Goal: Task Accomplishment & Management: Manage account settings

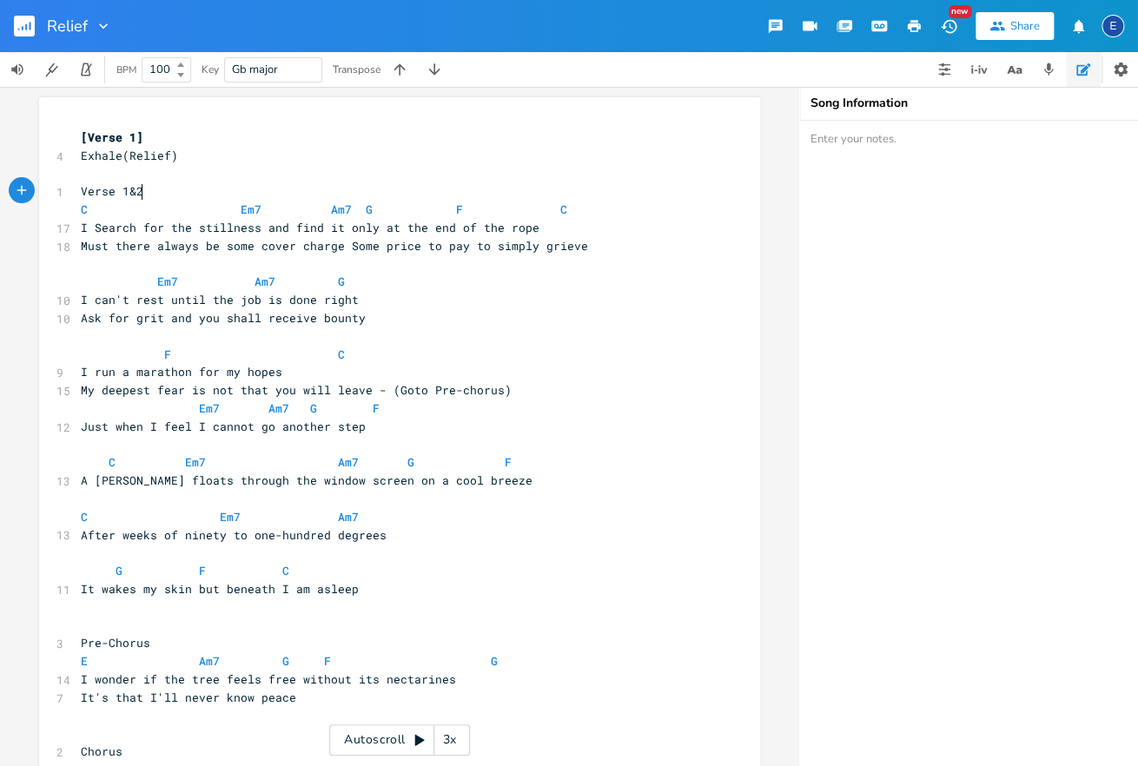
click at [142, 190] on pre "Verse 1&2" at bounding box center [390, 191] width 627 height 18
click at [125, 193] on span "Verse 1&2" at bounding box center [112, 191] width 63 height 16
type textarea "]"
click at [79, 195] on pre "Verse 1]&2" at bounding box center [390, 191] width 627 height 18
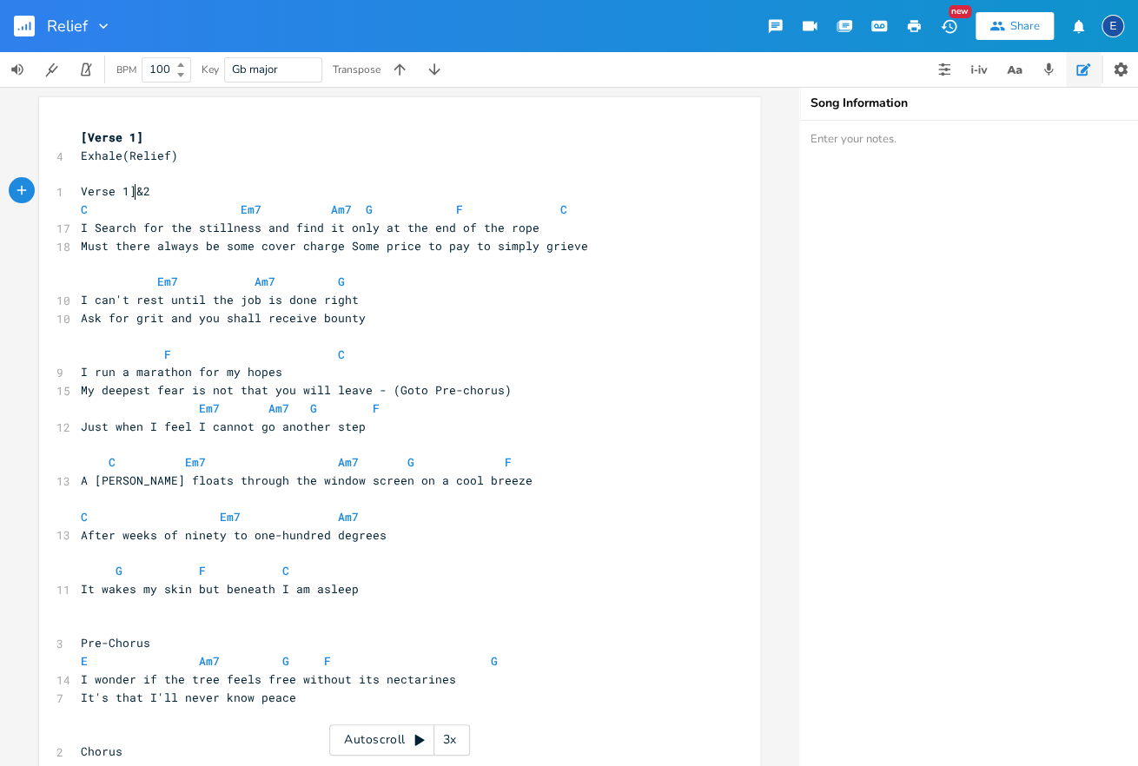
scroll to position [0, 0]
type textarea "["
type textarea "&2"
drag, startPoint x: 157, startPoint y: 188, endPoint x: 143, endPoint y: 195, distance: 15.2
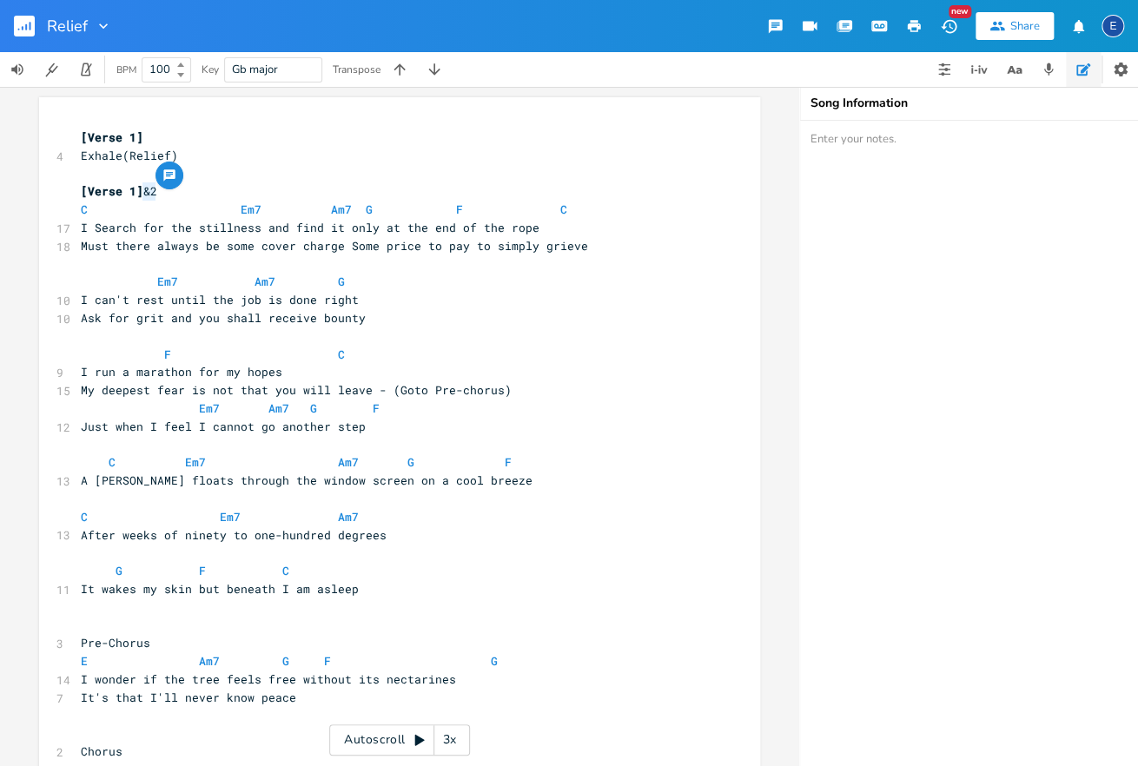
click at [143, 195] on pre "[Verse 1] &2" at bounding box center [390, 191] width 627 height 18
click at [149, 623] on pre "​" at bounding box center [390, 626] width 627 height 18
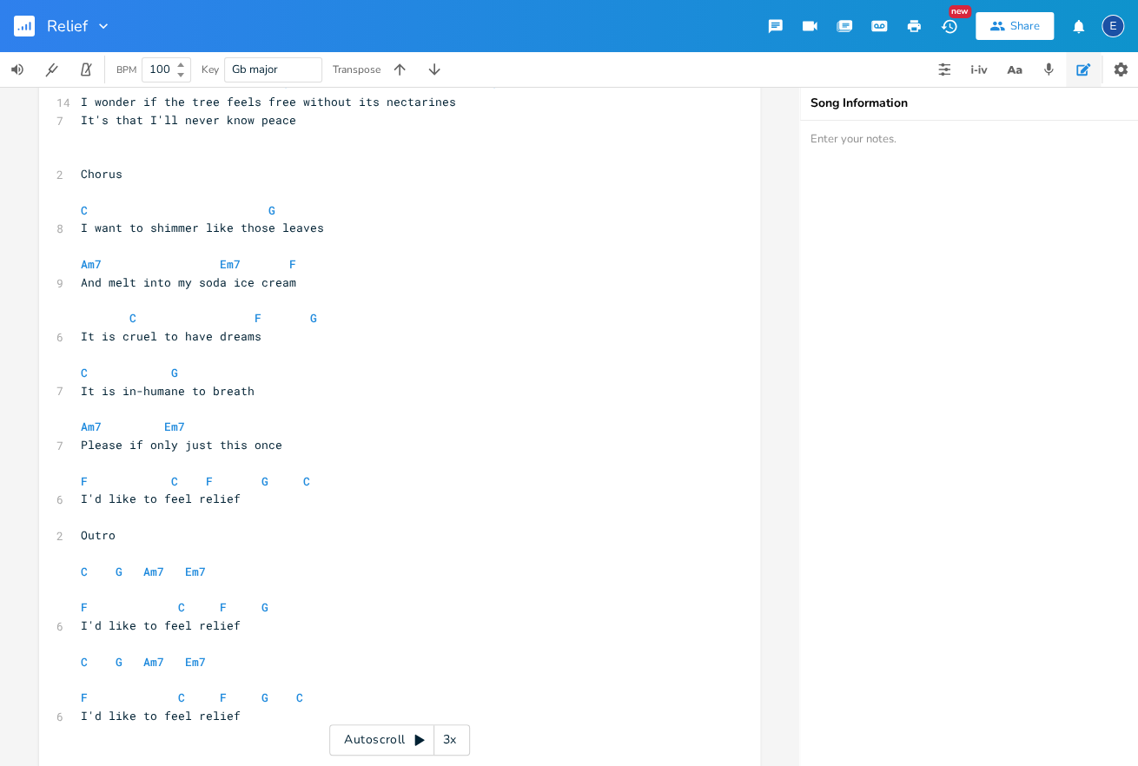
scroll to position [582, 0]
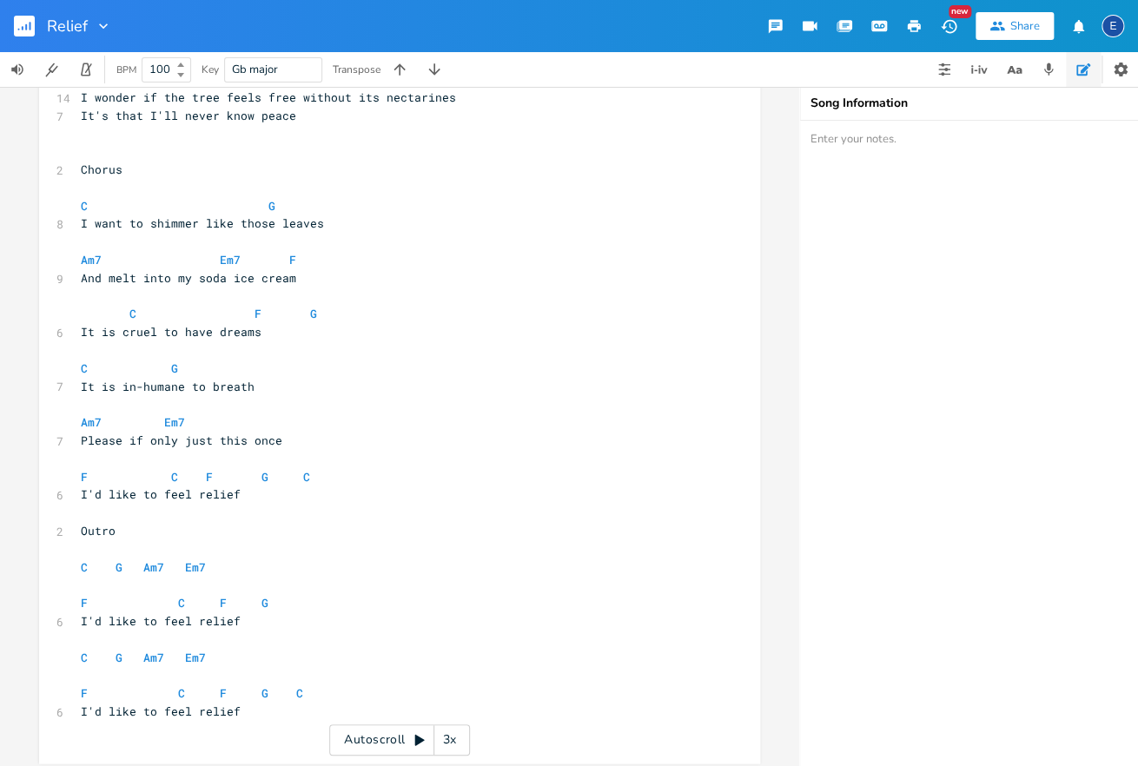
click at [268, 499] on pre "I'd like to feel relief" at bounding box center [390, 495] width 627 height 18
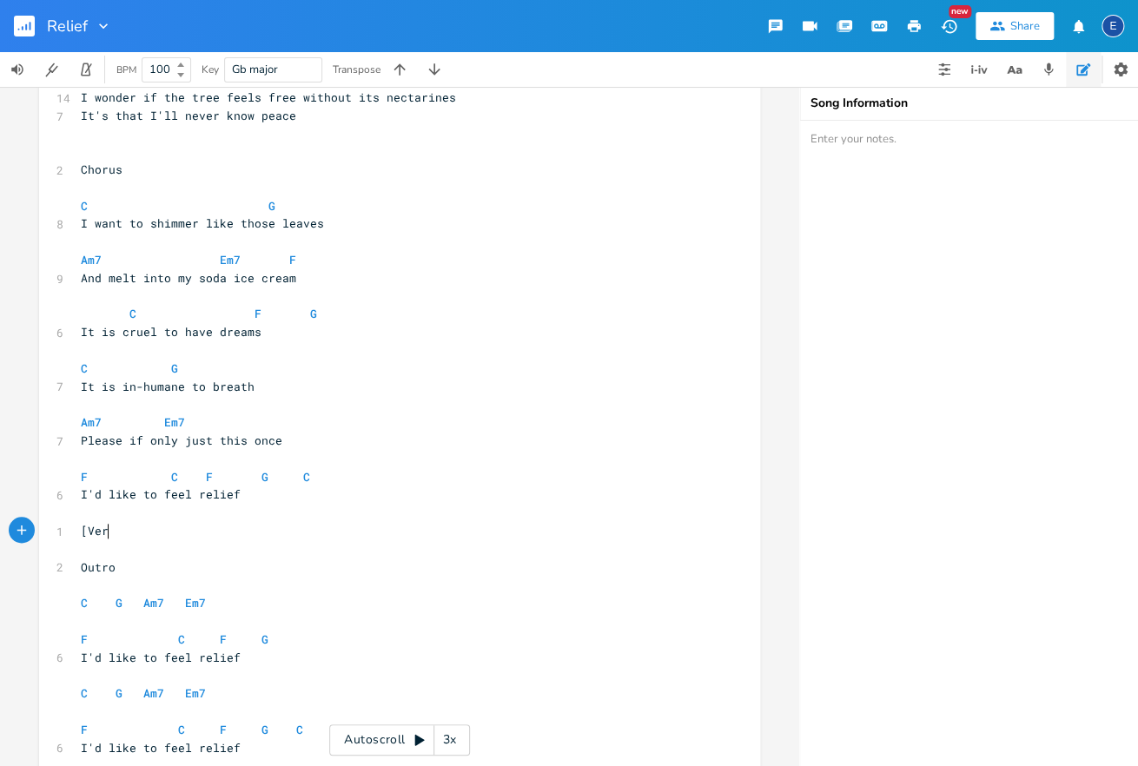
type textarea "[Vere"
type textarea "se 2]"
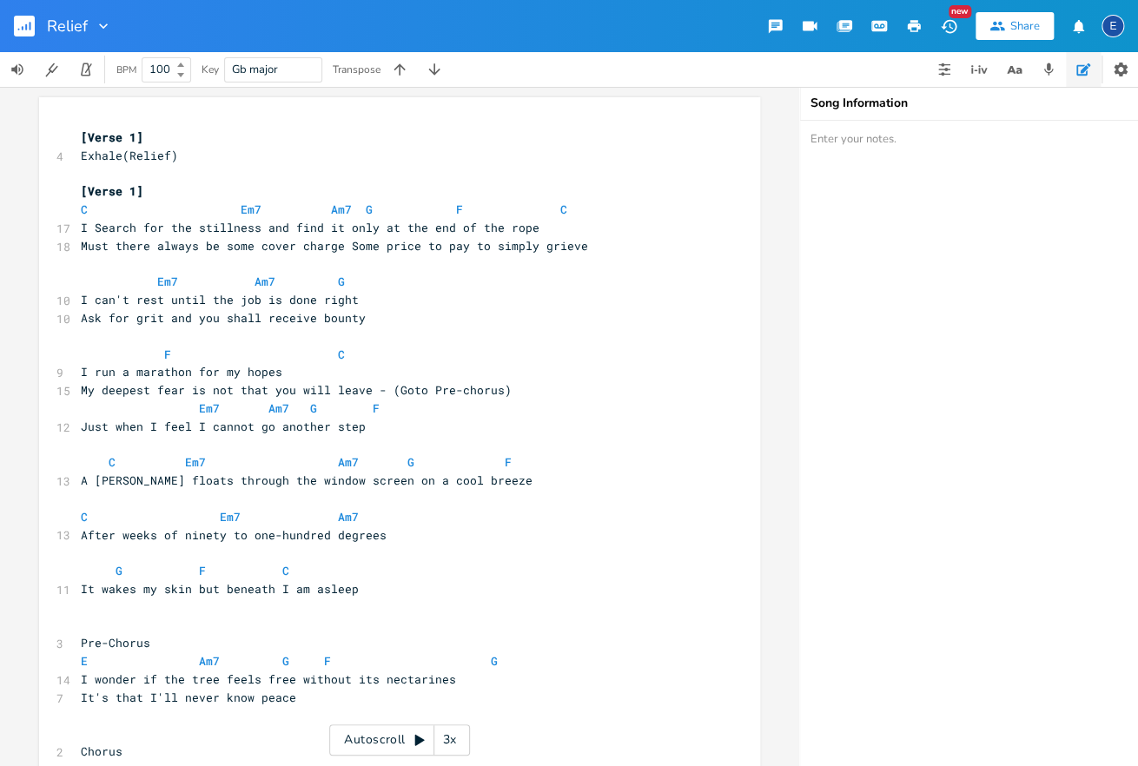
scroll to position [0, 0]
type textarea "Must there always be some cover charge Some price to pay to simply grieve"
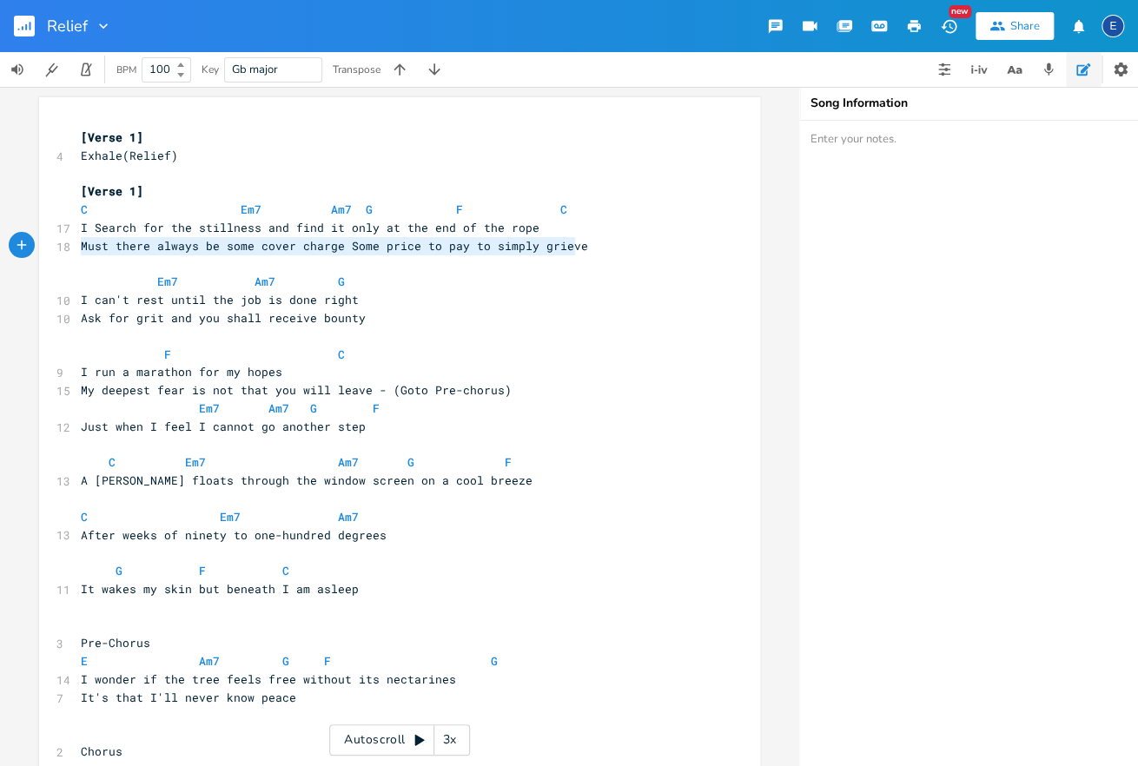
scroll to position [0, 470]
drag, startPoint x: 564, startPoint y: 247, endPoint x: 78, endPoint y: 252, distance: 485.6
click at [78, 252] on pre "Must there always be some cover charge Some price to pay to simply grieve" at bounding box center [390, 246] width 627 height 18
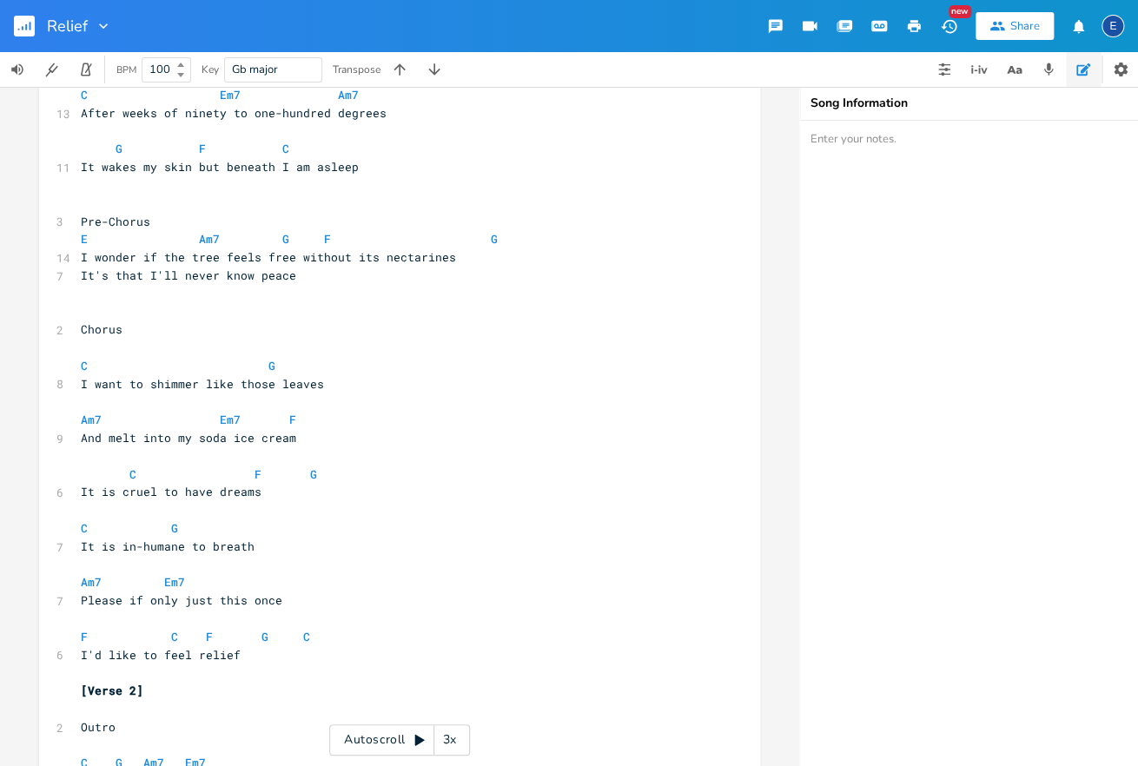
scroll to position [608, 0]
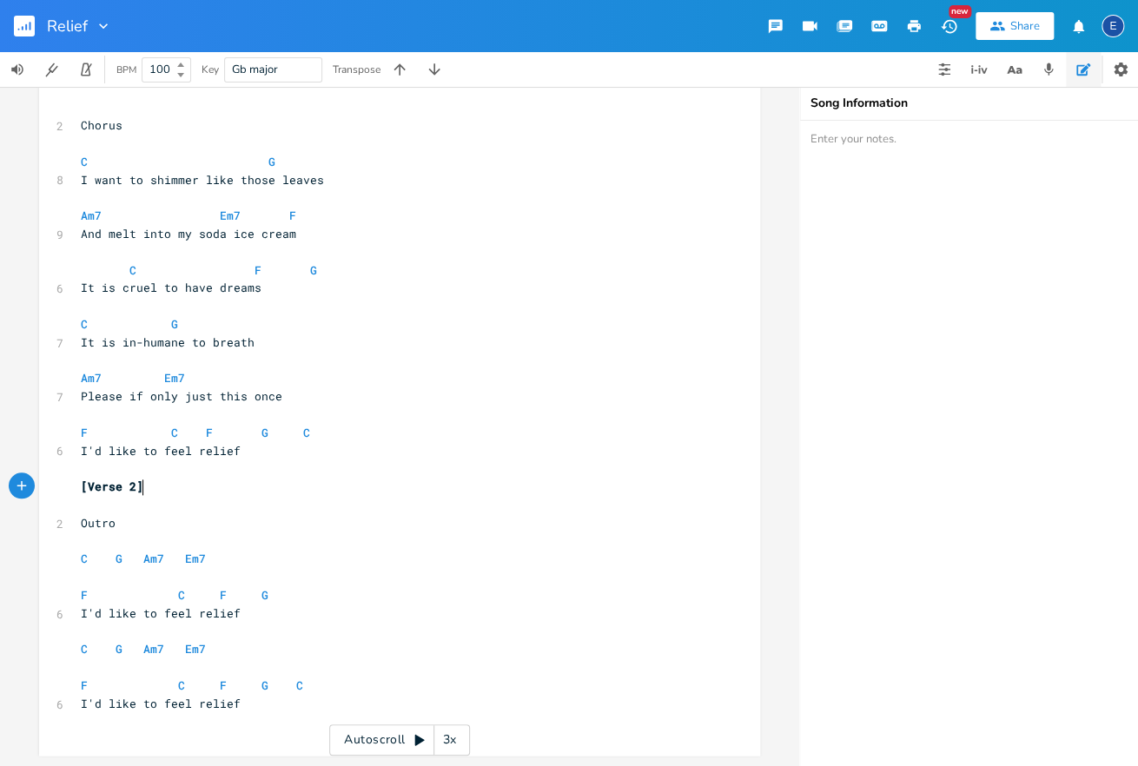
click at [185, 493] on pre "[Verse 2]" at bounding box center [390, 487] width 627 height 18
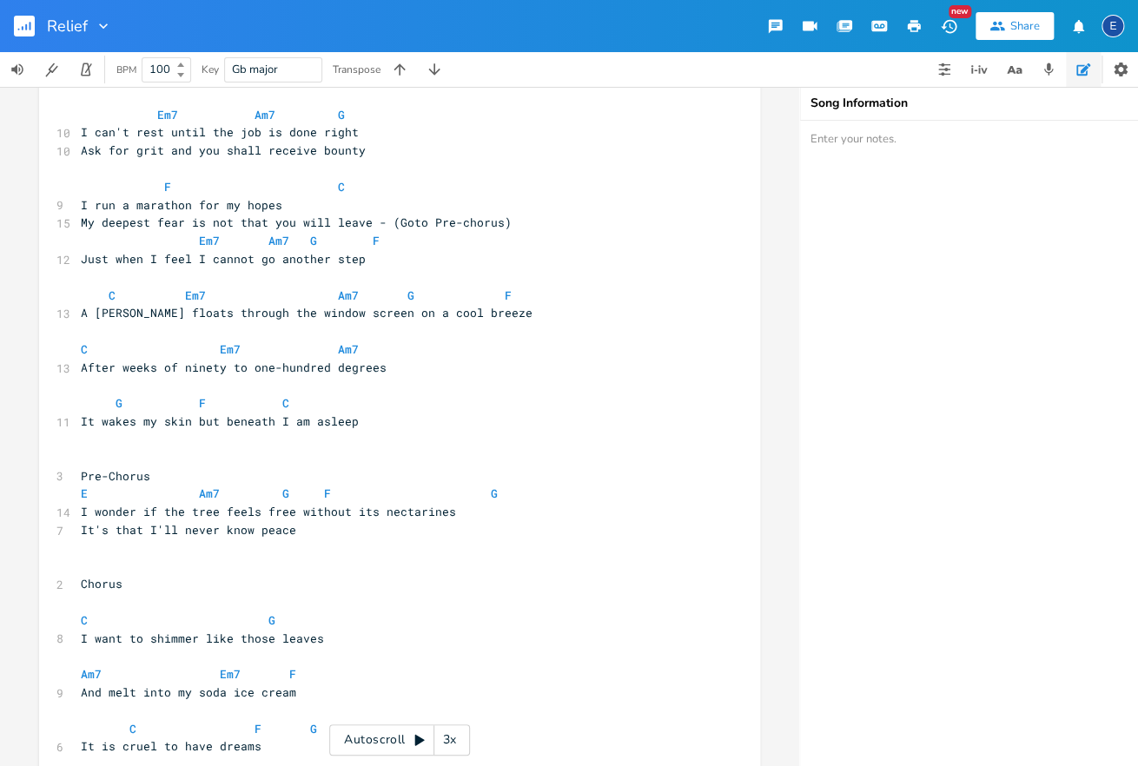
scroll to position [0, 0]
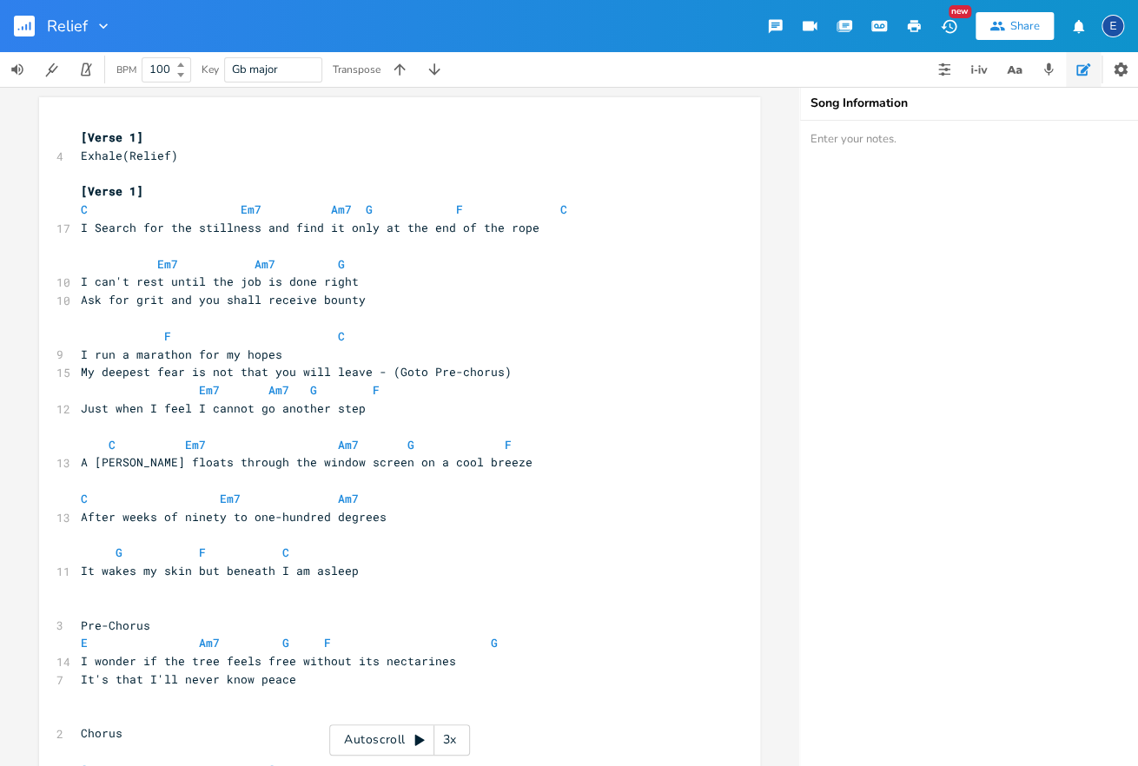
click at [356, 293] on span "Ask for grit and you shall receive bounty" at bounding box center [223, 300] width 285 height 16
type textarea "Ask for grit and you shall receive bounty"
drag, startPoint x: 359, startPoint y: 301, endPoint x: 67, endPoint y: 305, distance: 291.9
click at [77, 305] on div "10 Ask for grit and you shall receive bounty" at bounding box center [390, 300] width 627 height 18
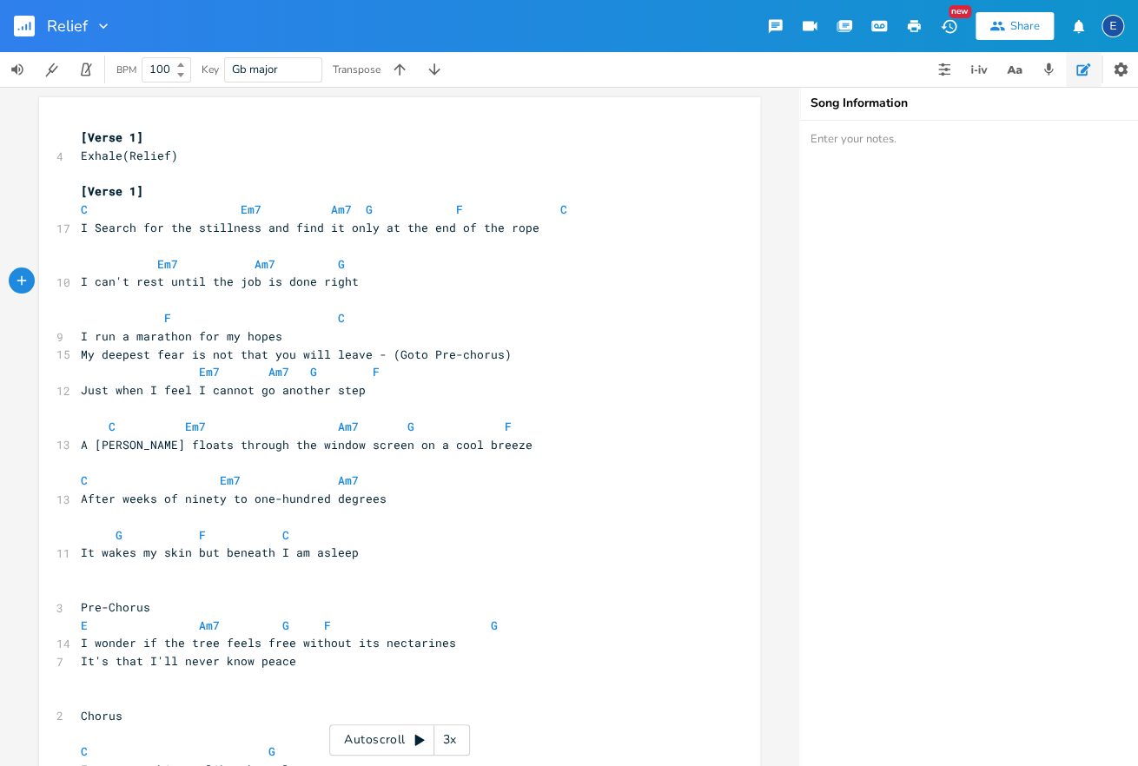
scroll to position [625, 0]
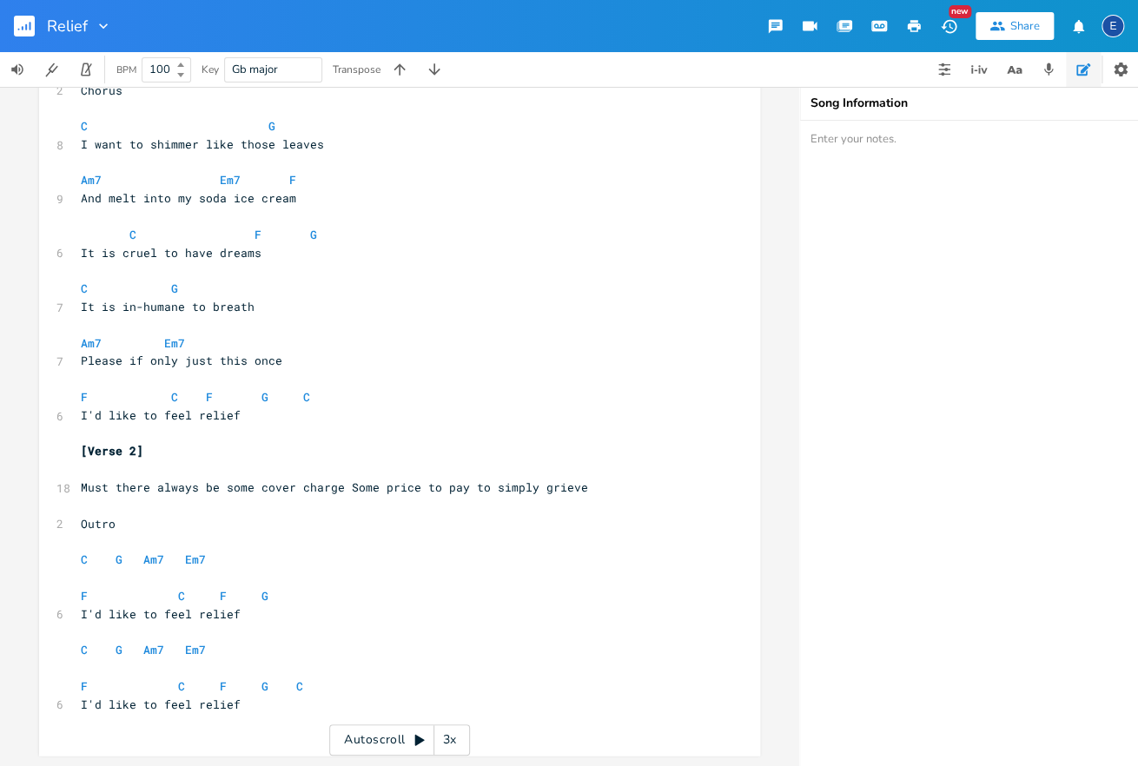
click at [622, 496] on pre "Must there always be some cover charge Some price to pay to simply grieve" at bounding box center [390, 488] width 627 height 18
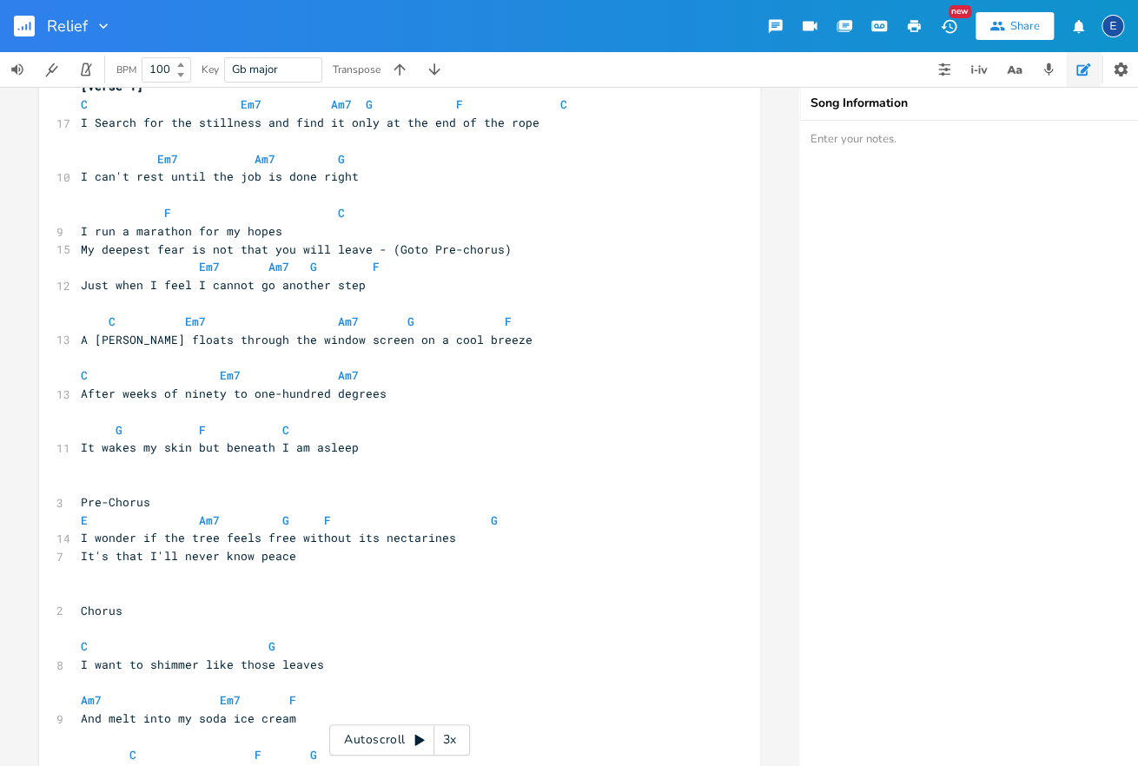
scroll to position [0, 0]
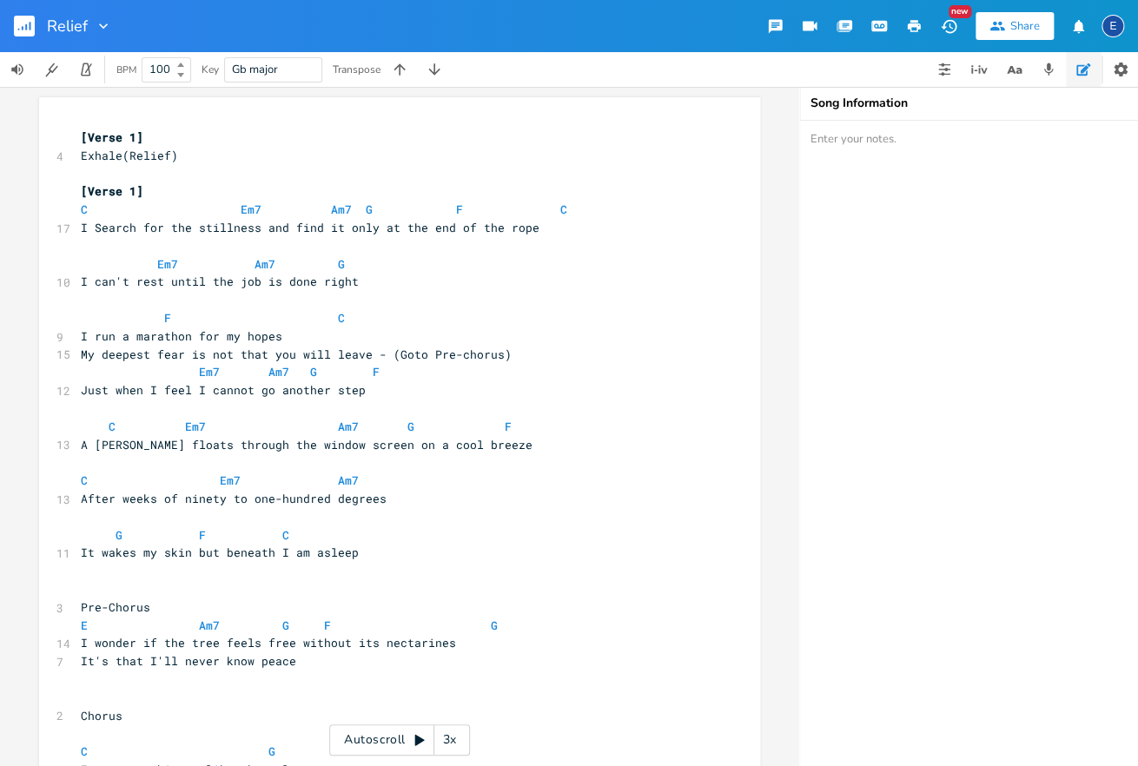
drag, startPoint x: 469, startPoint y: 349, endPoint x: 503, endPoint y: 353, distance: 34.1
click at [469, 349] on span "My deepest fear is not that you will leave - (Goto Pre-chorus)" at bounding box center [296, 355] width 431 height 16
click at [519, 354] on pre "My deepest fear is not that you will leave - (Goto Pre-chorus)" at bounding box center [390, 355] width 627 height 18
type textarea "My deepest fear is not that you will leave"
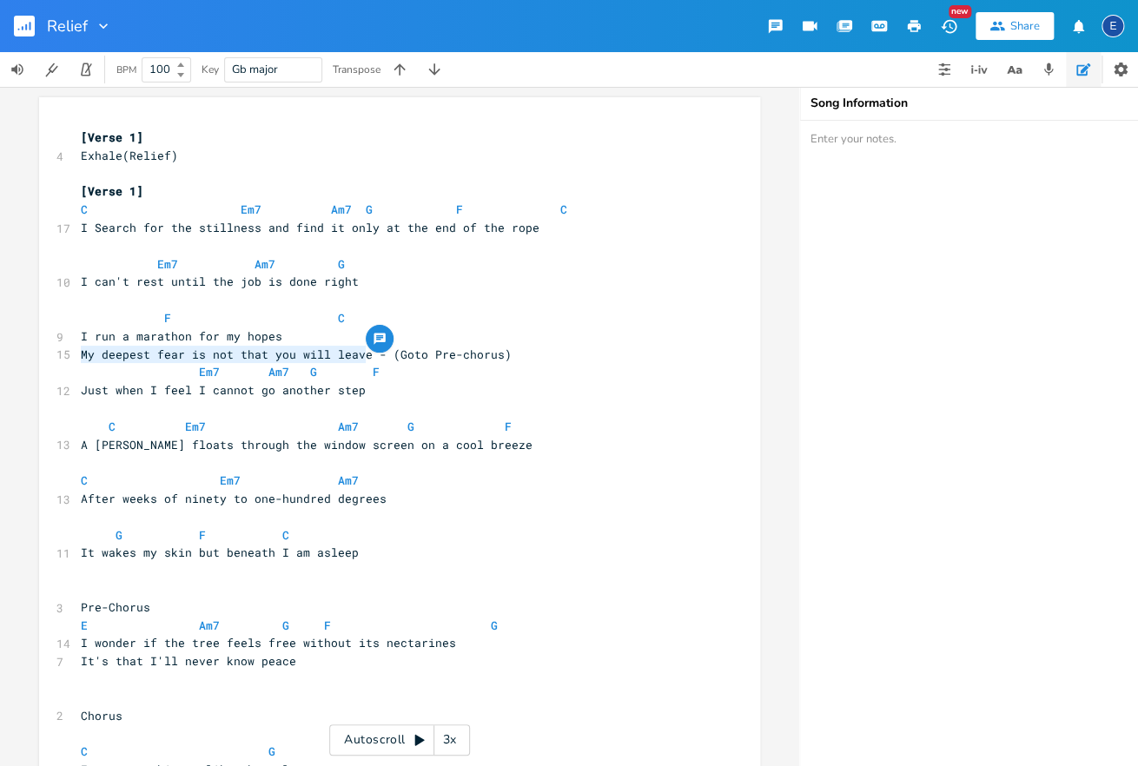
drag, startPoint x: 364, startPoint y: 354, endPoint x: 43, endPoint y: 352, distance: 320.5
click at [43, 352] on div "My deepest fear is not that you will leave x [Verse 1] 4 Exhale(Relief) ​ [Vers…" at bounding box center [399, 748] width 721 height 1302
type textarea "- (Goto Pre-chorus)"
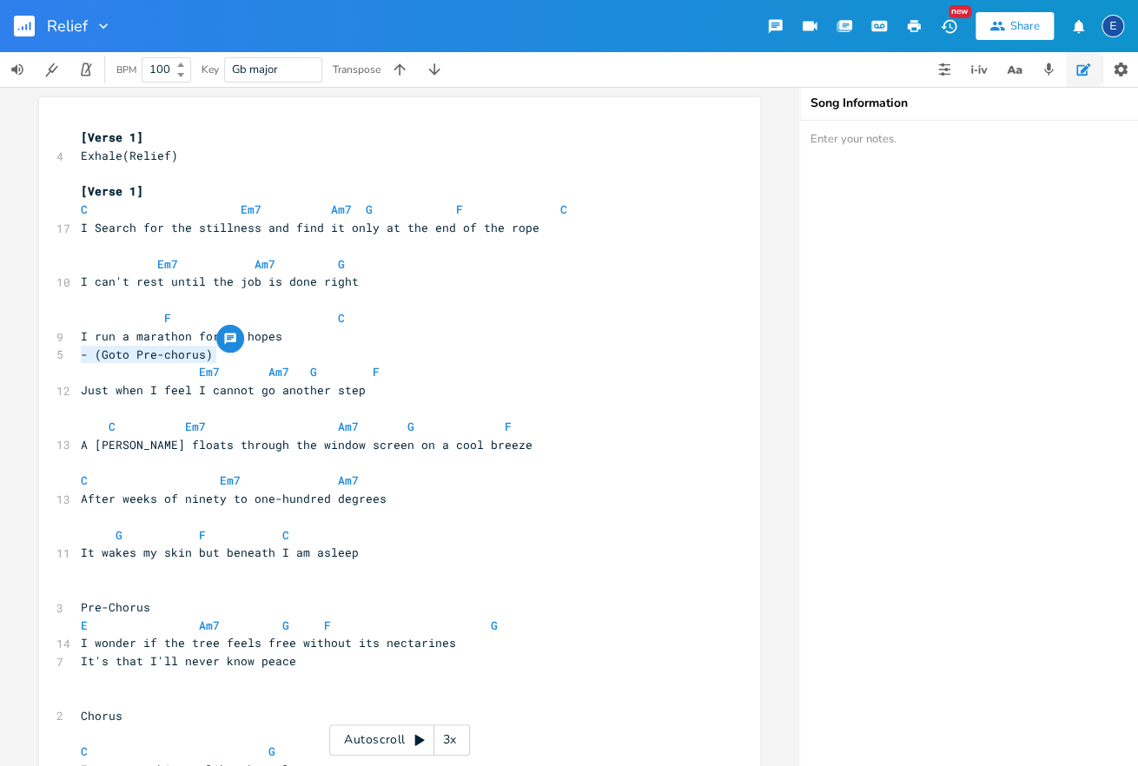
drag, startPoint x: 144, startPoint y: 352, endPoint x: -14, endPoint y: 351, distance: 158.1
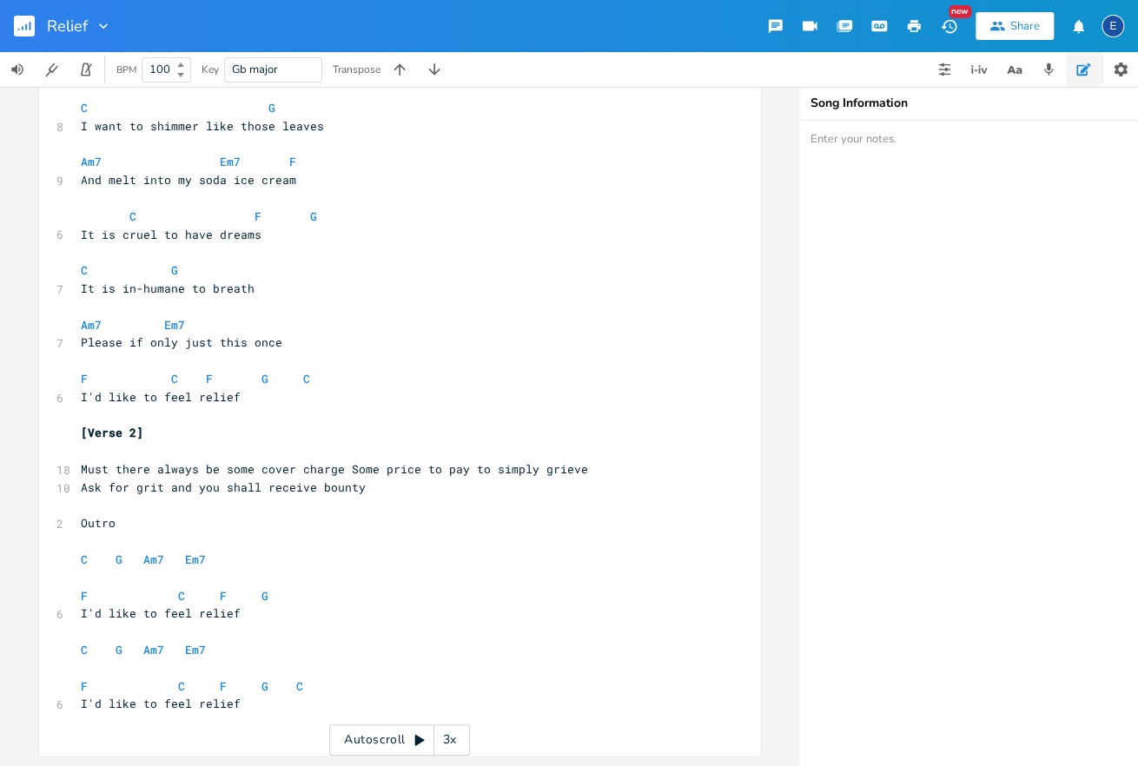
click at [375, 493] on pre "Ask for grit and you shall receive bounty" at bounding box center [390, 488] width 627 height 18
type textarea "\"
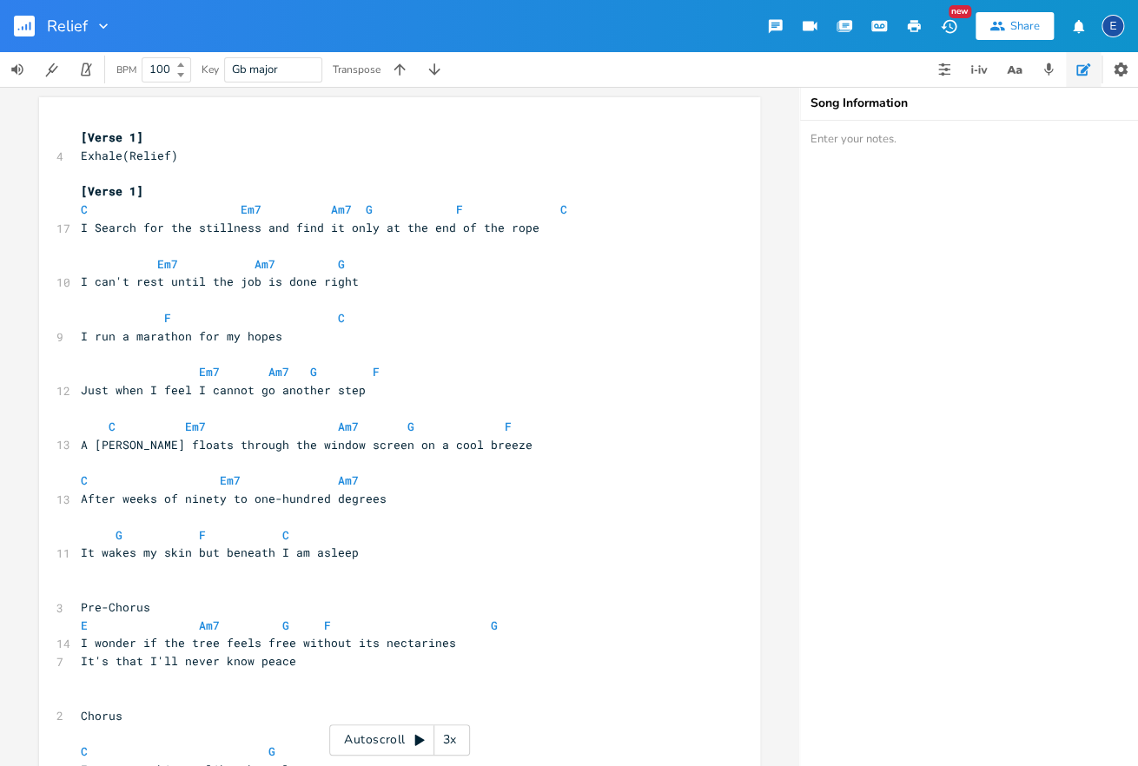
click at [216, 238] on pre "​" at bounding box center [390, 246] width 627 height 18
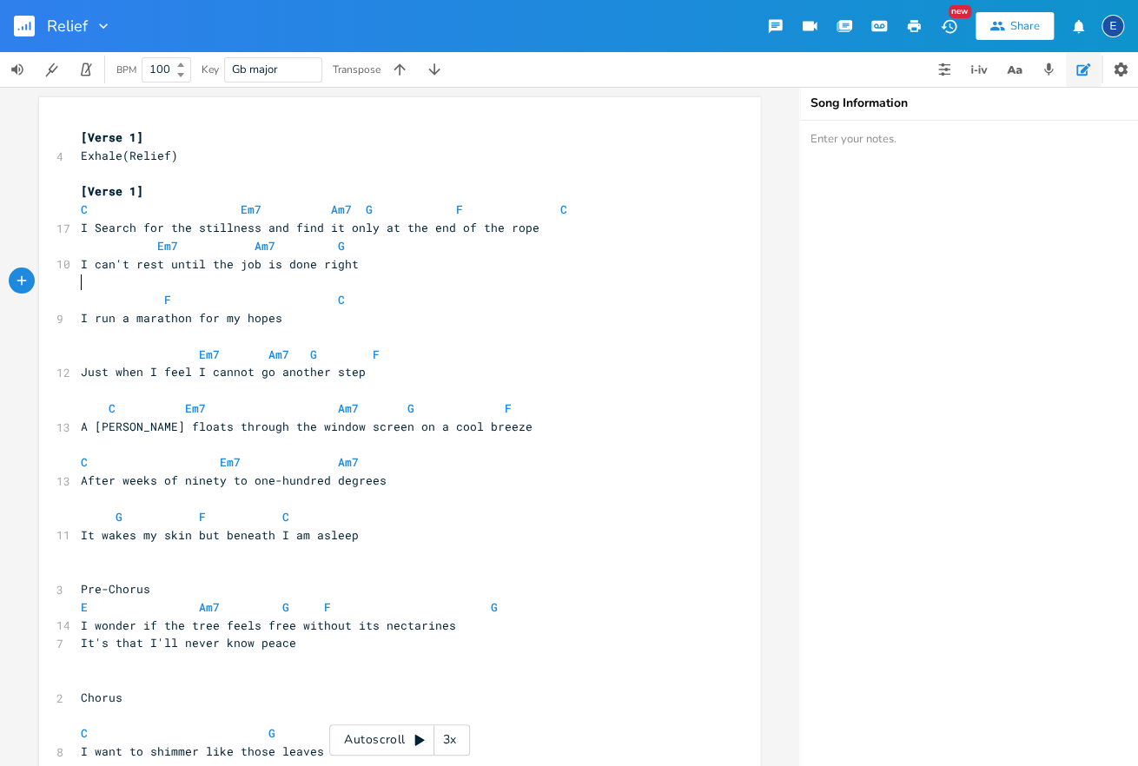
click at [211, 278] on pre "​" at bounding box center [390, 282] width 627 height 18
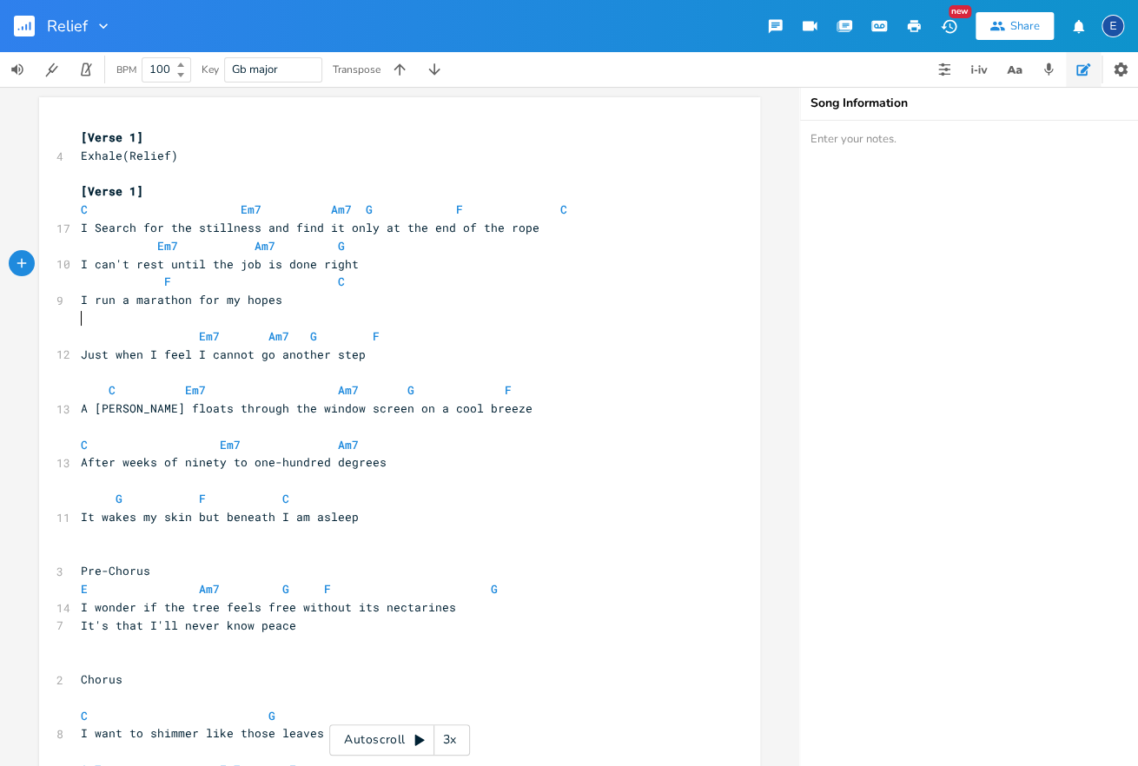
click at [198, 313] on pre "​" at bounding box center [390, 318] width 627 height 18
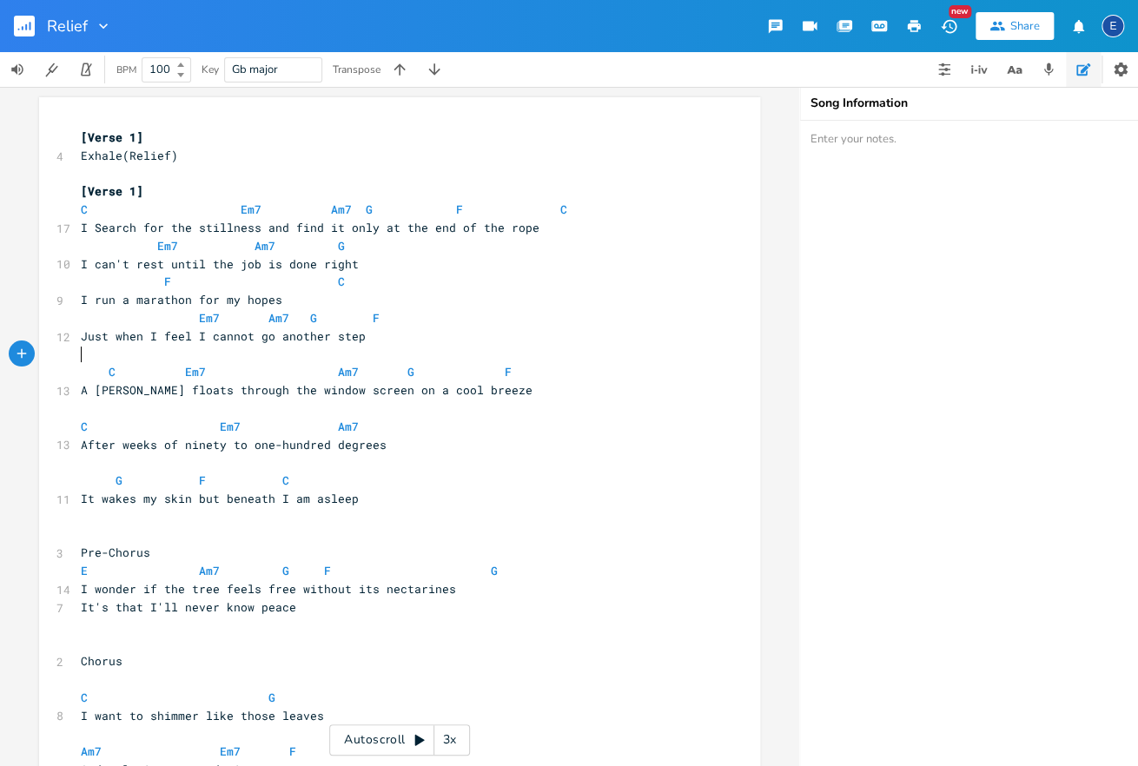
click at [214, 350] on pre "​" at bounding box center [390, 355] width 627 height 18
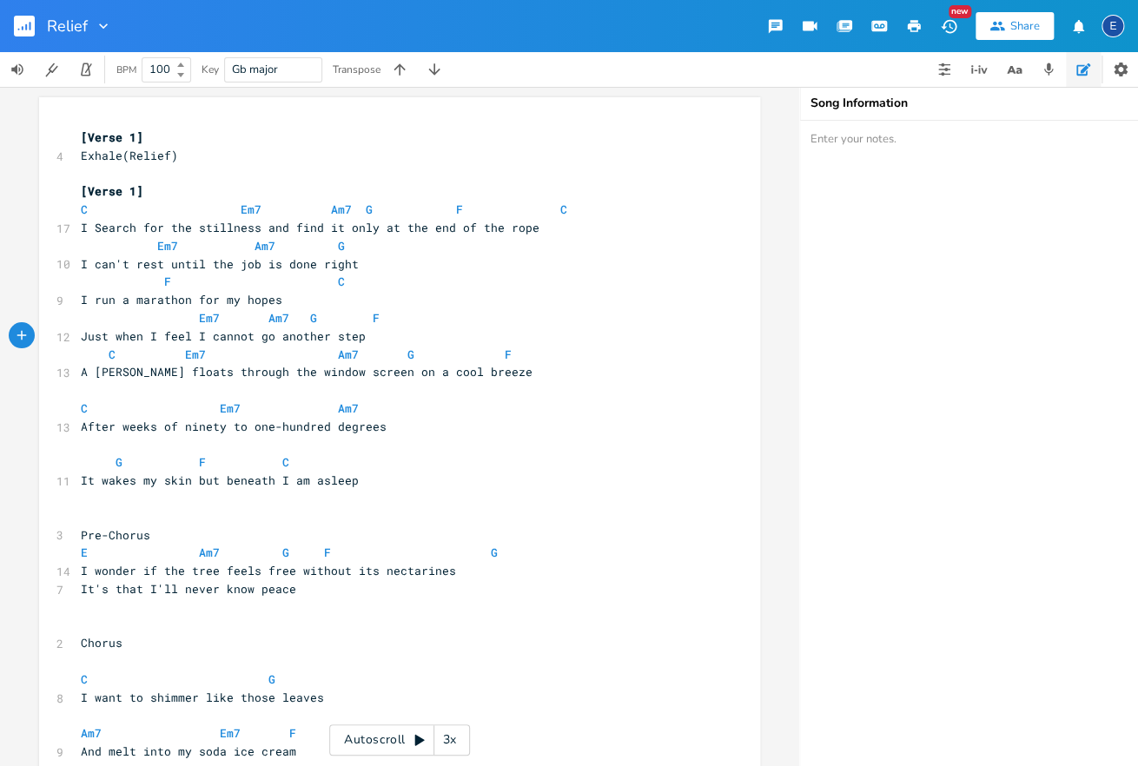
click at [178, 383] on pre "​" at bounding box center [390, 390] width 627 height 18
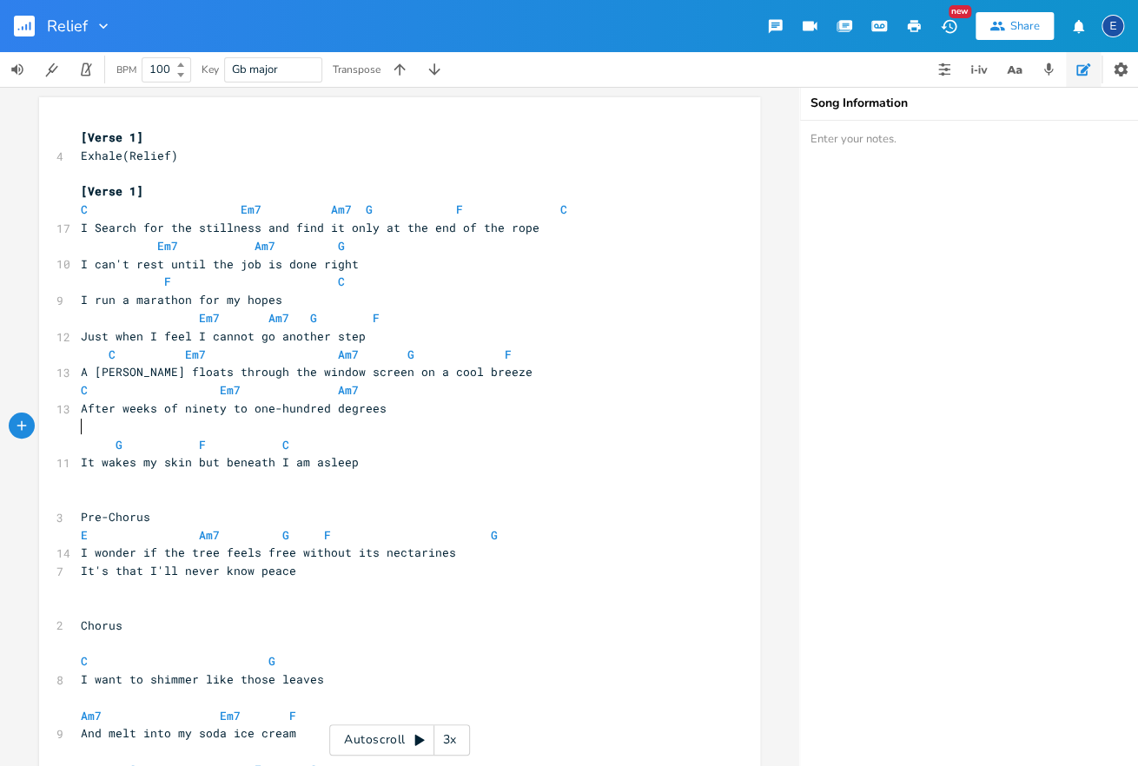
click at [152, 421] on pre "​" at bounding box center [390, 427] width 627 height 18
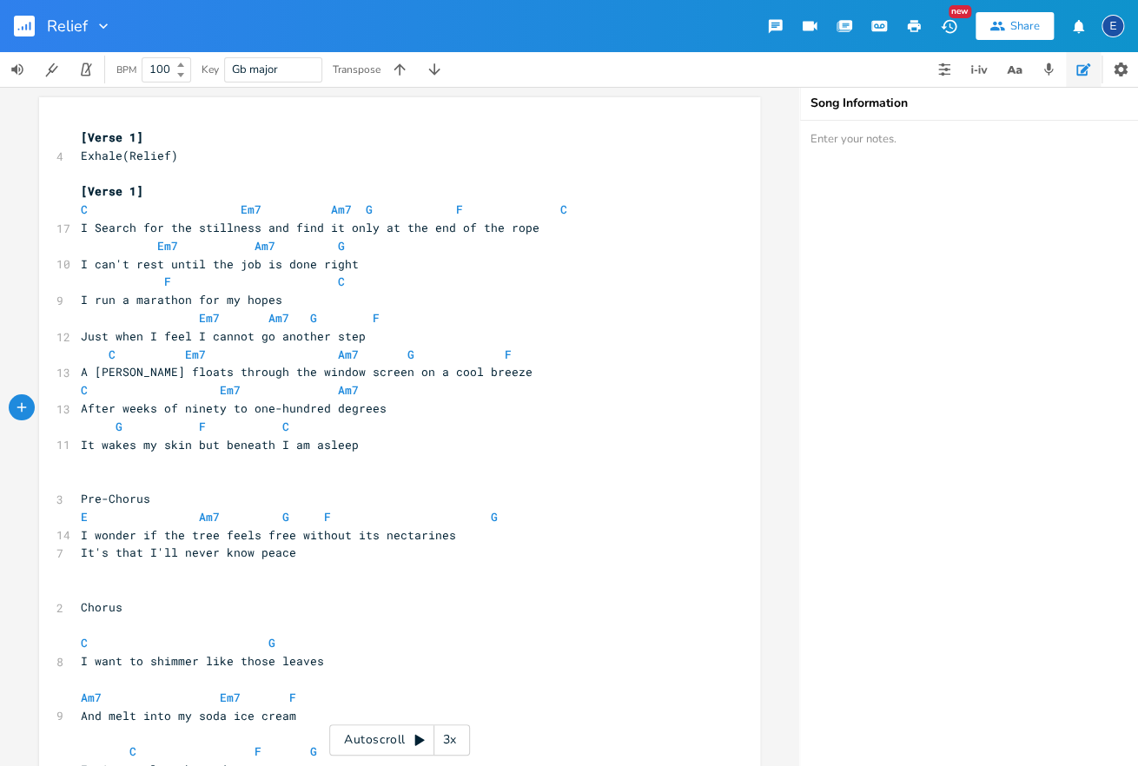
click at [83, 499] on span "Pre-Chorus" at bounding box center [115, 499] width 69 height 16
type textarea "["
click at [166, 499] on pre "[Pre-Chorus" at bounding box center [390, 499] width 627 height 18
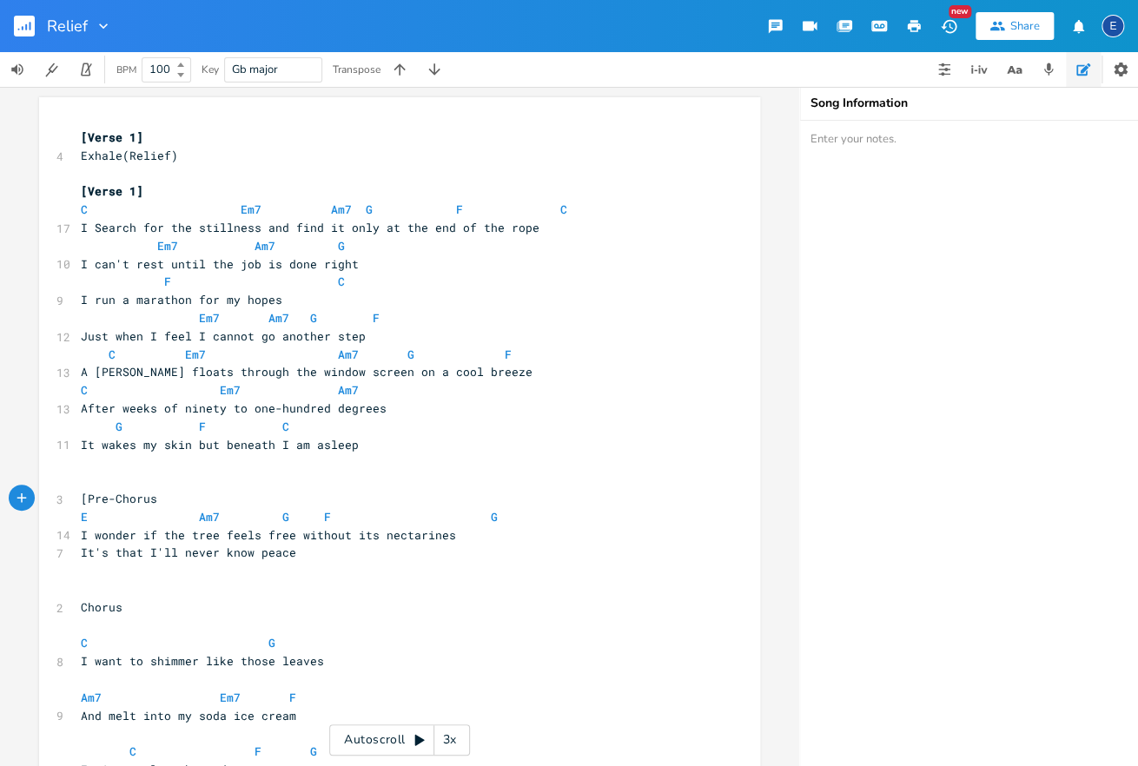
type textarea "]"
click at [158, 478] on pre "​" at bounding box center [390, 481] width 627 height 18
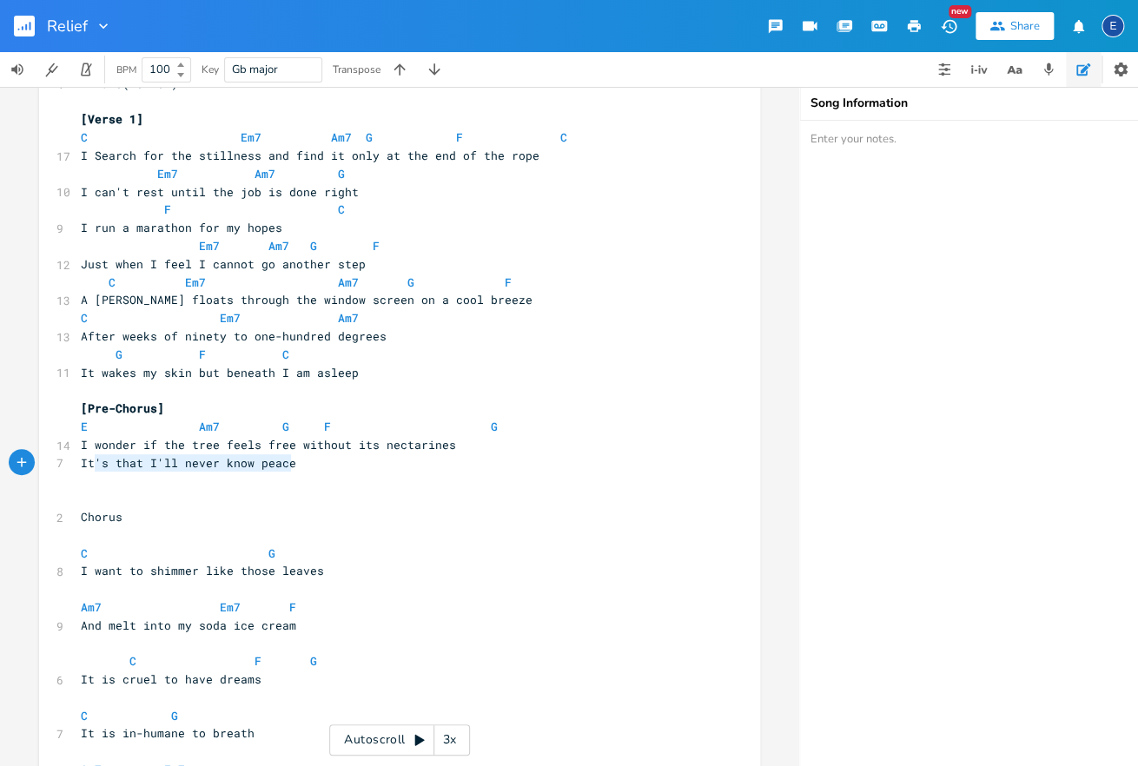
scroll to position [0, 180]
type textarea "It's that I'll never know peace"
drag, startPoint x: 306, startPoint y: 465, endPoint x: 64, endPoint y: 466, distance: 241.5
click at [64, 466] on div "It's that I'll never know peace x [Verse 1] 4 Exhale(Relief) ​ [Verse 1] C Em7 …" at bounding box center [399, 622] width 721 height 1194
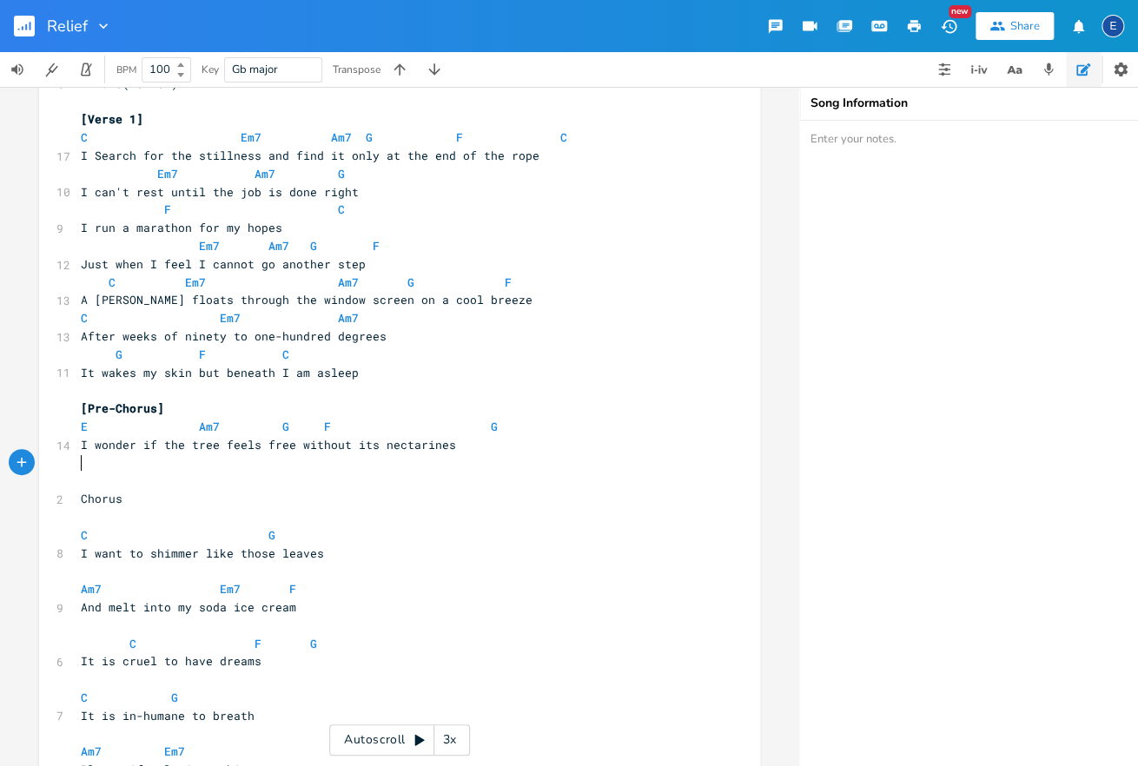
click at [91, 461] on pre "​" at bounding box center [390, 463] width 627 height 18
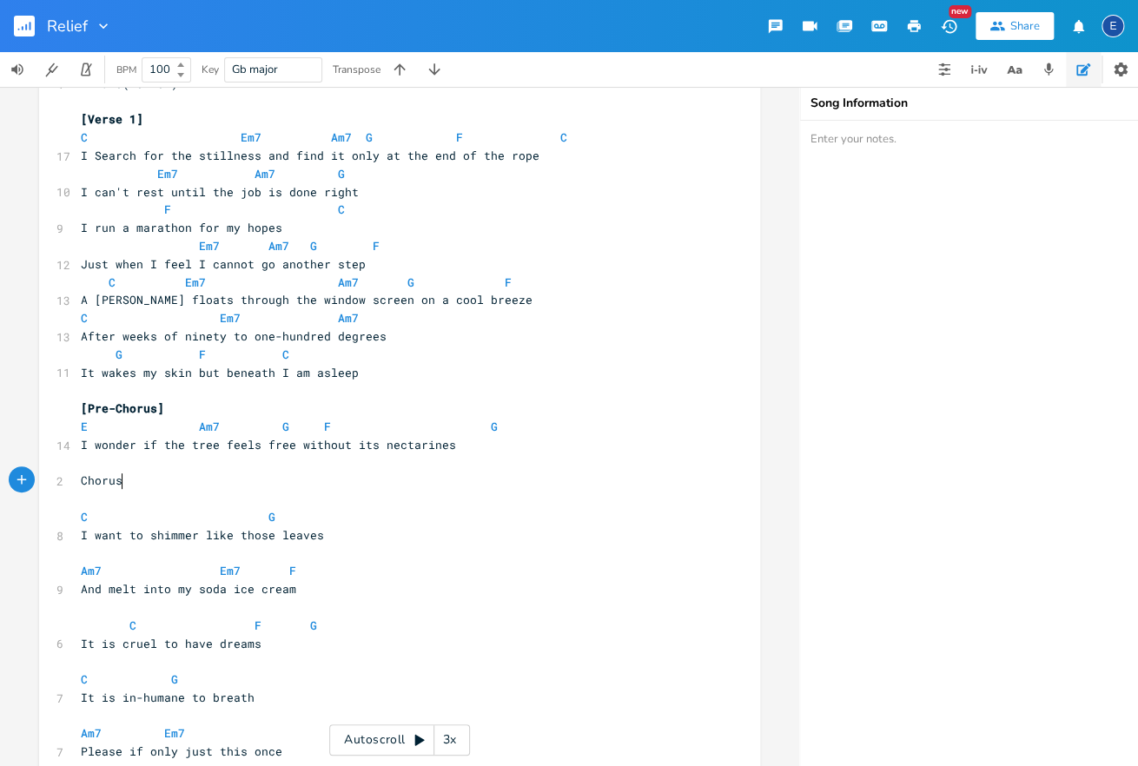
click at [139, 486] on pre "Chorus" at bounding box center [390, 481] width 627 height 18
type textarea "]"
click at [83, 481] on span "Chorus]" at bounding box center [105, 481] width 49 height 16
type textarea "["
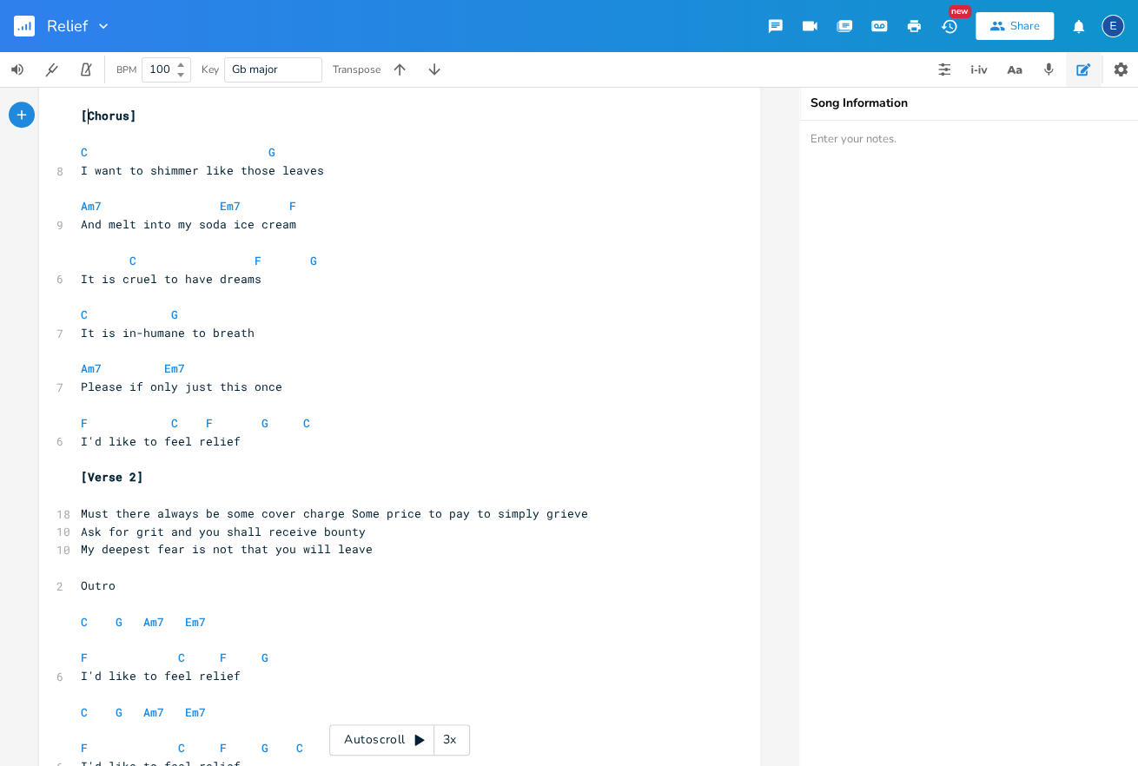
scroll to position [499, 0]
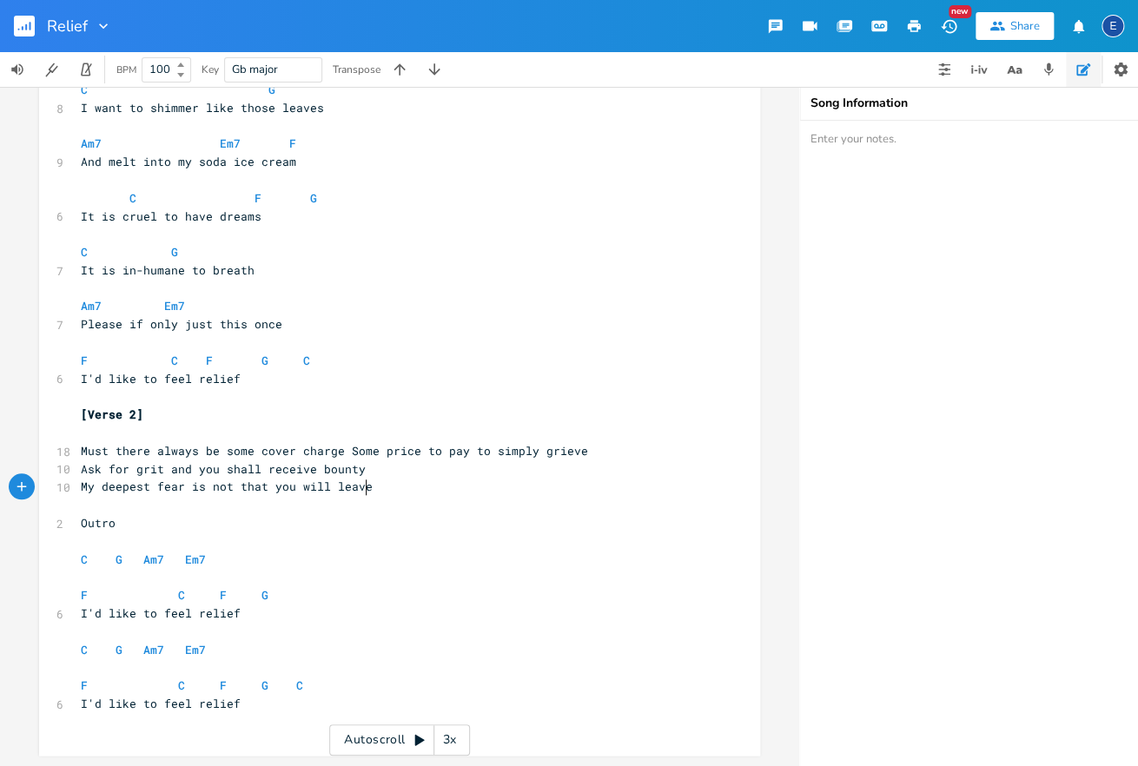
click at [386, 493] on pre "My deepest fear is not that you will leave" at bounding box center [390, 487] width 627 height 18
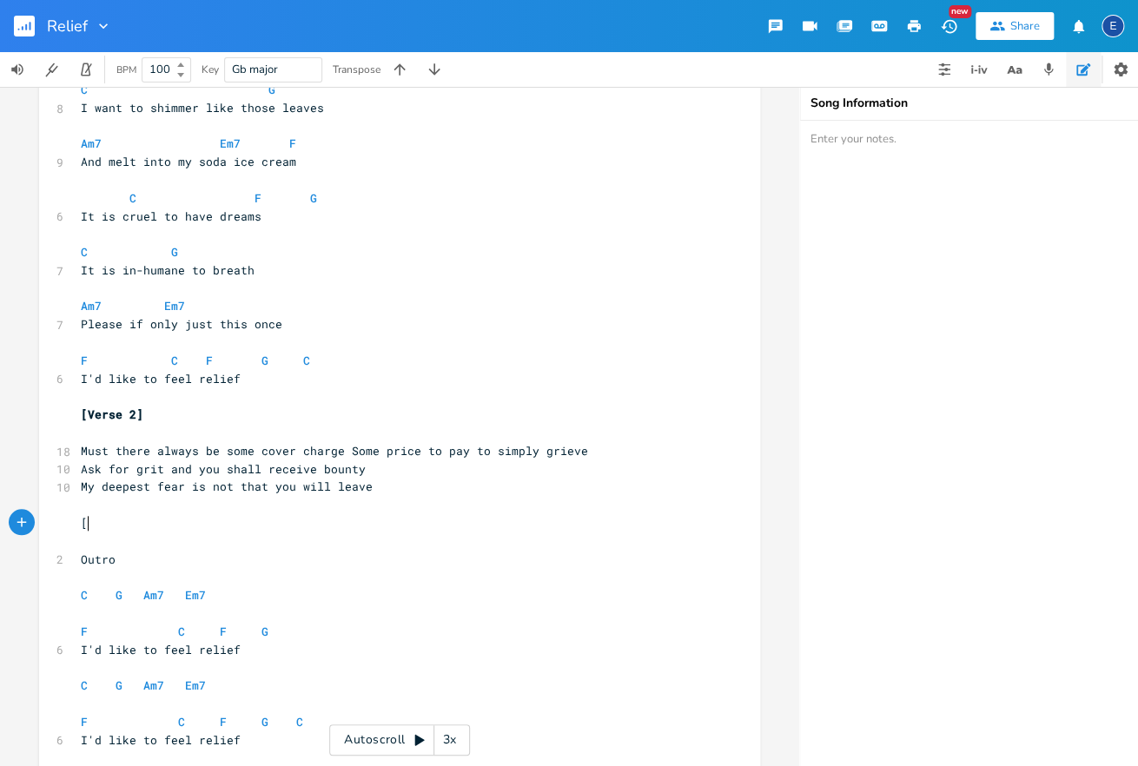
scroll to position [0, 3]
type textarea "[Pre-Chorus]"
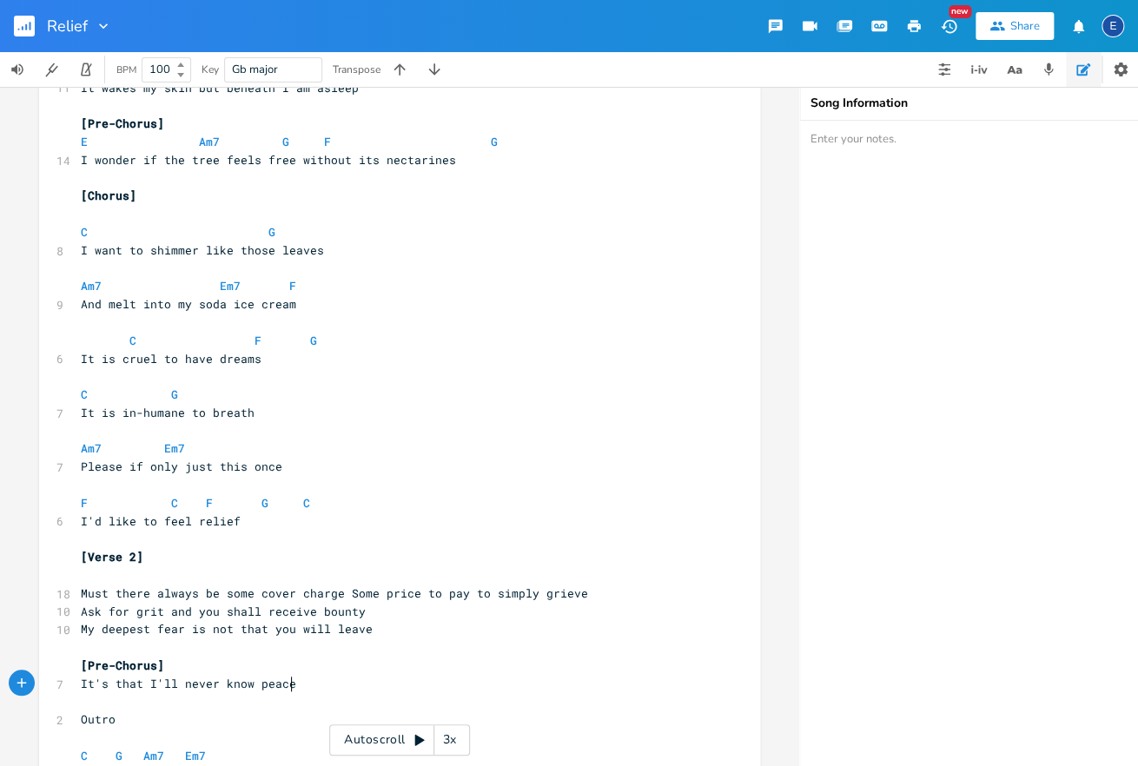
scroll to position [219, 0]
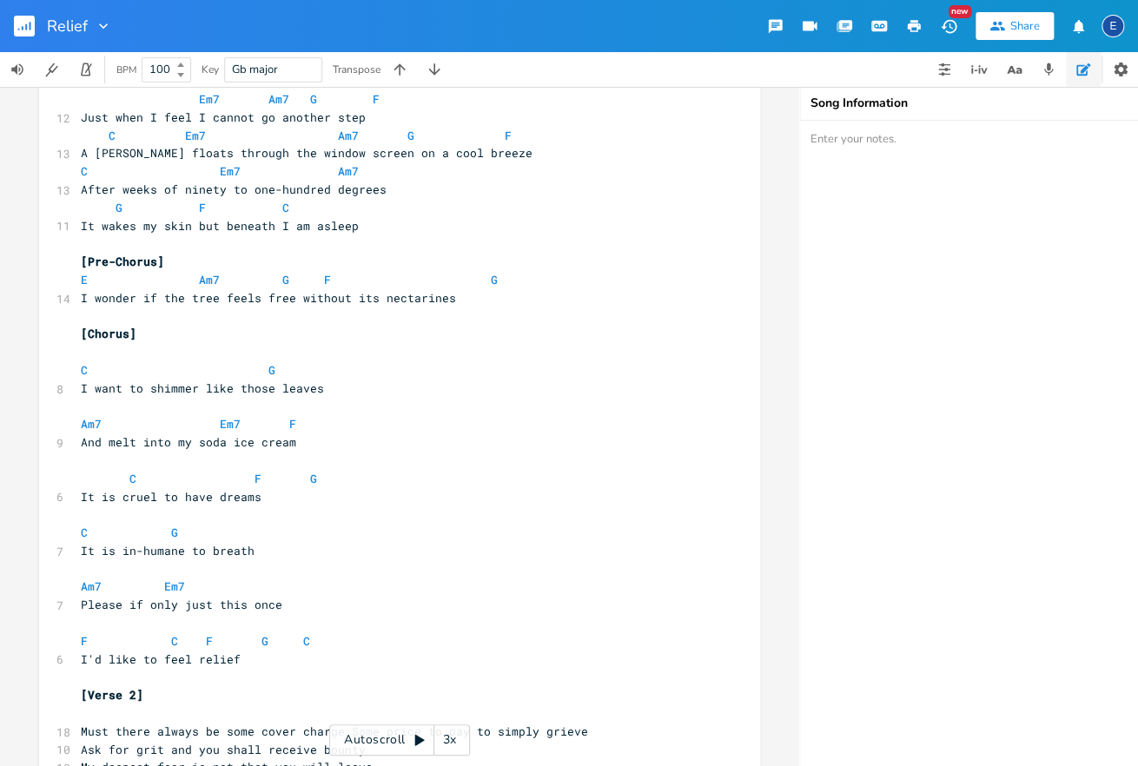
click at [139, 353] on pre "​" at bounding box center [390, 352] width 627 height 18
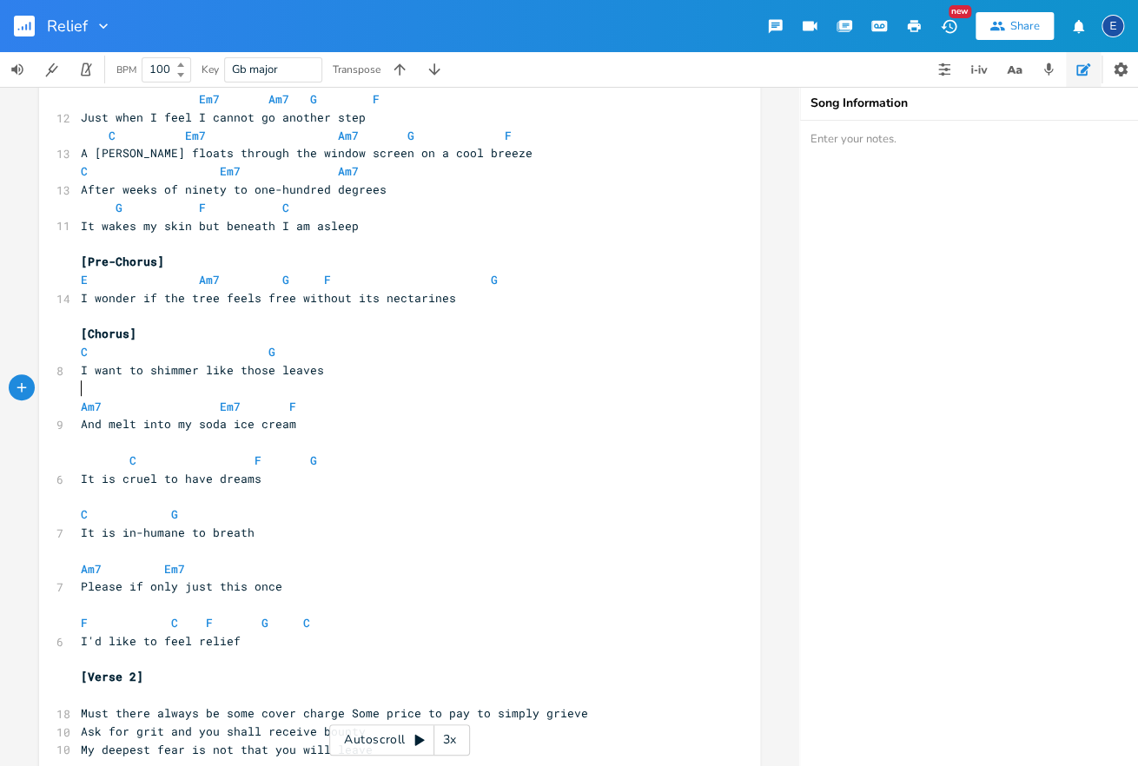
click at [134, 386] on pre "​" at bounding box center [390, 389] width 627 height 18
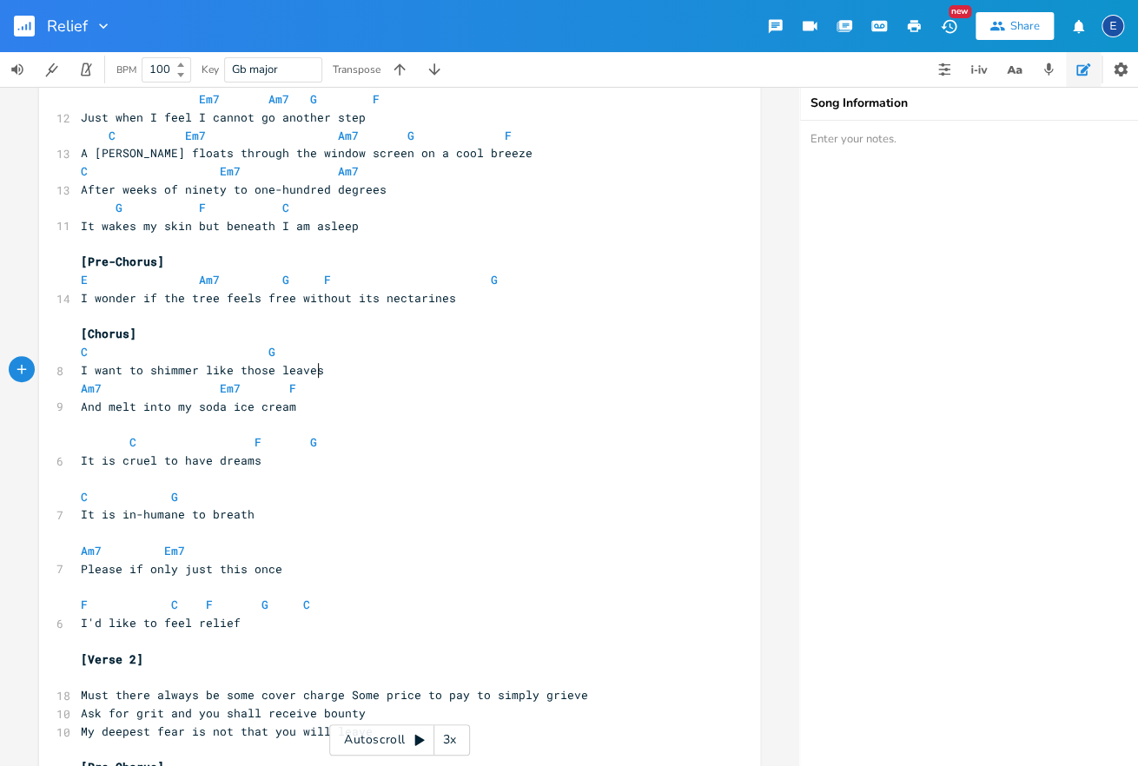
click at [149, 422] on pre "​" at bounding box center [390, 424] width 627 height 18
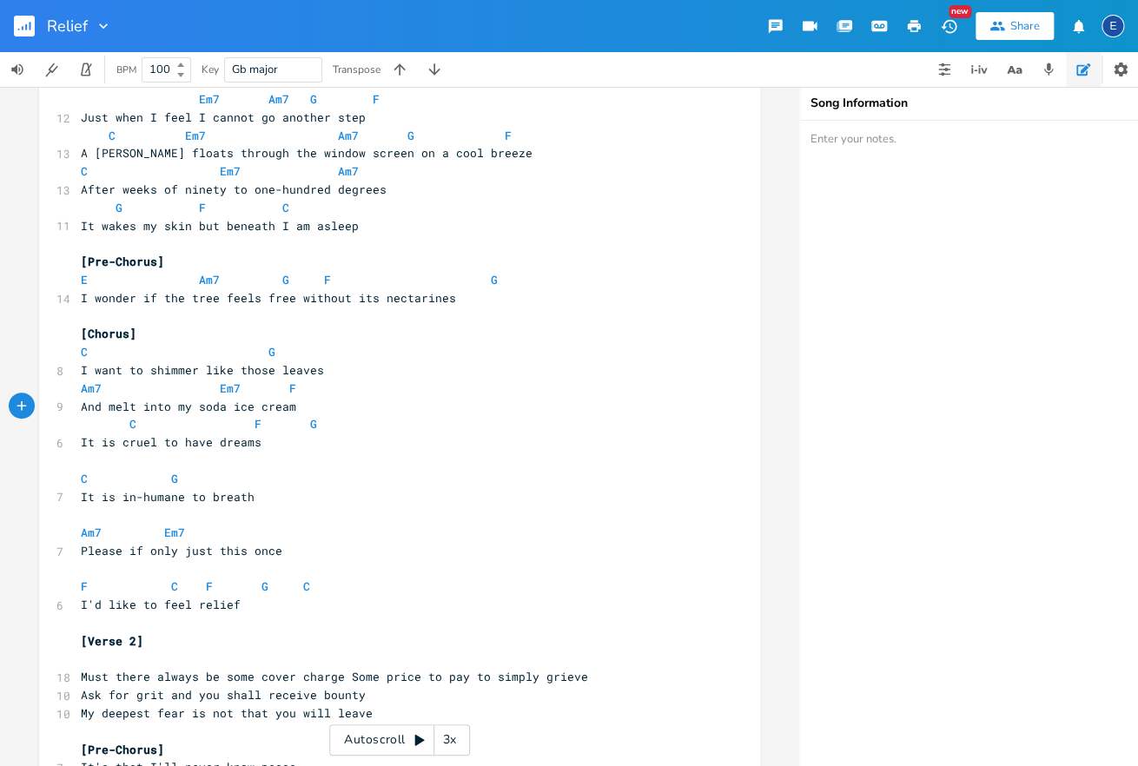
click at [139, 459] on pre "​" at bounding box center [390, 461] width 627 height 18
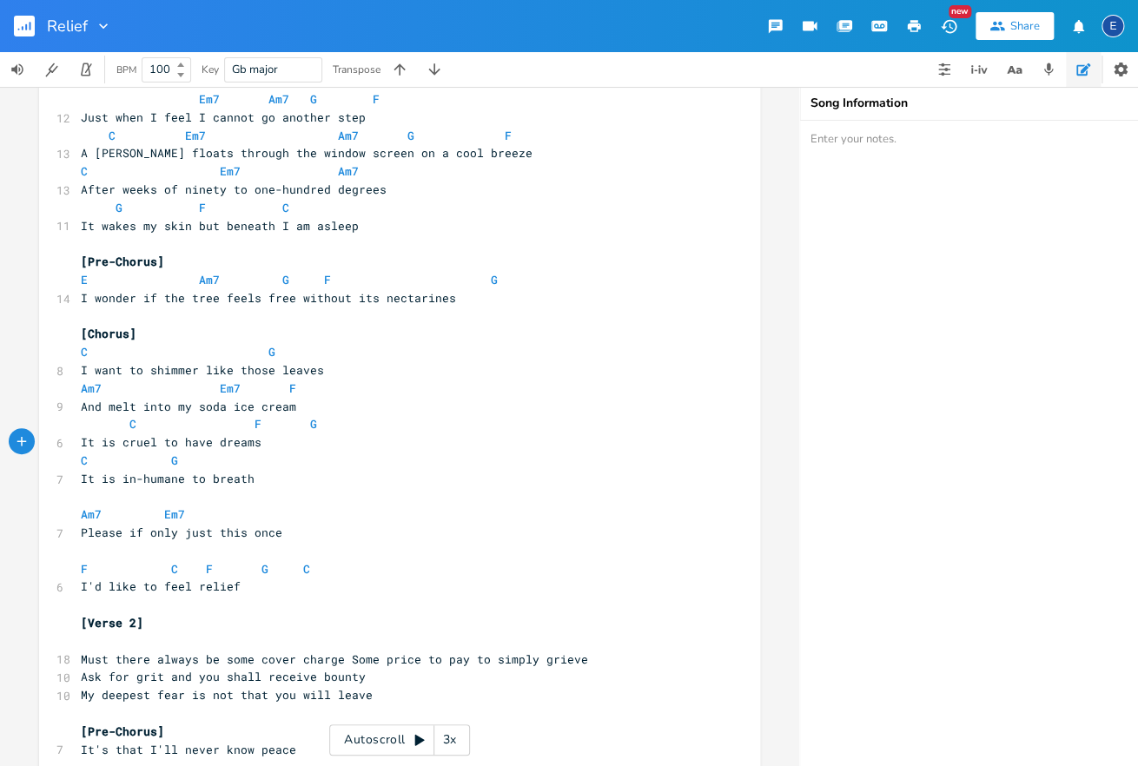
click at [140, 495] on pre "​" at bounding box center [390, 497] width 627 height 18
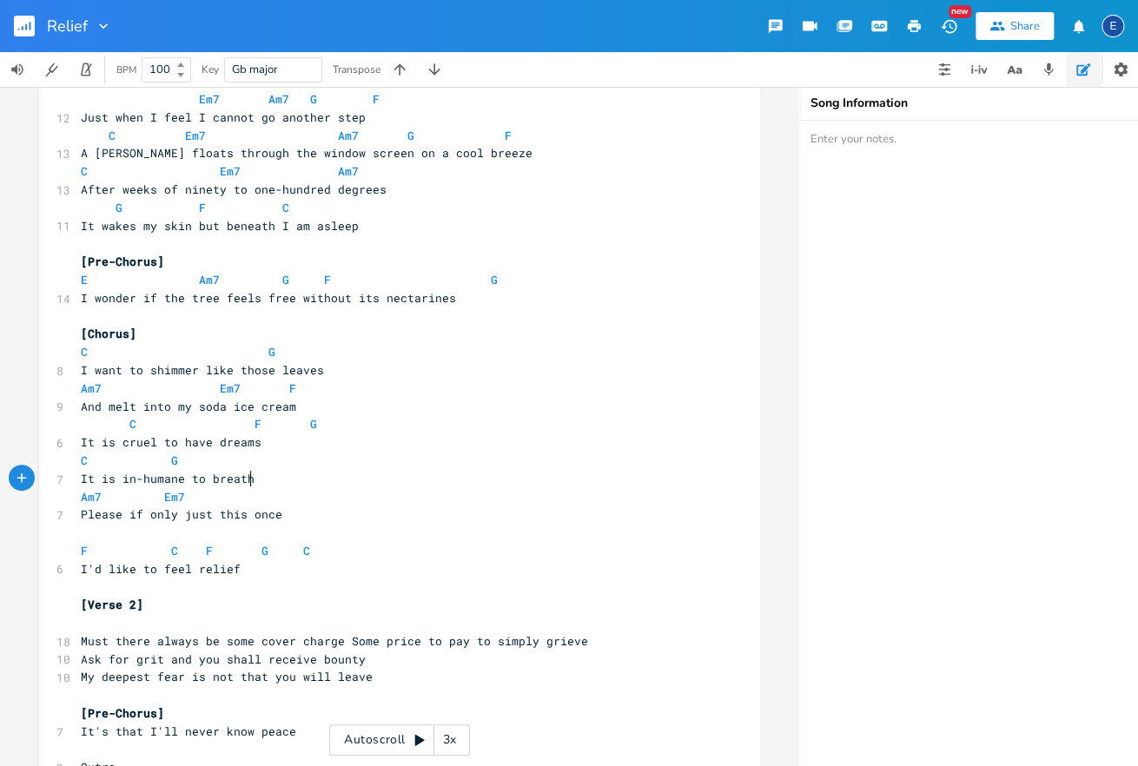
click at [137, 530] on pre "​" at bounding box center [390, 533] width 627 height 18
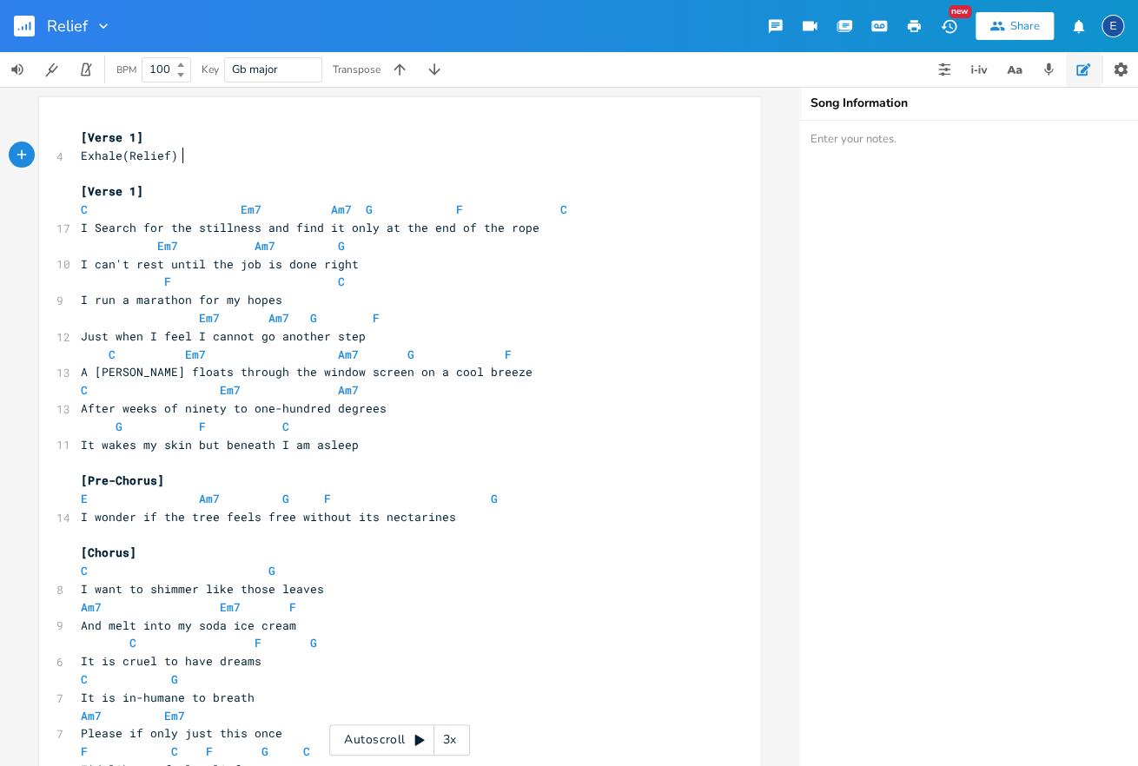
scroll to position [0, 89]
type textarea "Exhale(Relief)"
drag, startPoint x: 186, startPoint y: 154, endPoint x: 39, endPoint y: 152, distance: 146.8
click at [39, 152] on div "Exhale(Relief) x [Verse 1] 4 Exhale(Relief) ​ [Verse 1] C Em7 Am7 G F C 17 I Se…" at bounding box center [399, 648] width 721 height 1103
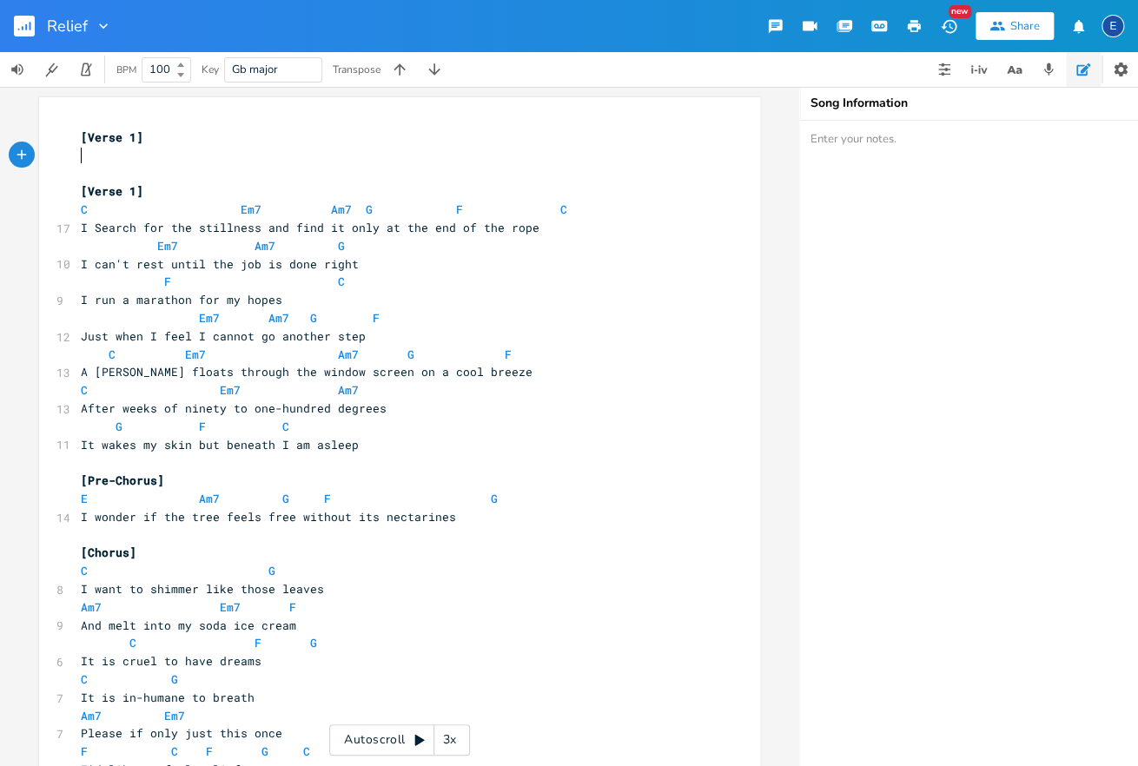
type textarea "[Verse 1]"
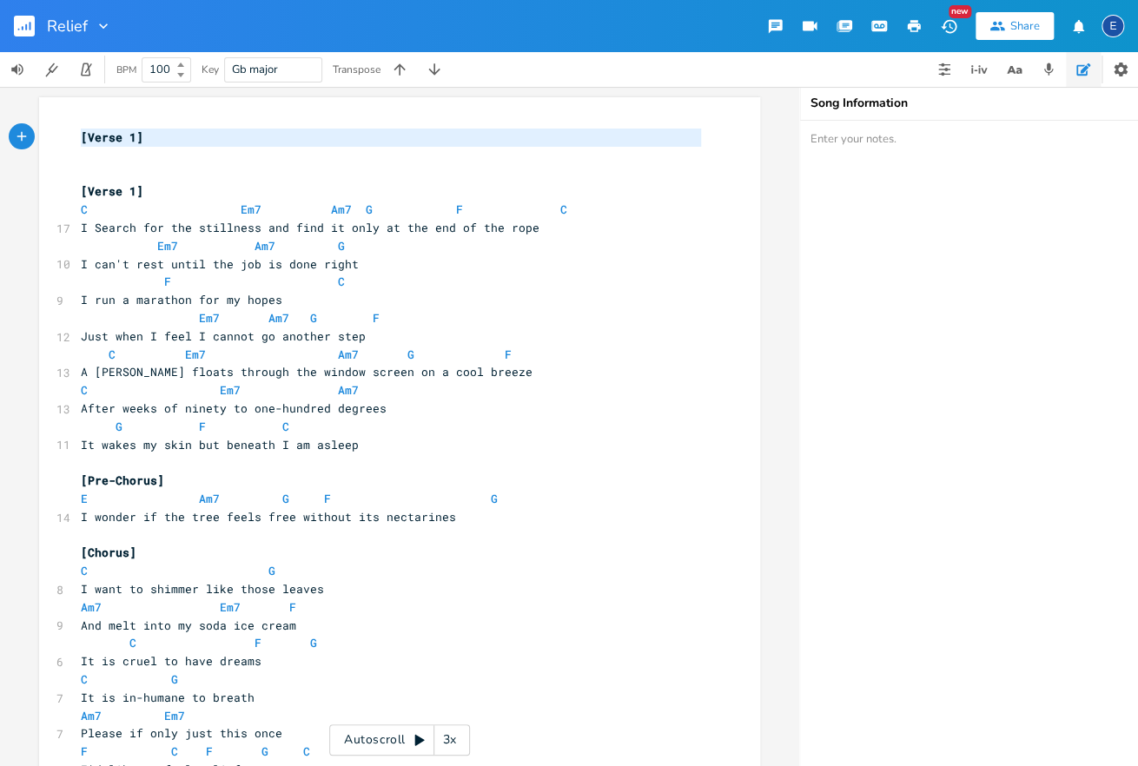
drag, startPoint x: 101, startPoint y: 164, endPoint x: 37, endPoint y: 129, distance: 72.7
click at [39, 128] on div "[Verse 1] x [Verse 1] ​ ​ [Verse 1] C Em7 Am7 G F C 17 I Search for the stillne…" at bounding box center [399, 648] width 721 height 1103
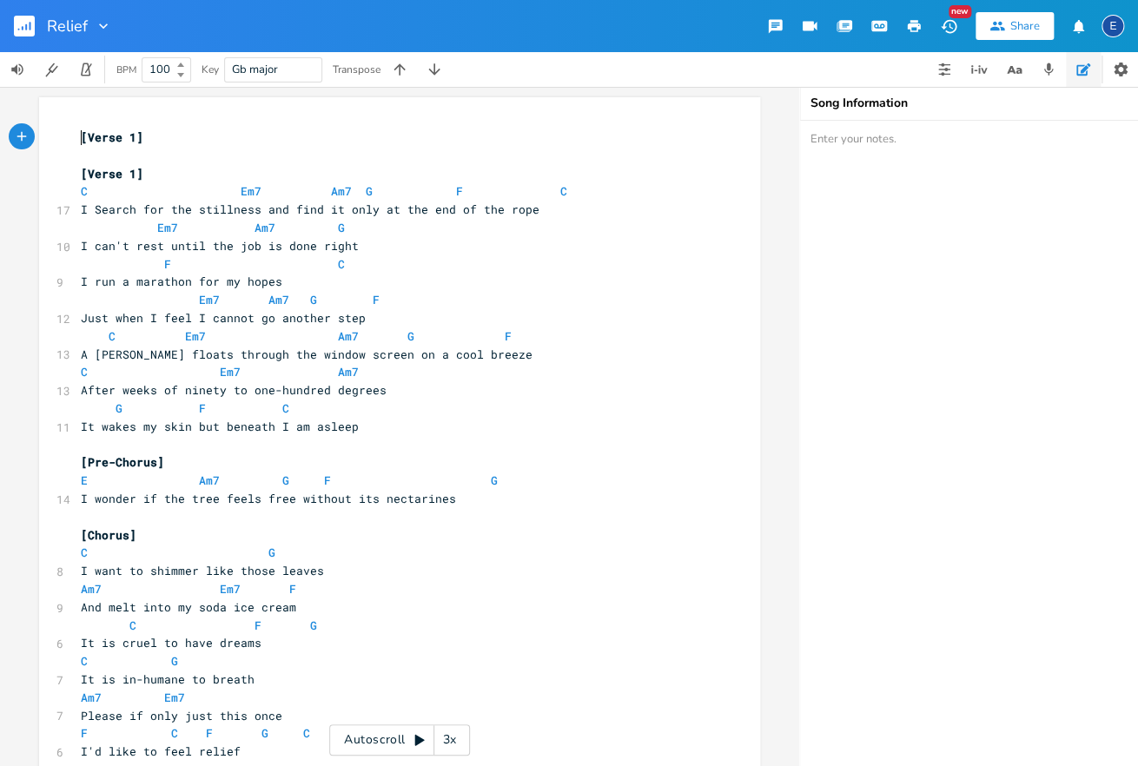
scroll to position [0, 10]
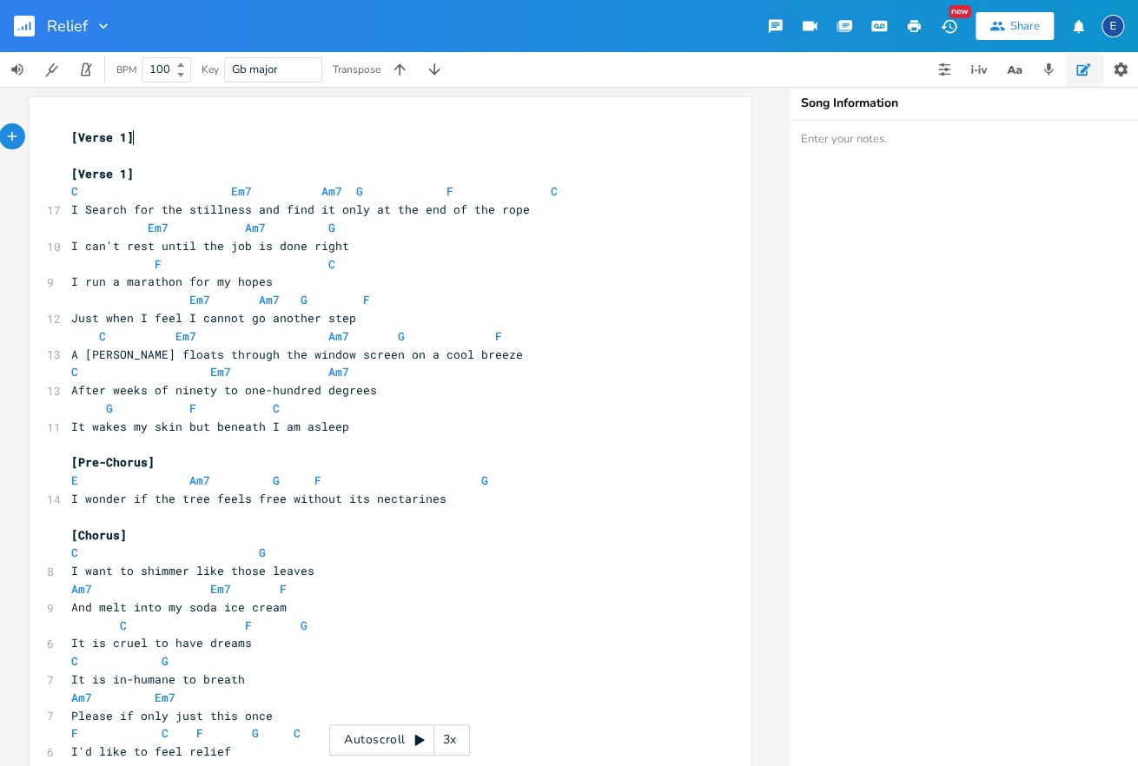
type textarea "[Verse 1]"
drag, startPoint x: 134, startPoint y: 137, endPoint x: 23, endPoint y: 139, distance: 111.2
click at [30, 139] on div "[Verse 1] x [Verse 1] ​ [Verse 1] C Em7 Am7 G F C 17 I Search for the stillness…" at bounding box center [390, 640] width 721 height 1086
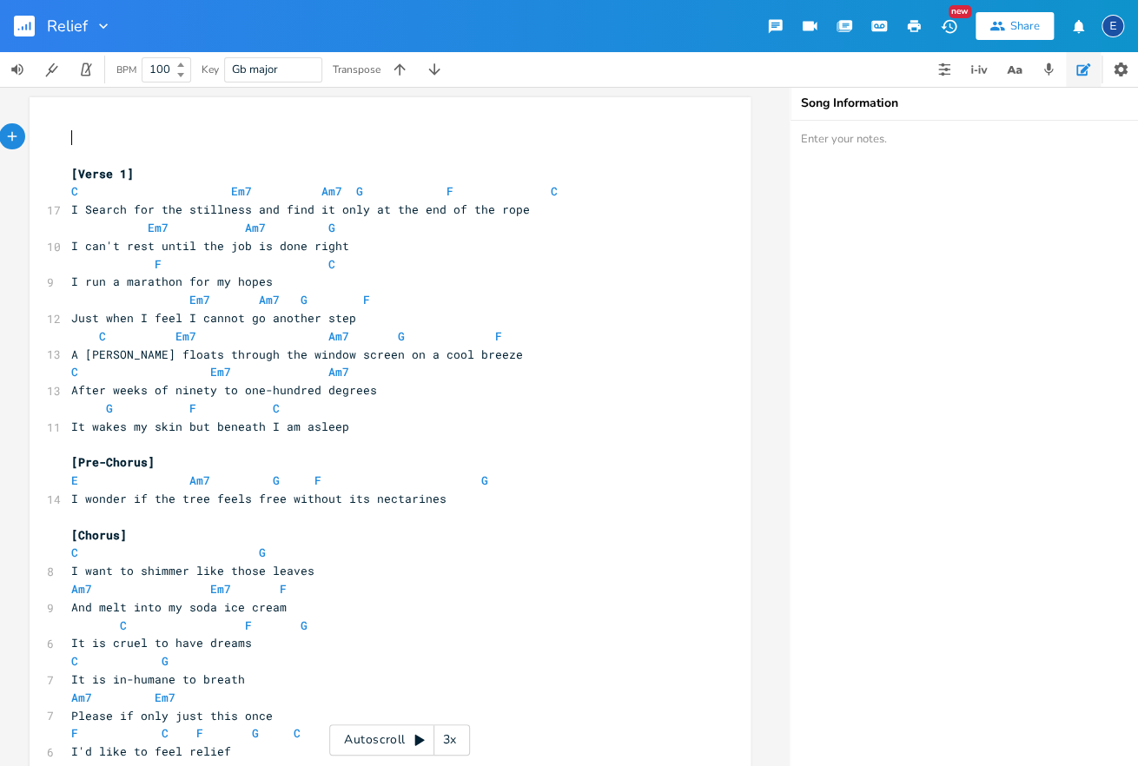
click at [73, 173] on span "[Verse 1]" at bounding box center [102, 174] width 63 height 16
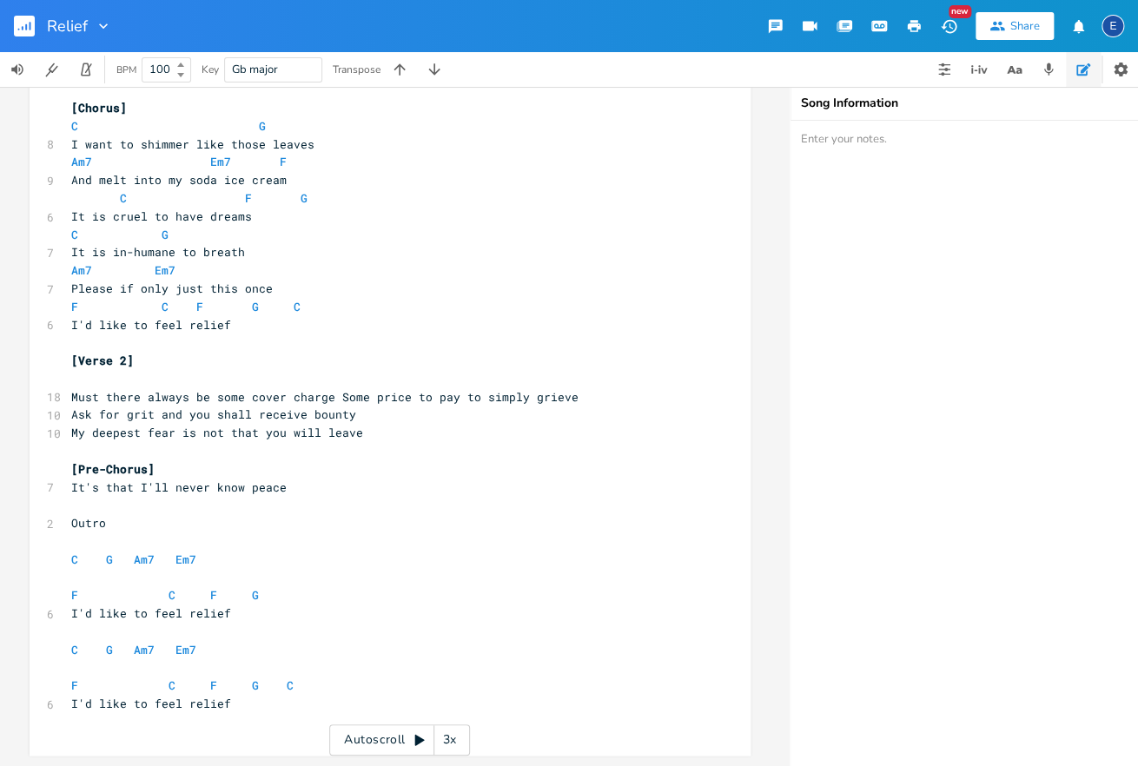
scroll to position [0, 0]
click at [327, 398] on span "Must there always be some cover charge Some price to pay to simply grieve" at bounding box center [324, 397] width 507 height 16
click at [338, 398] on span "Must there always be some cover charge Some price to pay to simply grieve" at bounding box center [324, 397] width 507 height 16
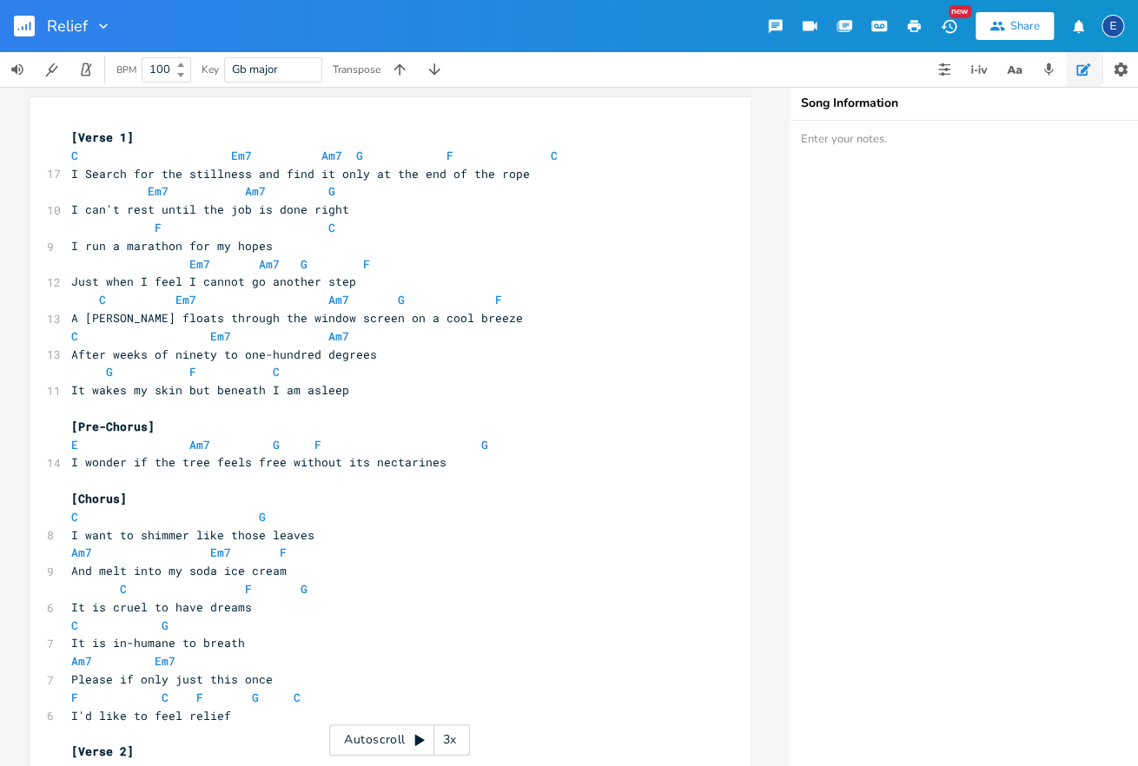
click at [177, 171] on span "I Search for the stillness and find it only at the end of the rope" at bounding box center [300, 174] width 459 height 16
type textarea "the"
drag, startPoint x: 182, startPoint y: 175, endPoint x: 162, endPoint y: 176, distance: 19.2
click at [162, 176] on span "I Search for the stillness and find it only at the end of the rope" at bounding box center [300, 174] width 459 height 16
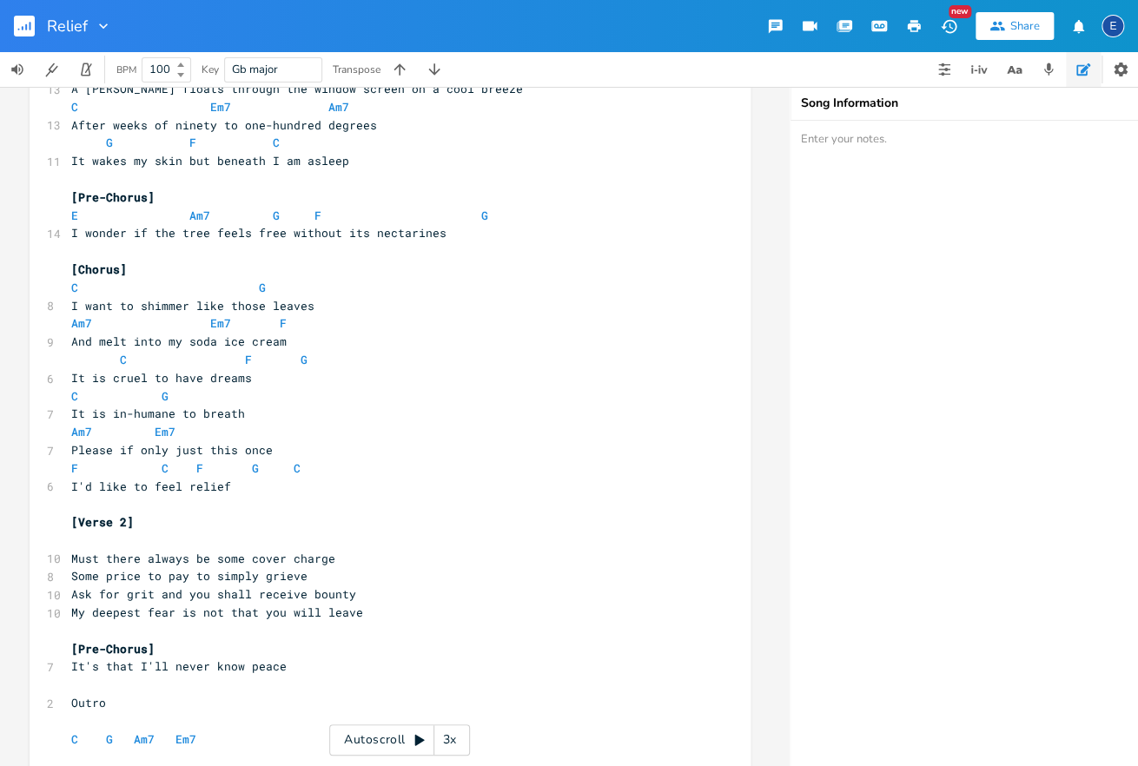
scroll to position [228, 0]
click at [434, 236] on span "I wonder if the tree feels free without its nectarines" at bounding box center [258, 235] width 375 height 16
type textarea "?"
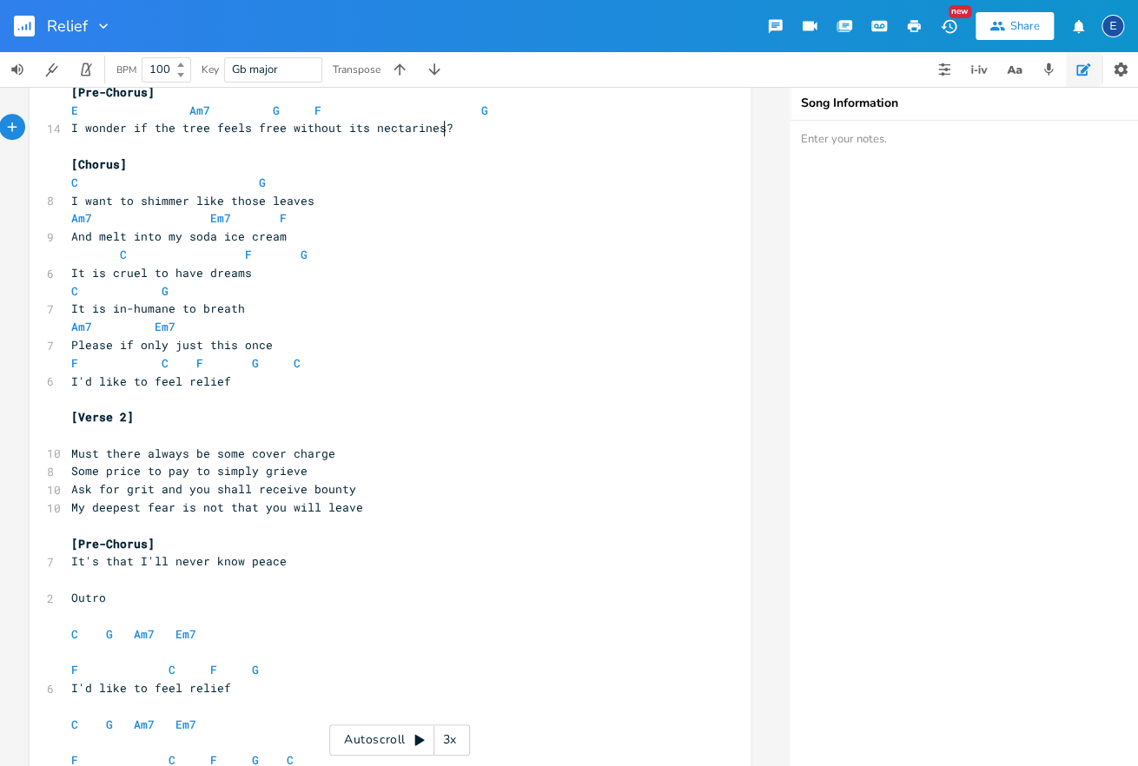
scroll to position [4, 0]
click at [129, 302] on span "It is in-humane to breath" at bounding box center [158, 309] width 174 height 16
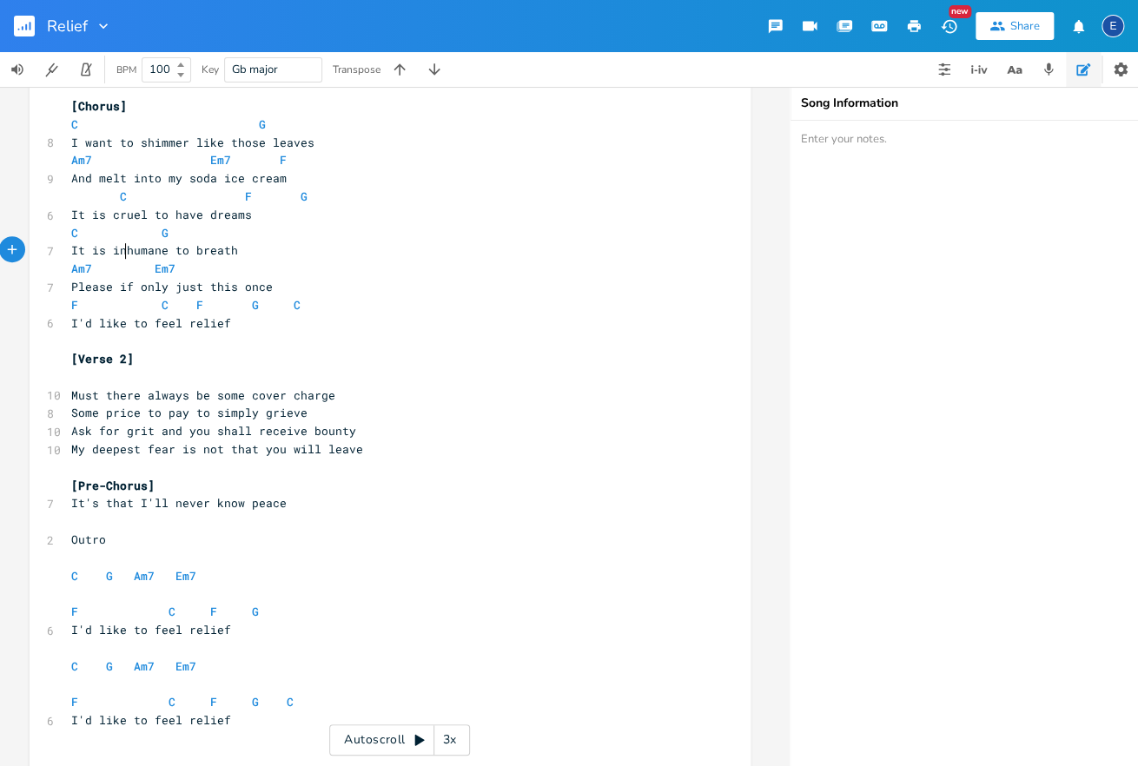
scroll to position [404, 0]
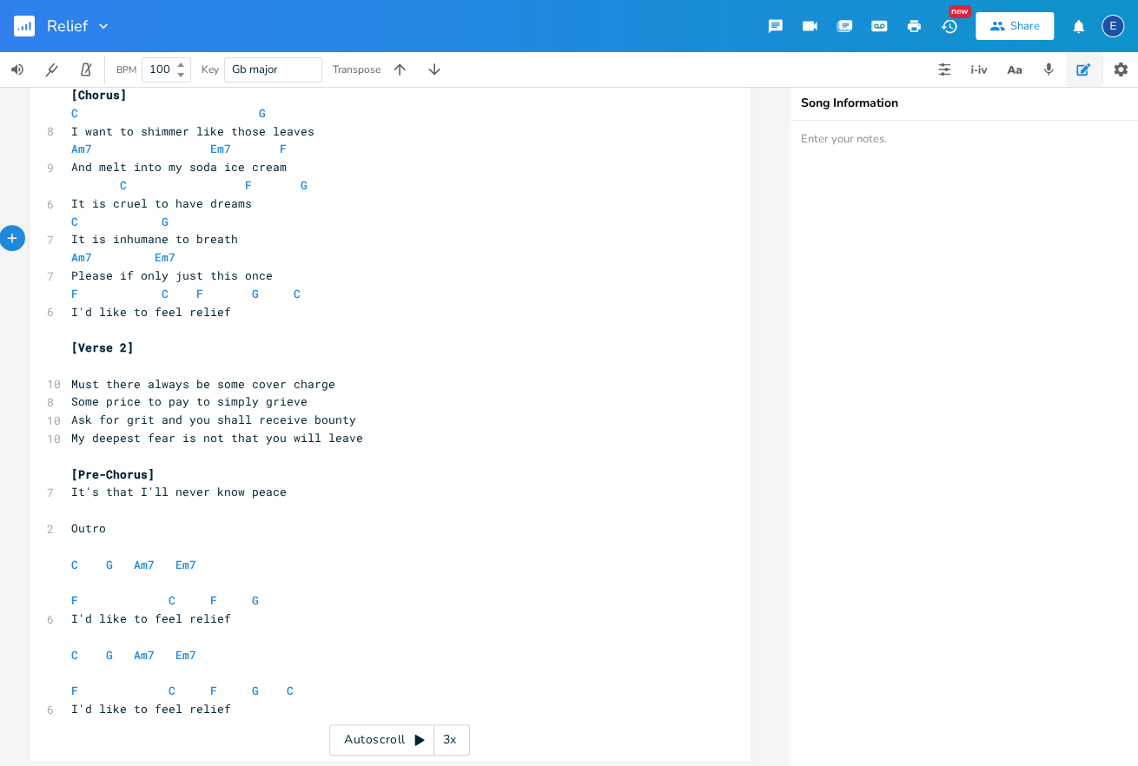
click at [112, 530] on pre "Outro" at bounding box center [381, 528] width 627 height 18
type textarea "]"
click at [70, 532] on pre "Outro]" at bounding box center [381, 528] width 627 height 18
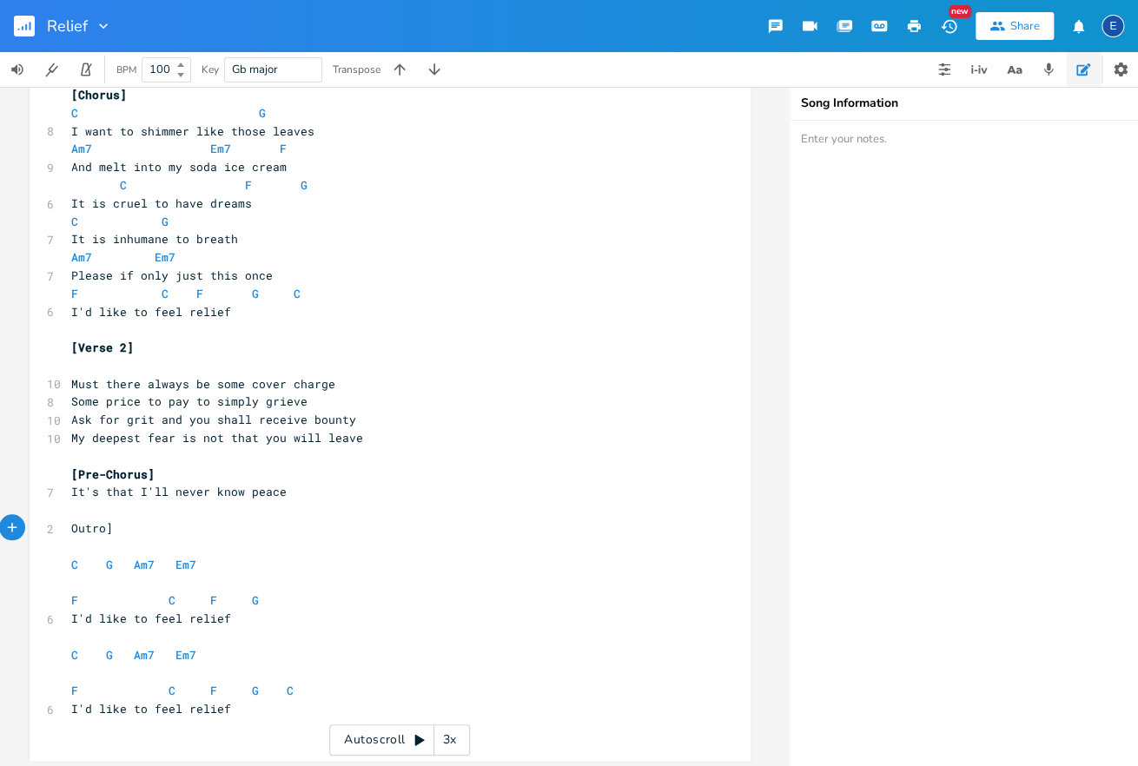
type textarea "["
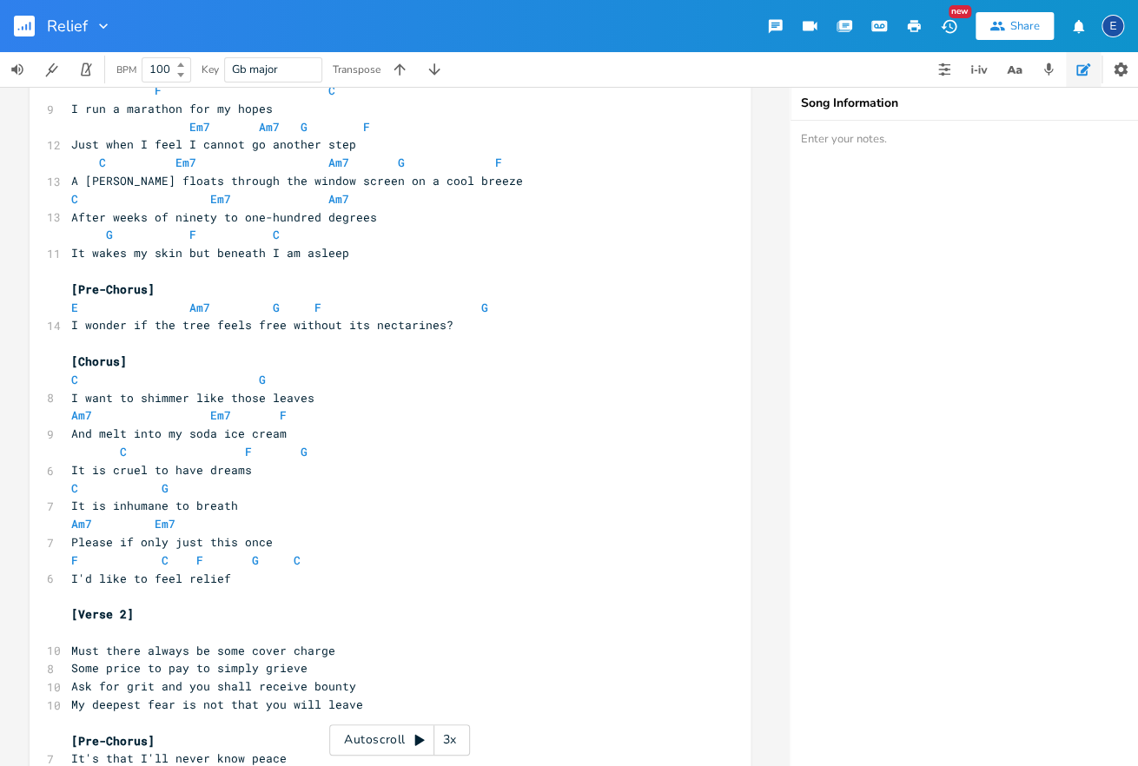
scroll to position [0, 0]
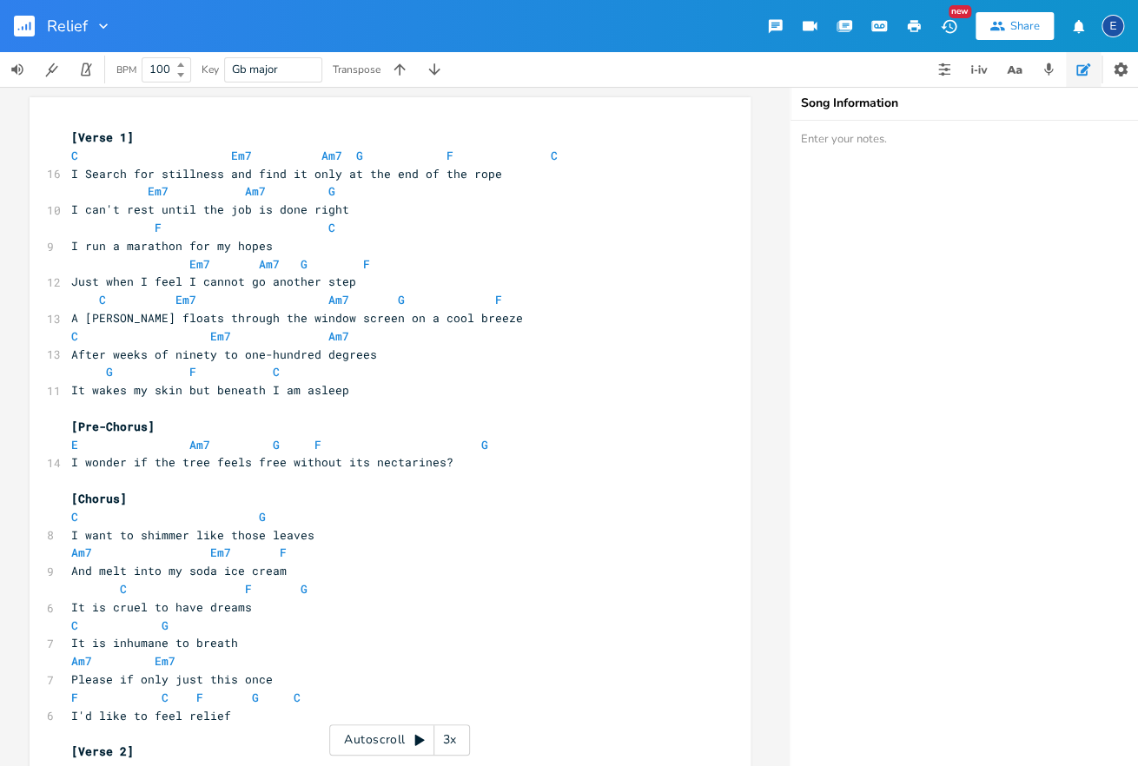
click at [91, 171] on span "I Search for stillness and find it only at the end of the rope" at bounding box center [286, 174] width 431 height 16
type textarea "s"
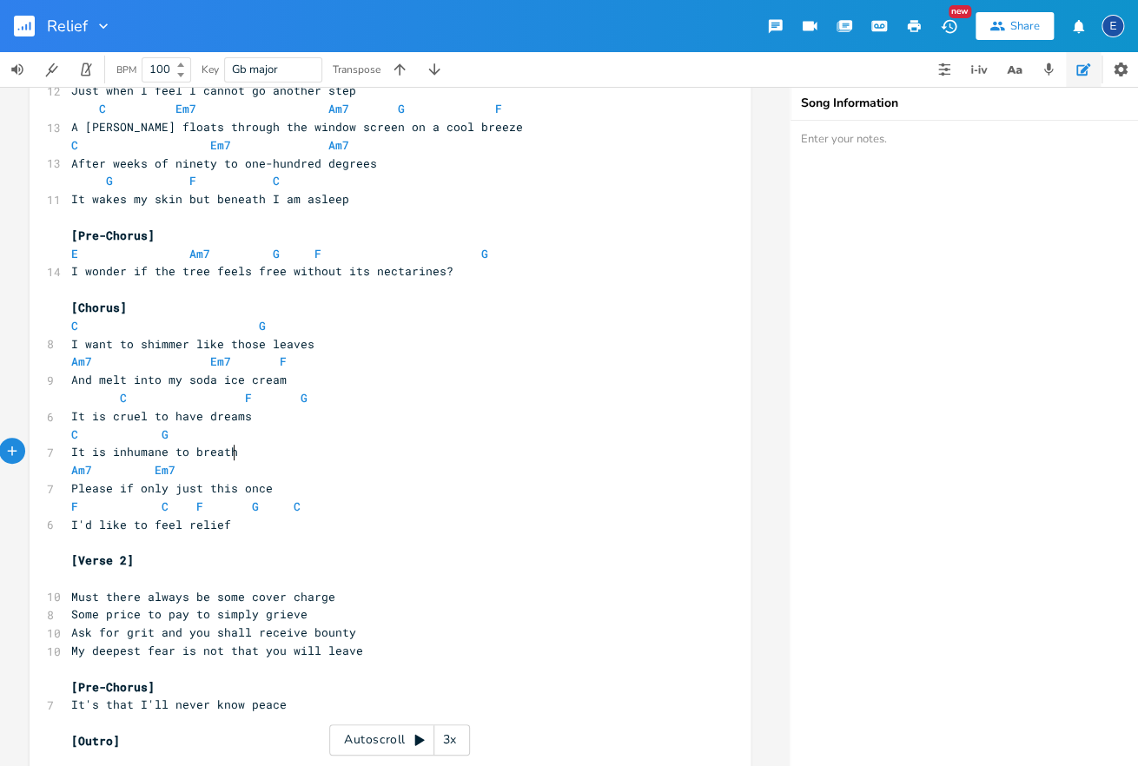
drag, startPoint x: 236, startPoint y: 454, endPoint x: 252, endPoint y: 455, distance: 15.7
click at [236, 454] on pre "It is inhumane to breath" at bounding box center [381, 452] width 627 height 18
type textarea "e"
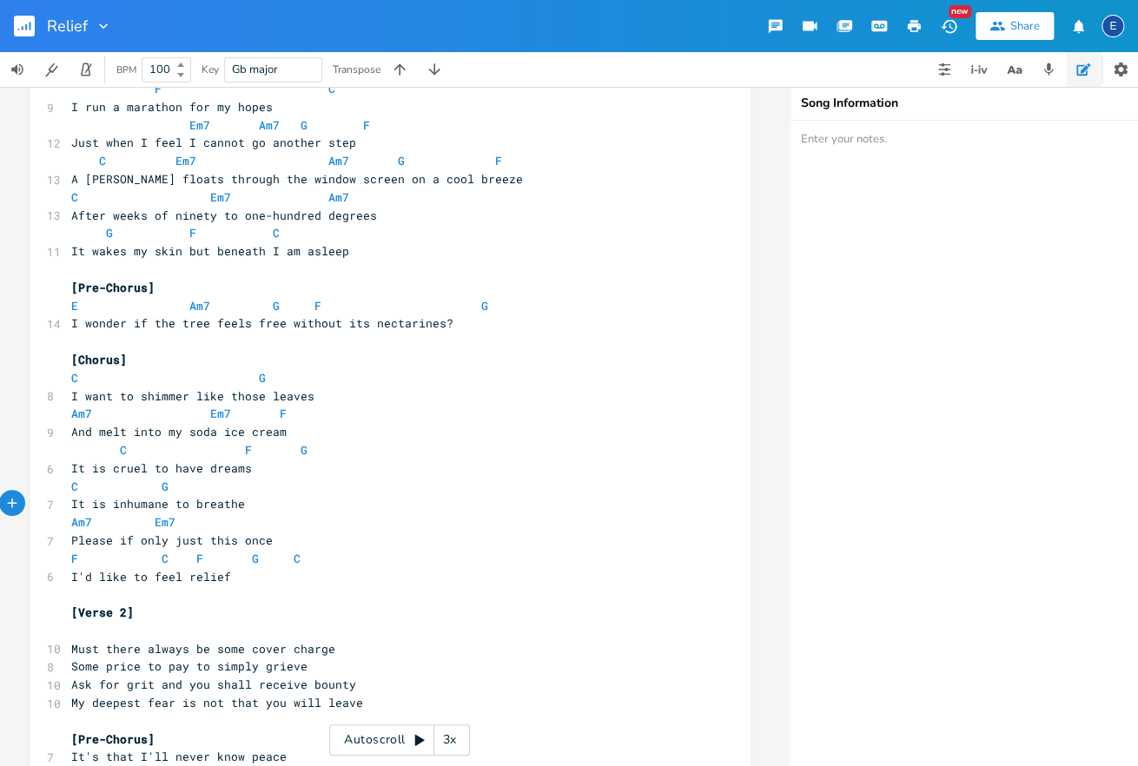
scroll to position [0, 0]
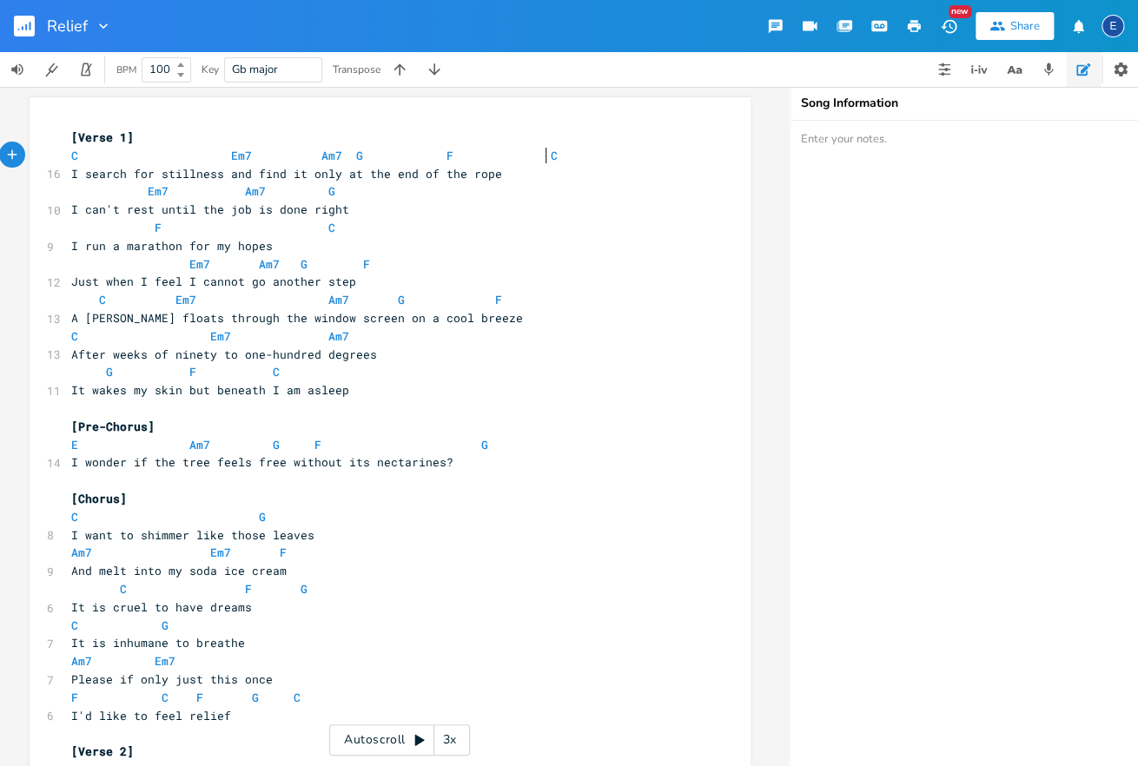
click at [552, 156] on pre "C Em7 Am7 G F C" at bounding box center [381, 156] width 627 height 18
type textarea "C Em7 Am7 G F C"
drag, startPoint x: 530, startPoint y: 155, endPoint x: 43, endPoint y: 159, distance: 487.3
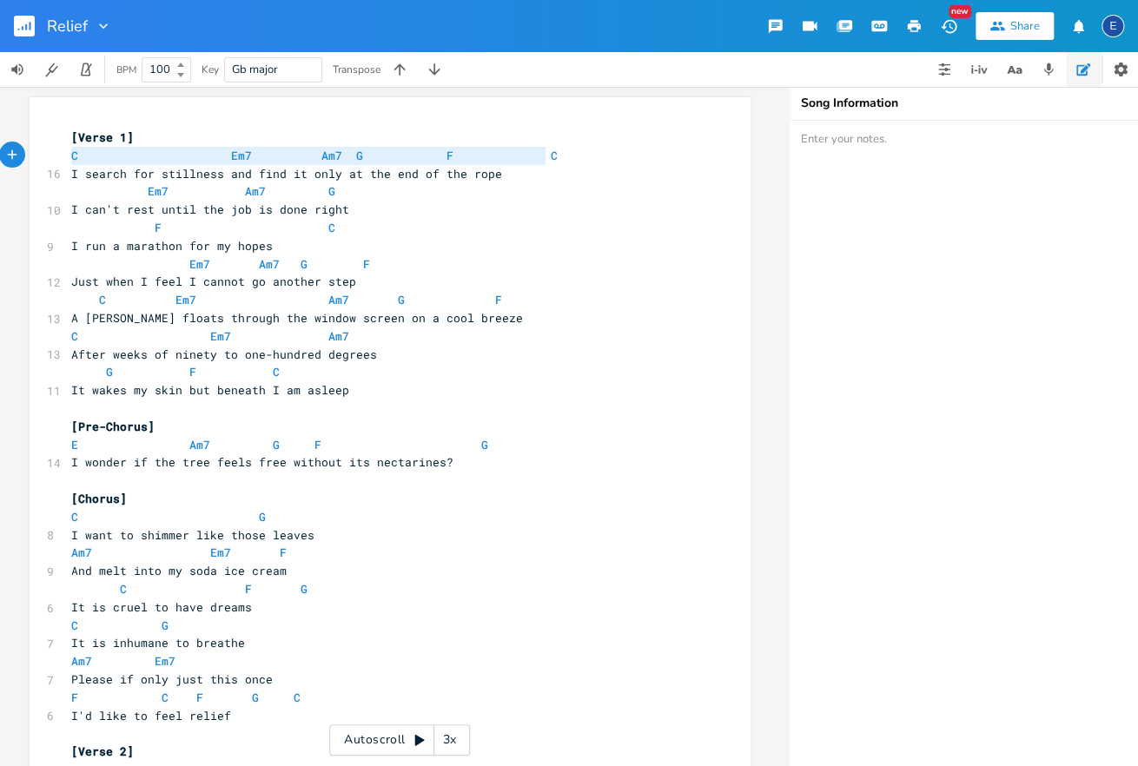
click at [43, 159] on div "C Em7 Am7 G F C x [Verse 1] C Em7 Am7 G F C 16 I search for stillness and find …" at bounding box center [390, 631] width 721 height 1068
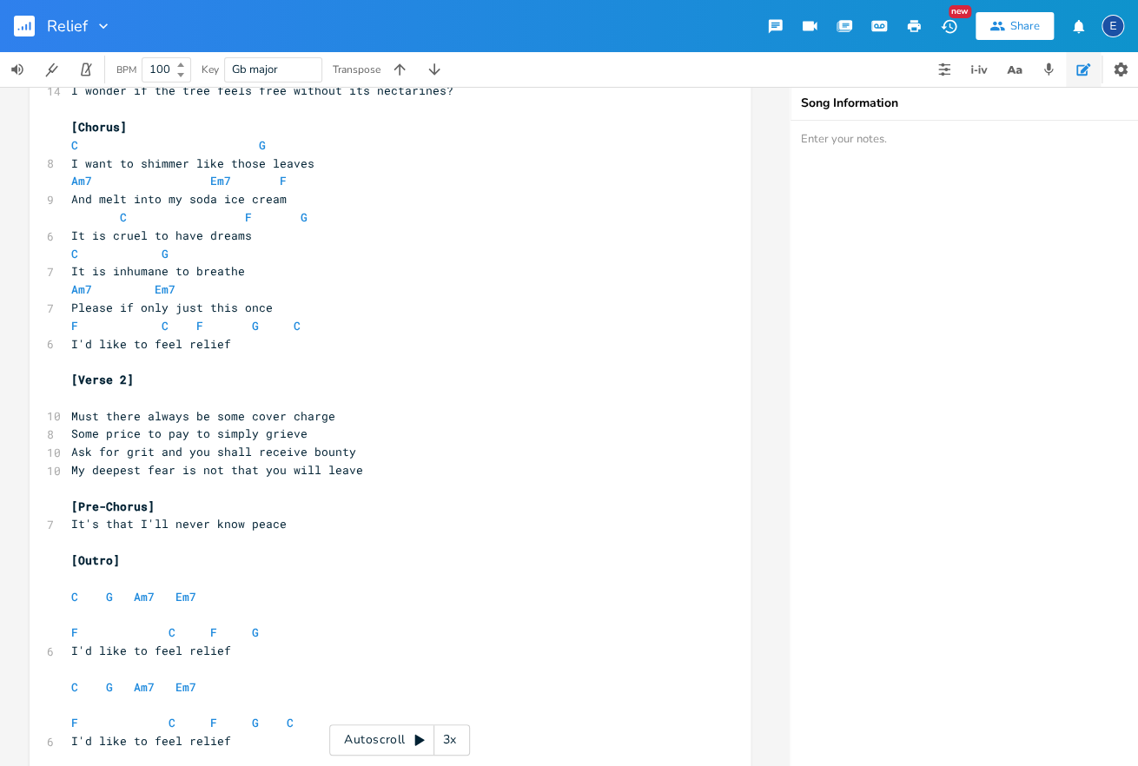
scroll to position [408, 0]
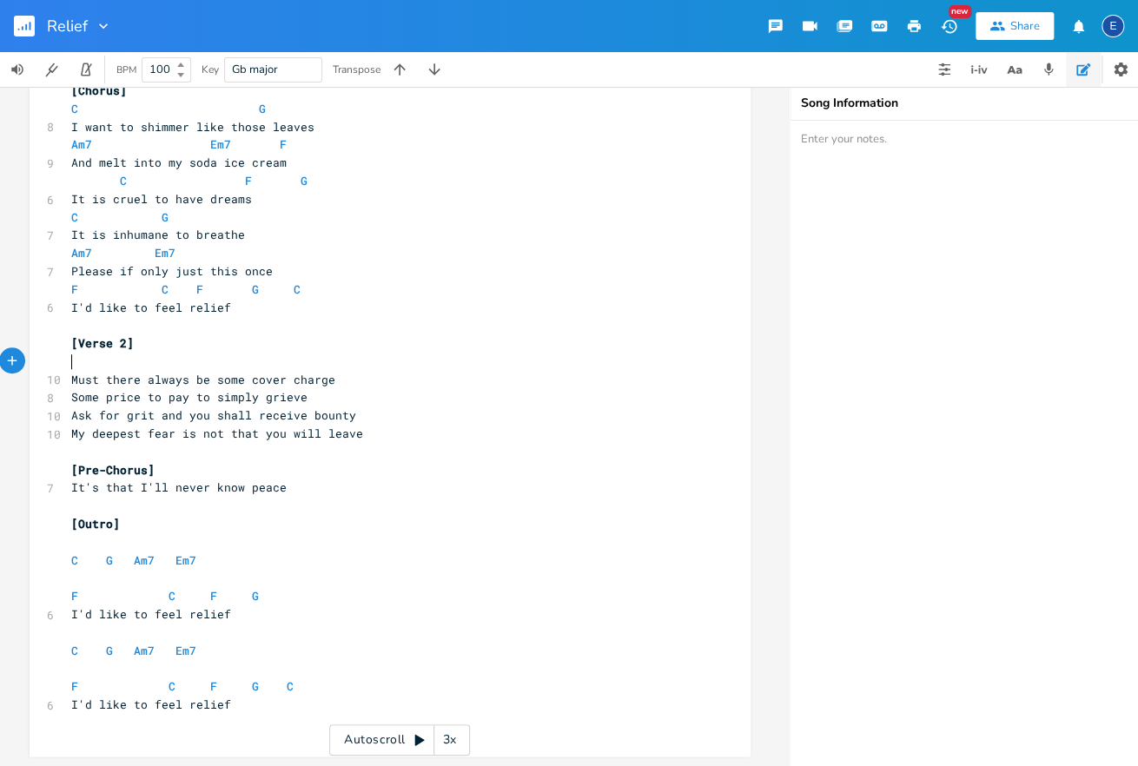
click at [129, 364] on pre "​" at bounding box center [381, 362] width 627 height 18
paste textarea "G"
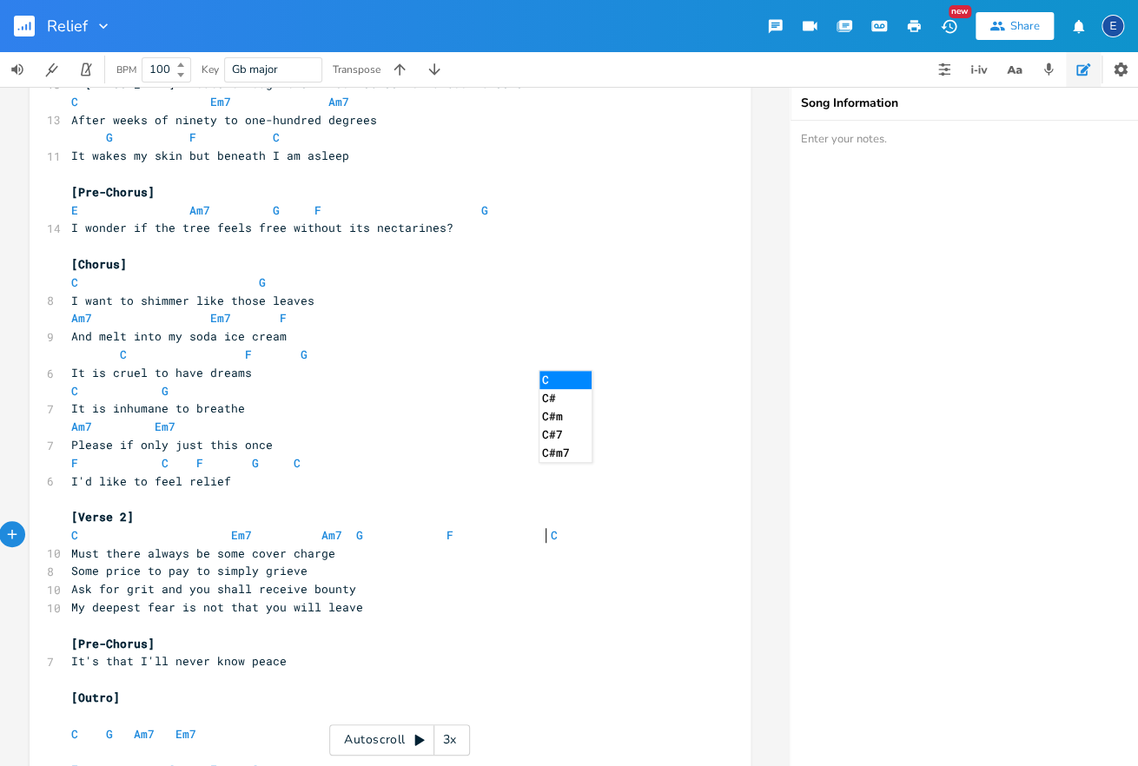
scroll to position [212, 0]
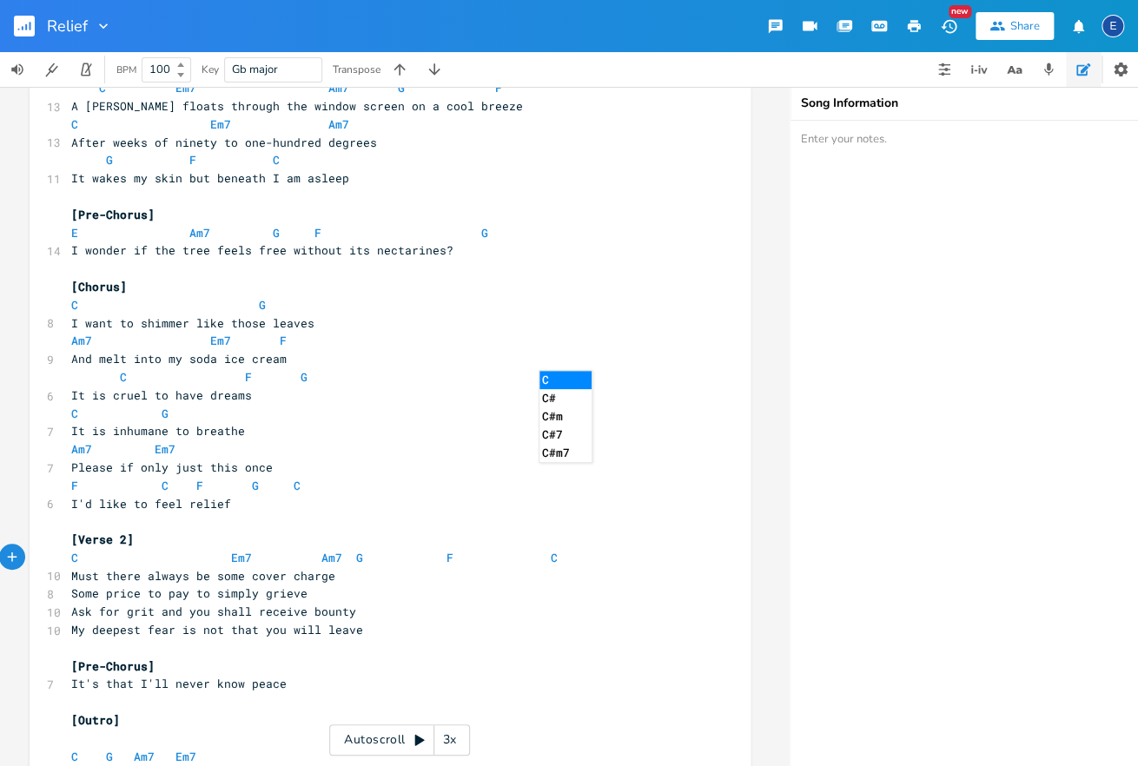
click at [380, 219] on pre "[Pre-Chorus]" at bounding box center [381, 215] width 627 height 18
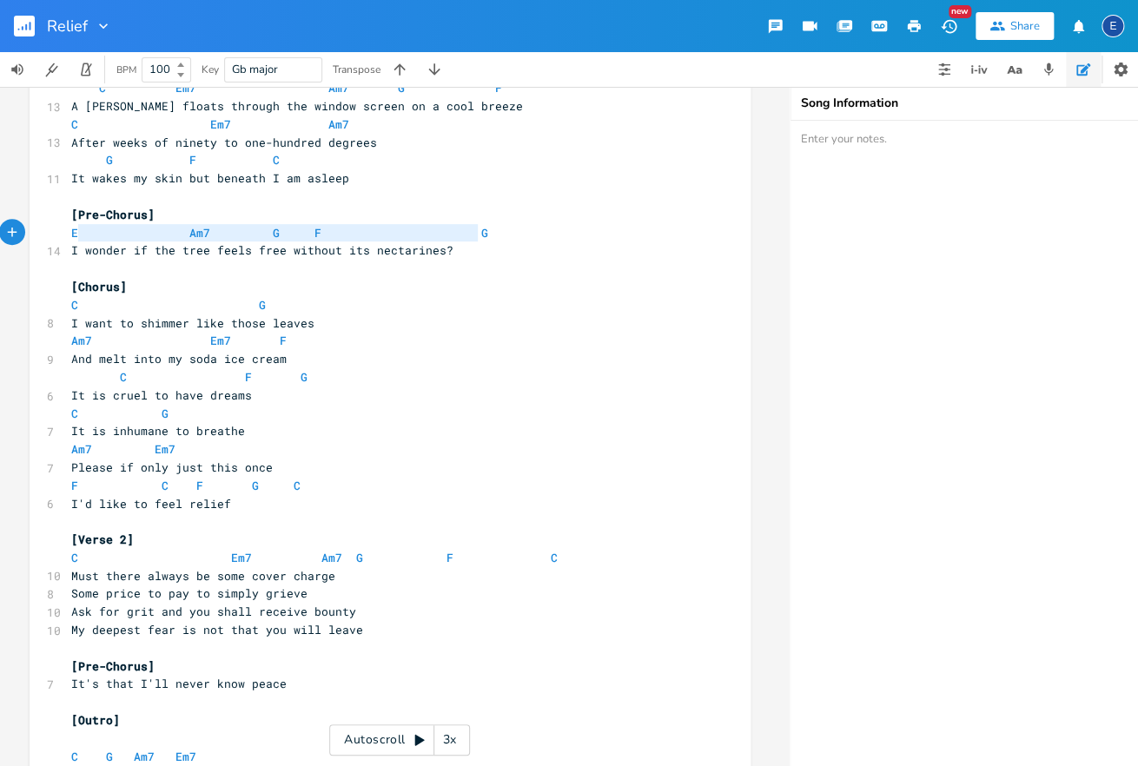
type textarea "E Am7 G F G"
drag, startPoint x: 490, startPoint y: 232, endPoint x: 55, endPoint y: 234, distance: 435.2
click at [55, 234] on div "E Am7 G F G x [Verse 1] C Em7 Am7 G F C 16 I search for stillness and find it o…" at bounding box center [390, 419] width 721 height 1068
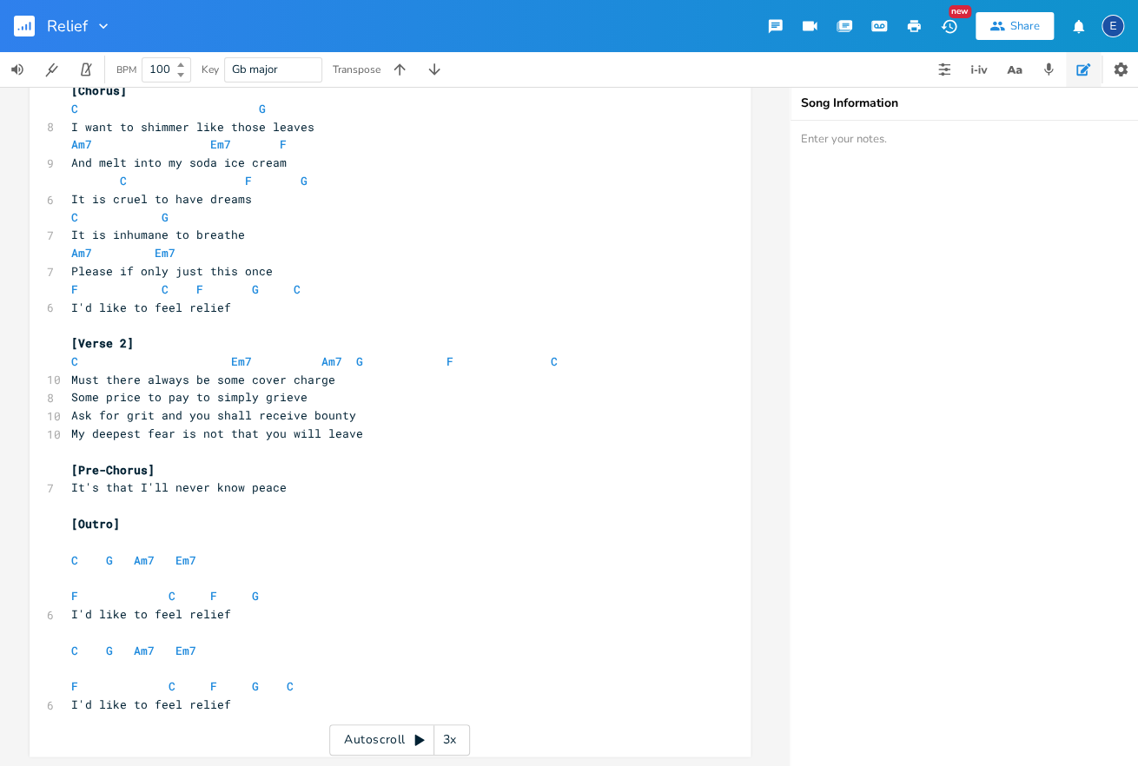
drag, startPoint x: 203, startPoint y: 457, endPoint x: 199, endPoint y: 468, distance: 12.1
click at [203, 457] on pre "​" at bounding box center [381, 452] width 627 height 18
click at [199, 469] on pre "[Pre-Chorus]" at bounding box center [381, 470] width 627 height 18
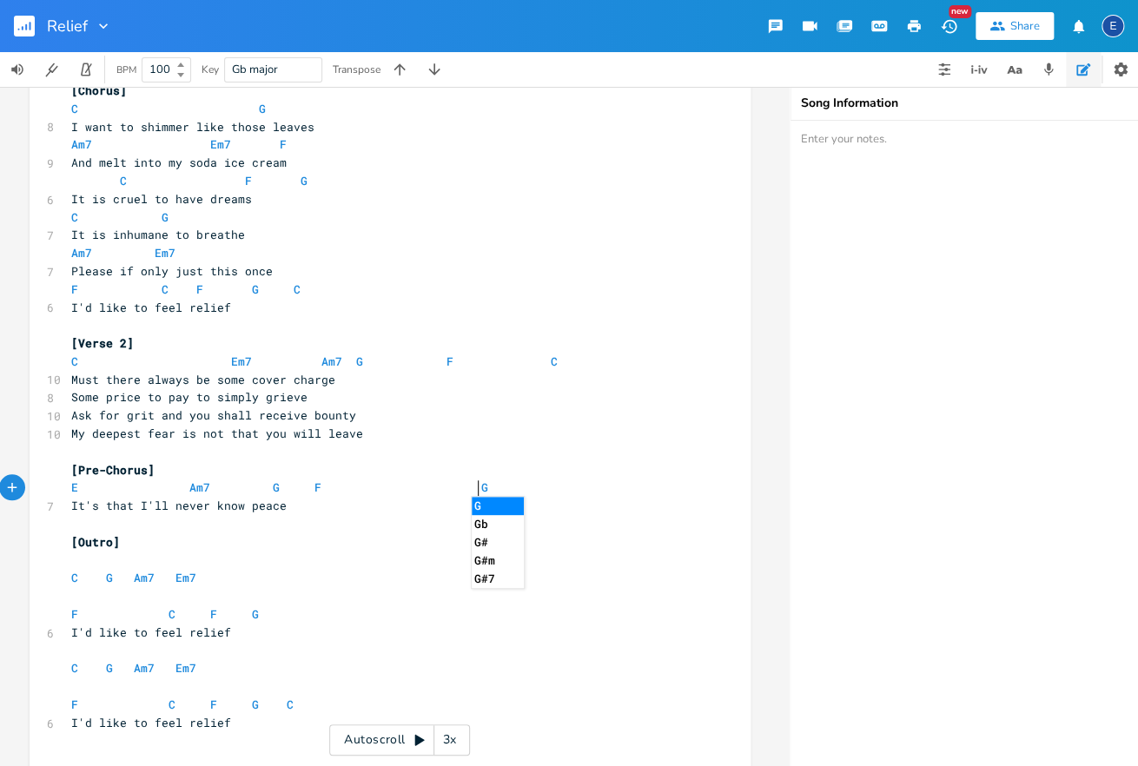
click at [407, 512] on pre "It's that I'll never know peace" at bounding box center [381, 506] width 627 height 18
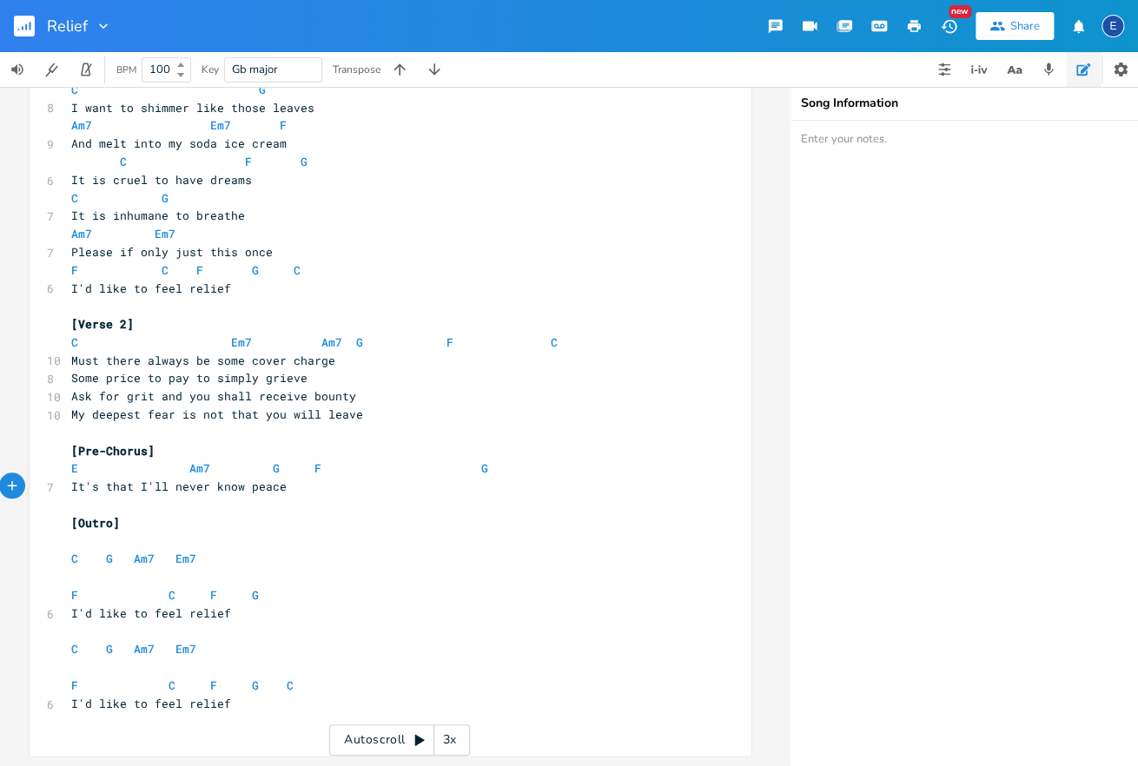
scroll to position [0, 0]
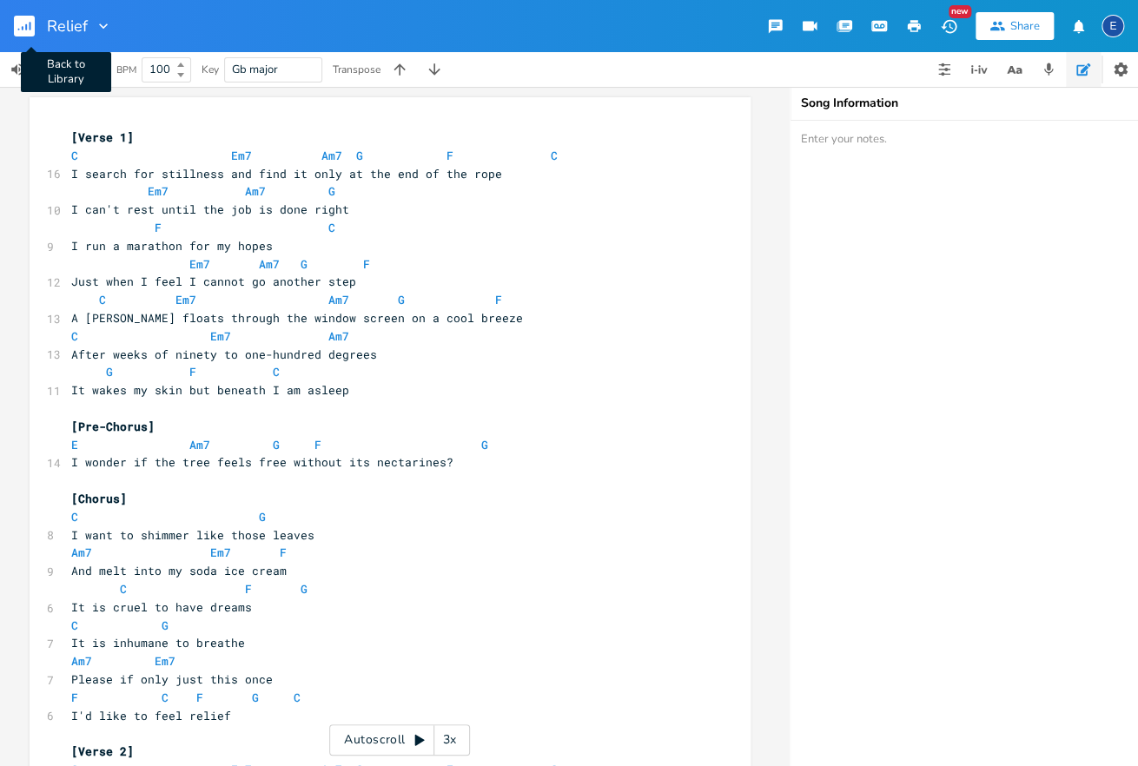
click at [22, 28] on rect "button" at bounding box center [24, 26] width 21 height 21
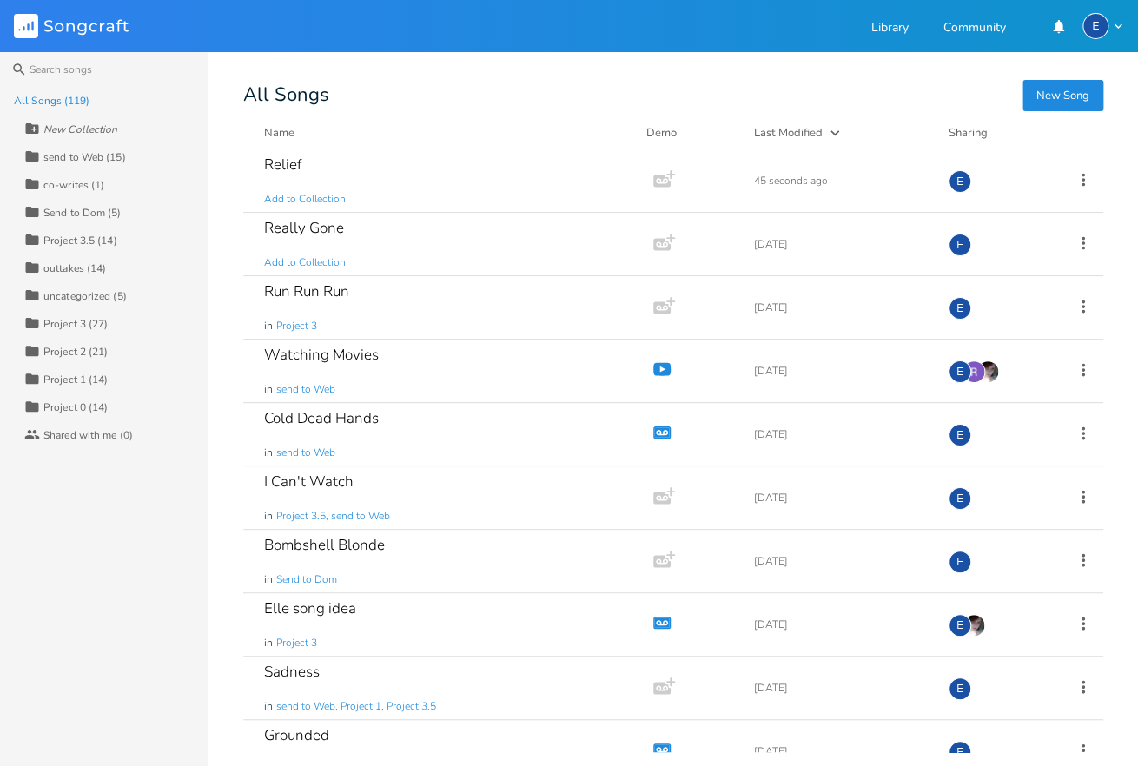
click at [78, 127] on div "New Collection" at bounding box center [80, 129] width 74 height 10
type input "Watching Movies"
click at [510, 104] on div "New Song All Songs Name Demo Last Modified Sharing Relief Add to Collection Add…" at bounding box center [690, 419] width 895 height 665
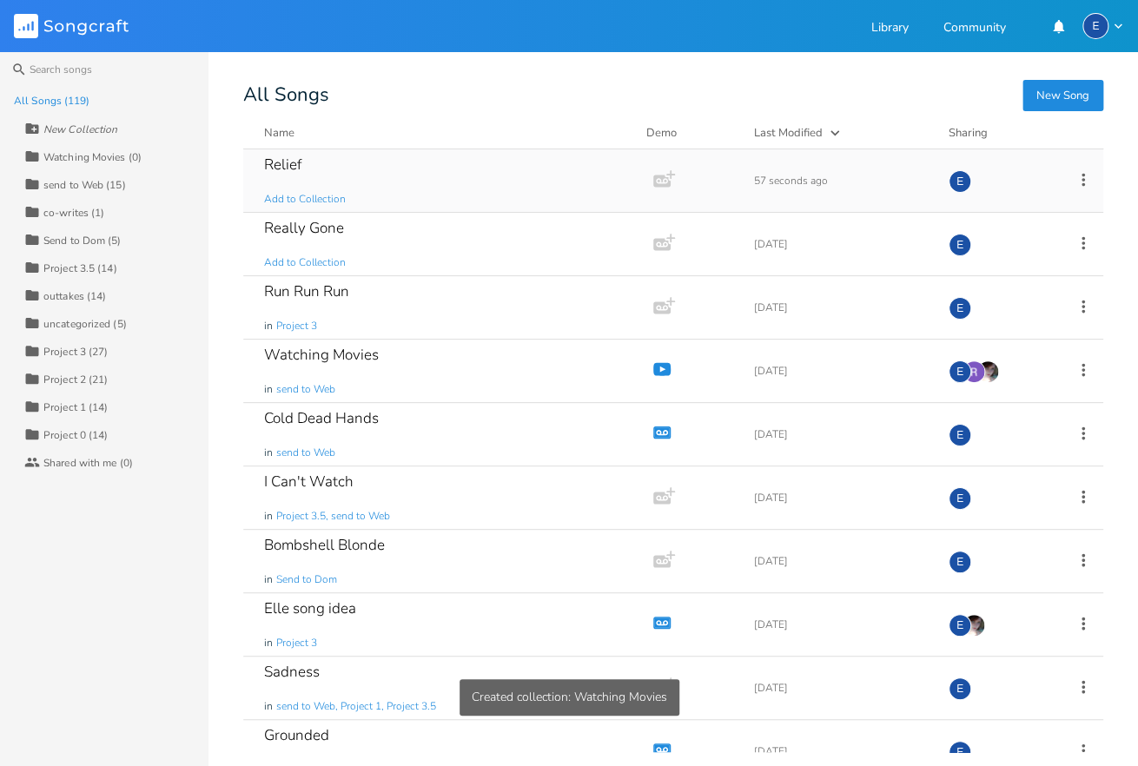
click at [1087, 178] on icon at bounding box center [1083, 179] width 19 height 19
click at [1012, 260] on span "Collection Collections" at bounding box center [984, 265] width 69 height 12
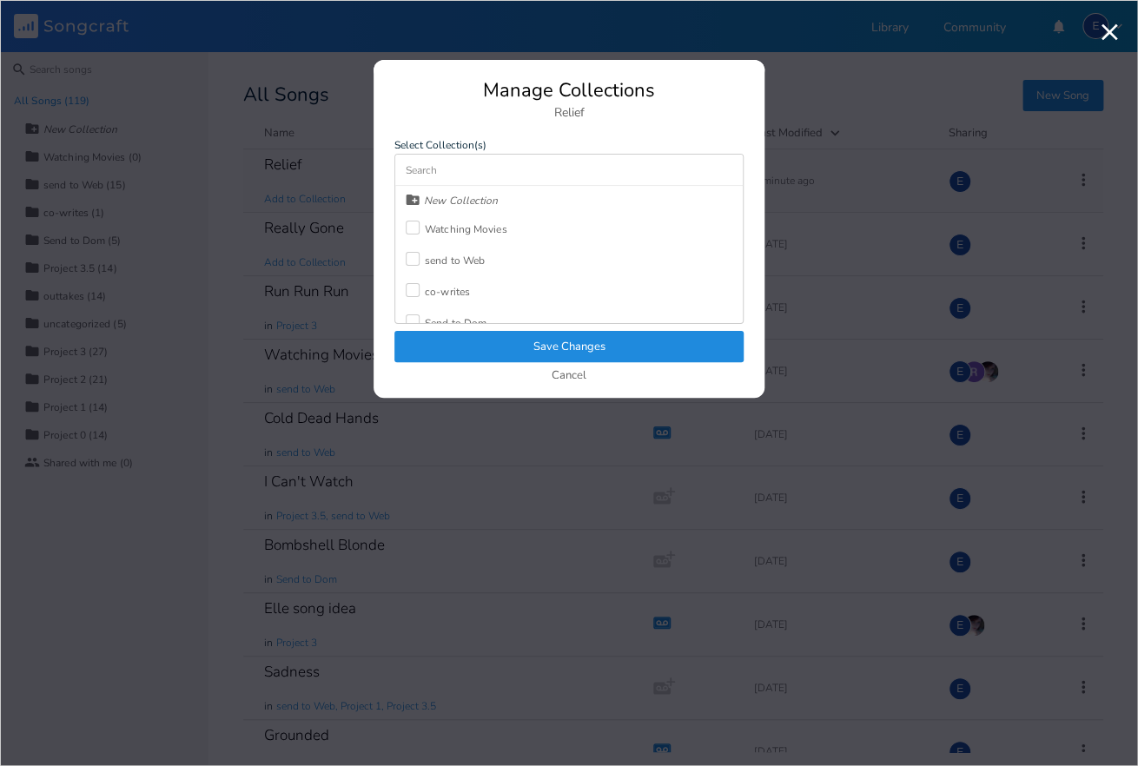
click at [415, 224] on div at bounding box center [413, 228] width 14 height 14
click at [586, 341] on button "Save Changes" at bounding box center [568, 346] width 349 height 31
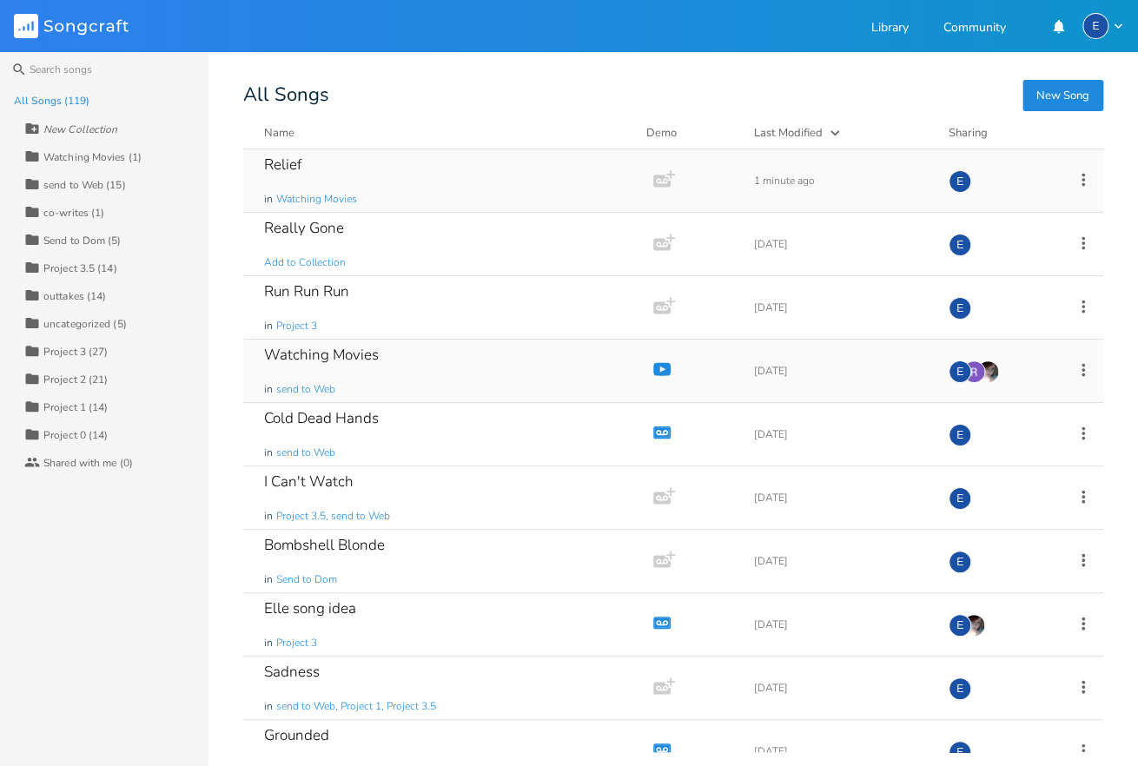
click at [1078, 369] on icon at bounding box center [1083, 369] width 19 height 19
click at [1006, 449] on span "Collection Collections" at bounding box center [984, 455] width 69 height 12
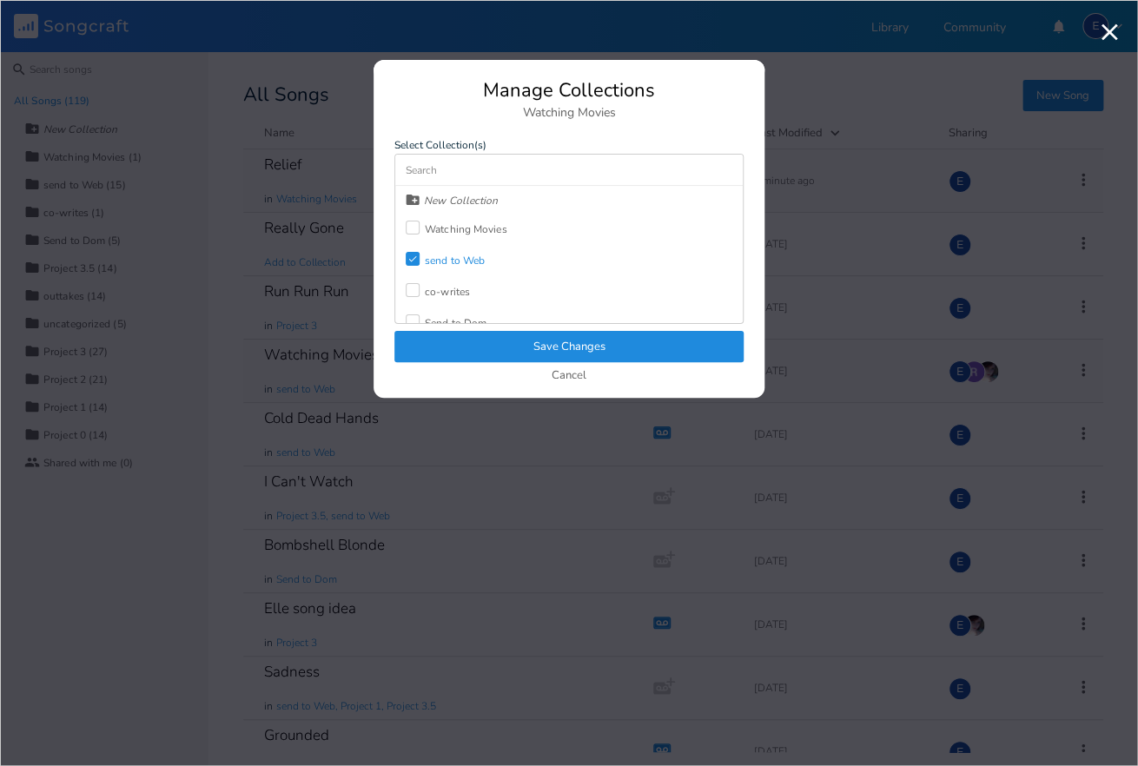
click at [553, 235] on div "New Collection Watching Movies Check send to Web co-writes Send to Dom Project …" at bounding box center [568, 254] width 347 height 137
click at [414, 227] on div at bounding box center [413, 228] width 14 height 14
click at [554, 339] on button "Save Changes" at bounding box center [568, 346] width 349 height 31
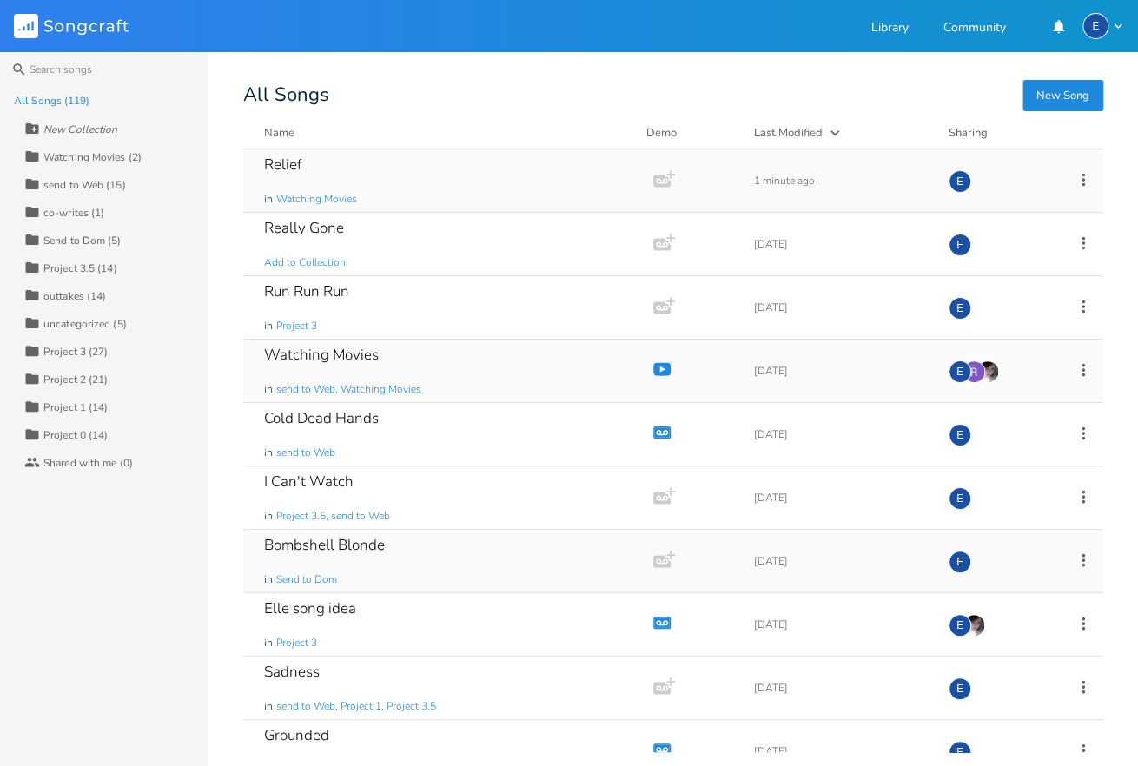
click at [1086, 559] on icon at bounding box center [1083, 560] width 19 height 19
click at [1023, 638] on li "Collection Collections" at bounding box center [1012, 645] width 139 height 30
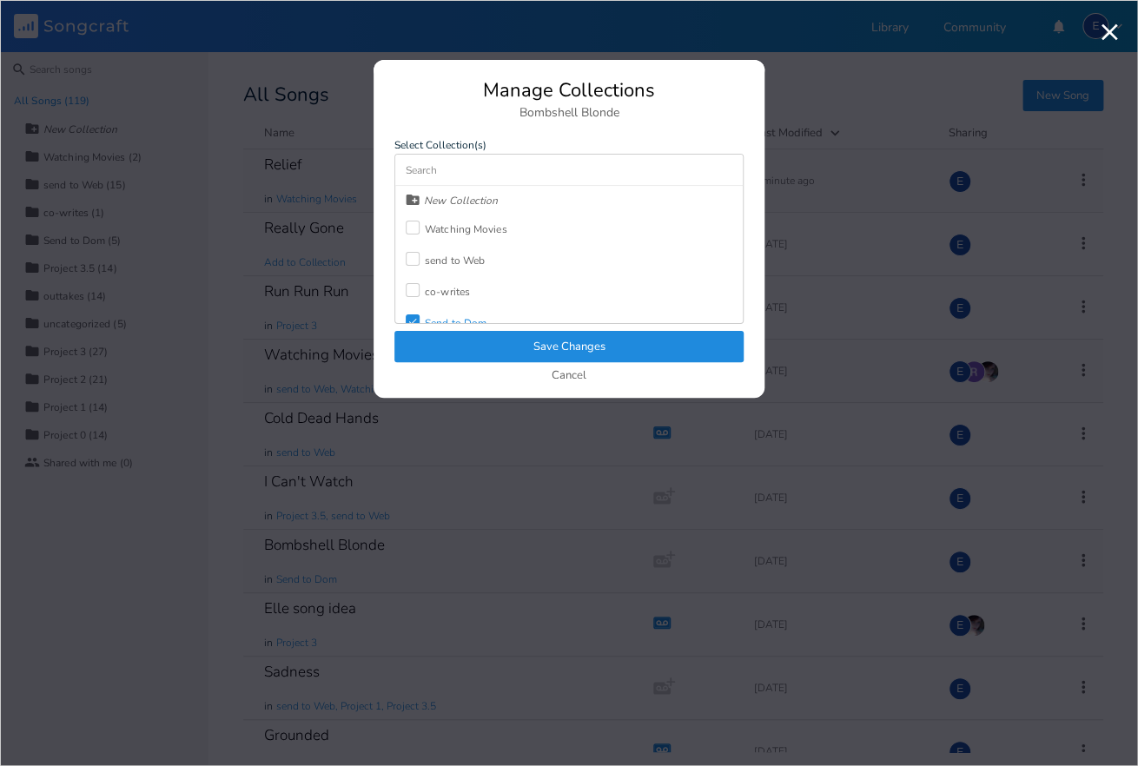
click at [410, 224] on div at bounding box center [413, 228] width 14 height 14
click at [593, 350] on button "Save Changes" at bounding box center [568, 346] width 349 height 31
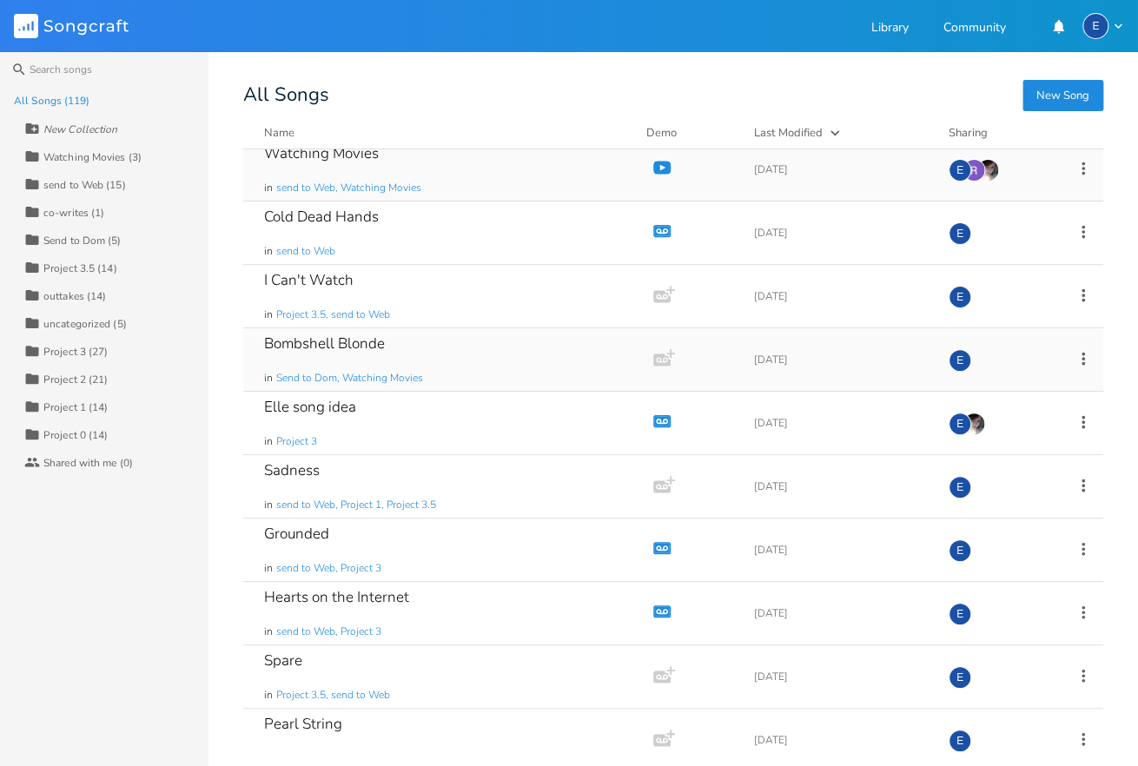
scroll to position [202, 0]
click at [1081, 675] on icon at bounding box center [1083, 674] width 19 height 19
click at [1018, 566] on span "Collection Collections" at bounding box center [984, 565] width 69 height 12
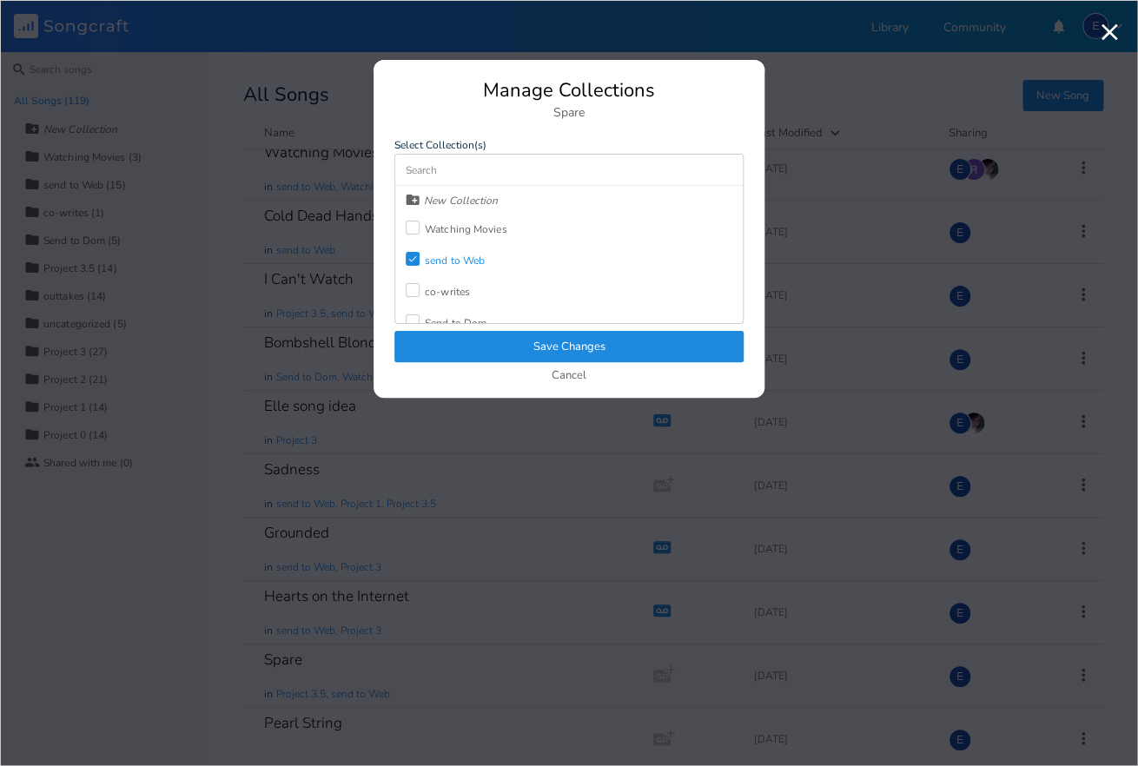
click at [414, 224] on div at bounding box center [413, 228] width 14 height 14
click at [552, 346] on button "Save Changes" at bounding box center [568, 346] width 349 height 31
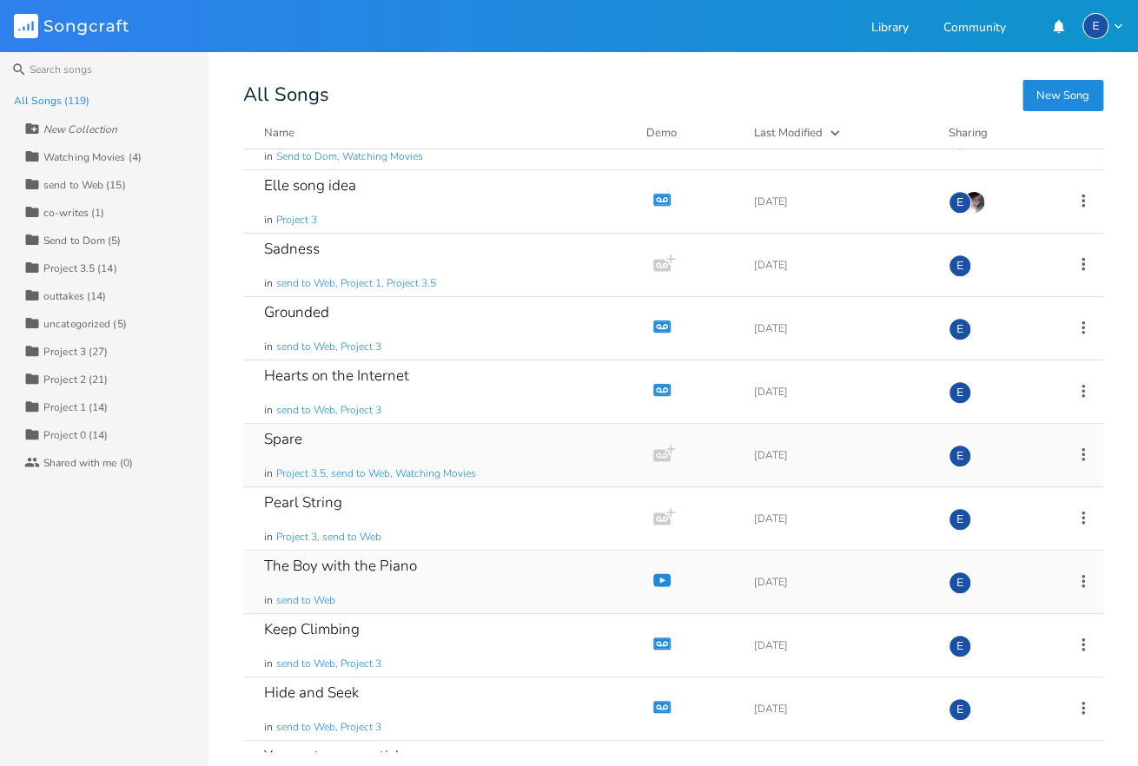
scroll to position [426, 0]
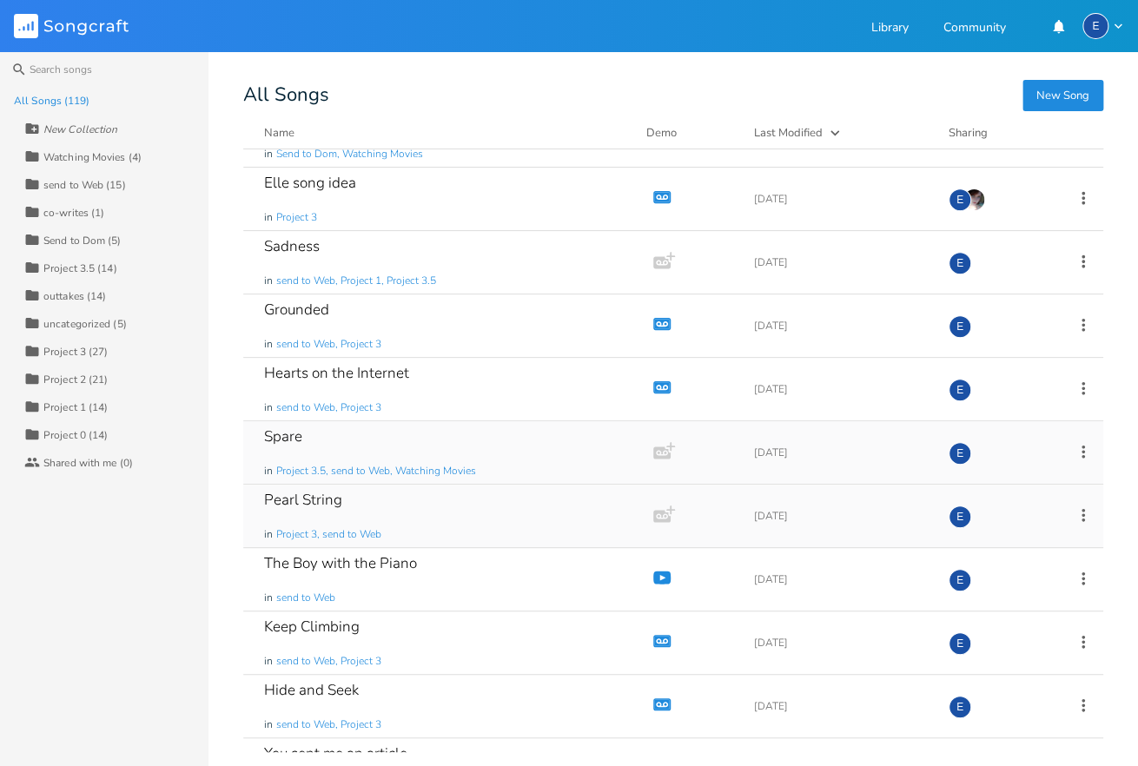
click at [1082, 513] on icon at bounding box center [1082, 514] width 3 height 13
click at [999, 595] on span "Collection Collections" at bounding box center [984, 598] width 69 height 12
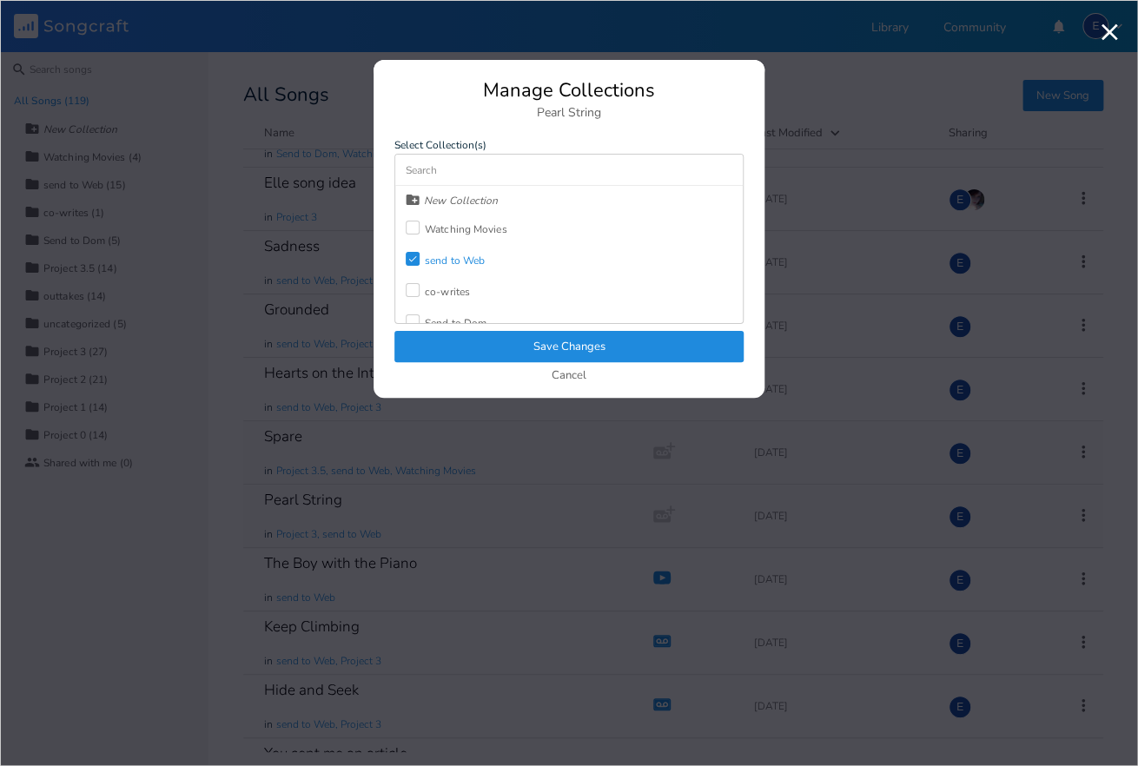
click at [417, 229] on div at bounding box center [413, 228] width 14 height 14
click at [539, 339] on button "Save Changes" at bounding box center [568, 346] width 349 height 31
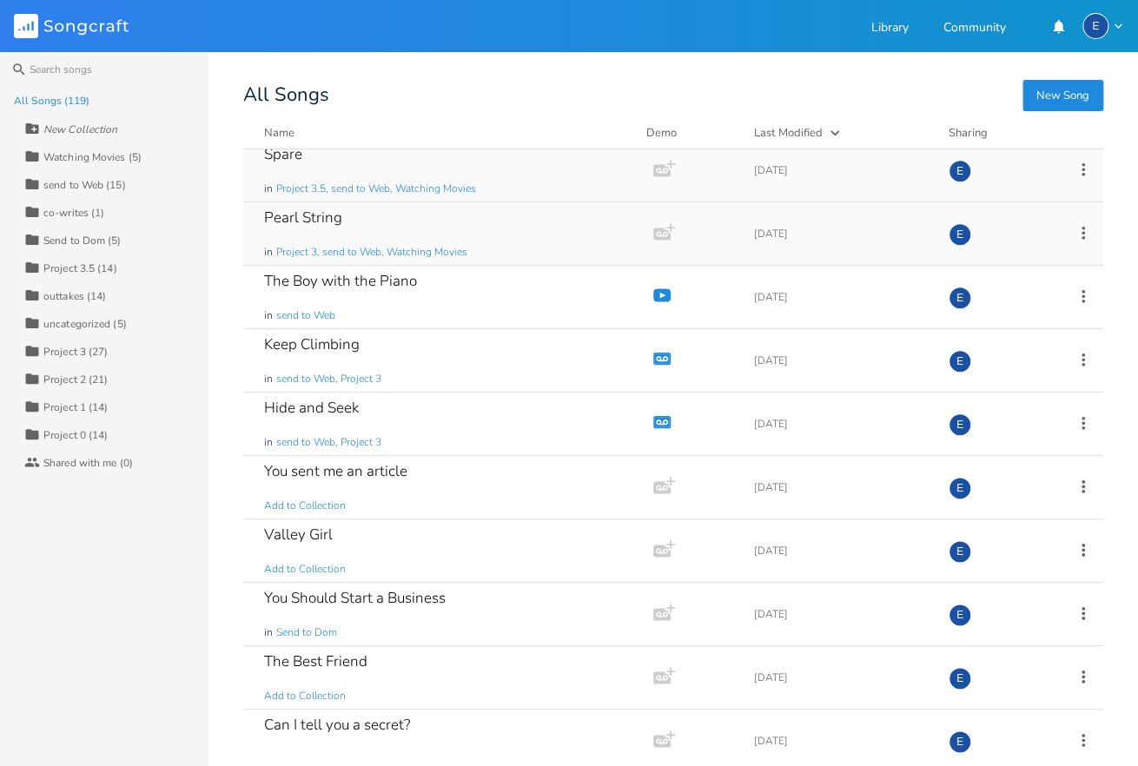
scroll to position [709, 0]
click at [404, 560] on div "Valley Girl Add to Collection" at bounding box center [444, 550] width 361 height 63
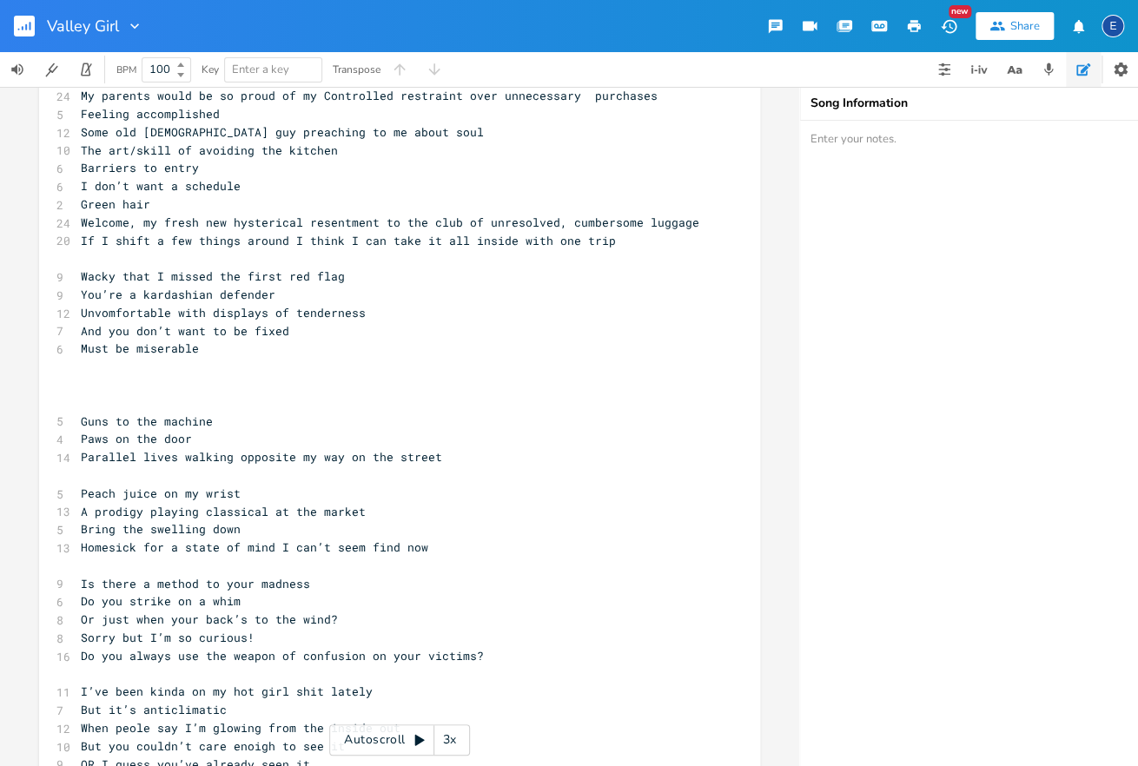
scroll to position [239, 0]
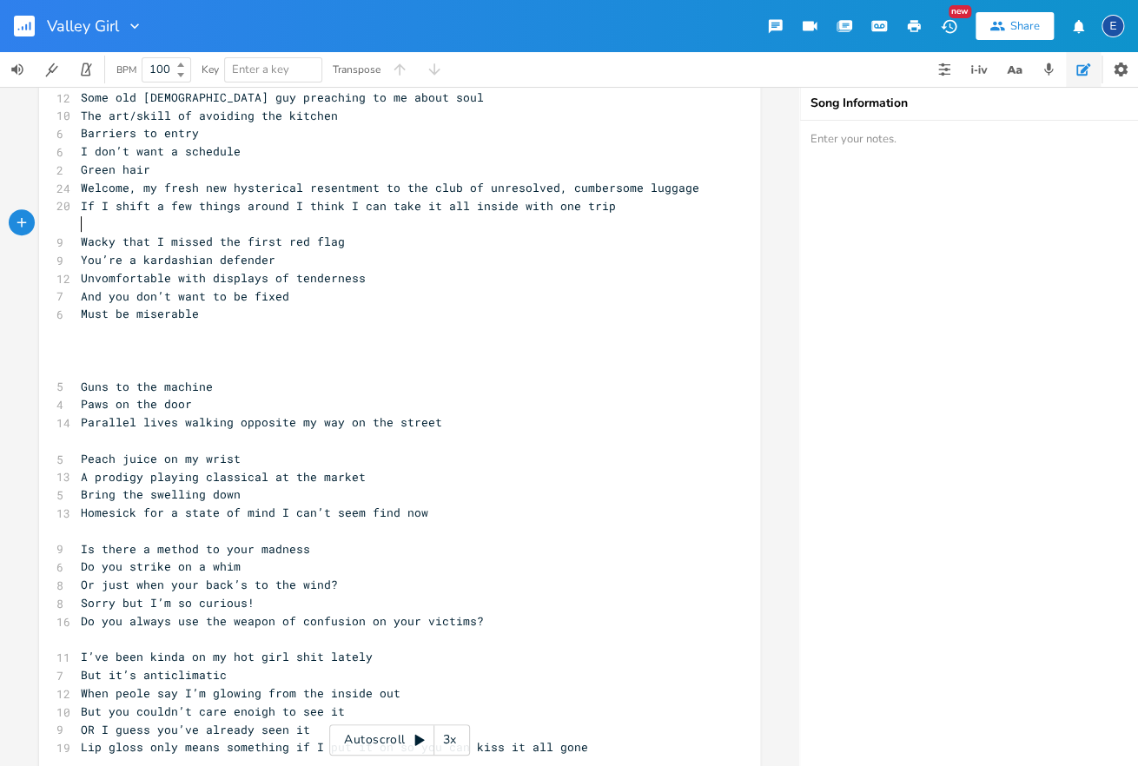
click at [225, 224] on pre "​" at bounding box center [390, 224] width 627 height 18
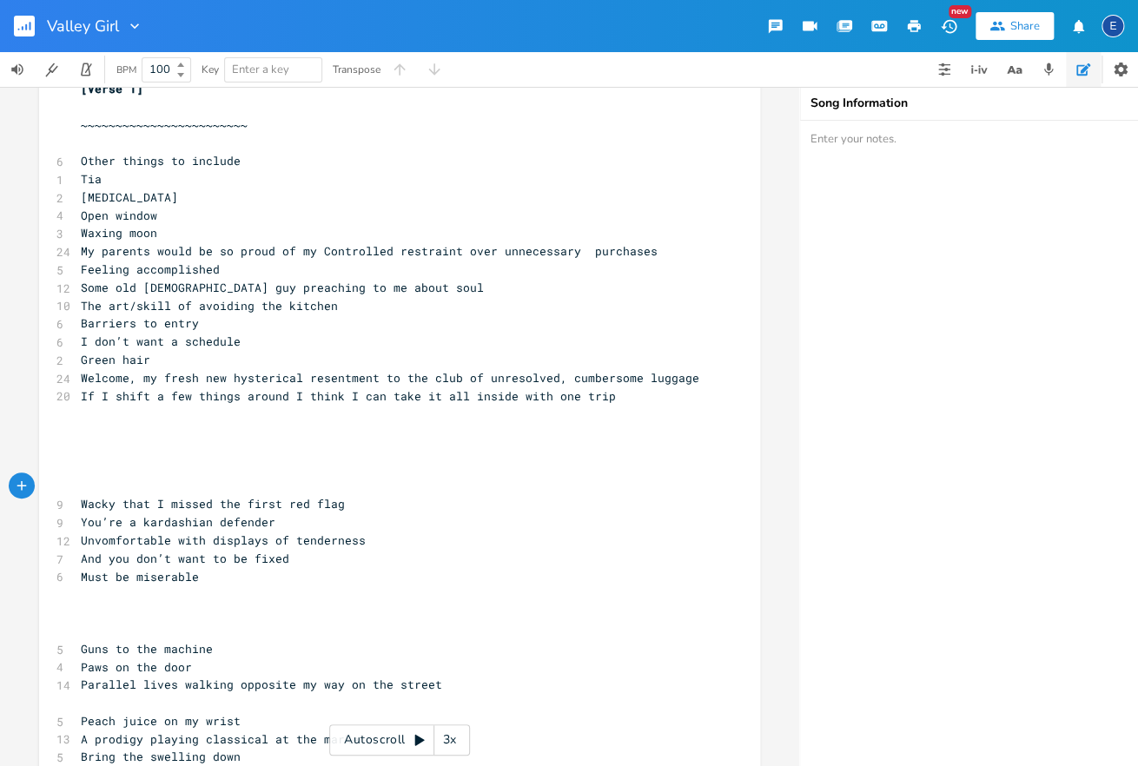
scroll to position [0, 0]
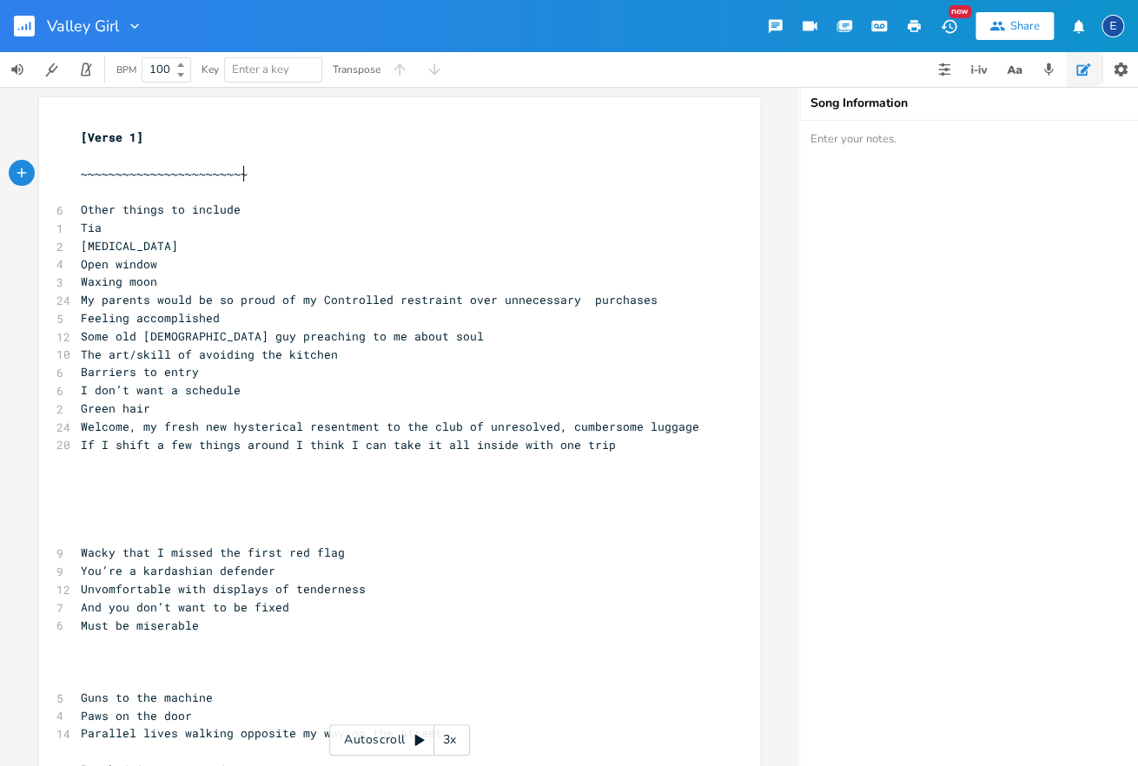
type textarea "~~~~~~~~~~~~~~~~~~~~~~~~"
drag, startPoint x: 270, startPoint y: 174, endPoint x: 30, endPoint y: 171, distance: 240.6
click at [30, 171] on div "~~~~~~~~~~~~~~~~~~~~~~~~ x [Verse 1] ​ ~~~~~~~~~~~~~~~~~~~~~~~~ ​ 6 Other thing…" at bounding box center [399, 426] width 799 height 679
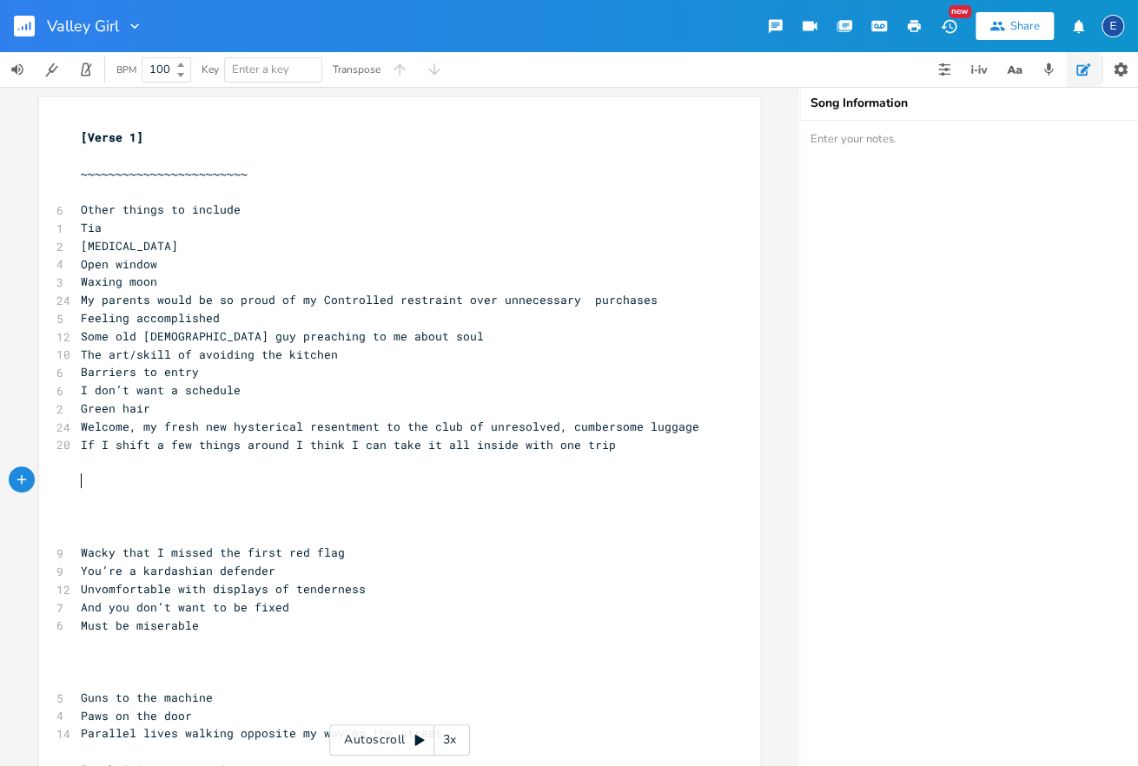
click at [101, 488] on pre "​" at bounding box center [390, 481] width 627 height 18
paste textarea "~~~~~~~~~~~~~~~~~~~~~~~~"
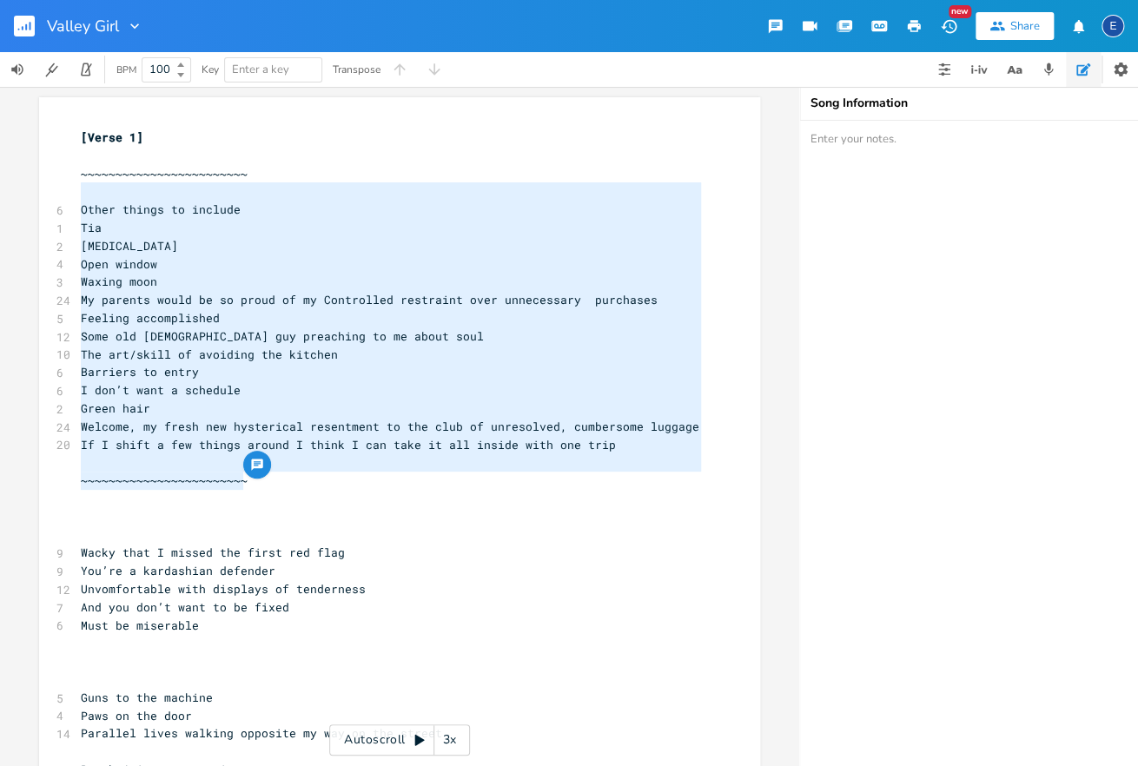
type textarea "~~~~~~~~~~~~~~~~~~~~~~~~ Other things to include Tia [MEDICAL_DATA] Open window…"
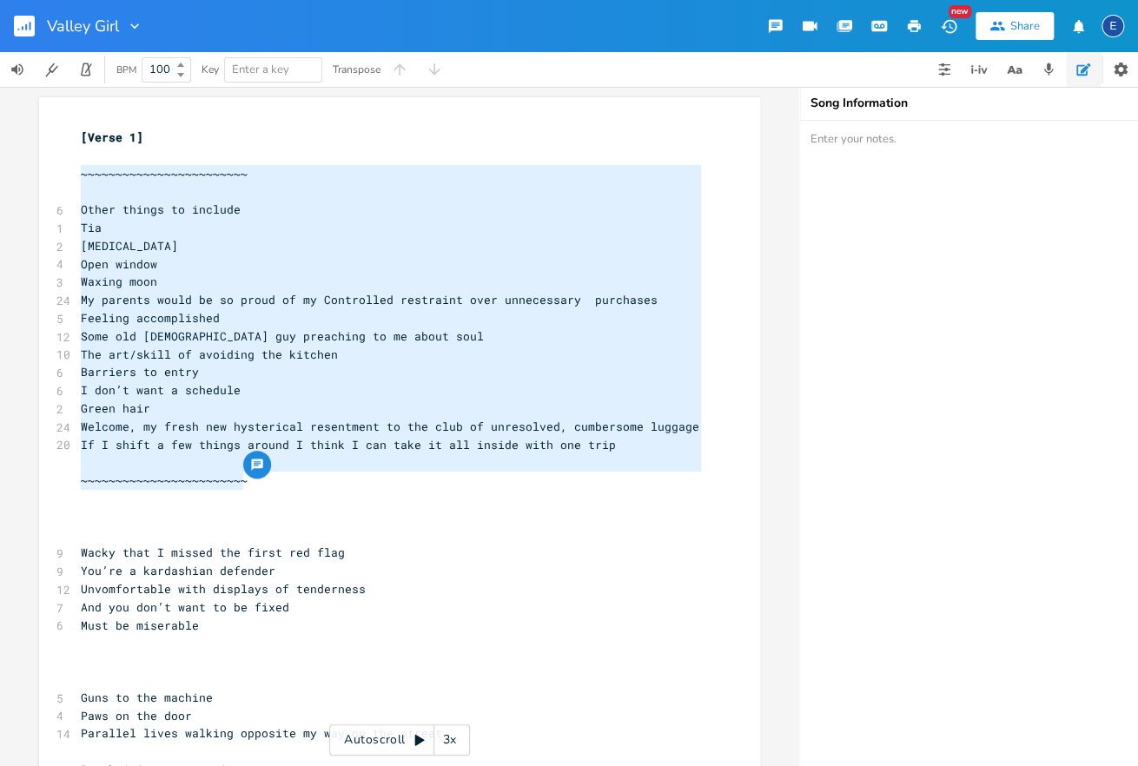
drag, startPoint x: 270, startPoint y: 482, endPoint x: 51, endPoint y: 175, distance: 377.5
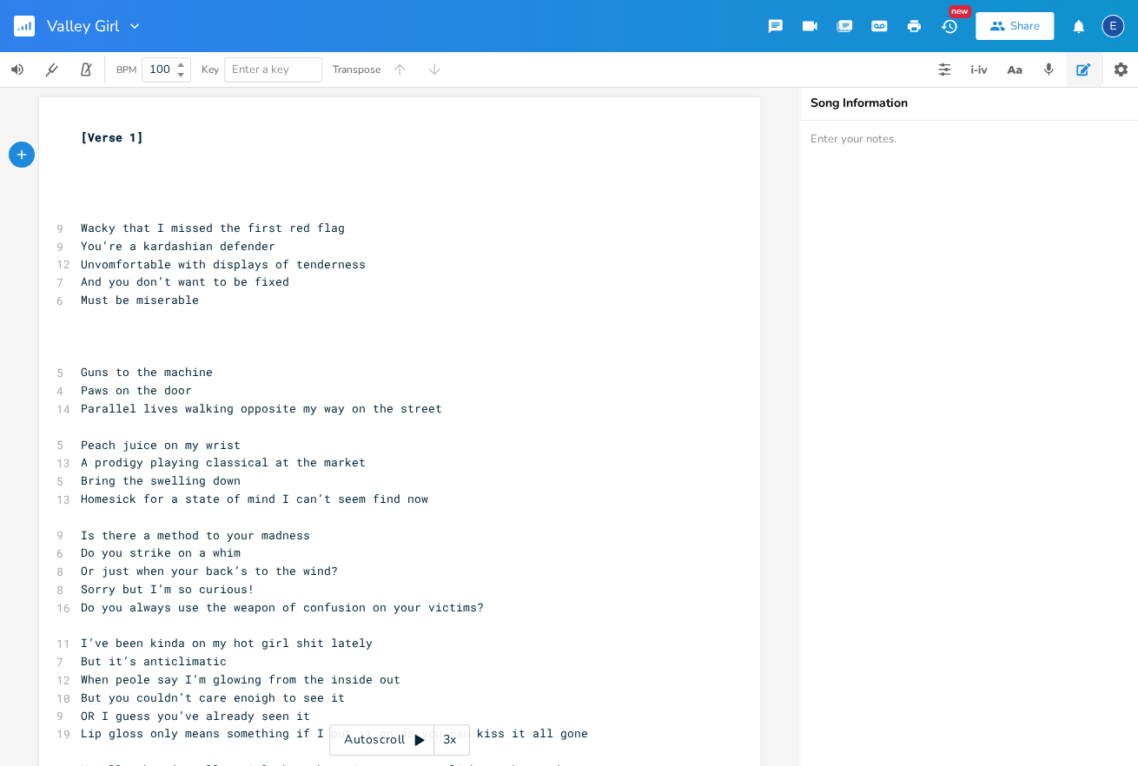
click at [896, 141] on textarea at bounding box center [973, 443] width 347 height 645
paste textarea "~~~~~~~~~~~~~~~~~~~~~~~~ Other things to include Tia [MEDICAL_DATA] Open window…"
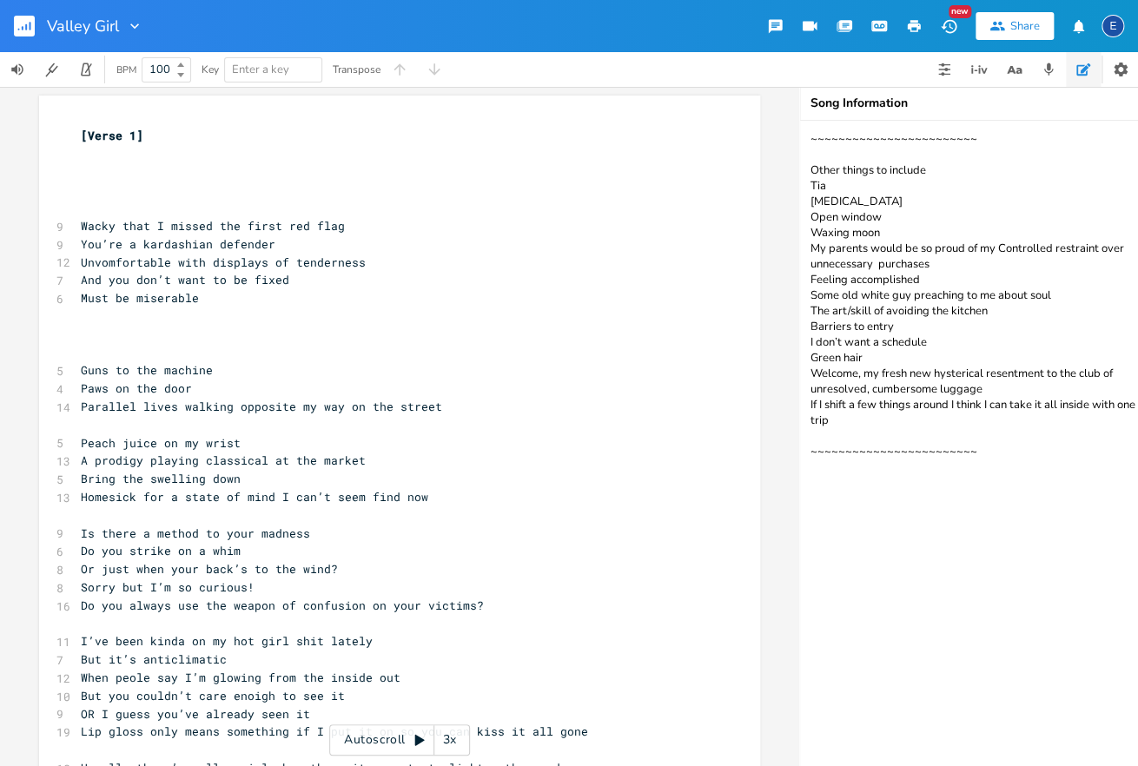
scroll to position [0, 0]
type textarea "~~~~~~~~~~~~~~~~~~~~~~~~ Other things to include Tia [MEDICAL_DATA] Open window…"
click at [303, 351] on pre "​" at bounding box center [390, 355] width 627 height 18
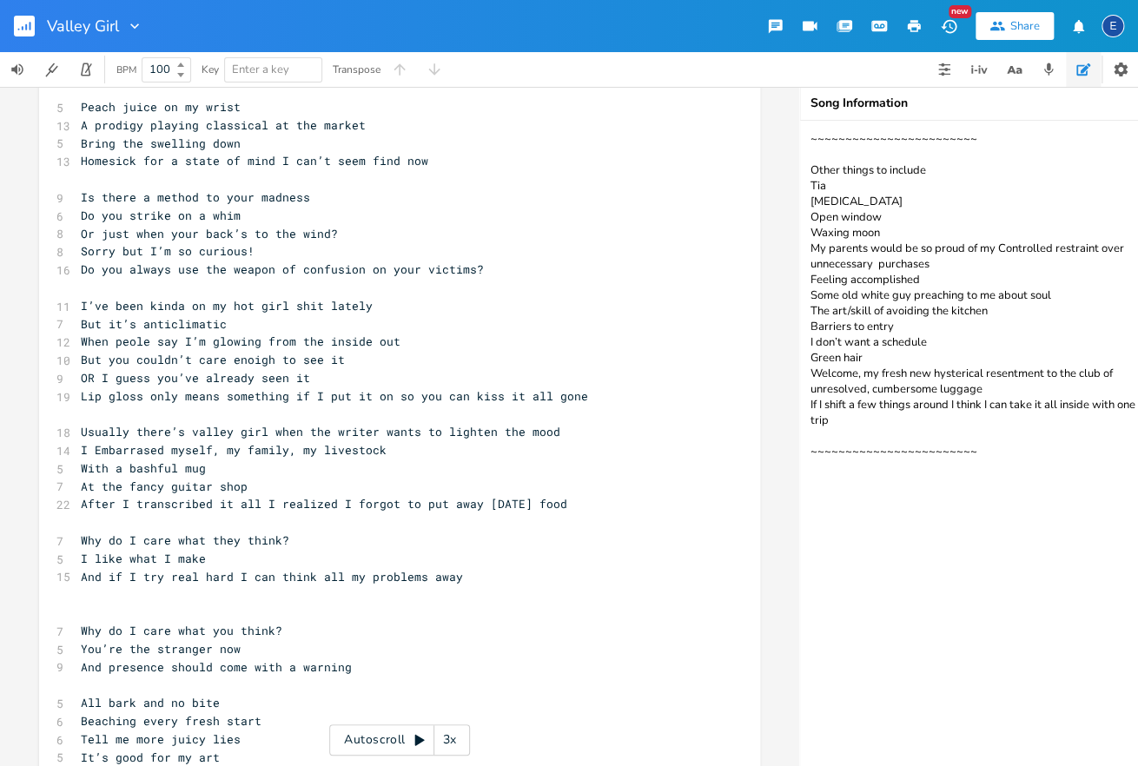
scroll to position [320, 0]
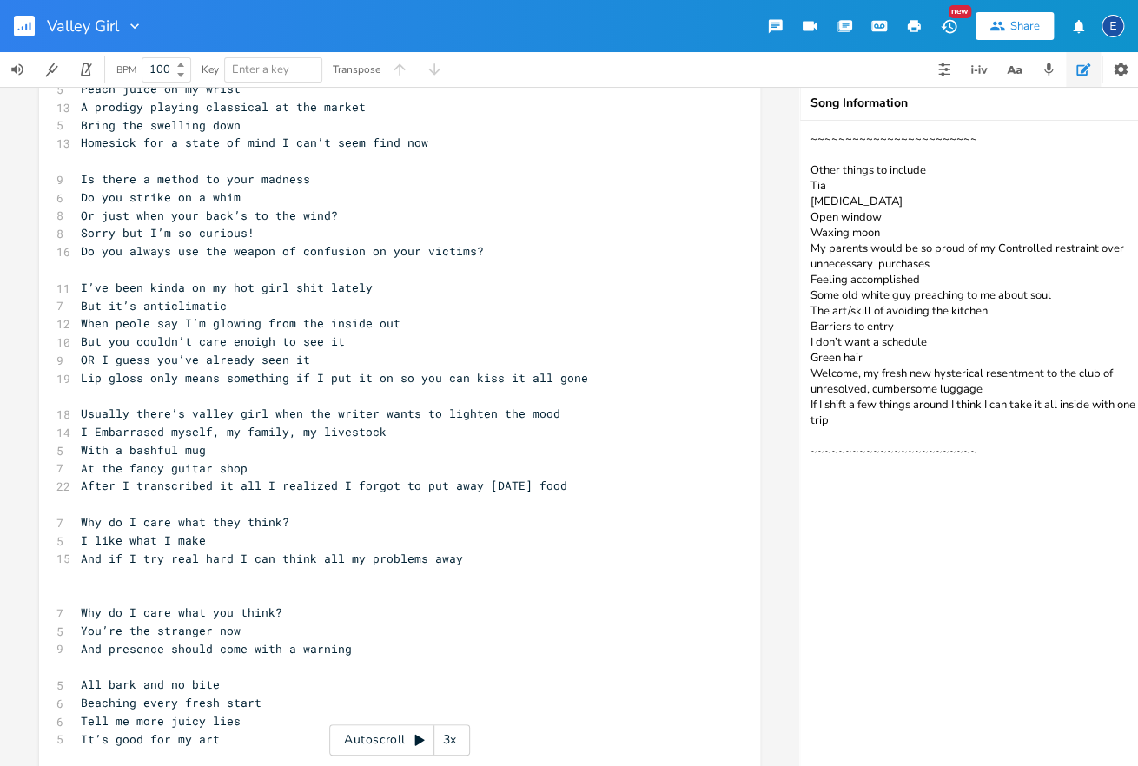
drag, startPoint x: 257, startPoint y: 345, endPoint x: 287, endPoint y: 353, distance: 30.6
click at [259, 345] on span "But you couldn’t care enoigh to see it" at bounding box center [213, 342] width 264 height 16
type textarea "u"
click at [151, 340] on span "But you couldn’t care enough to see it" at bounding box center [213, 342] width 264 height 16
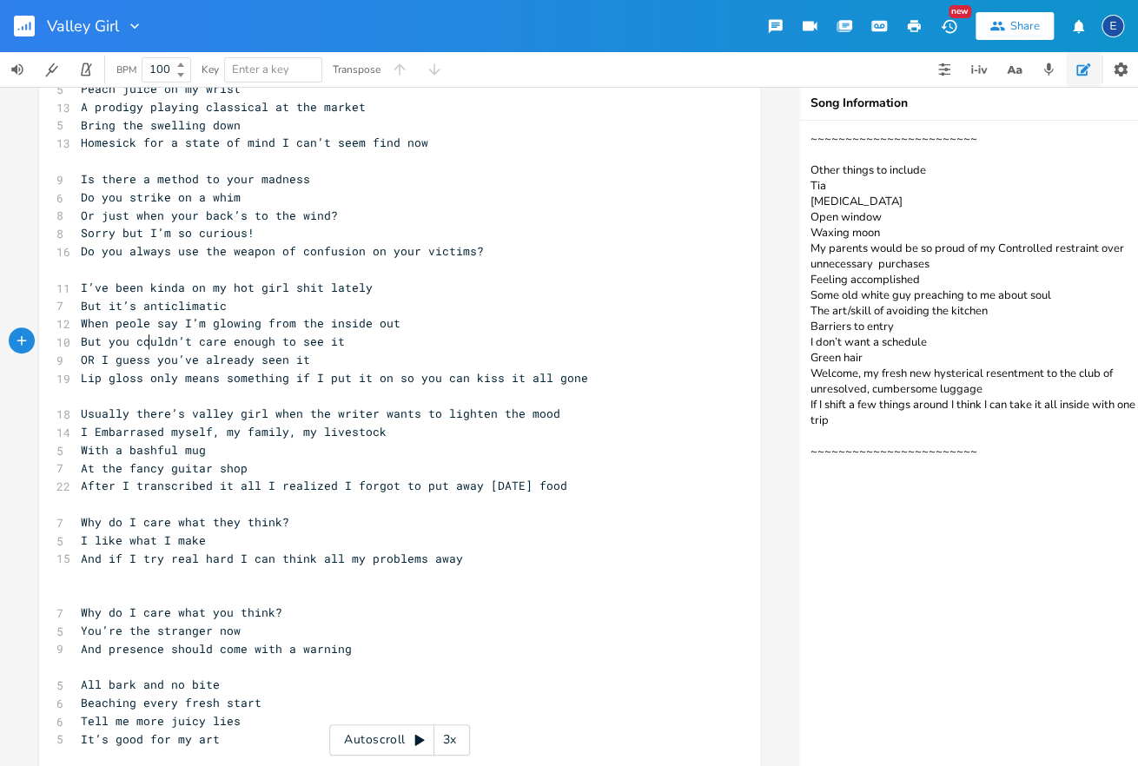
scroll to position [4, 0]
click at [570, 413] on pre "Usually there’s valley girl when the writer wants to lighten the mood" at bounding box center [390, 414] width 627 height 18
type textarea "/ thr"
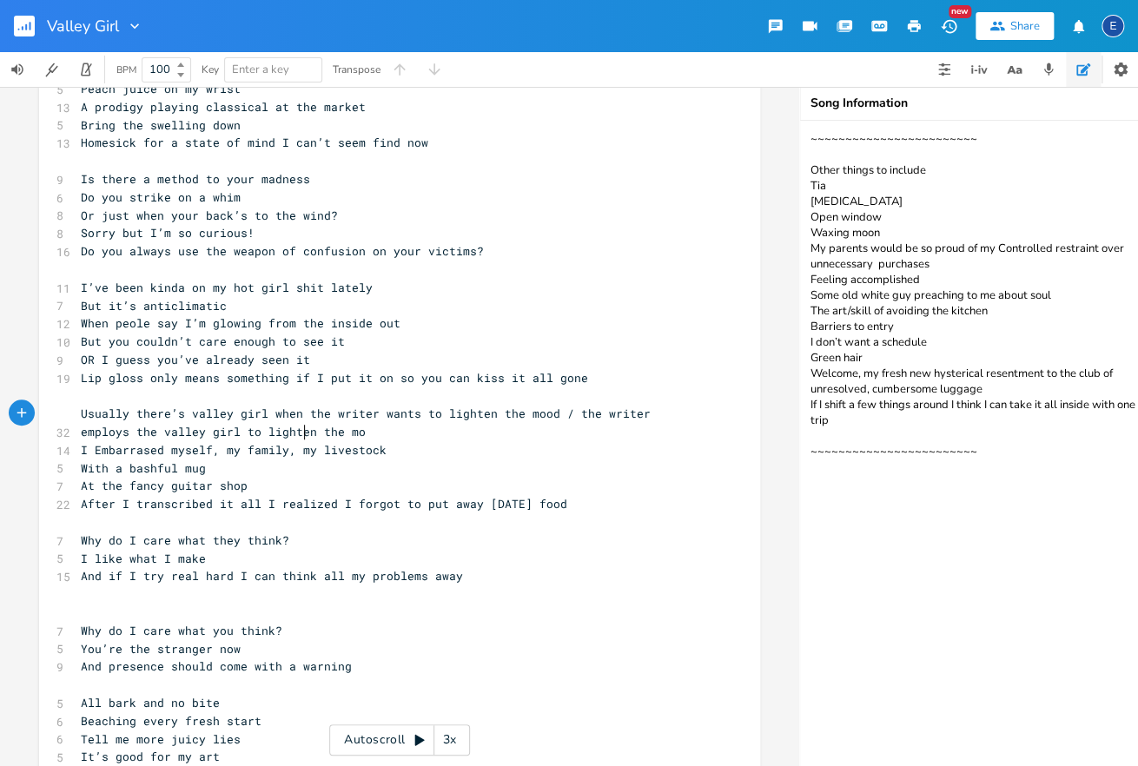
type textarea "e writer employs the valley girl to lighten the mood"
click at [99, 450] on span "I Embarrased myself, my family, my livestock" at bounding box center [234, 450] width 306 height 16
type textarea "e"
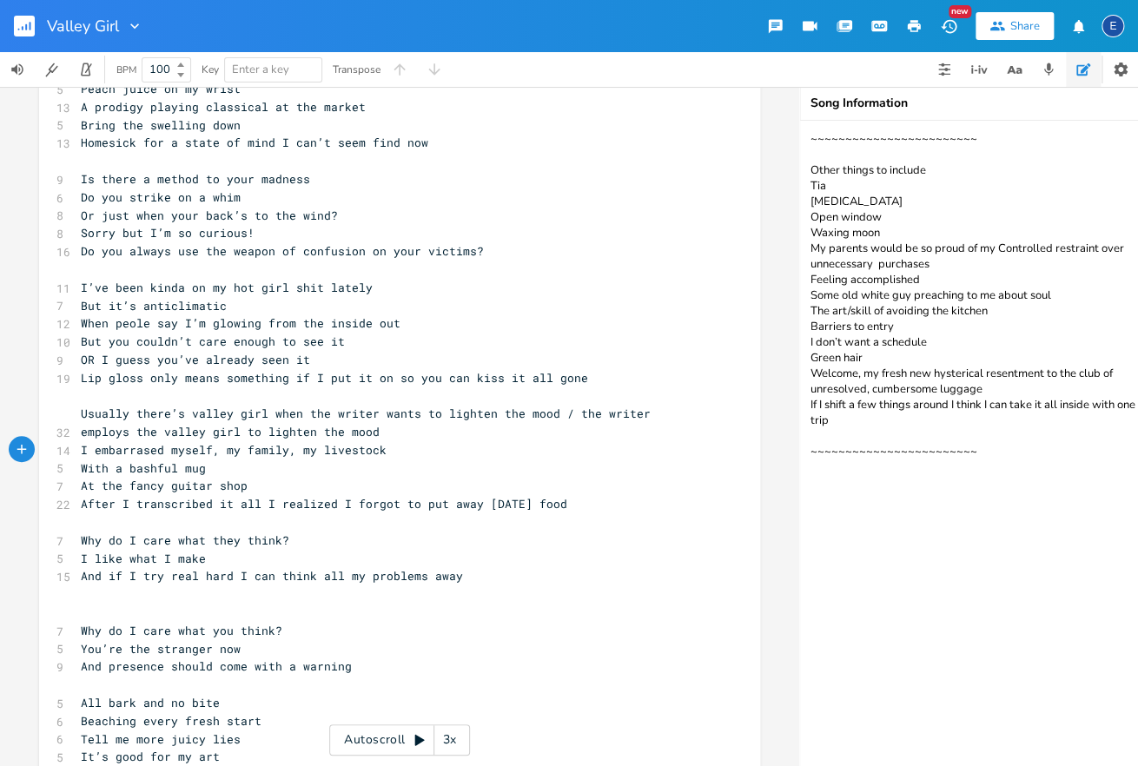
click at [241, 466] on pre "With a bashful mug" at bounding box center [390, 469] width 627 height 18
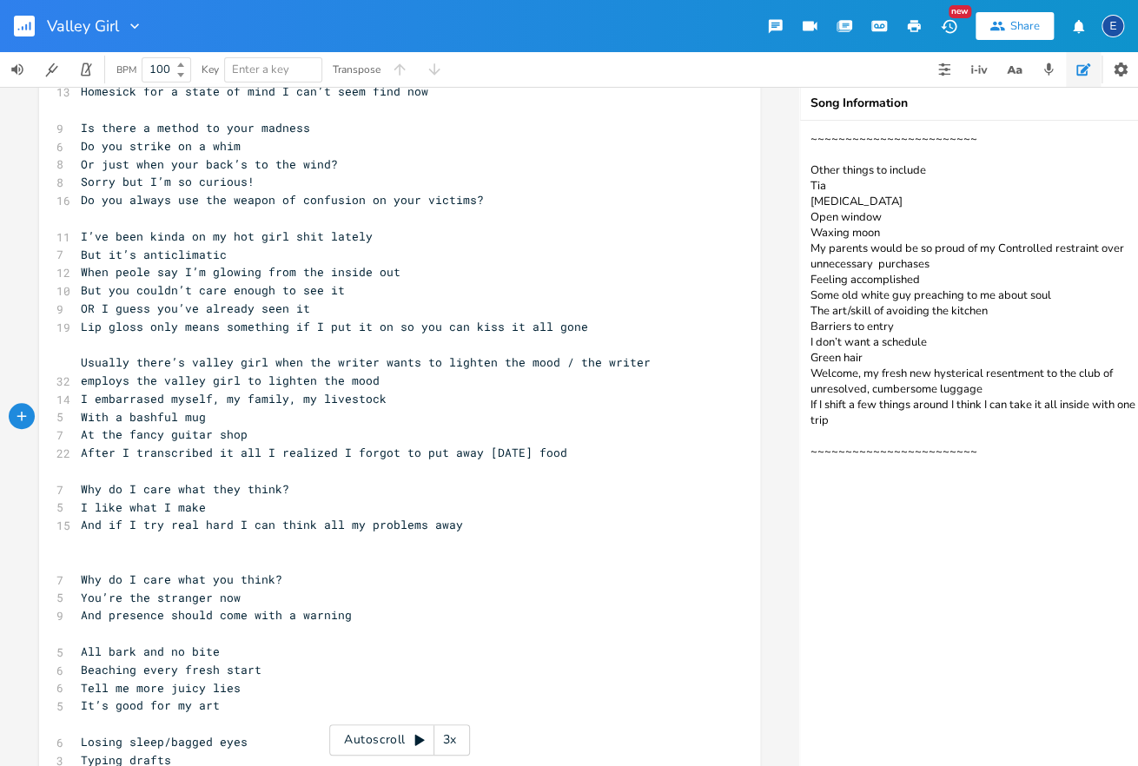
scroll to position [374, 0]
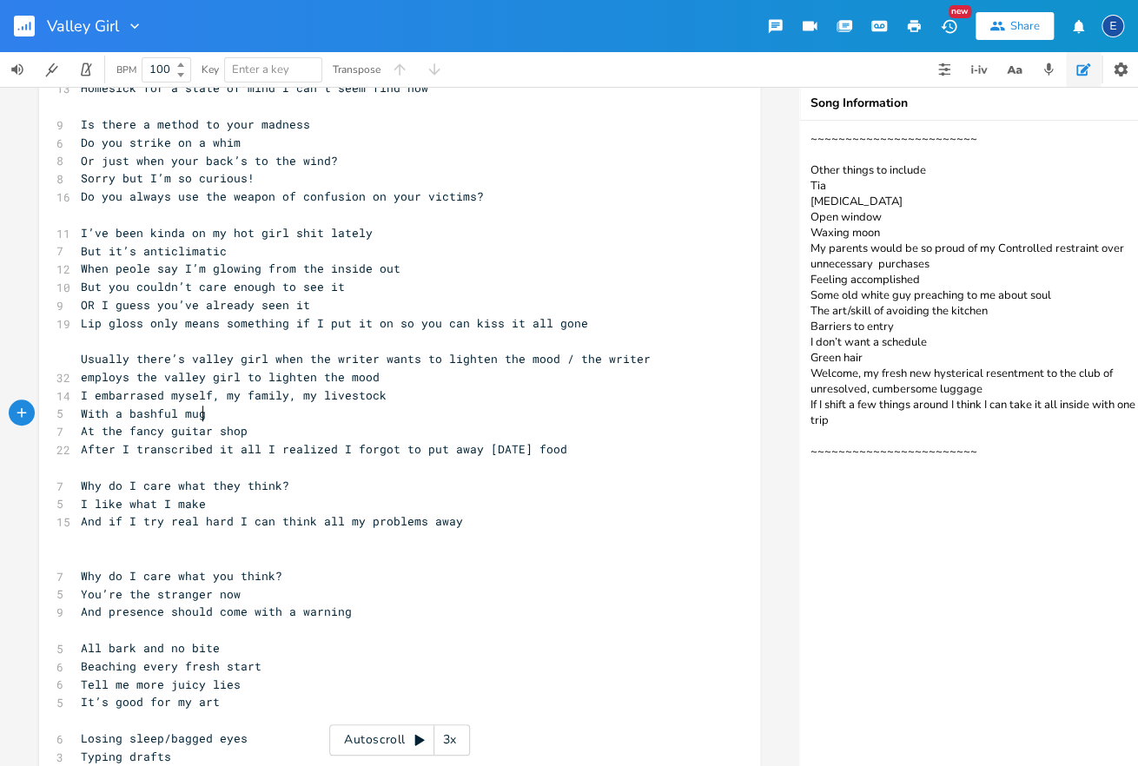
click at [188, 545] on pre "​" at bounding box center [390, 540] width 627 height 18
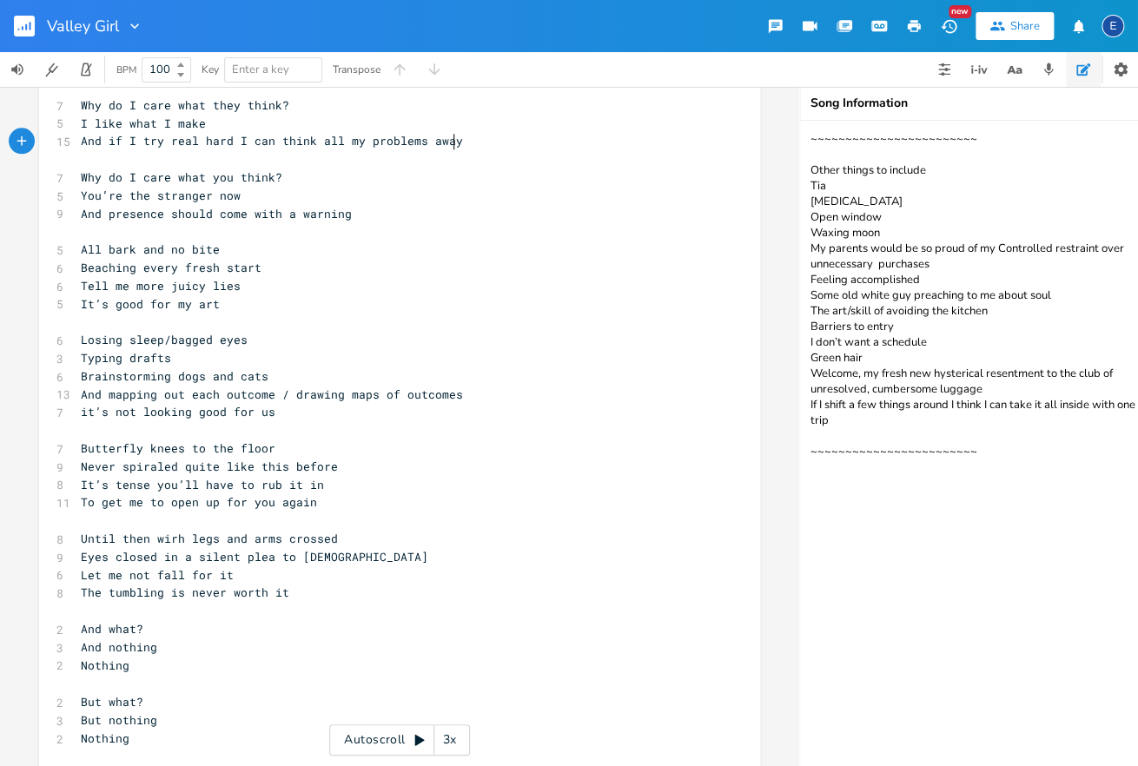
scroll to position [757, 0]
click at [174, 532] on span "Until then wirh legs and arms crossed" at bounding box center [209, 537] width 257 height 16
type textarea "t"
click at [267, 510] on pre "​" at bounding box center [390, 519] width 627 height 18
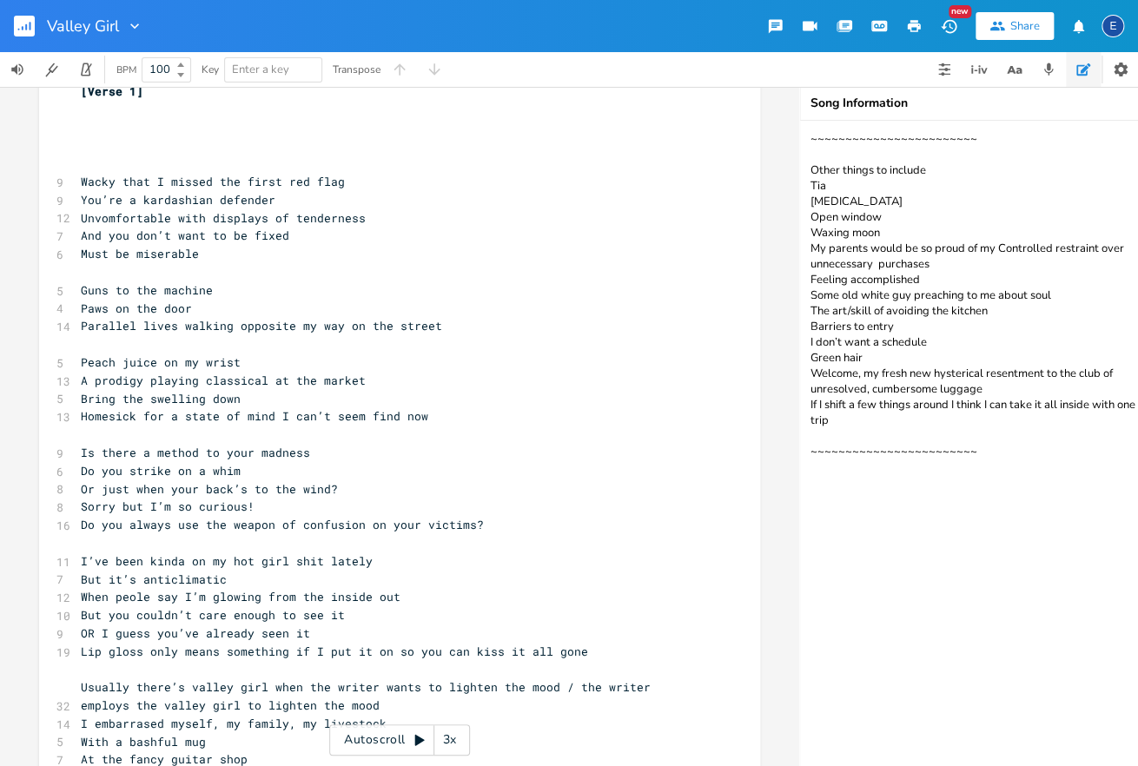
scroll to position [0, 0]
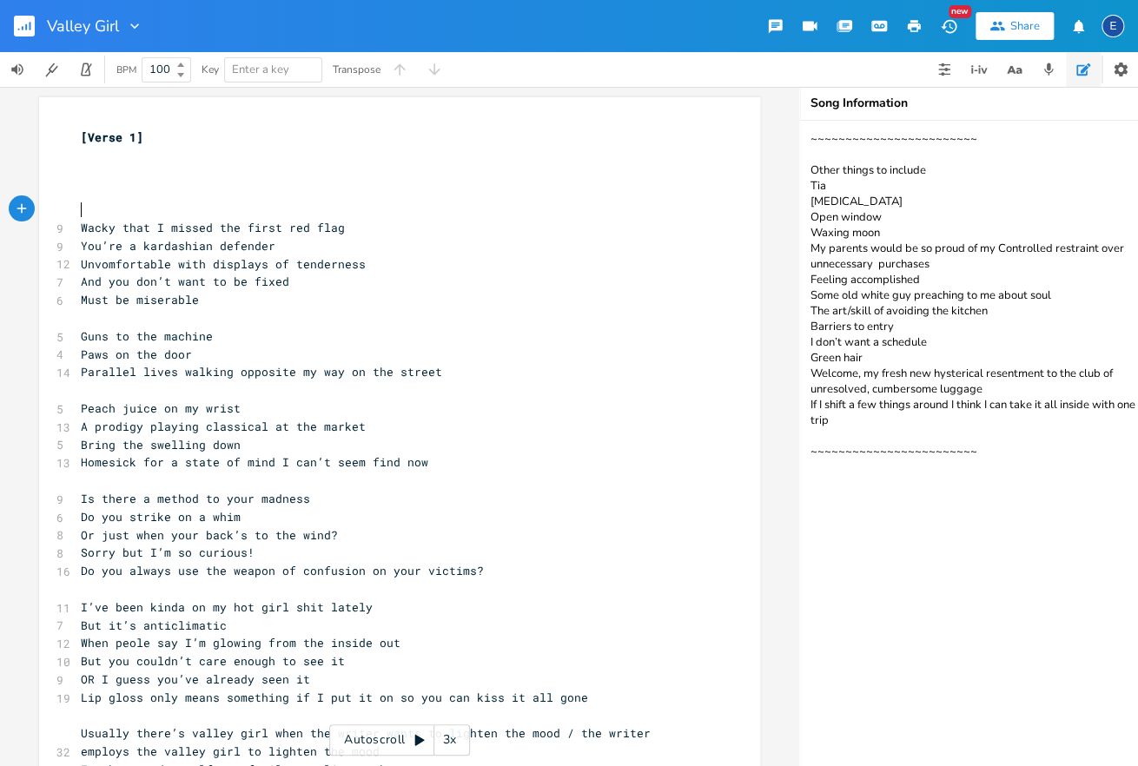
type textarea "[Verse 1]"
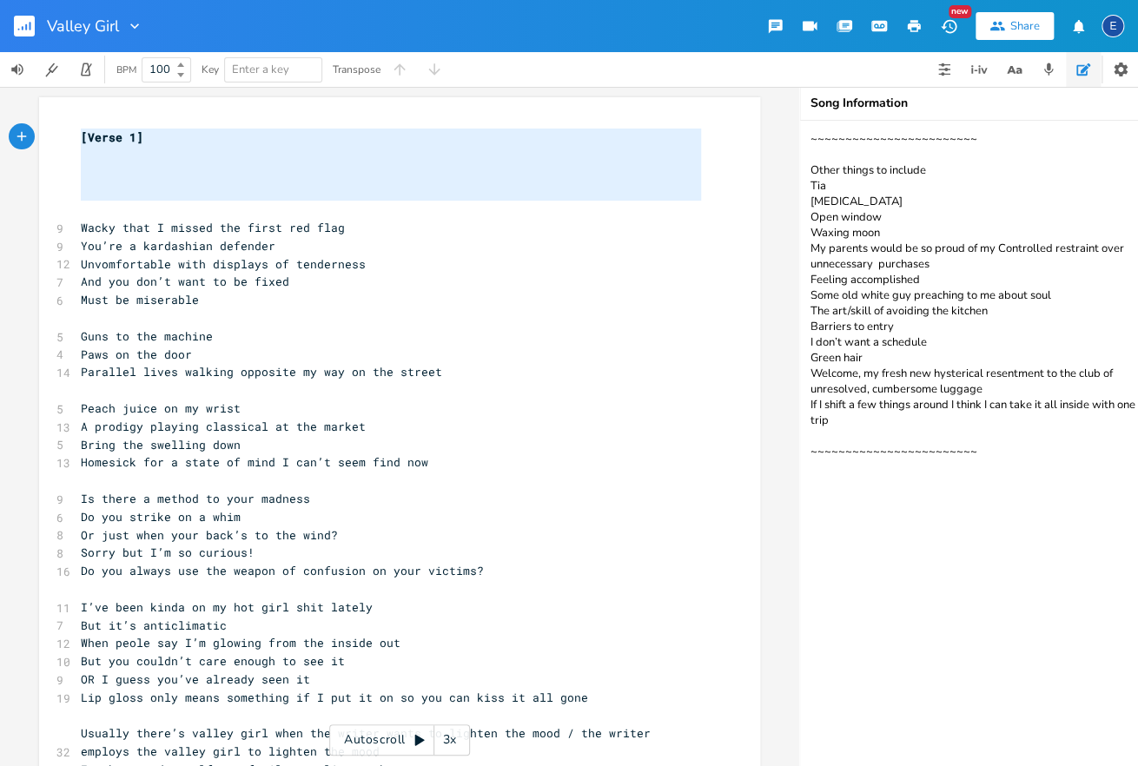
drag, startPoint x: 134, startPoint y: 206, endPoint x: 48, endPoint y: 120, distance: 121.6
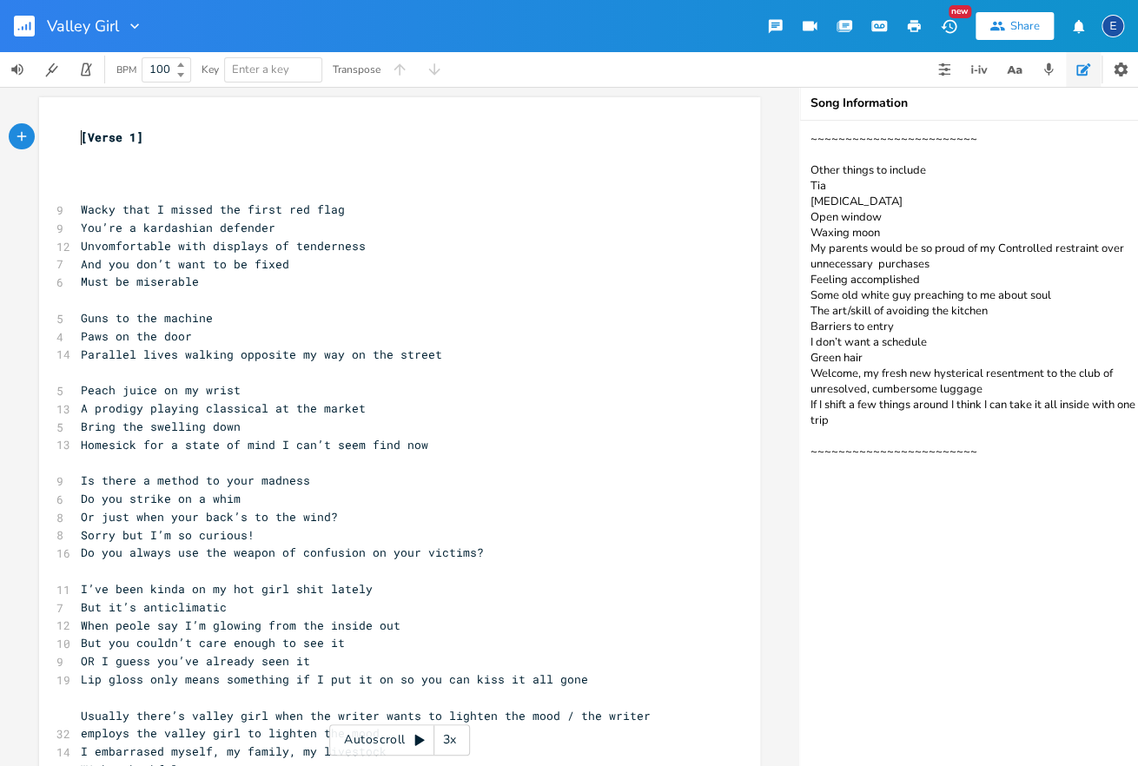
click at [83, 213] on span "Wacky that I missed the first red flag" at bounding box center [213, 210] width 264 height 16
type textarea "[Verse 1]"
drag, startPoint x: 155, startPoint y: 143, endPoint x: 10, endPoint y: 141, distance: 145.1
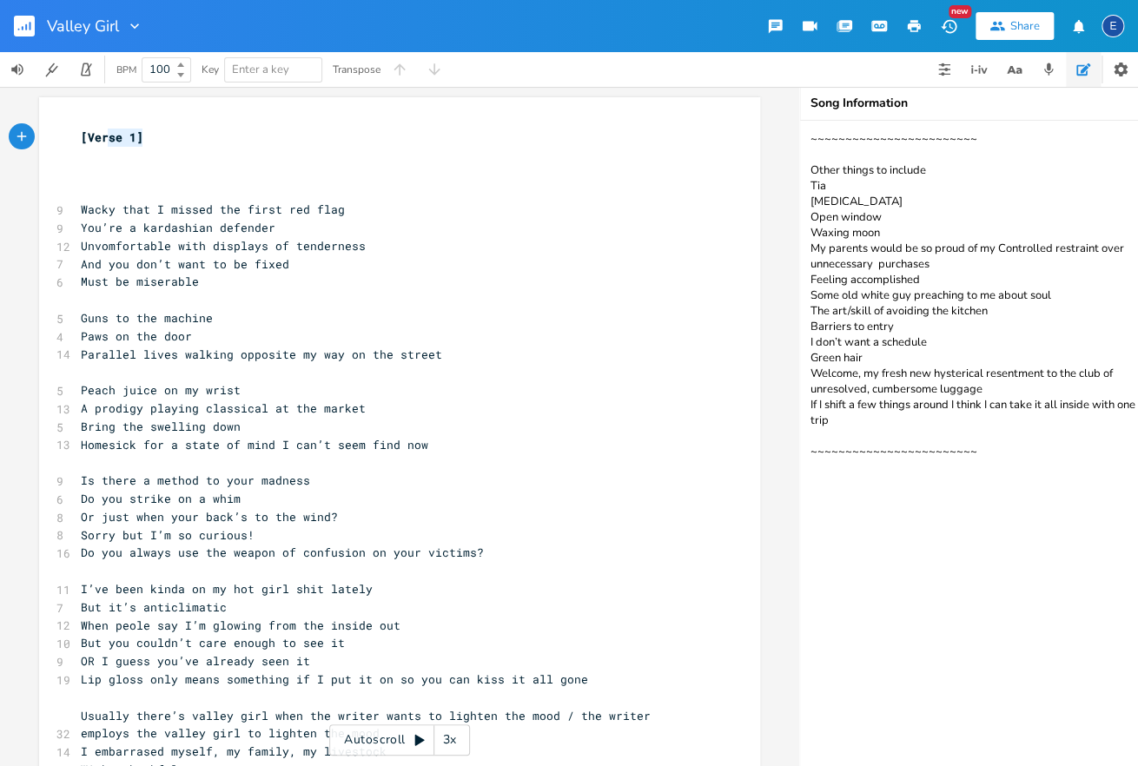
click at [110, 203] on span "Wacky that I missed the first red flag" at bounding box center [213, 210] width 264 height 16
click at [78, 207] on pre "Wacky that I missed the first red flag" at bounding box center [390, 210] width 627 height 18
click at [99, 241] on span "Unvomfortable with displays of tenderness" at bounding box center [223, 246] width 285 height 16
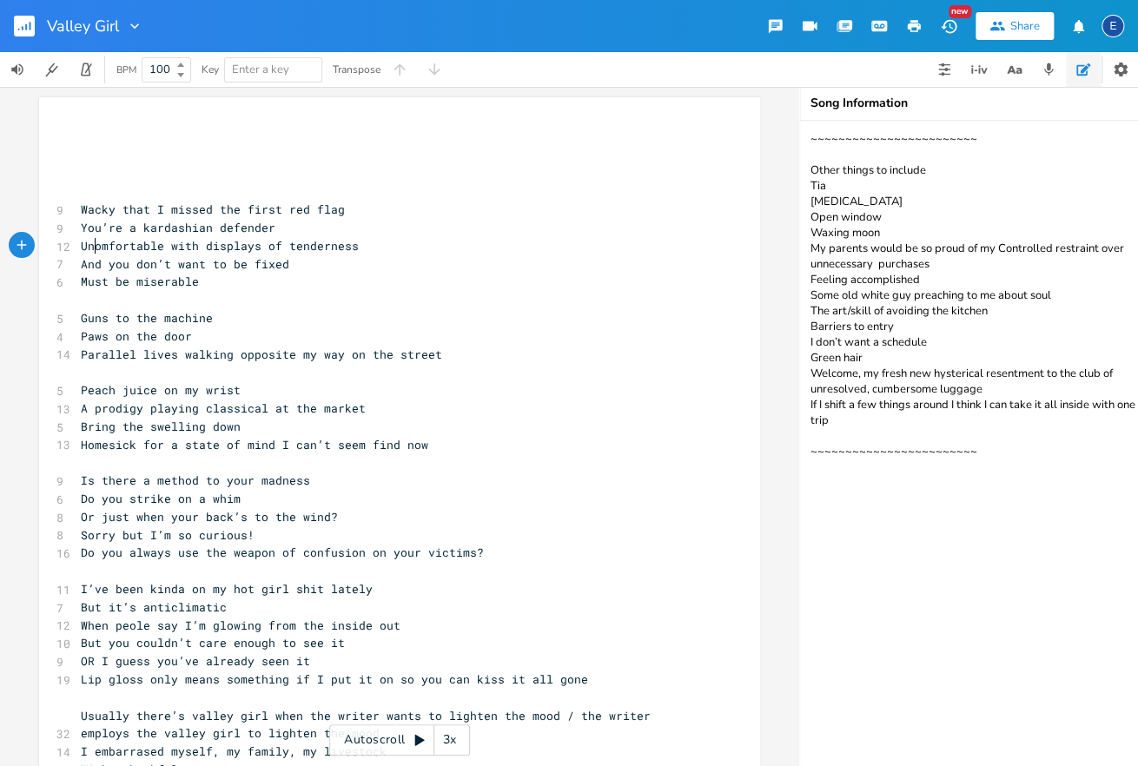
type textarea "c"
click at [285, 230] on pre "You’re a kardashian defender" at bounding box center [390, 228] width 627 height 18
type textarea "displays of"
drag, startPoint x: 290, startPoint y: 244, endPoint x: 212, endPoint y: 248, distance: 78.3
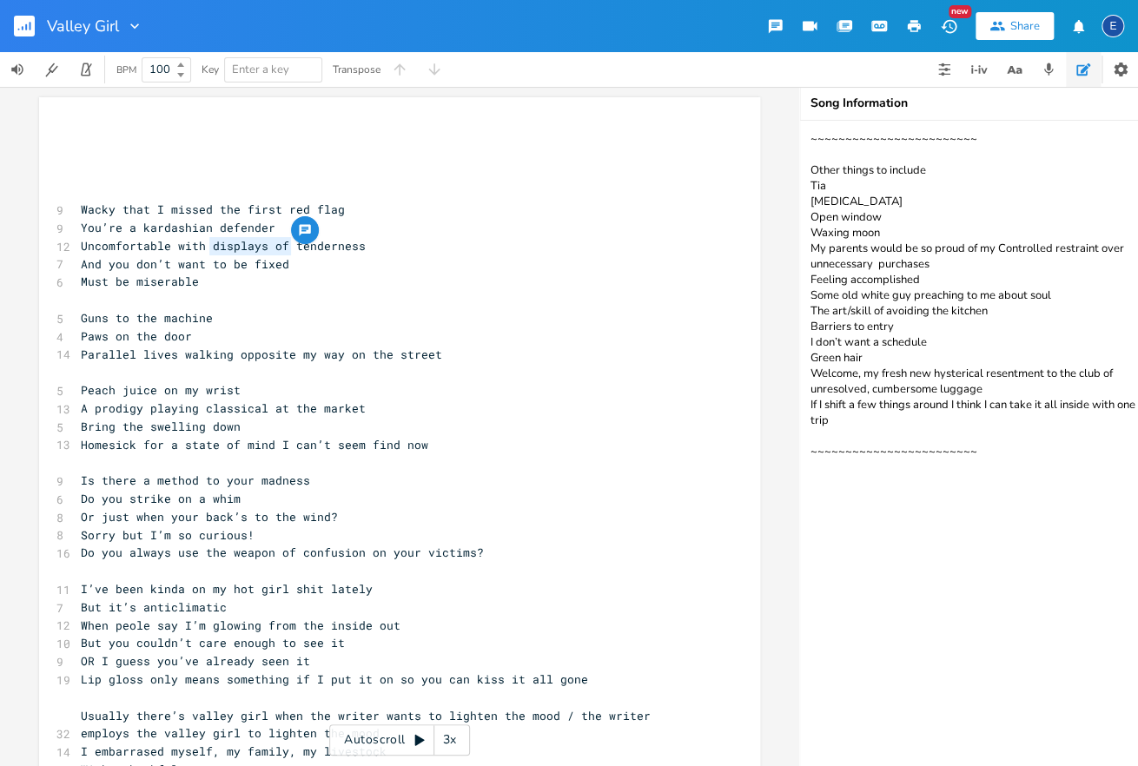
click at [213, 248] on span "Uncomfortable with displays of tenderness" at bounding box center [223, 246] width 285 height 16
click at [81, 206] on pre "Wacky that I missed the first red flag" at bounding box center [390, 210] width 627 height 18
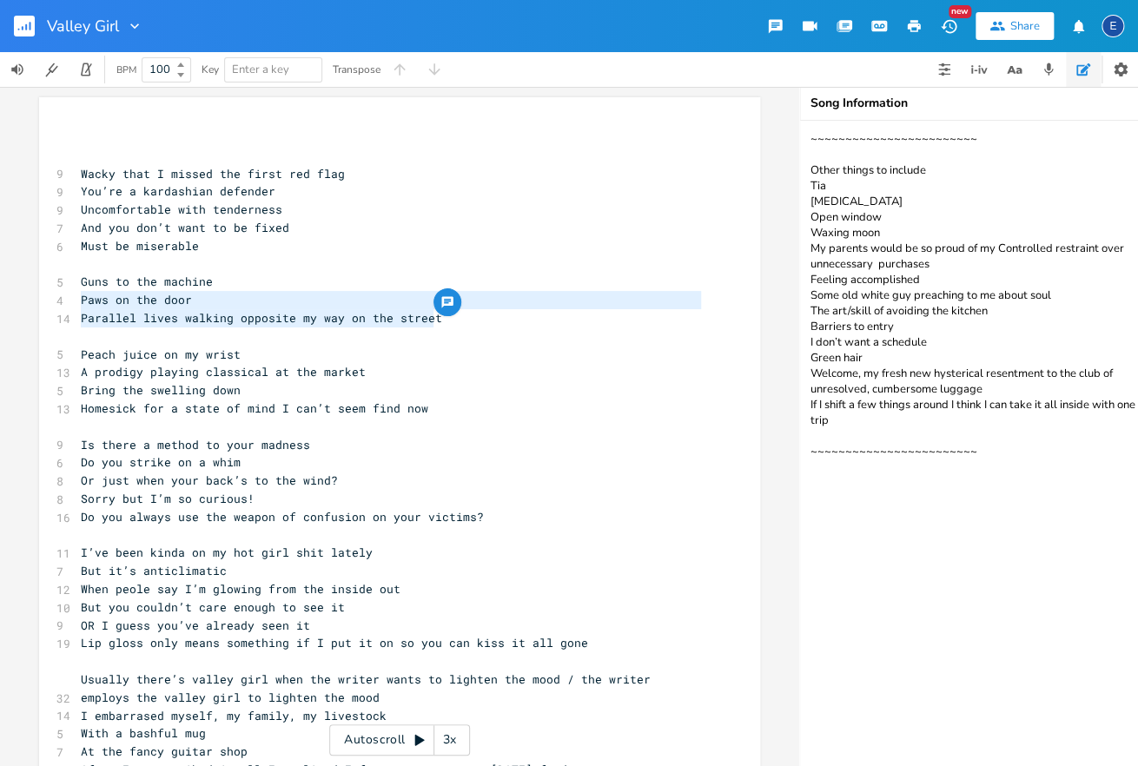
type textarea "Guns to the machine Paws on the door Parallel lives walking opposite my way on …"
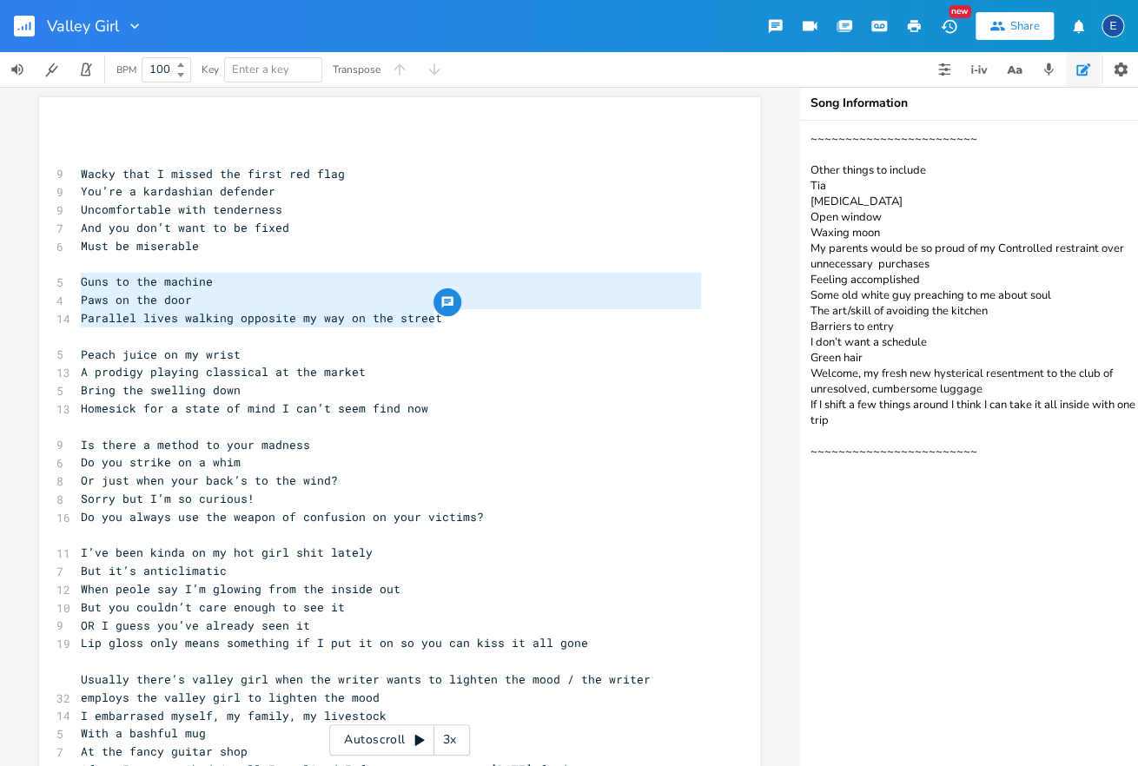
drag, startPoint x: 456, startPoint y: 317, endPoint x: 37, endPoint y: 279, distance: 420.4
click at [37, 279] on div "Guns to the machine Paws on the door Parallel lives walking opposite my way on …" at bounding box center [399, 426] width 799 height 679
click at [139, 330] on pre "​" at bounding box center [390, 336] width 627 height 18
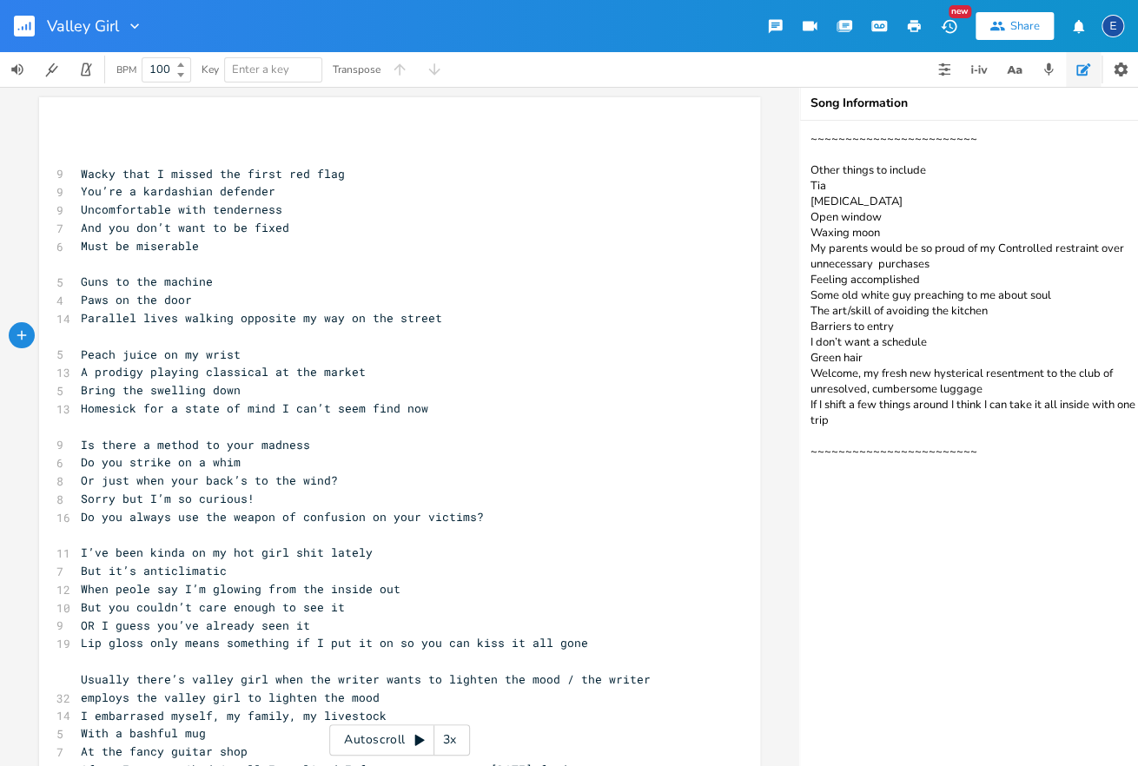
click at [151, 429] on pre "​" at bounding box center [390, 427] width 627 height 18
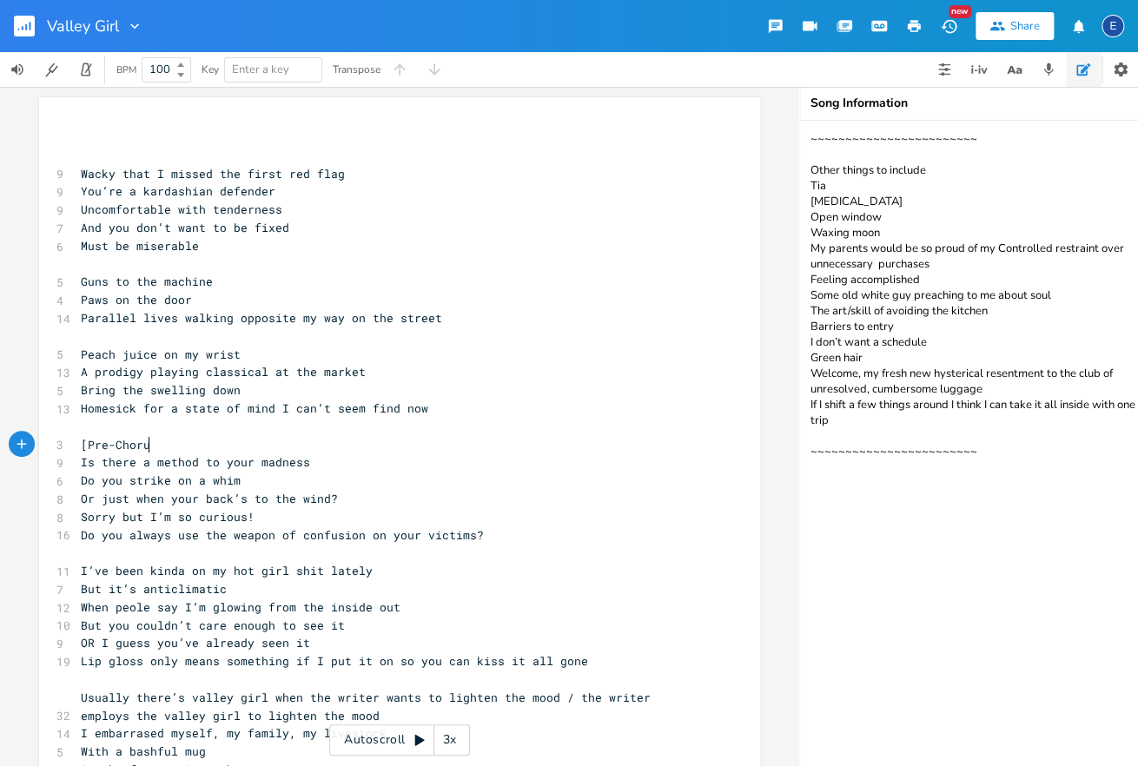
scroll to position [4, 75]
type textarea "[Pre-Chorus]"
click at [163, 149] on pre "​" at bounding box center [390, 156] width 627 height 18
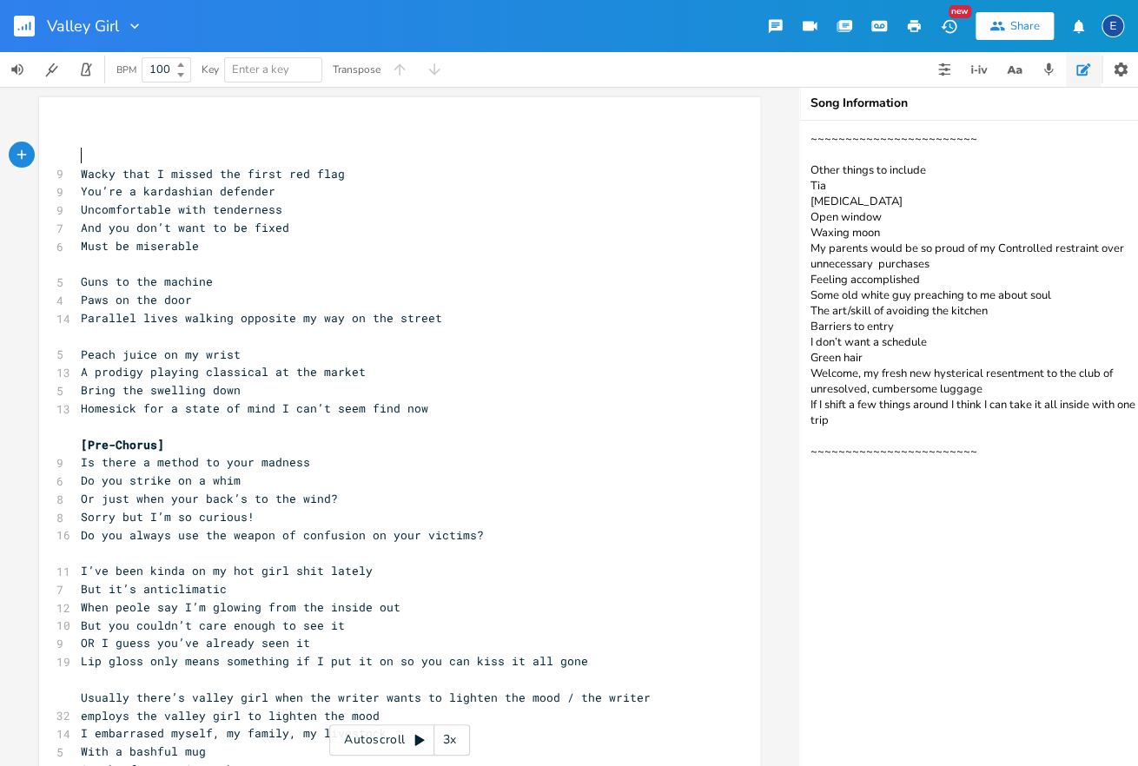
click at [154, 140] on pre "​" at bounding box center [390, 138] width 627 height 18
click at [126, 146] on pre "​" at bounding box center [390, 138] width 627 height 18
click at [126, 153] on pre "​" at bounding box center [390, 156] width 627 height 18
click at [129, 137] on pre "​" at bounding box center [390, 138] width 627 height 18
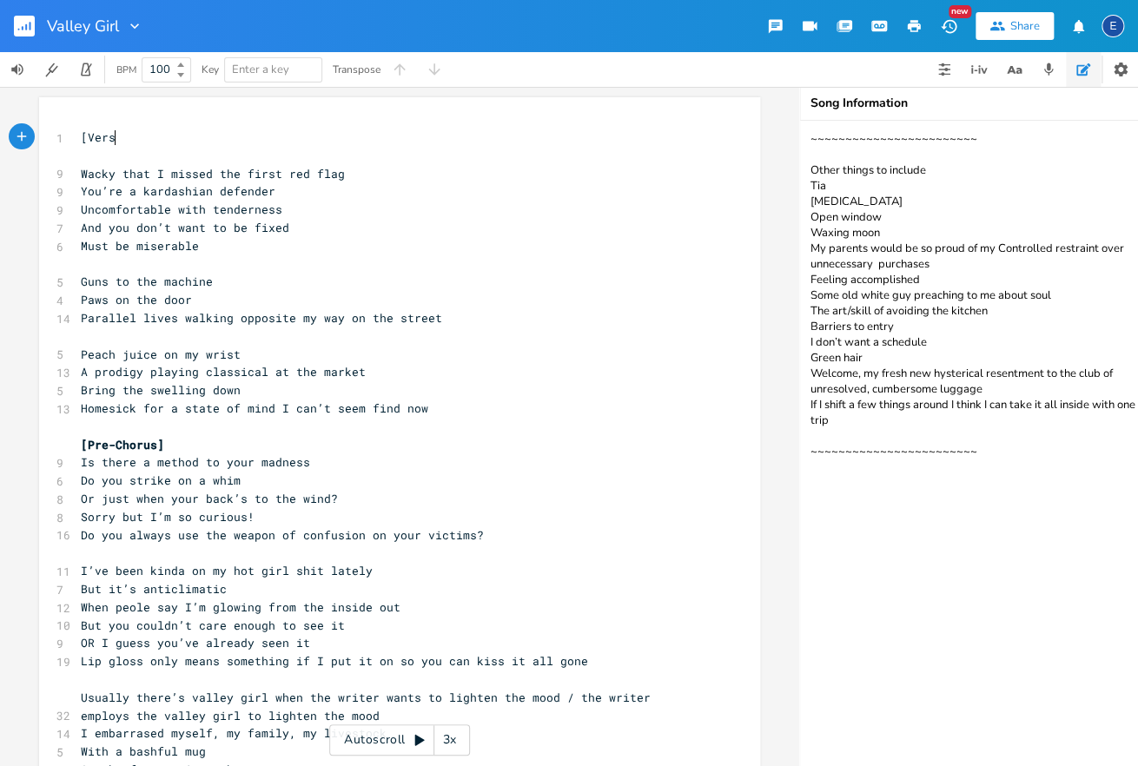
scroll to position [6, 0]
type textarea "[Verse 1"
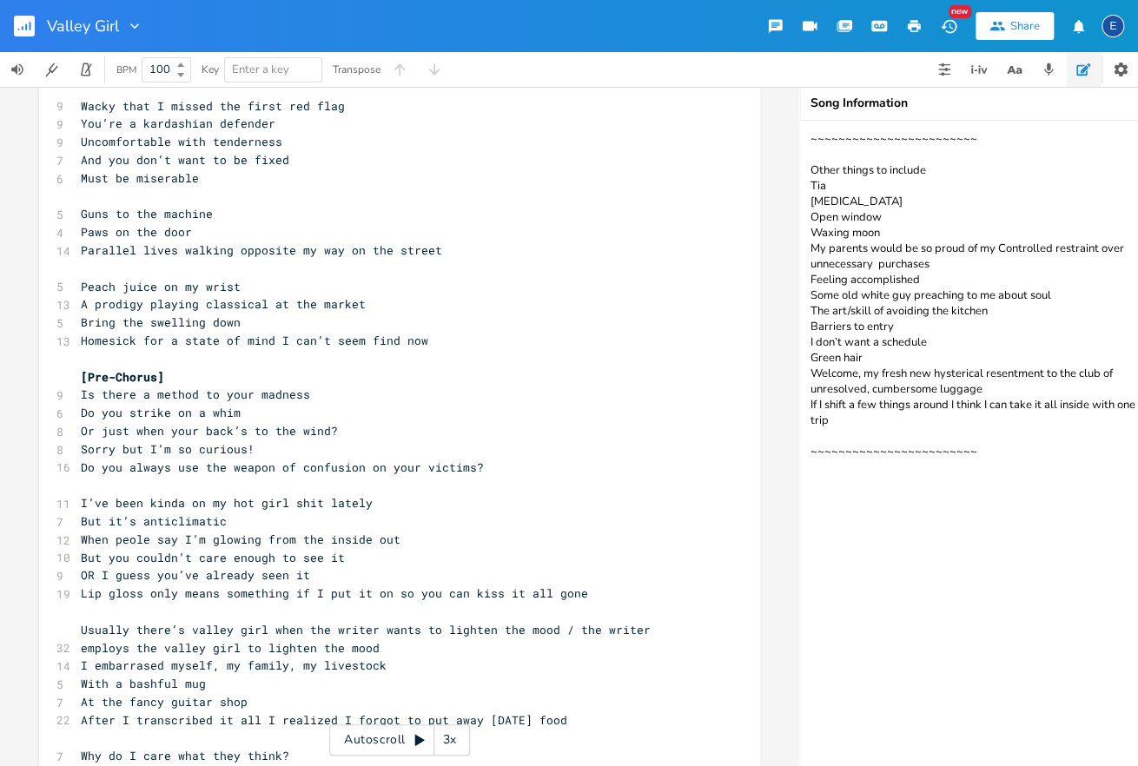
scroll to position [98, 0]
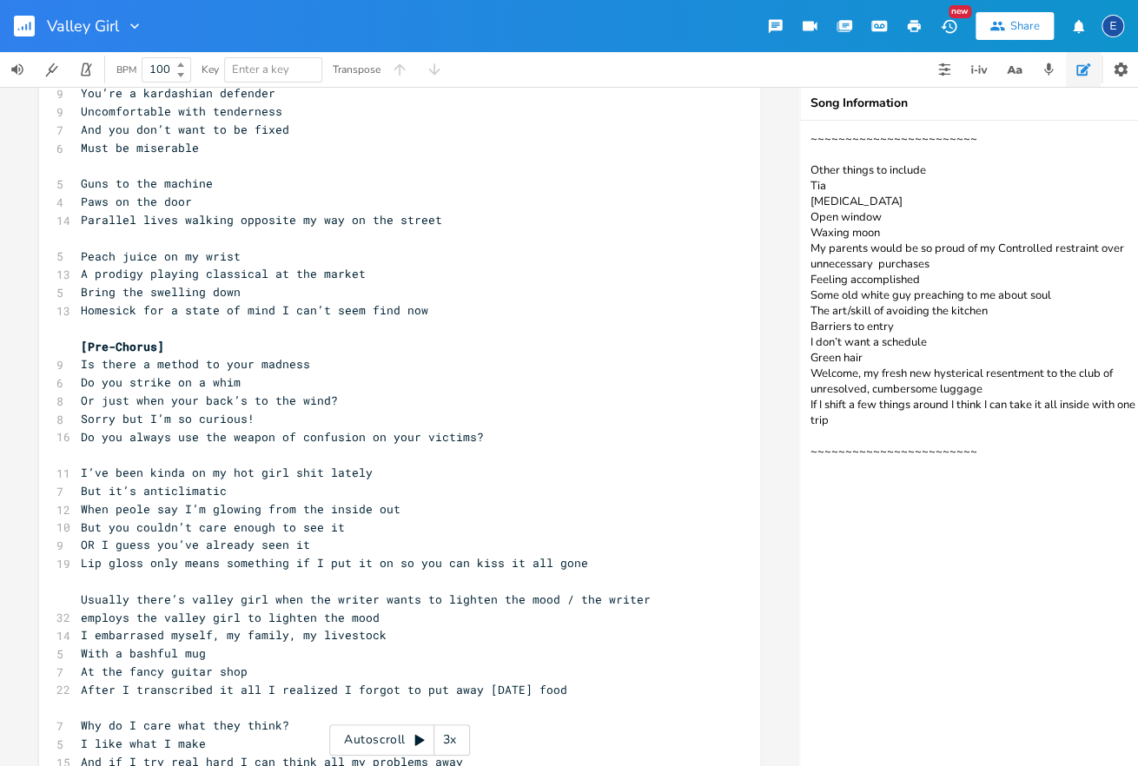
click at [160, 453] on pre "​" at bounding box center [390, 455] width 627 height 18
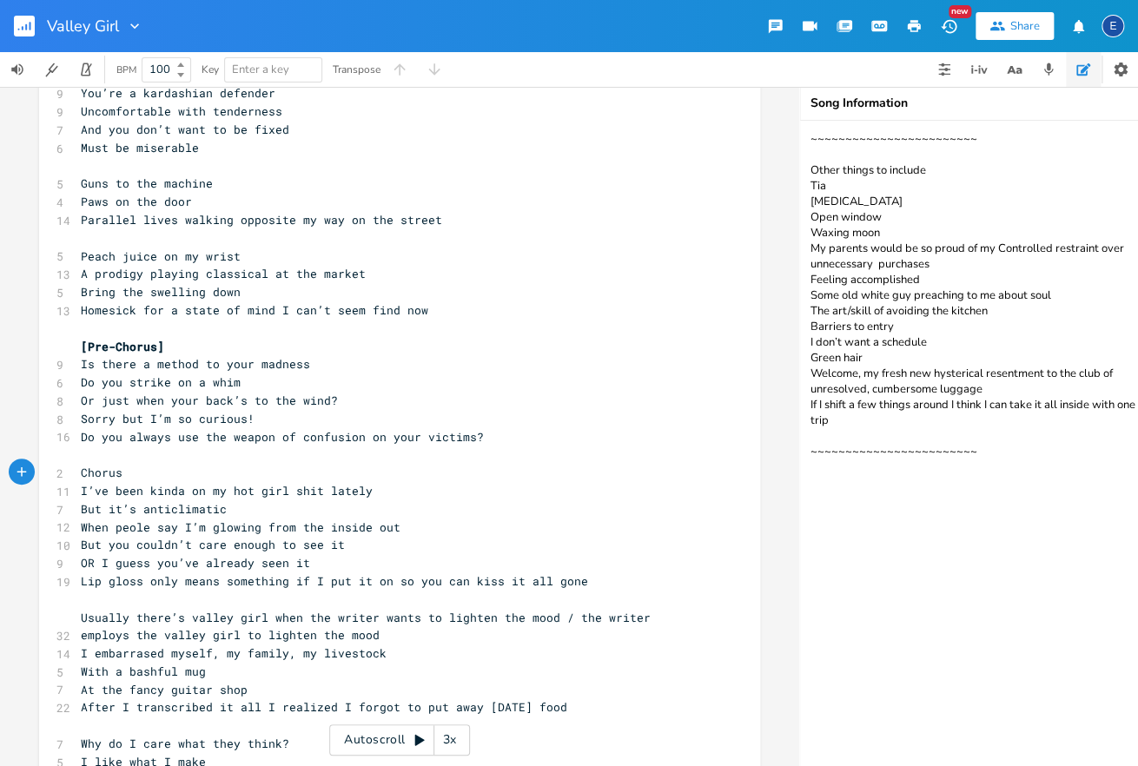
type textarea "Chorus]"
click at [85, 473] on span "Chorus]" at bounding box center [105, 473] width 49 height 16
click at [83, 473] on span "Chorus]" at bounding box center [105, 473] width 49 height 16
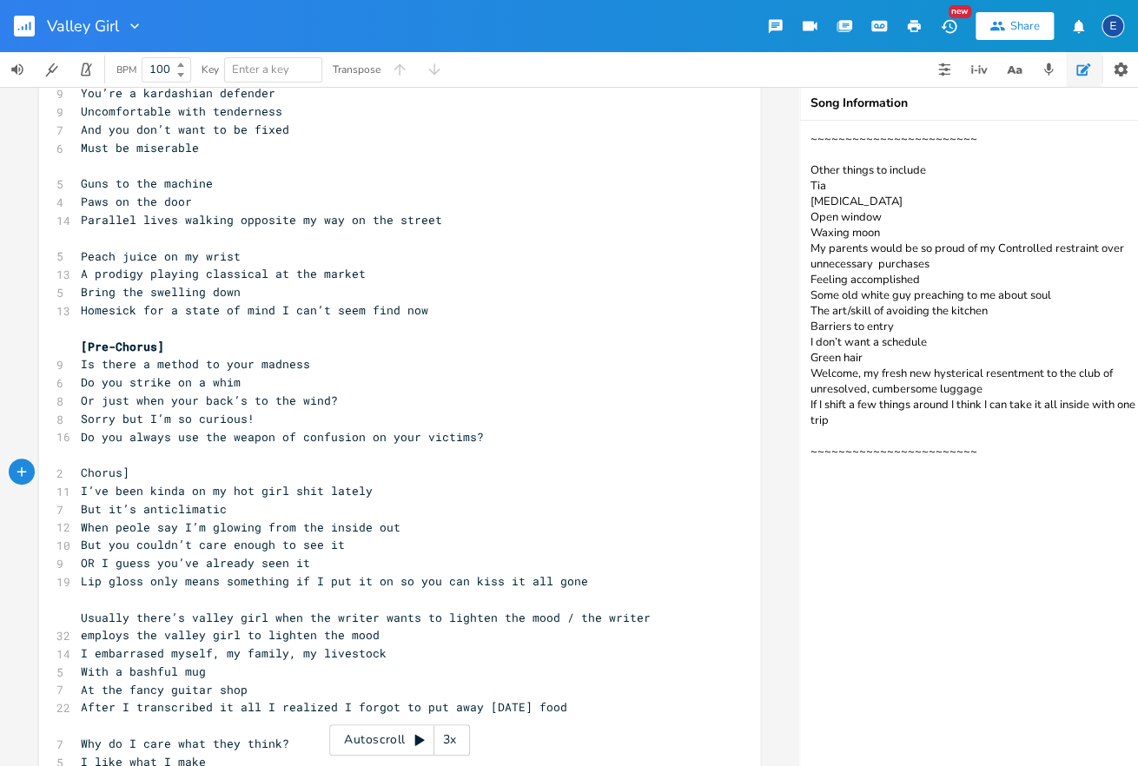
type textarea "["
click at [228, 469] on pre "[Chorus]" at bounding box center [390, 473] width 627 height 18
type textarea "hot girl"
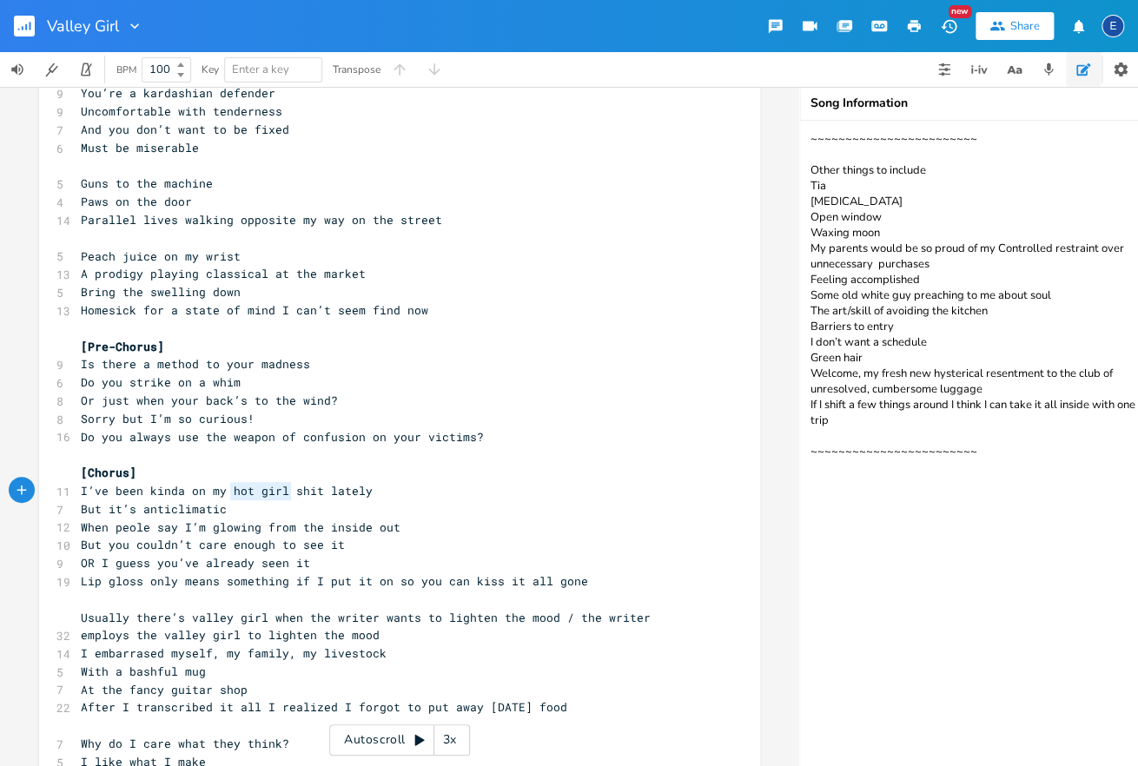
scroll to position [4, 47]
drag, startPoint x: 289, startPoint y: 489, endPoint x: 228, endPoint y: 488, distance: 60.8
click at [228, 488] on span "I’ve been kinda on my hot girl shit lately" at bounding box center [227, 491] width 292 height 16
type textarea "OR I guess you’ve already seen it"
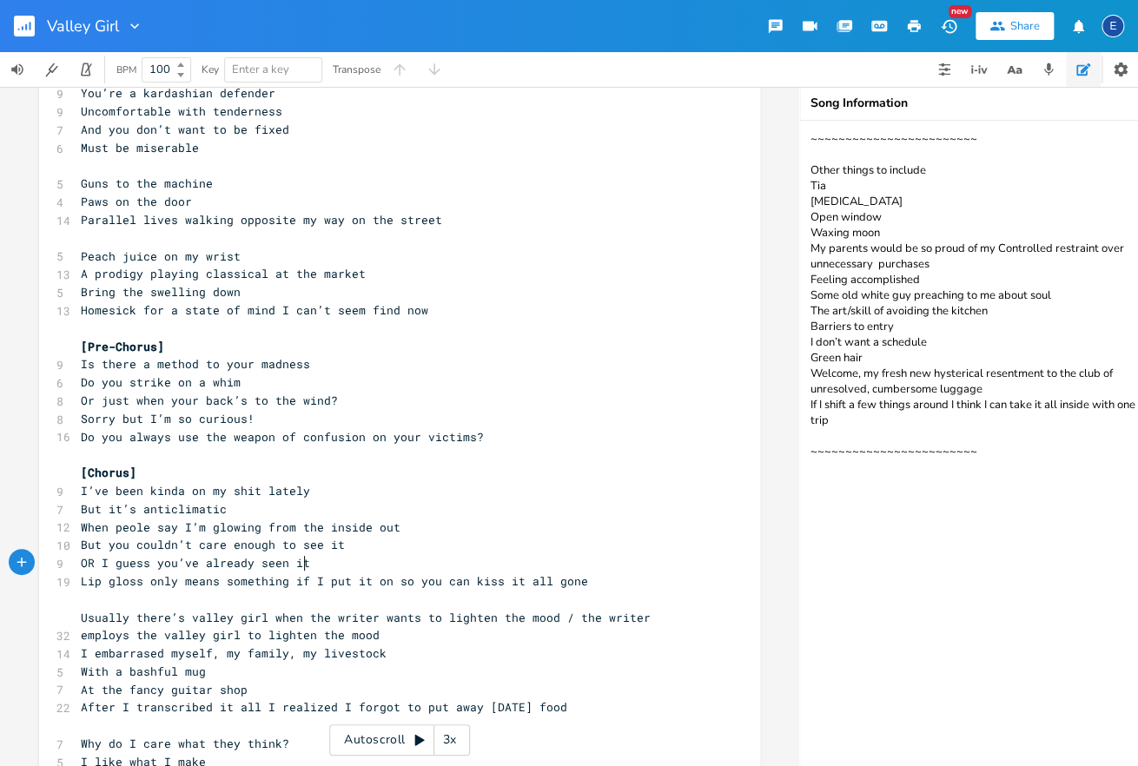
scroll to position [4, 205]
drag, startPoint x: 330, startPoint y: 563, endPoint x: 3, endPoint y: 569, distance: 326.7
click at [4, 569] on div "OR I guess you’ve already seen it x 1 [Verse 1 ​ 9 Wacky that I missed the firs…" at bounding box center [399, 426] width 799 height 679
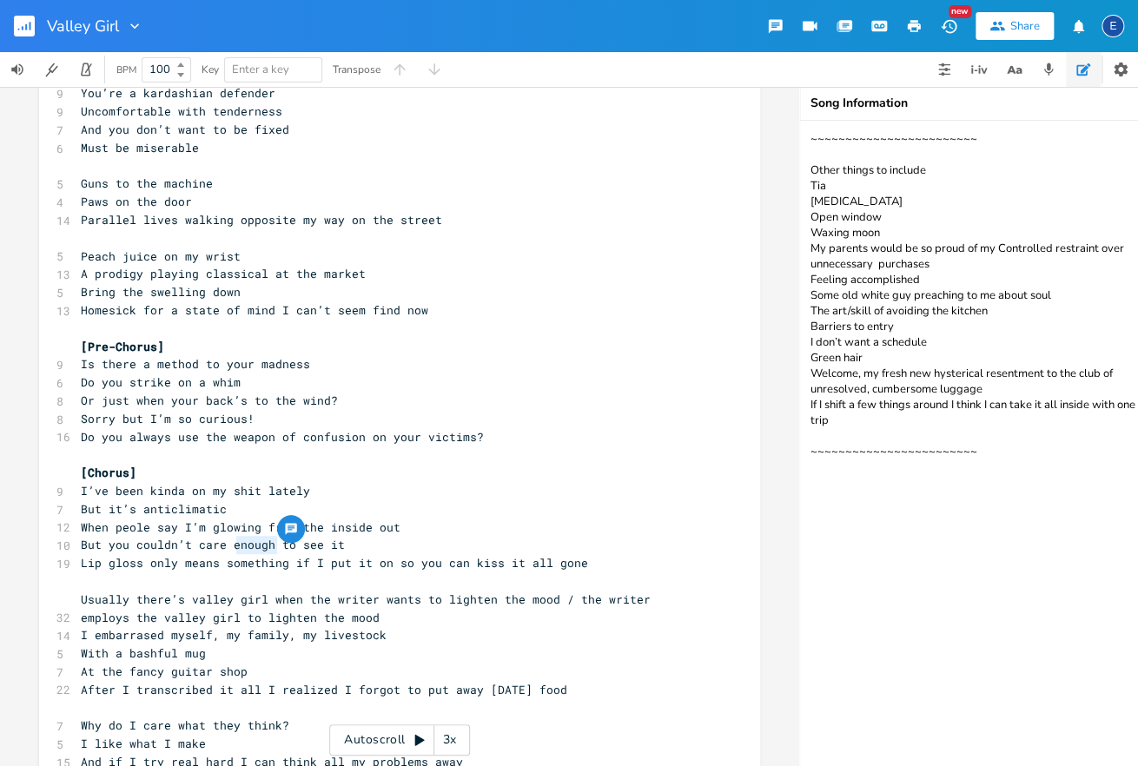
type textarea "enough"
drag, startPoint x: 275, startPoint y: 543, endPoint x: 230, endPoint y: 546, distance: 45.3
click at [230, 546] on span "But you couldn’t care enough to see it" at bounding box center [213, 545] width 264 height 16
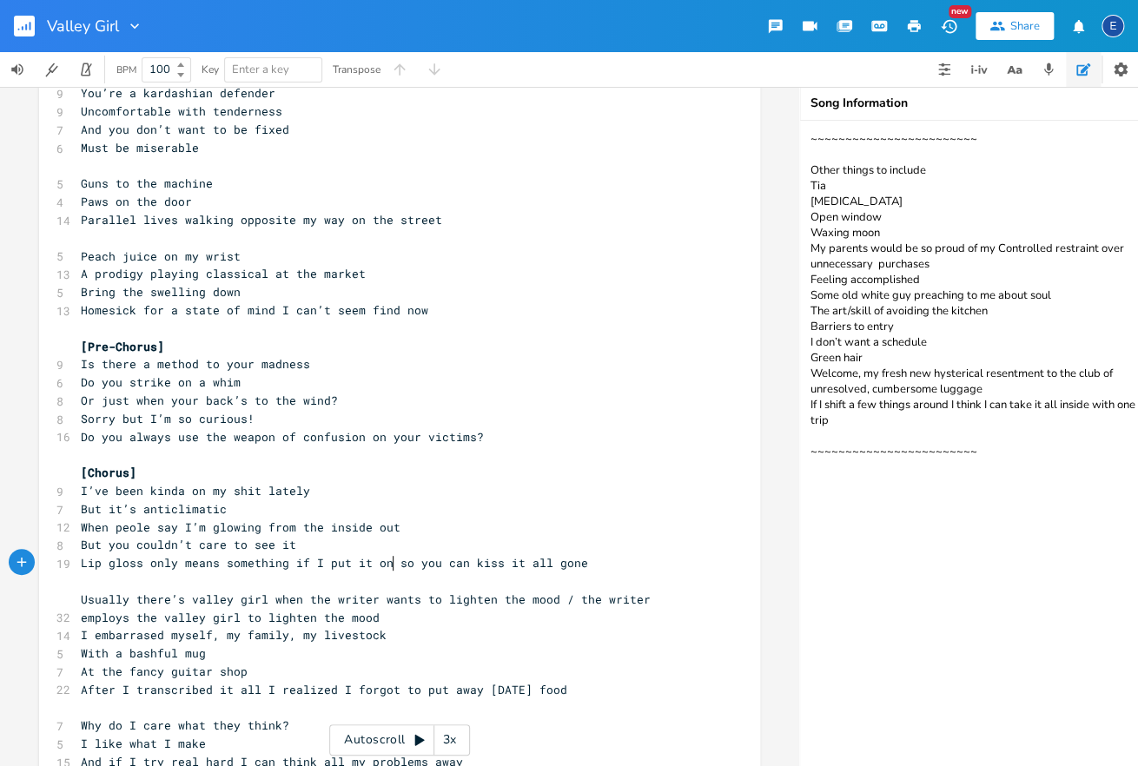
click at [393, 562] on span "Lip gloss only means something if I put it on so you can kiss it all gone" at bounding box center [334, 563] width 507 height 16
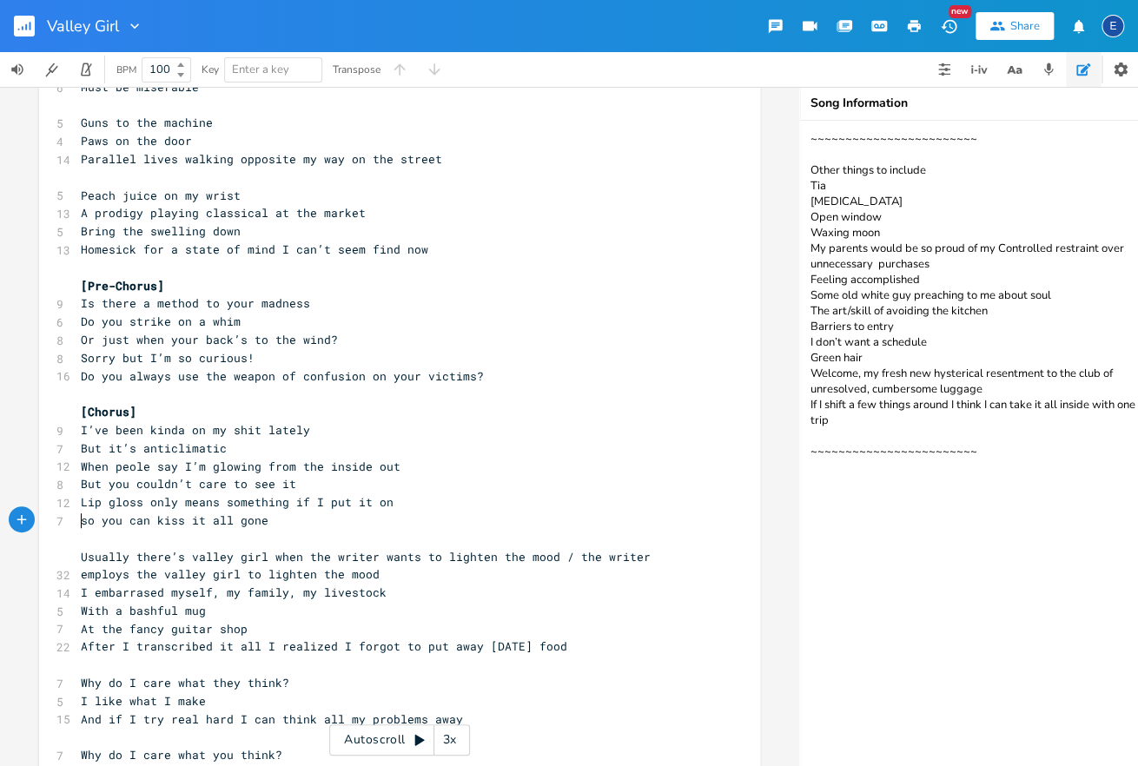
scroll to position [169, 0]
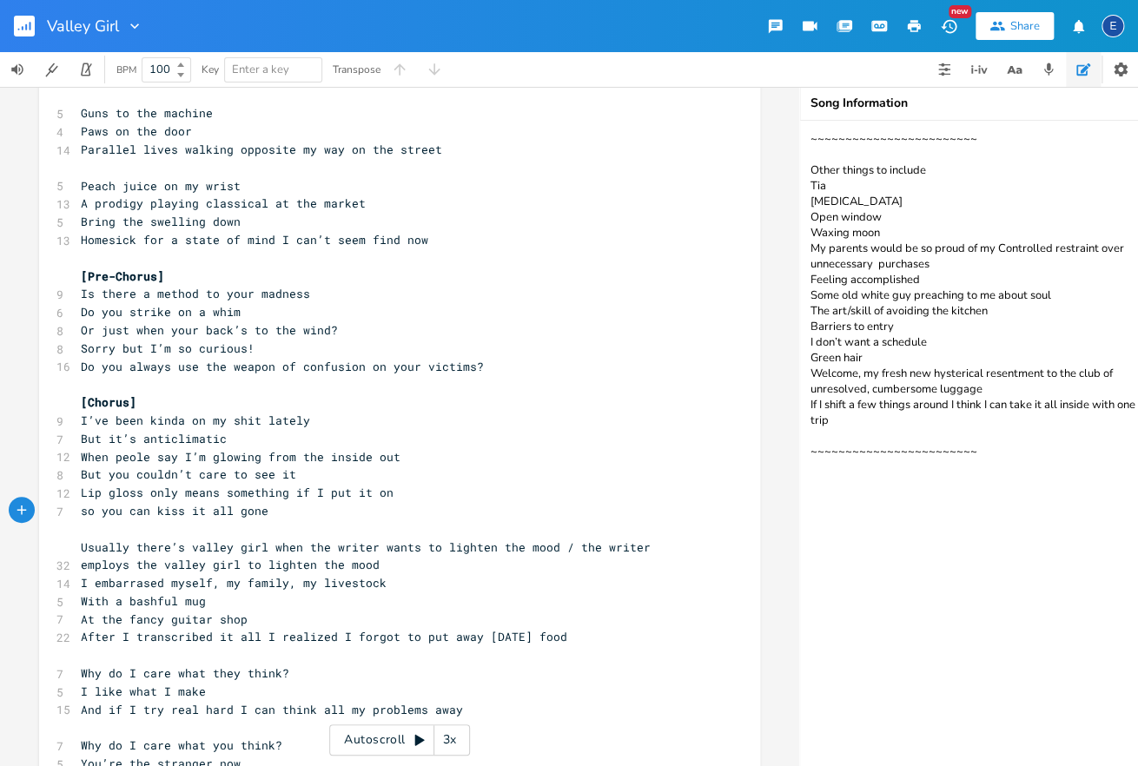
click at [141, 531] on pre "​" at bounding box center [390, 529] width 627 height 18
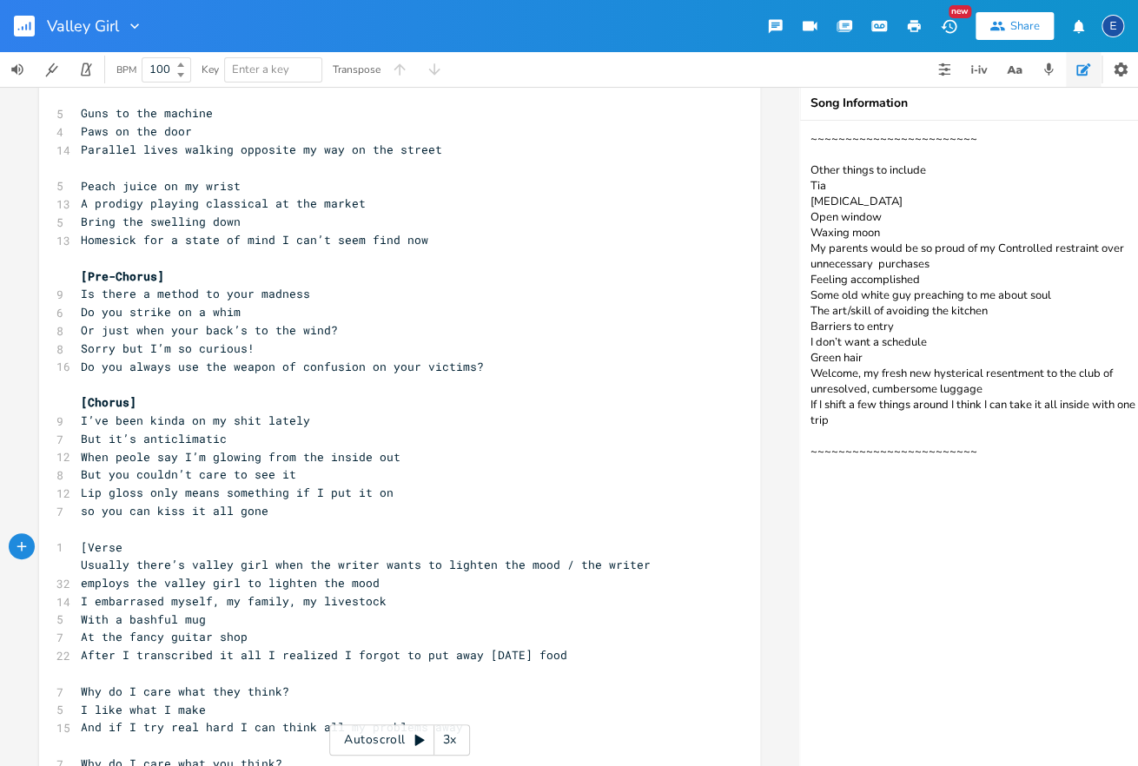
scroll to position [4, 50]
type textarea "[Verse 2]"
click at [266, 657] on span "After I transcribed it all I realized I forgot to put away [DATE] food" at bounding box center [324, 655] width 486 height 16
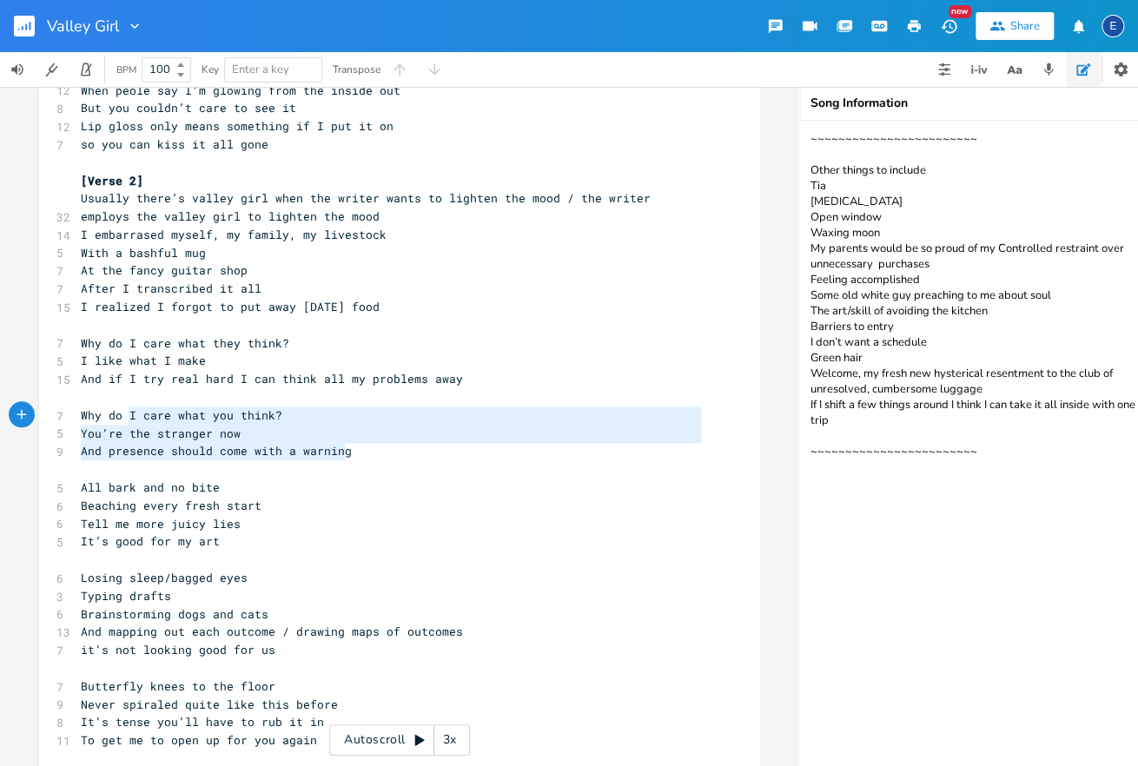
scroll to position [38, 264]
type textarea "Why do I care what you think? You’re the stranger now And presence should come …"
drag, startPoint x: 397, startPoint y: 452, endPoint x: 59, endPoint y: 413, distance: 340.1
click at [77, 413] on div "1 [Verse 1 ​ 9 Wacky that I missed the first red flag 9 You’re a kardashian def…" at bounding box center [390, 469] width 627 height 1752
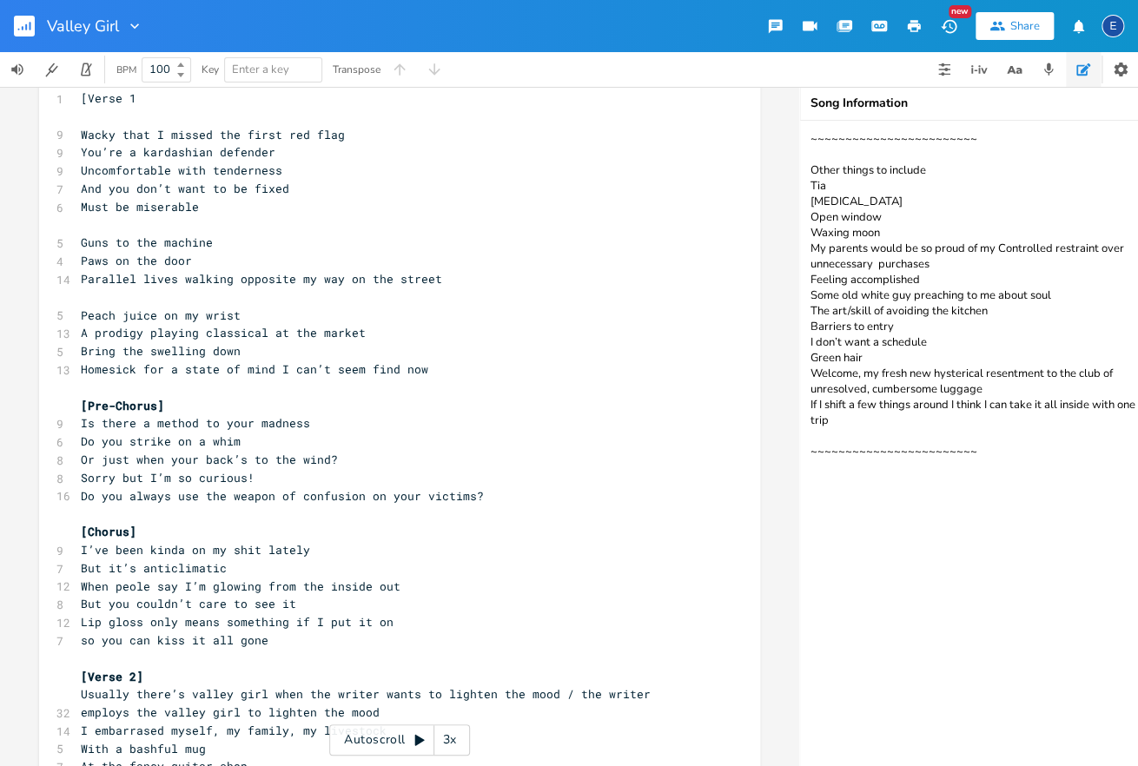
scroll to position [38, 0]
click at [504, 497] on pre "Do you always use the weapon of confusion on your victims?" at bounding box center [390, 497] width 627 height 18
type textarea "\"
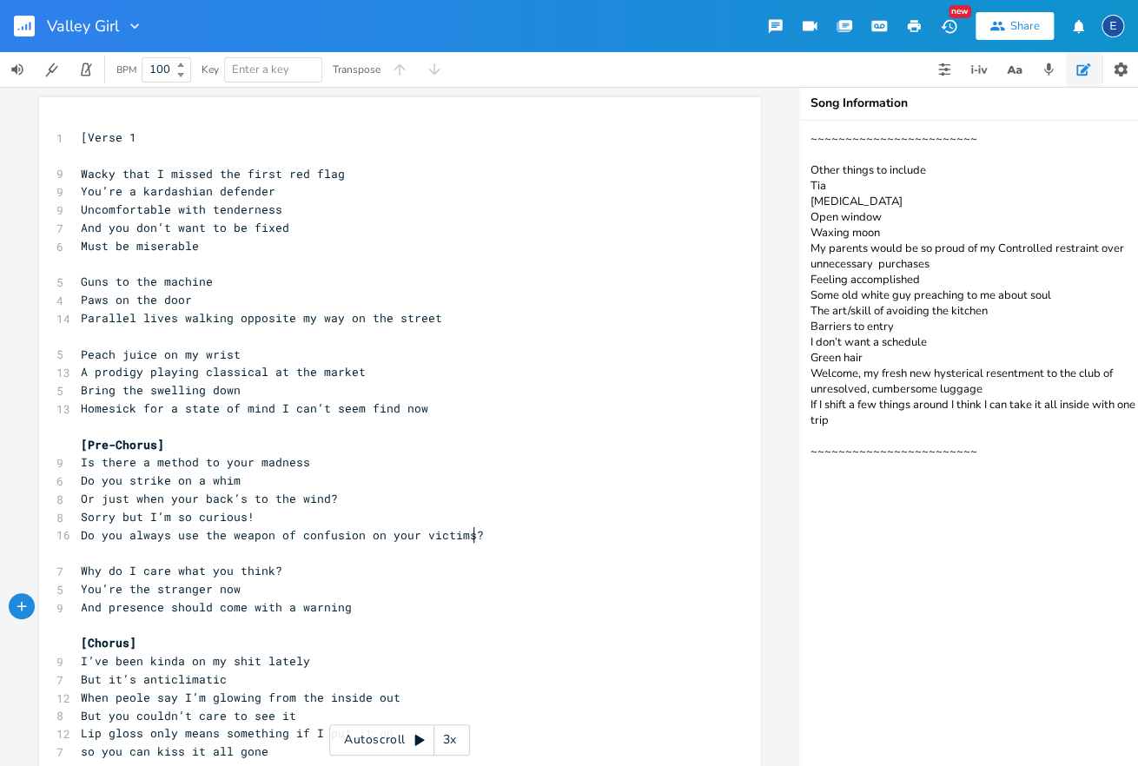
scroll to position [0, 255]
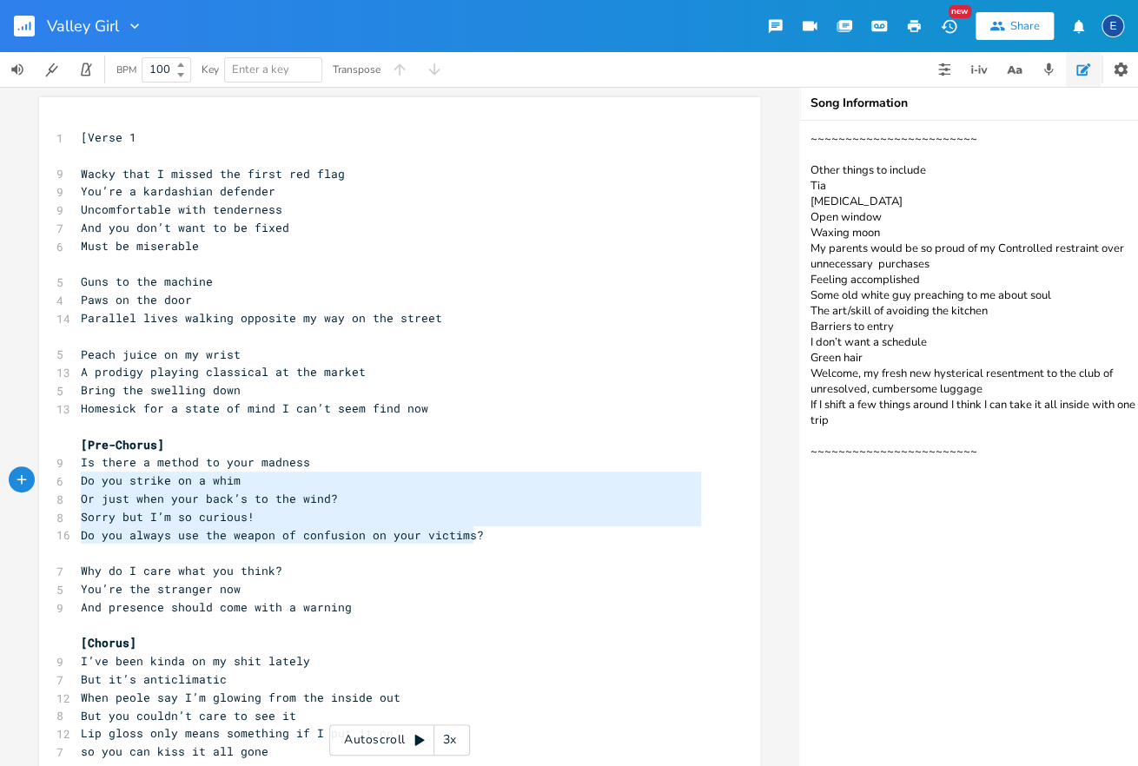
type textarea "Is there a method to your madness Do you strike on a whim Or just when your bac…"
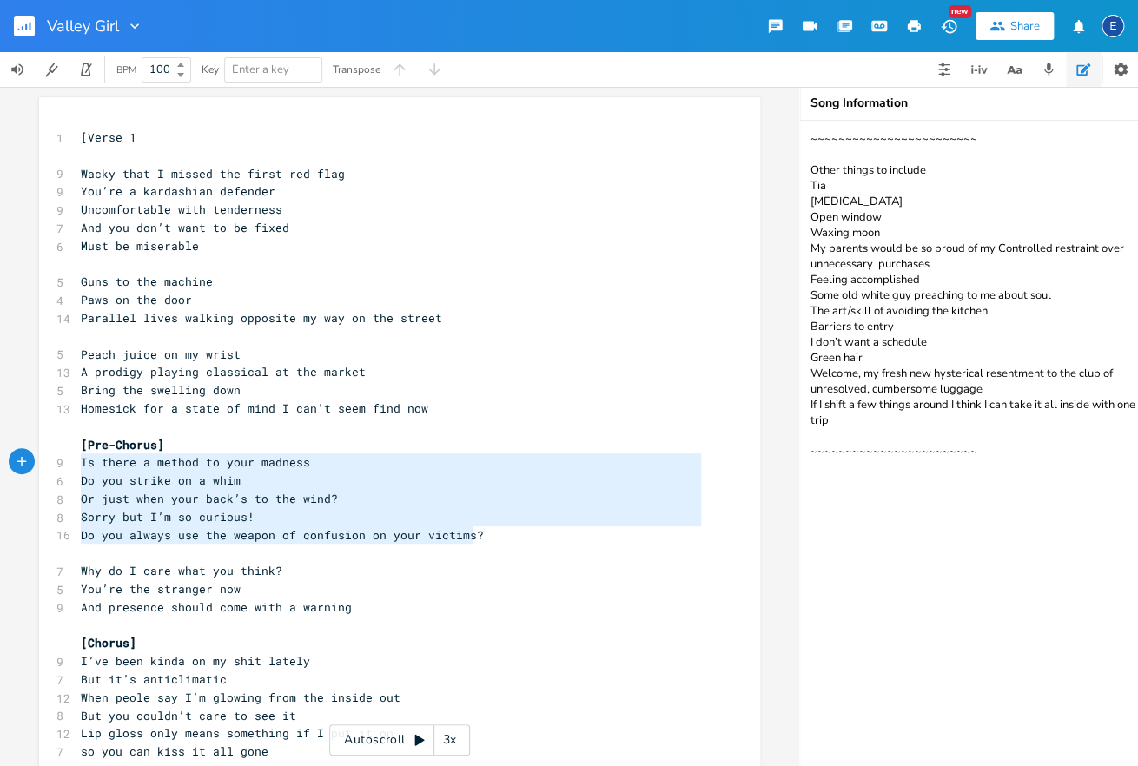
scroll to position [76, 376]
drag, startPoint x: 499, startPoint y: 540, endPoint x: 50, endPoint y: 465, distance: 454.6
click at [213, 252] on pre "Must be miserable" at bounding box center [390, 246] width 627 height 18
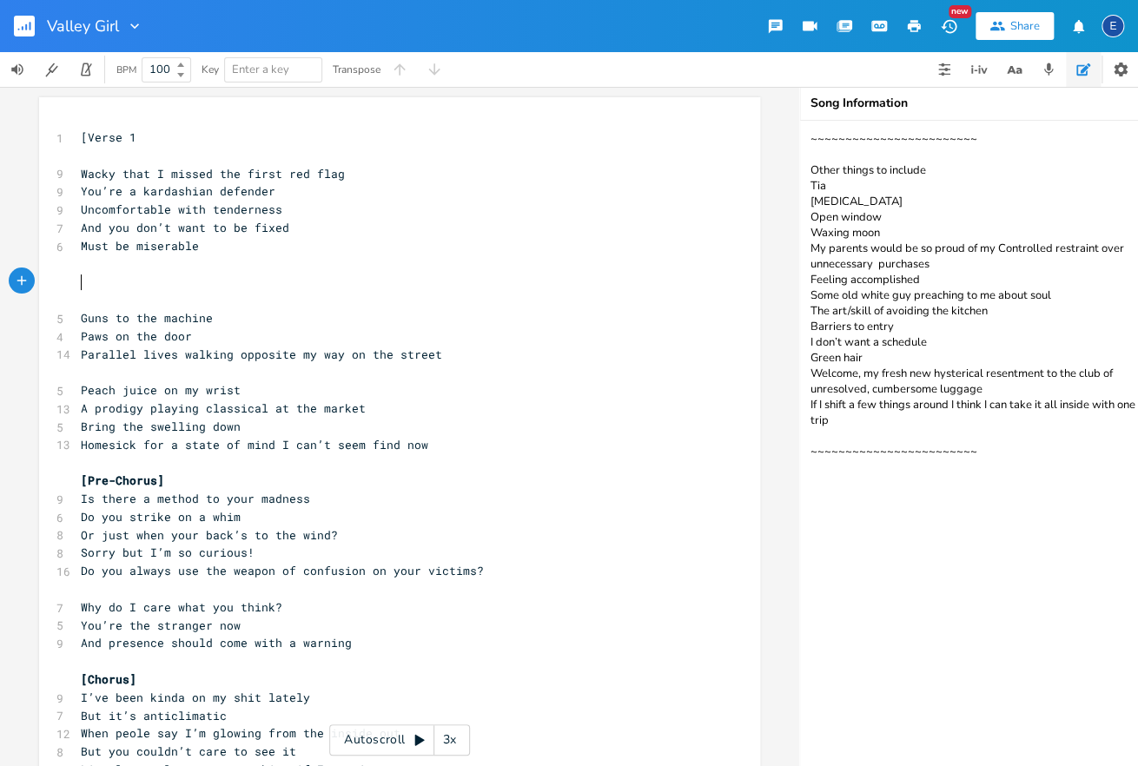
paste textarea
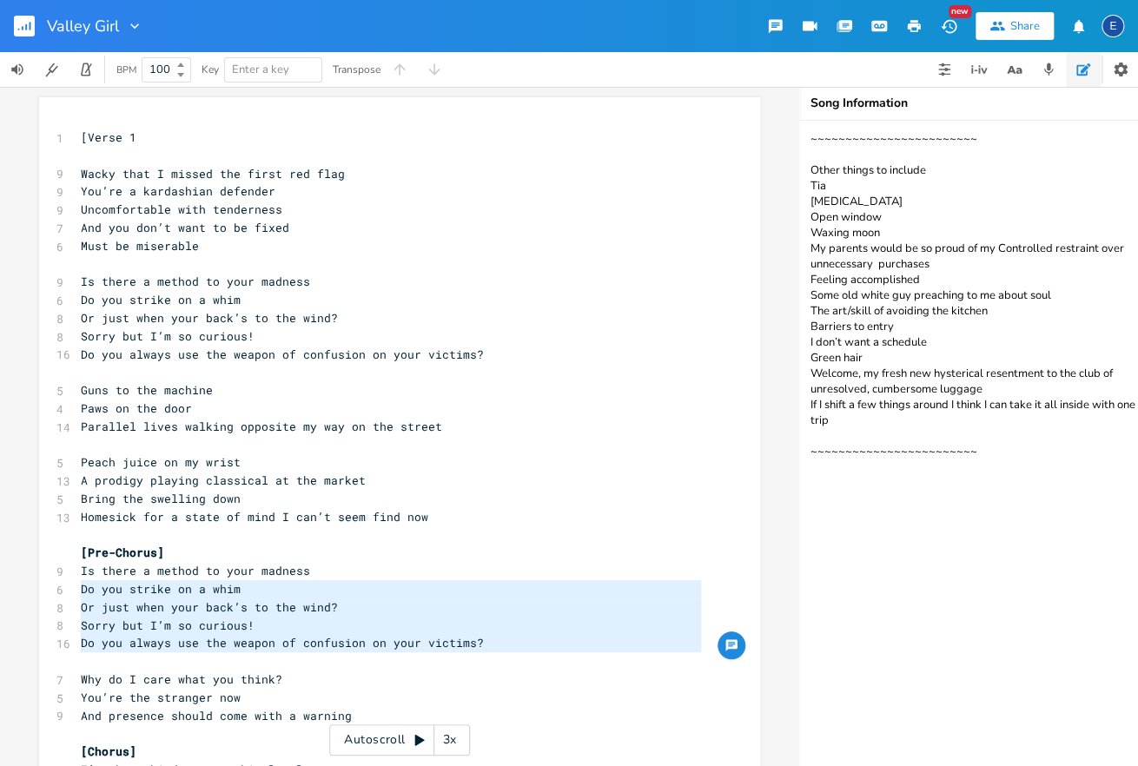
type textarea "Is there a method to your madness Do you strike on a whim Or just when your bac…"
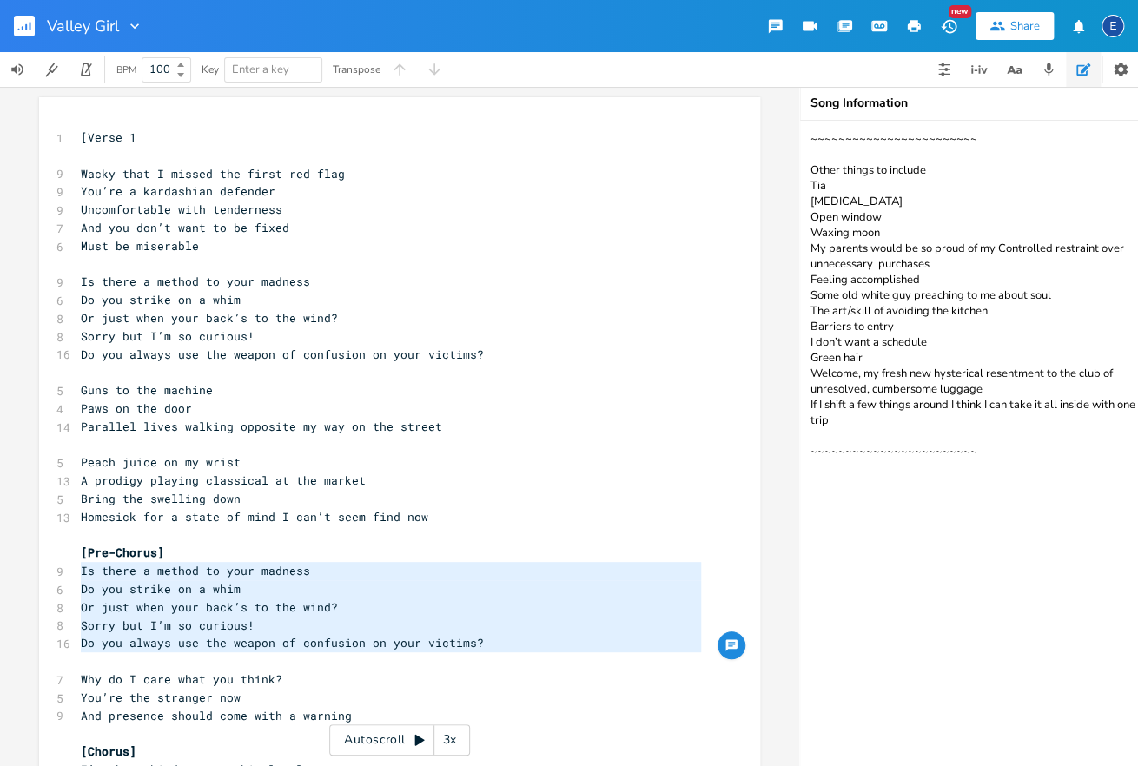
drag, startPoint x: 487, startPoint y: 650, endPoint x: 45, endPoint y: 572, distance: 448.9
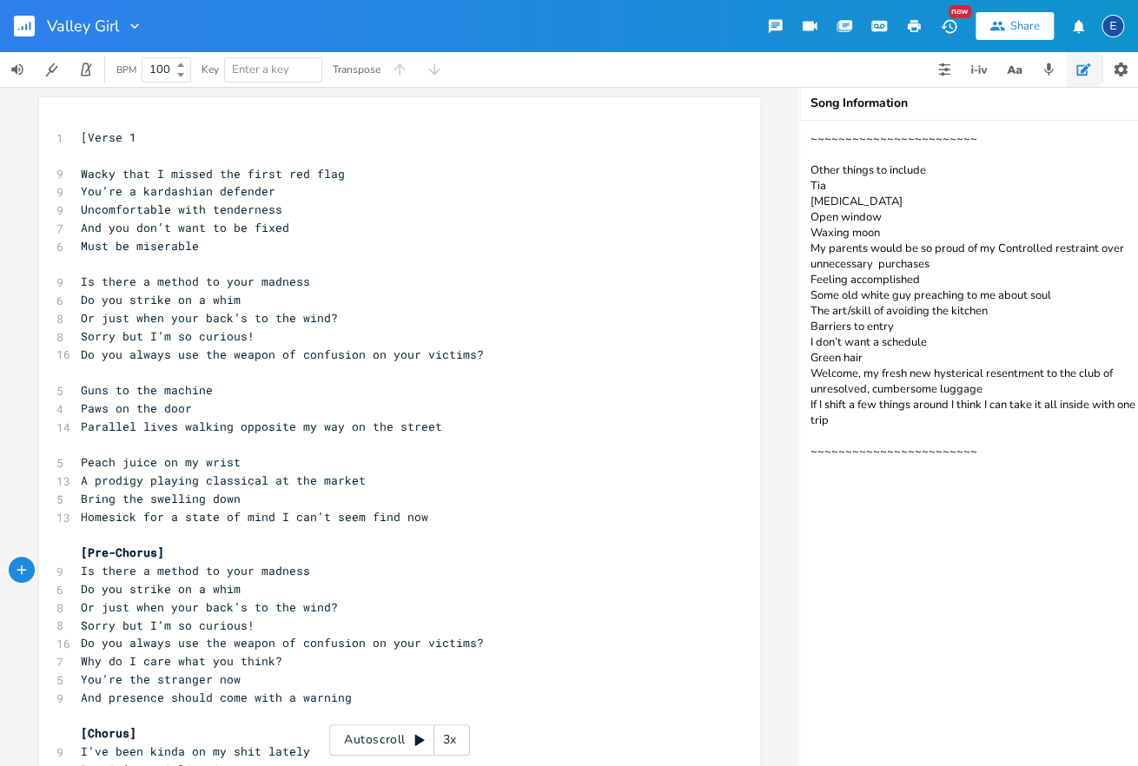
type textarea "Is there a method to your madness Do you strike on a whim Or just when your bac…"
click at [345, 618] on pre "Sorry but I’m so curious!" at bounding box center [390, 626] width 627 height 18
type textarea "Is there a method to your madness Do you strike on a whim Or just when your bac…"
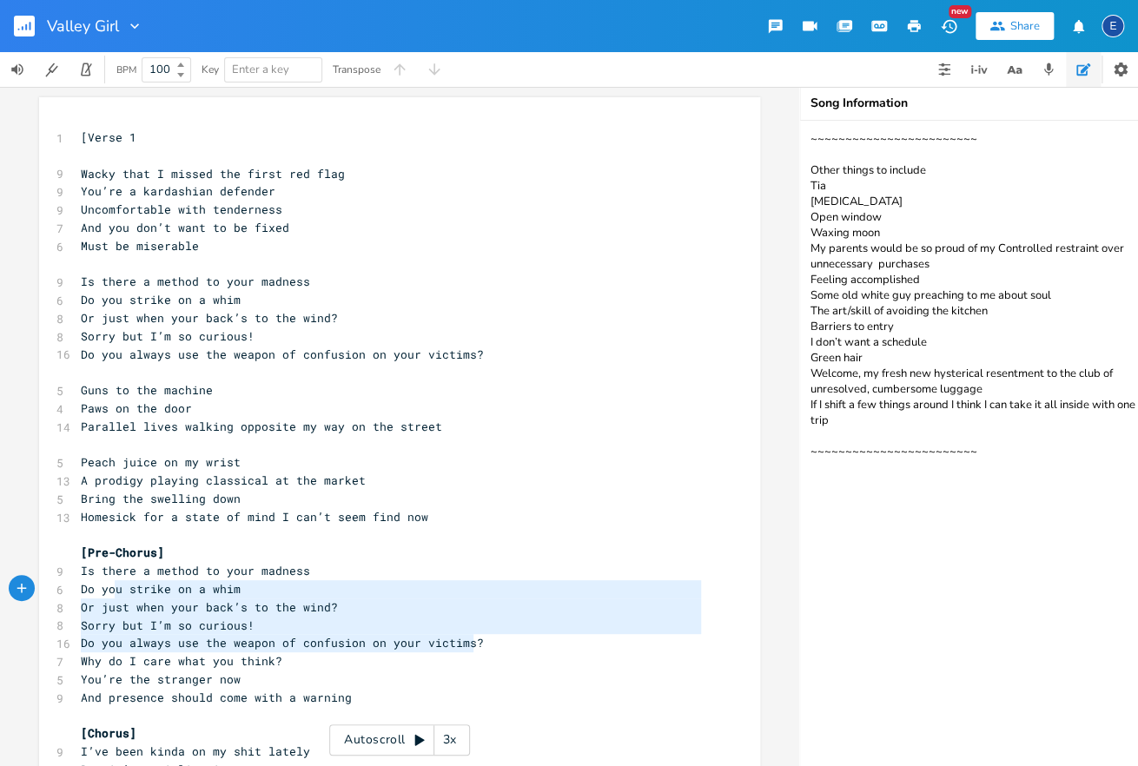
type textarea "Is there a method to your madness Do you strike on a whim Or just when your bac…"
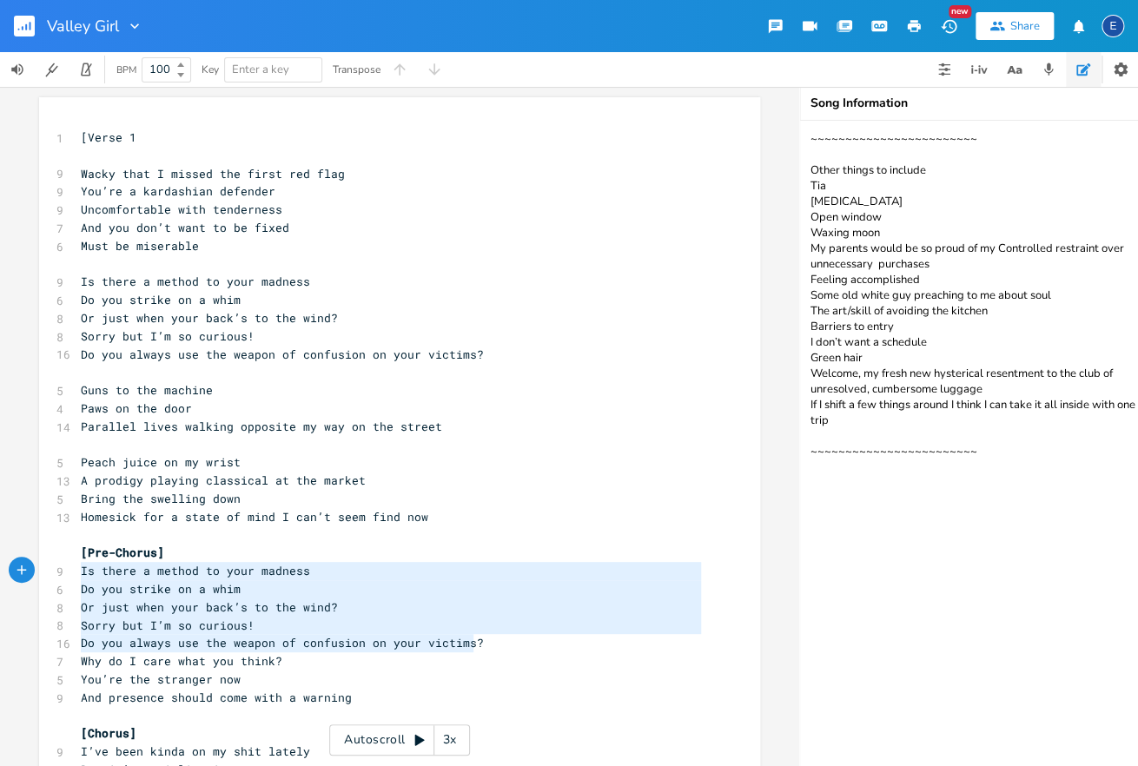
scroll to position [76, 376]
drag, startPoint x: 458, startPoint y: 638, endPoint x: 59, endPoint y: 569, distance: 404.6
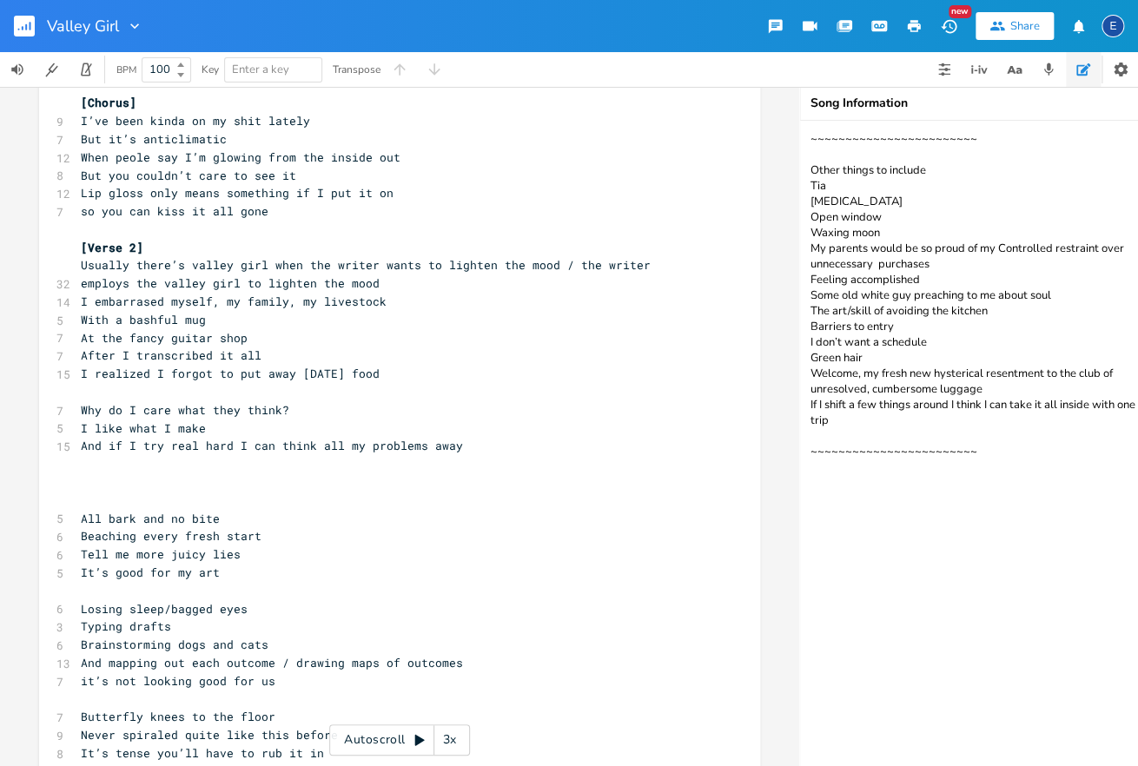
scroll to position [0, 0]
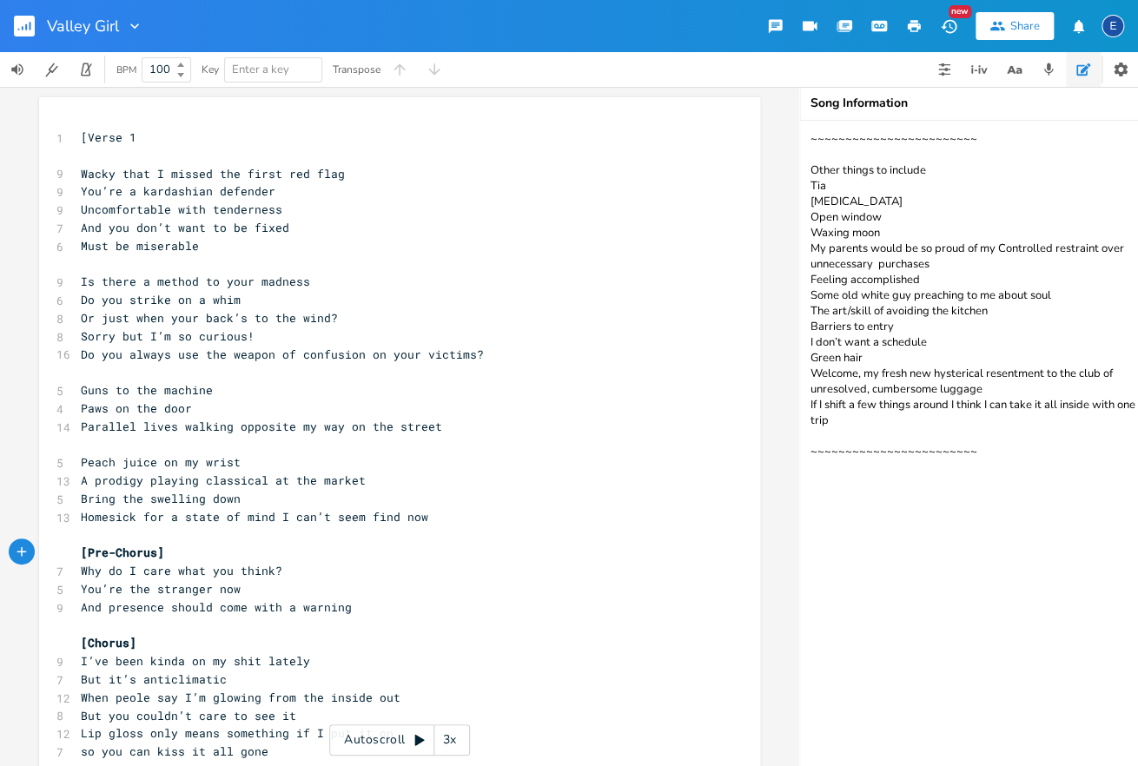
click at [1037, 462] on textarea "~~~~~~~~~~~~~~~~~~~~~~~~ Other things to include Tia [MEDICAL_DATA] Open window…" at bounding box center [973, 443] width 347 height 645
paste textarea "Is there a method to your madness Do you strike on a whim Or just when your bac…"
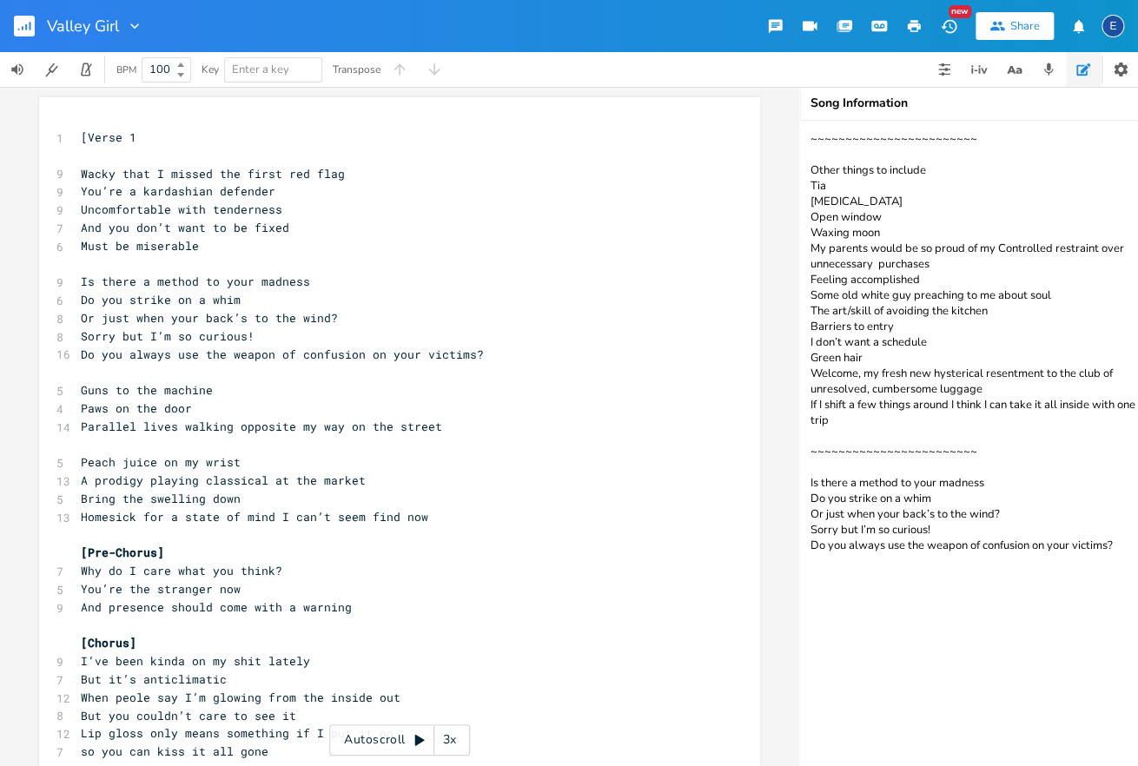
drag, startPoint x: 1121, startPoint y: 550, endPoint x: 768, endPoint y: 492, distance: 357.4
click at [800, 492] on textarea "~~~~~~~~~~~~~~~~~~~~~~~~ Other things to include Tia [MEDICAL_DATA] Open window…" at bounding box center [973, 443] width 347 height 645
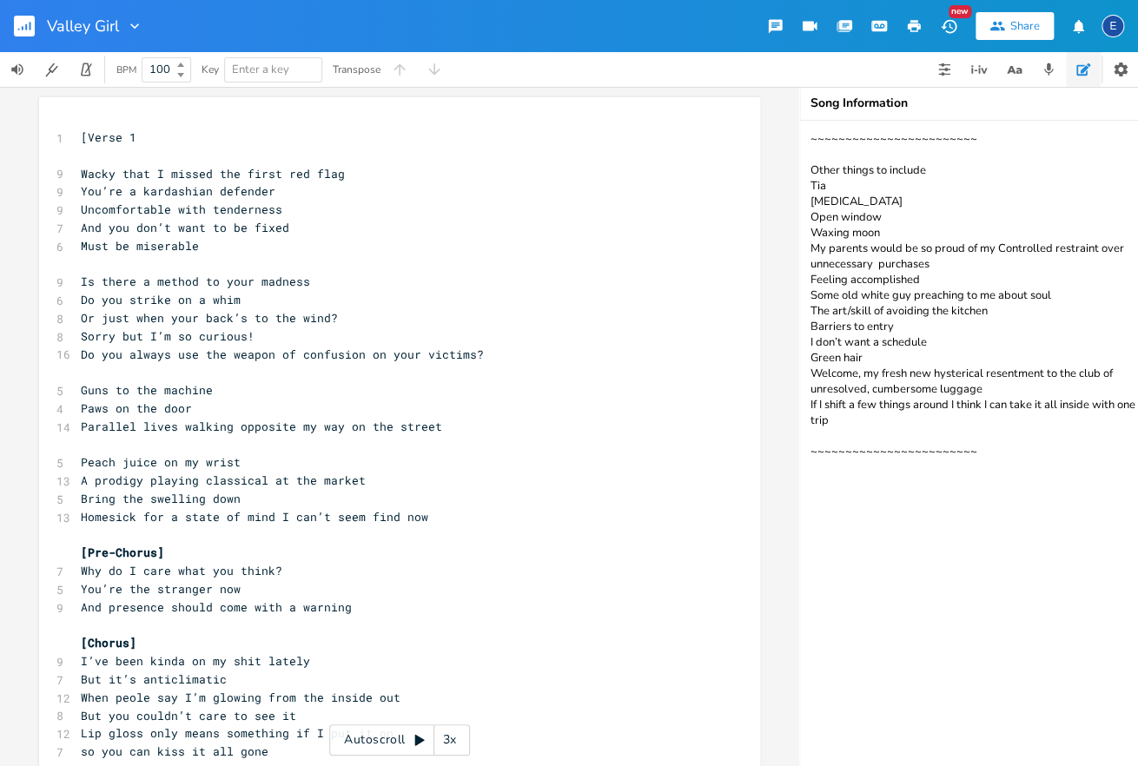
type textarea "~~~~~~~~~~~~~~~~~~~~~~~~ Other things to include Tia [MEDICAL_DATA] Open window…"
type textarea "Guns to the machine Paws on the door Parallel lives walking opposite my way on …"
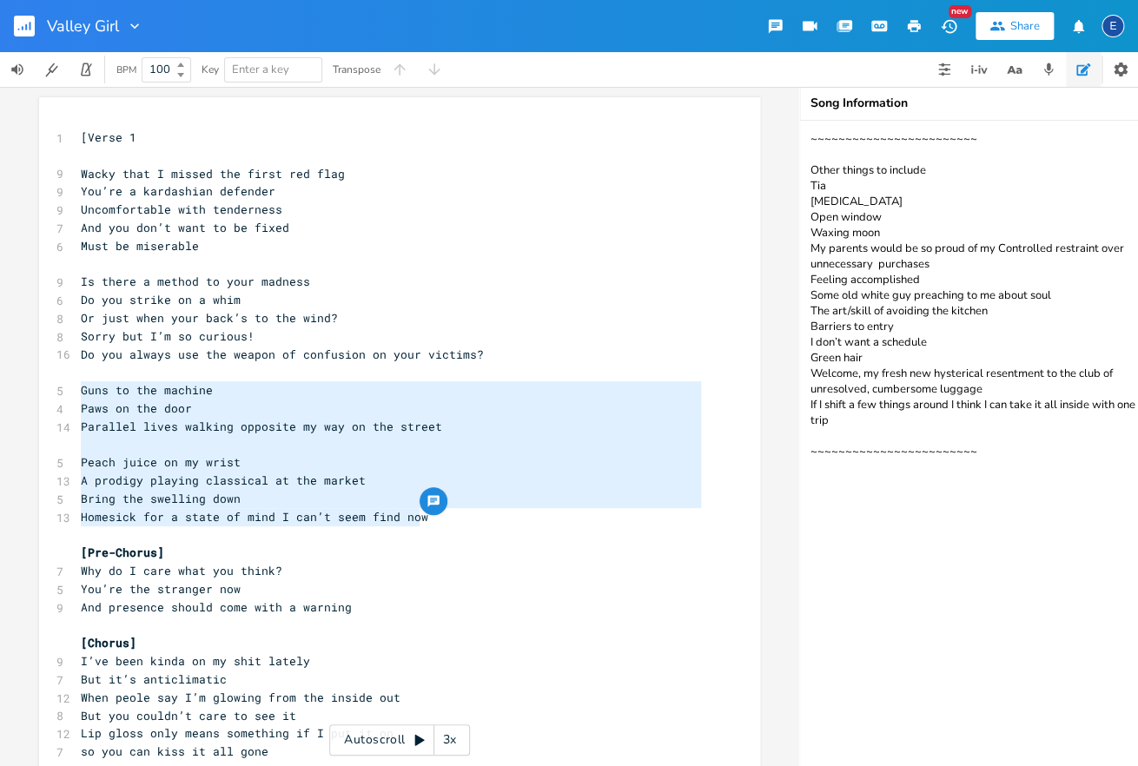
drag, startPoint x: 452, startPoint y: 526, endPoint x: -7, endPoint y: 382, distance: 480.5
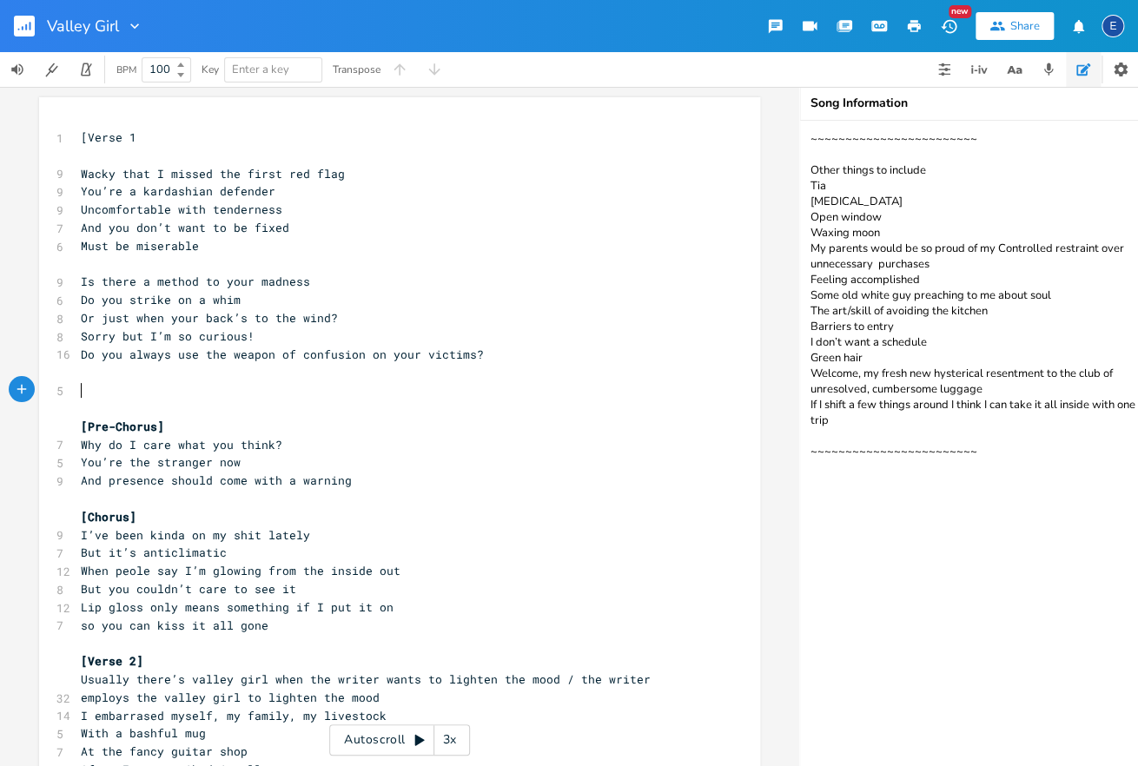
scroll to position [4, 0]
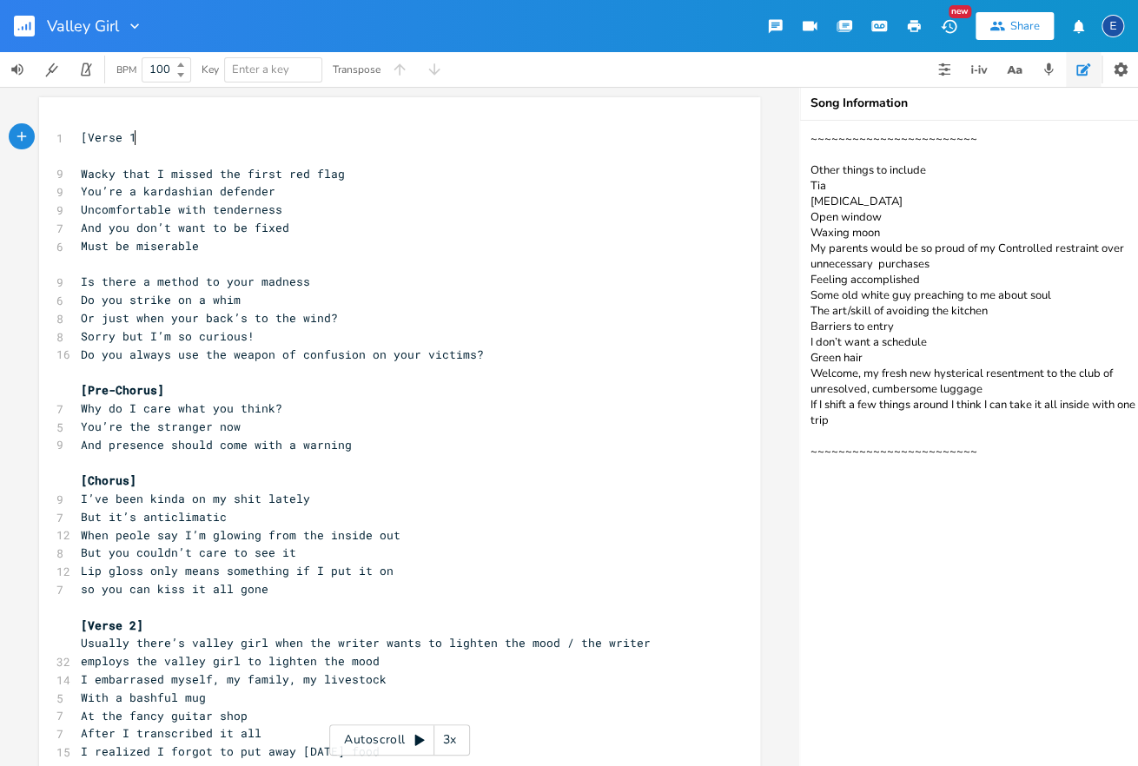
click at [168, 143] on pre "[Verse 1" at bounding box center [390, 138] width 627 height 18
type textarea "]"
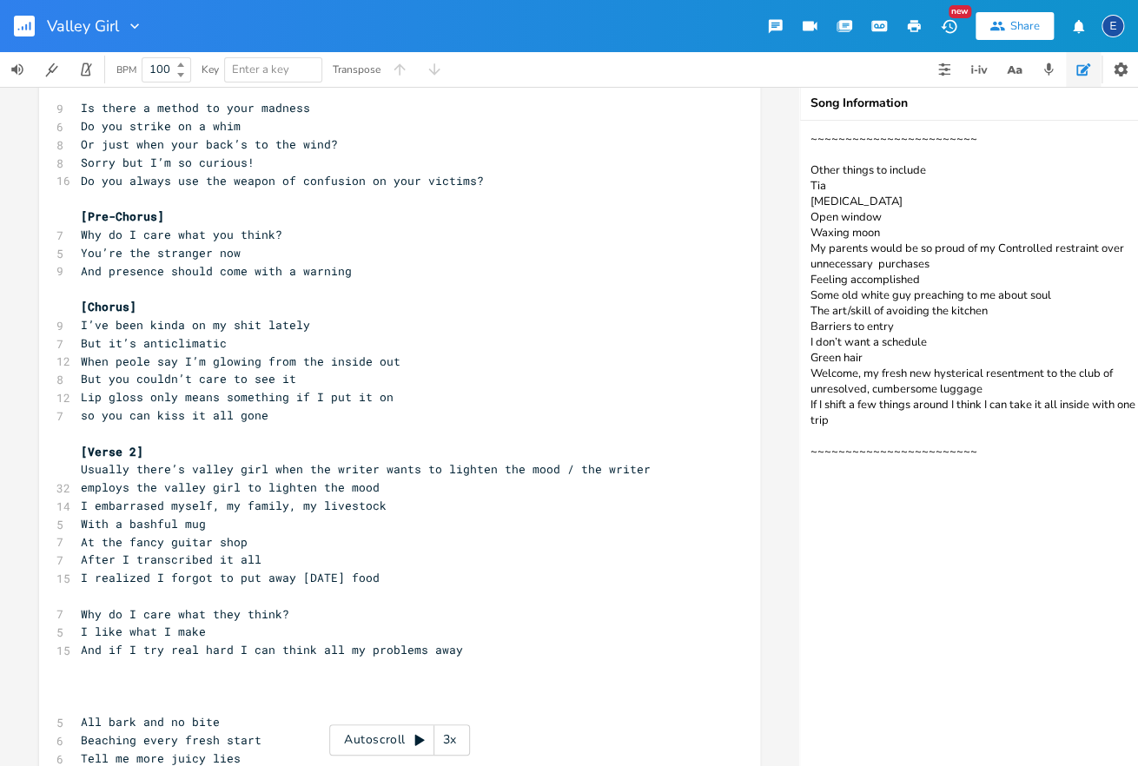
scroll to position [202, 0]
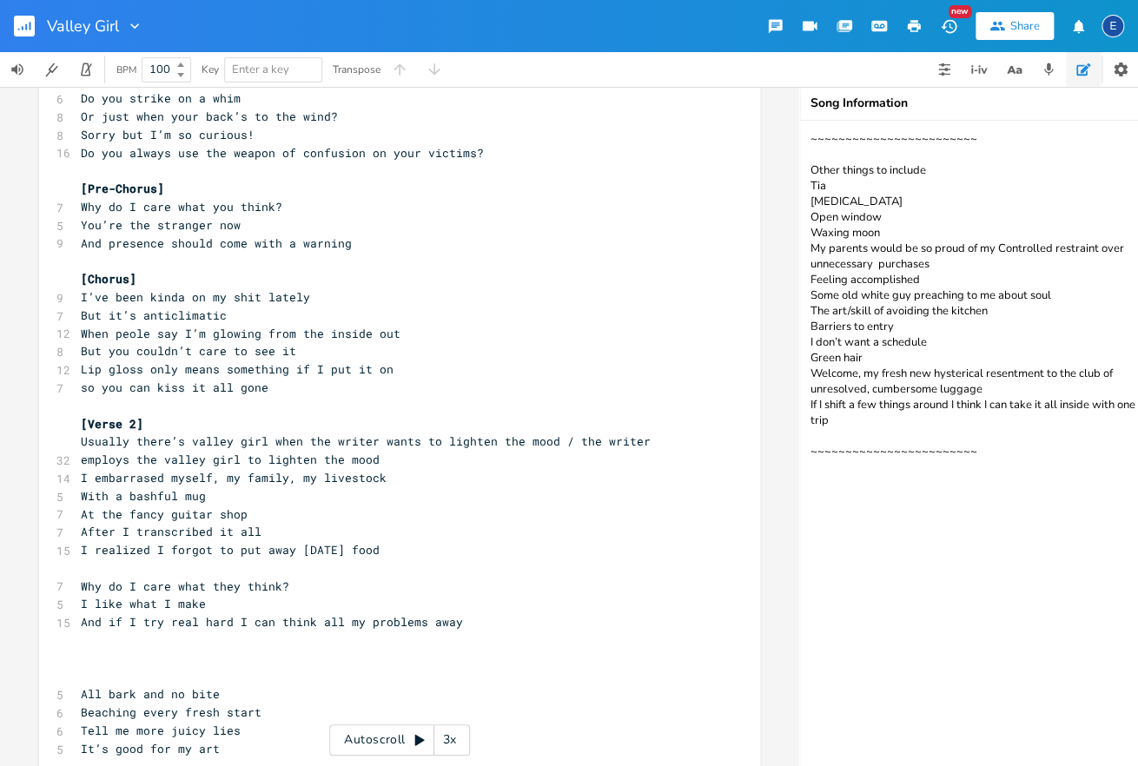
click at [167, 426] on pre "[Verse 2]" at bounding box center [390, 424] width 627 height 18
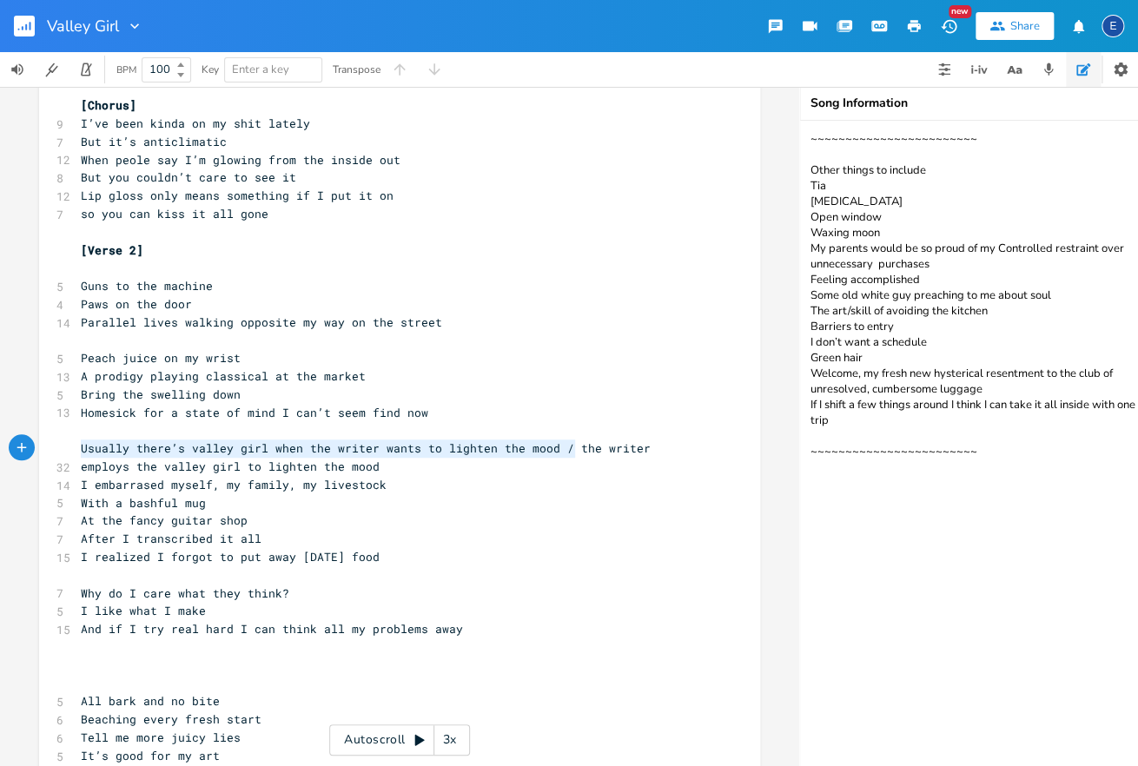
scroll to position [4, 443]
drag, startPoint x: 575, startPoint y: 450, endPoint x: -43, endPoint y: 453, distance: 618.5
type textarea "T"
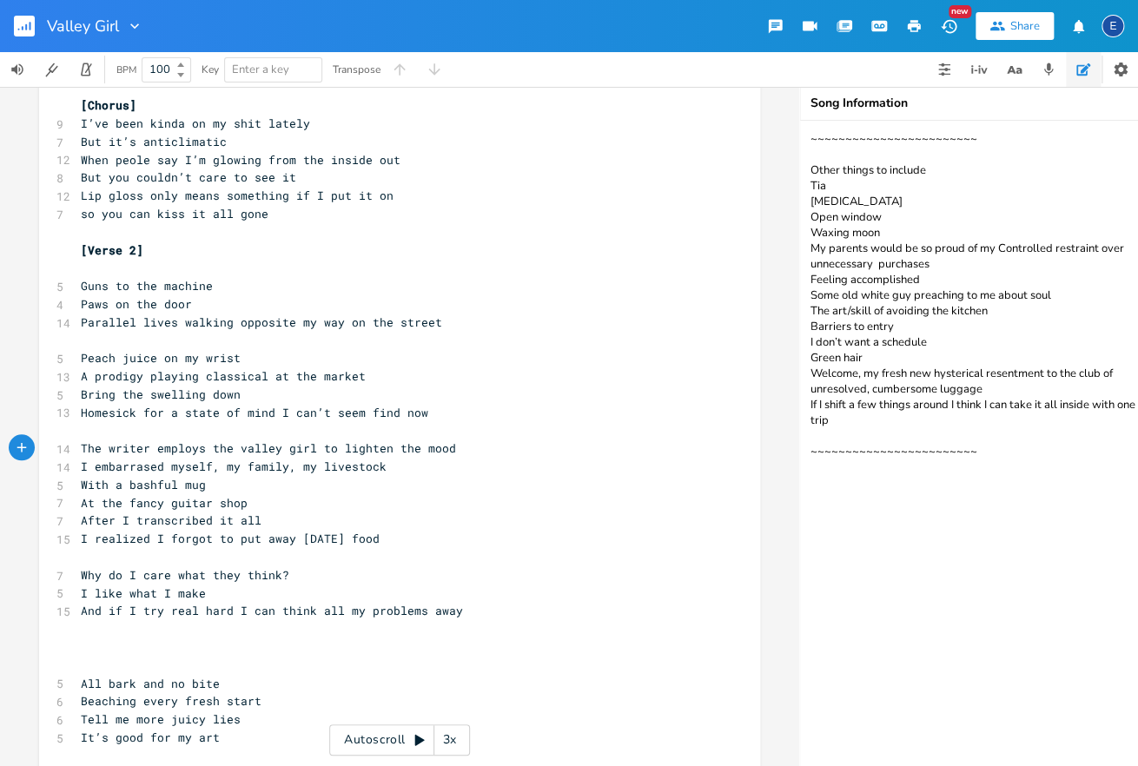
scroll to position [4, 0]
type textarea "The writer"
drag, startPoint x: 149, startPoint y: 449, endPoint x: 58, endPoint y: 448, distance: 90.3
click at [77, 448] on div "14 The writer employs the valley girl to lighten the mood" at bounding box center [390, 449] width 627 height 18
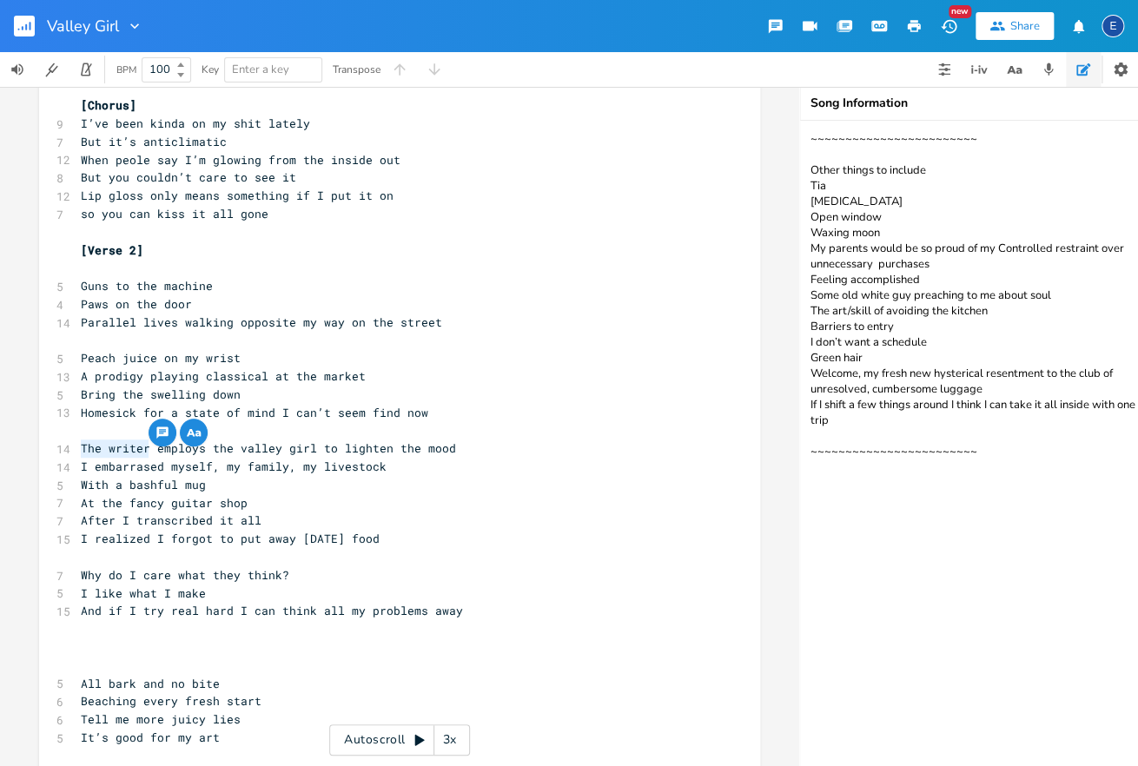
scroll to position [4, 0]
click at [223, 460] on span "I embarrased myself, my family, my livestock" at bounding box center [234, 467] width 306 height 16
drag, startPoint x: 229, startPoint y: 451, endPoint x: 213, endPoint y: 452, distance: 16.5
click at [213, 452] on span "The writer employs the valley girl to lighten the mood" at bounding box center [268, 448] width 375 height 16
type textarea "a"
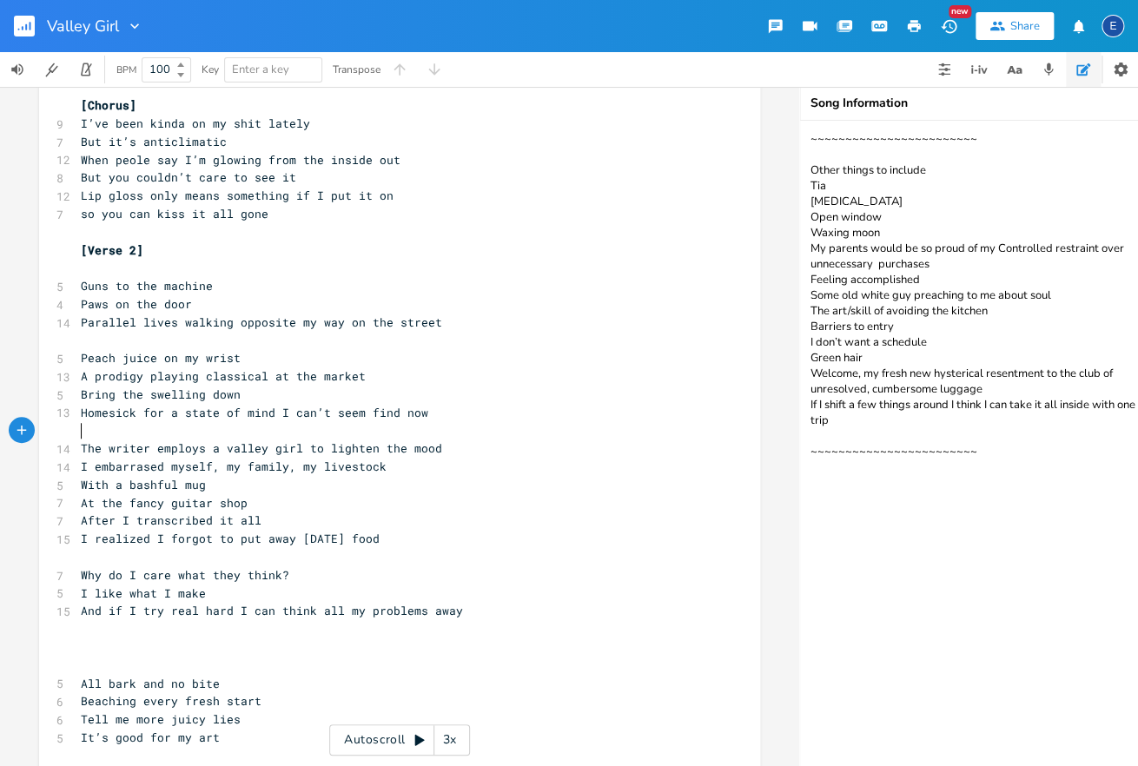
click at [413, 433] on pre "​" at bounding box center [390, 430] width 627 height 18
drag, startPoint x: 146, startPoint y: 445, endPoint x: 73, endPoint y: 448, distance: 73.0
click at [73, 448] on div "The writer x [Verse 1] ​ 9 Wacky that I missed the first red flag 9 You’re a ka…" at bounding box center [399, 644] width 721 height 1844
type textarea "Writers"
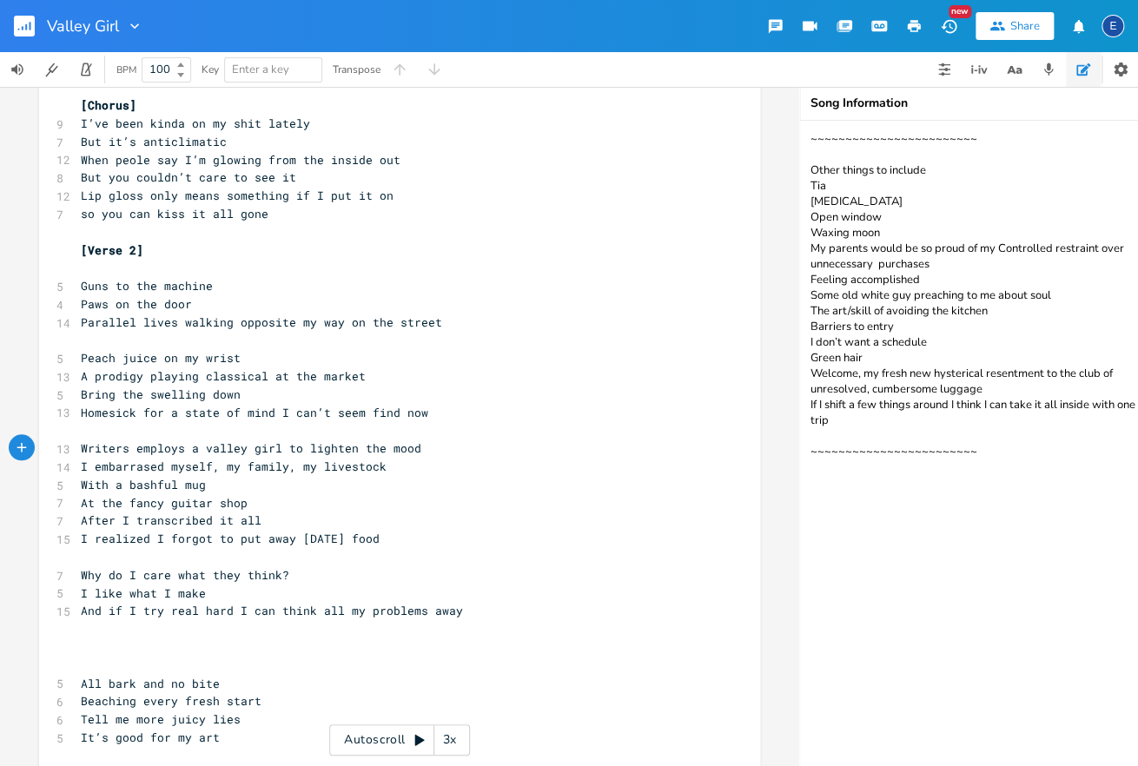
scroll to position [4, 0]
click at [183, 451] on span "Writers employs a valley girl to lighten the mood" at bounding box center [251, 448] width 341 height 16
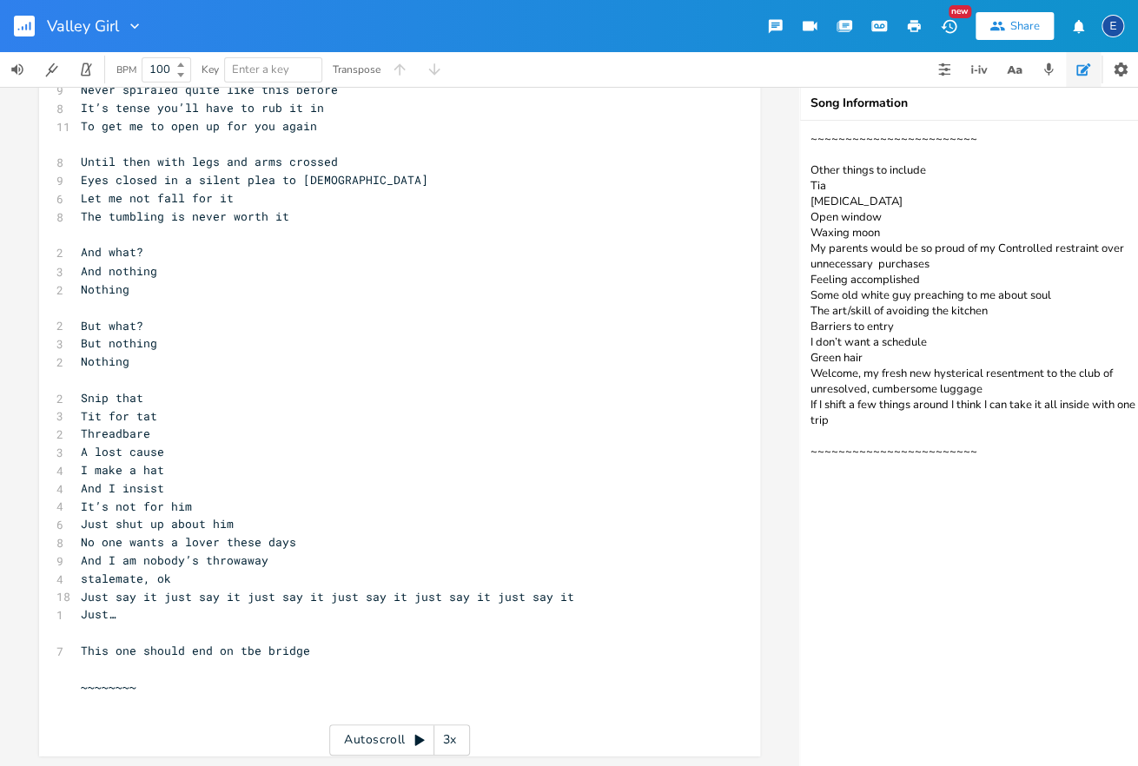
scroll to position [728, 0]
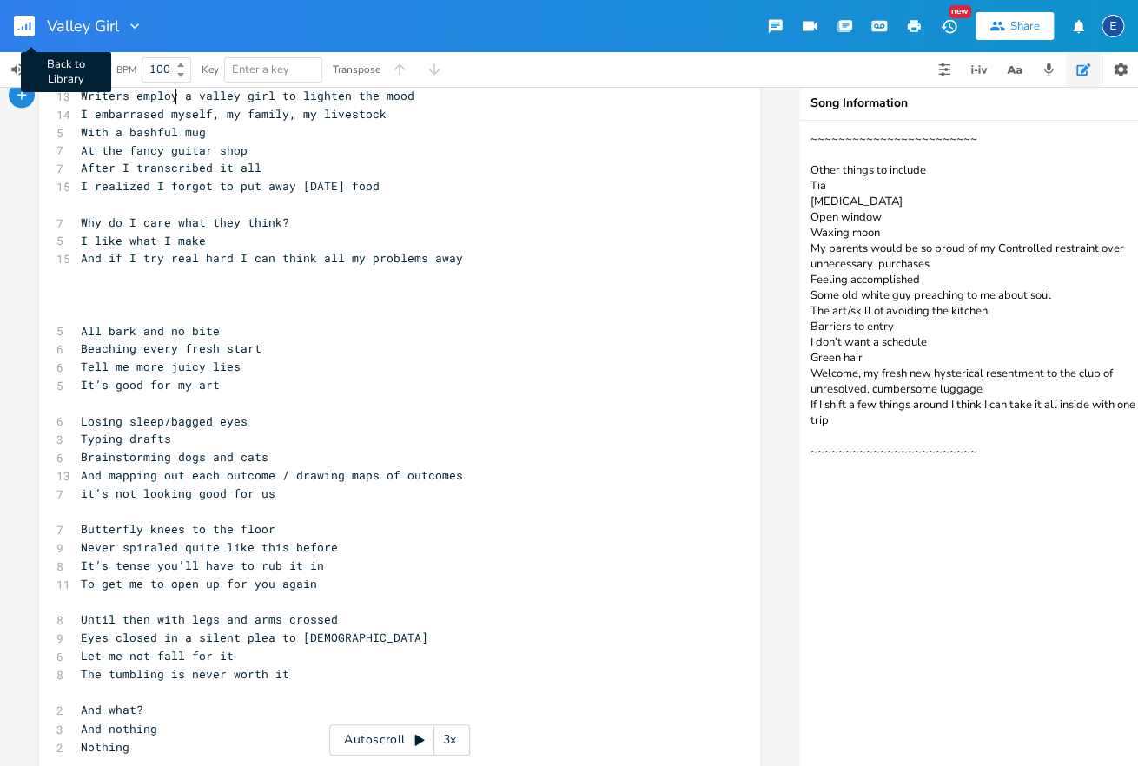
click at [25, 22] on rect "button" at bounding box center [24, 26] width 21 height 21
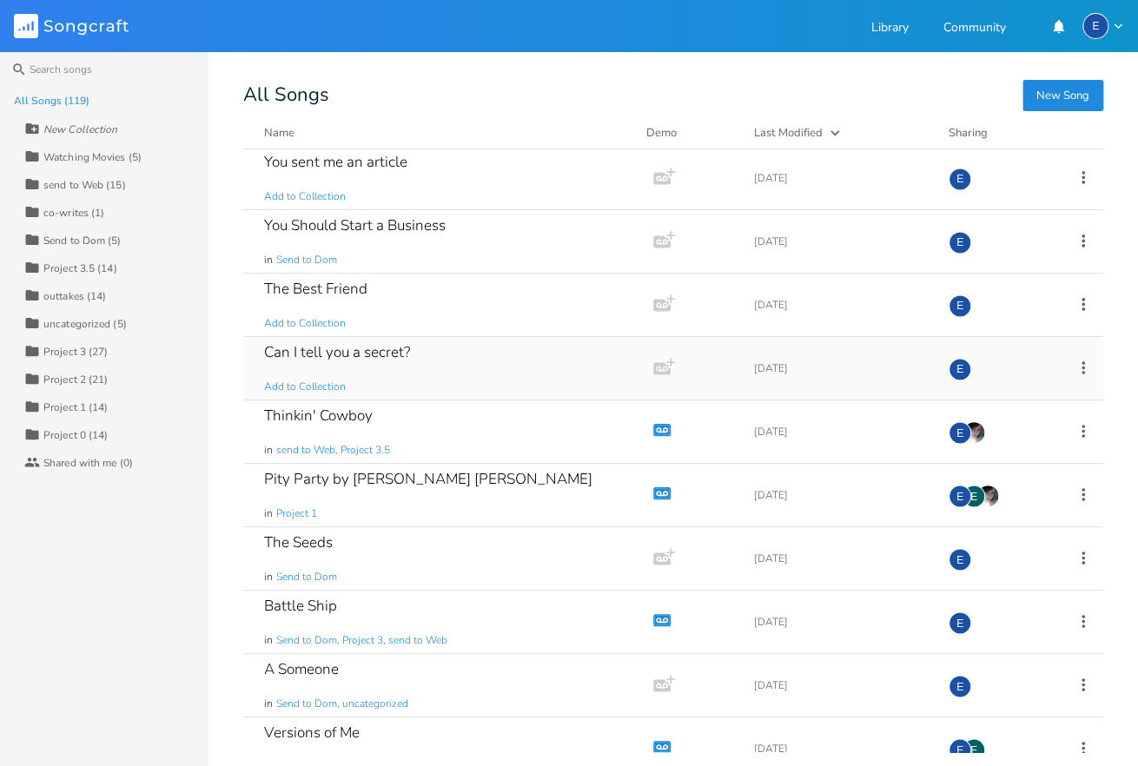
scroll to position [1099, 0]
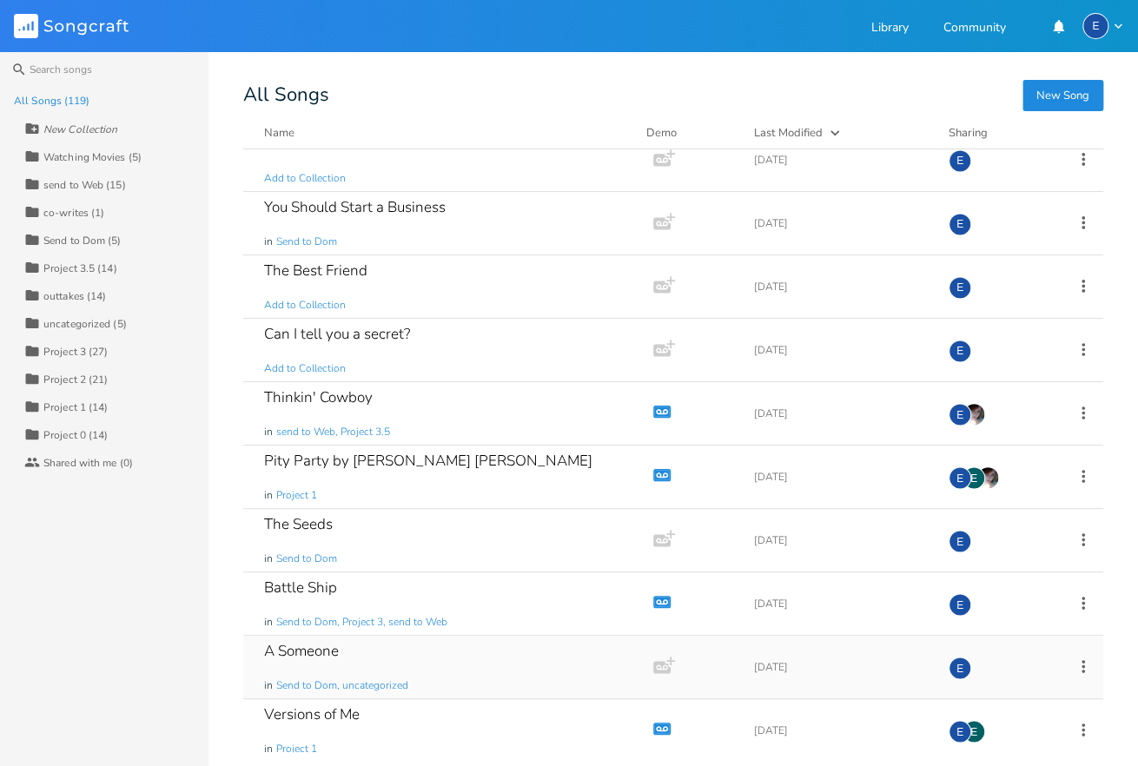
click at [346, 669] on div "A Someone in Send to Dom, uncategorized" at bounding box center [444, 667] width 361 height 63
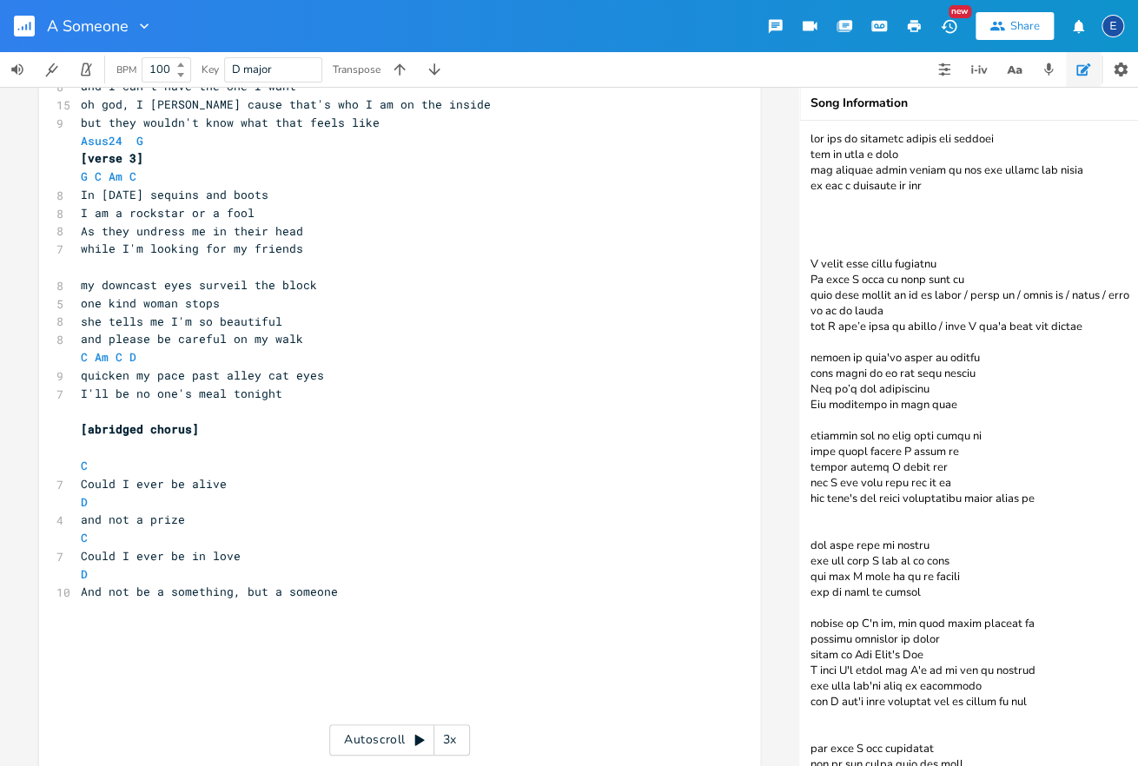
scroll to position [1372, 0]
click at [222, 393] on span "I'll be no one's meal tonight" at bounding box center [182, 392] width 202 height 16
type textarea "/prey"
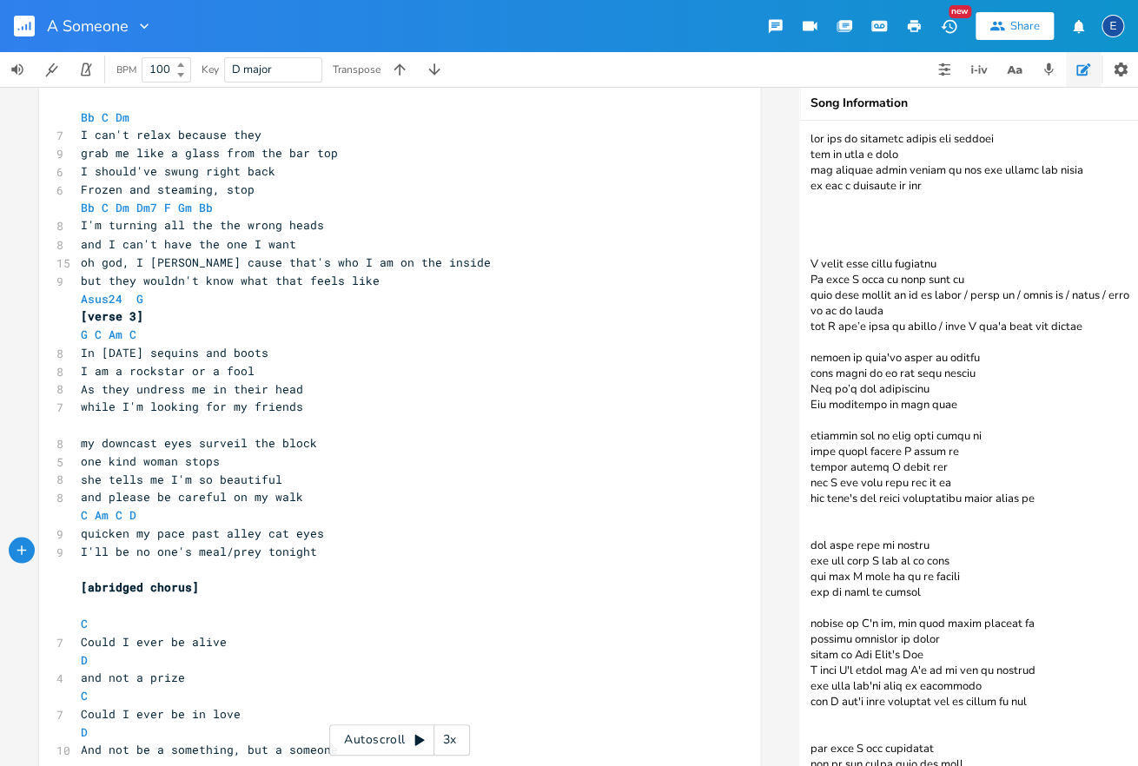
scroll to position [0, 0]
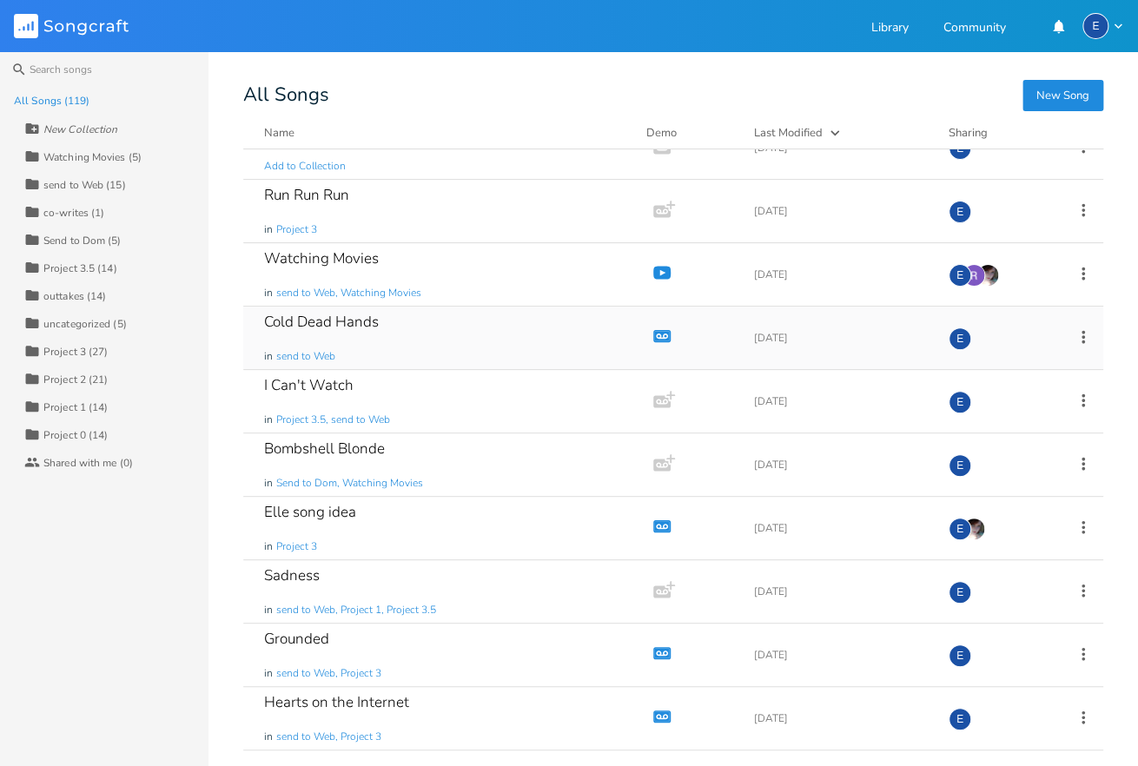
scroll to position [266, 0]
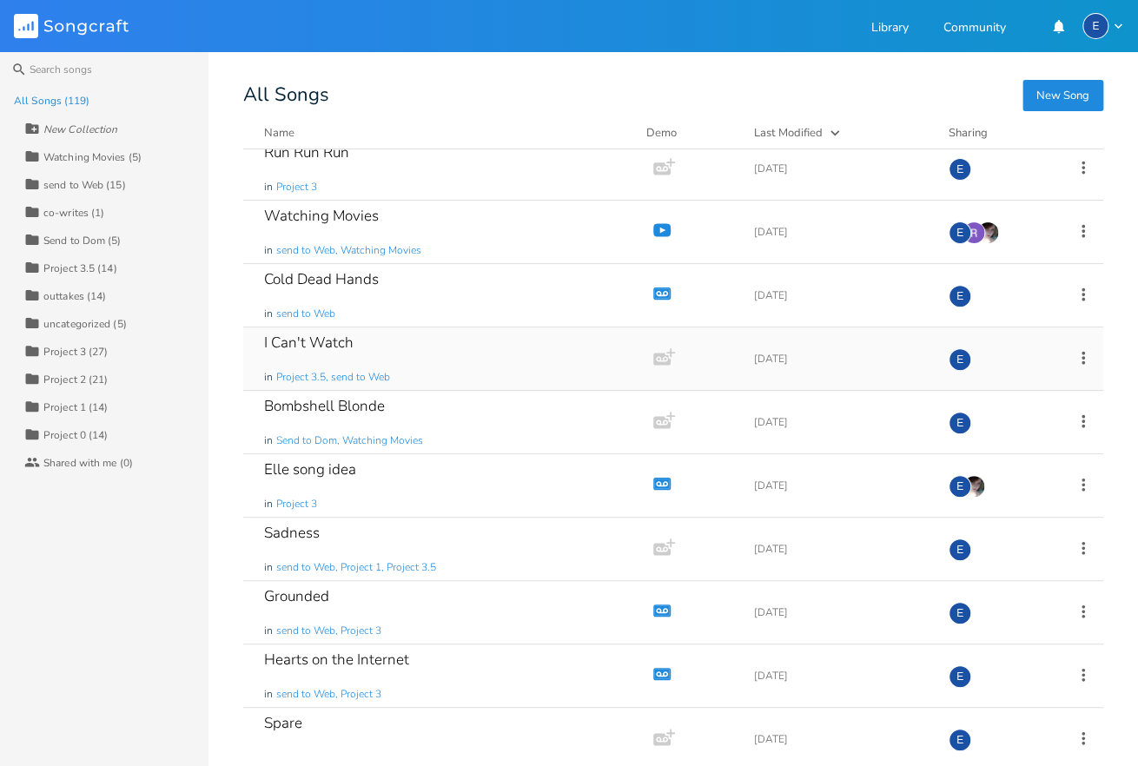
click at [1084, 356] on icon at bounding box center [1083, 357] width 19 height 19
click at [1021, 433] on li "Collection Collections" at bounding box center [1012, 442] width 139 height 30
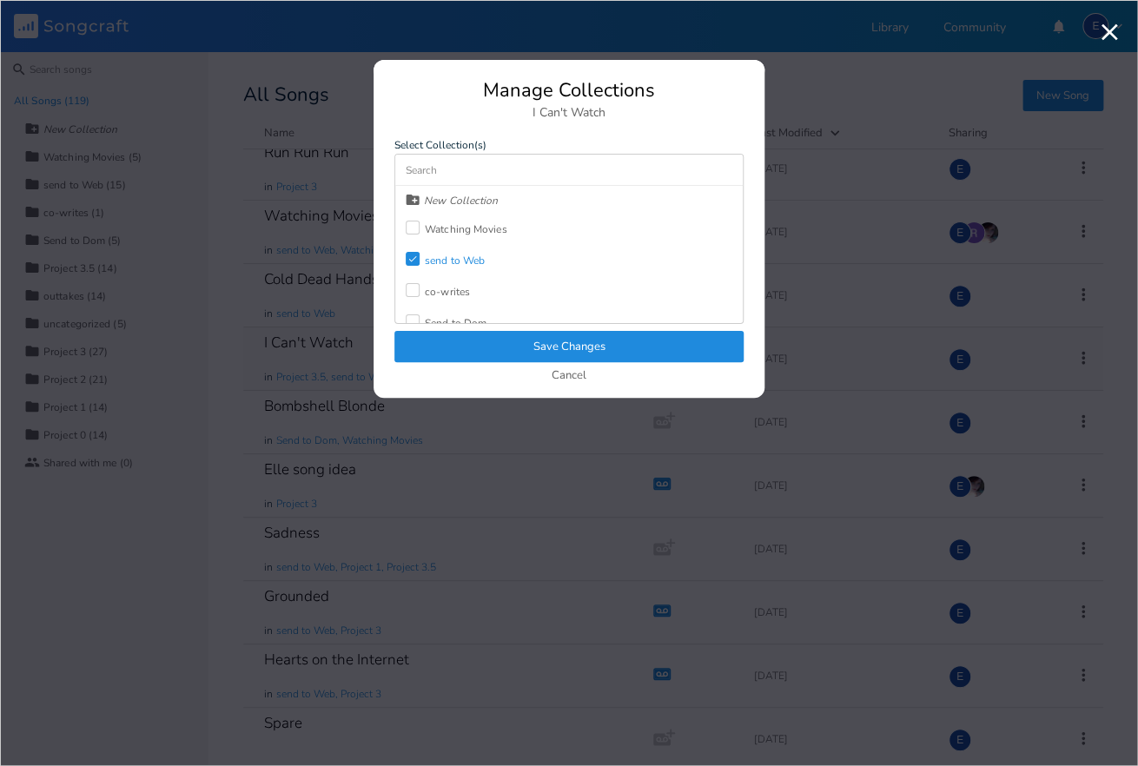
click at [417, 230] on div at bounding box center [413, 228] width 14 height 14
click at [504, 341] on button "Save Changes" at bounding box center [568, 346] width 349 height 31
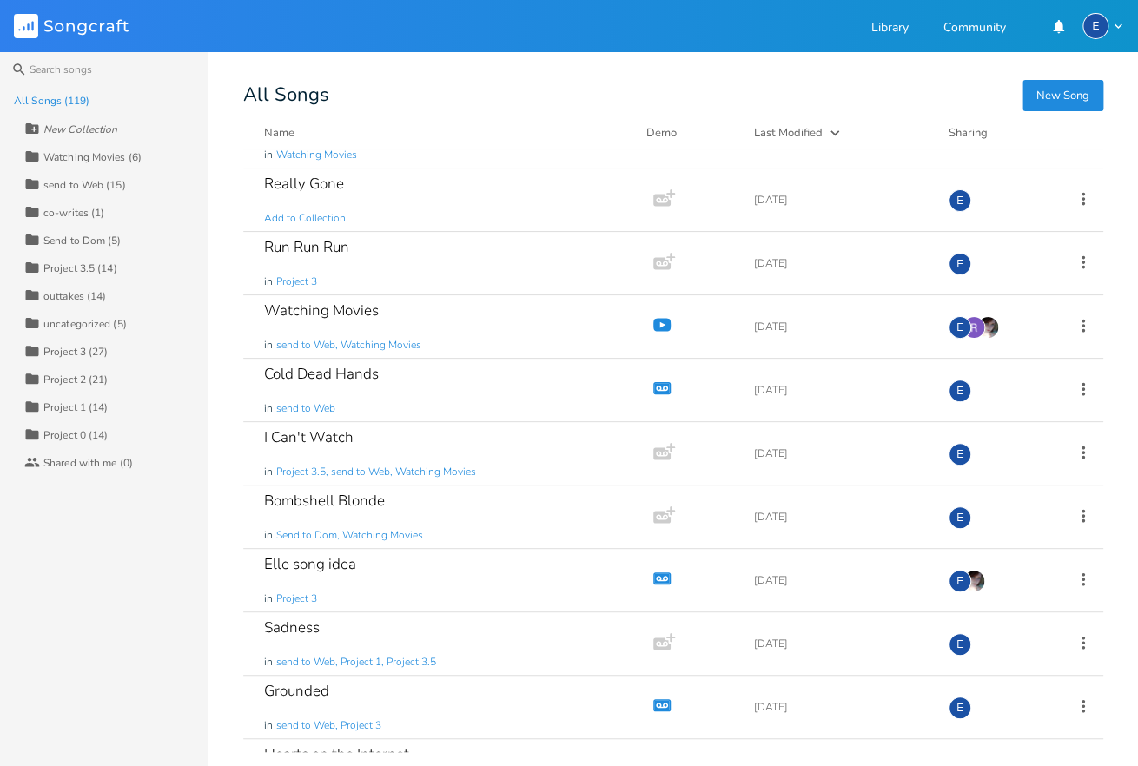
scroll to position [0, 0]
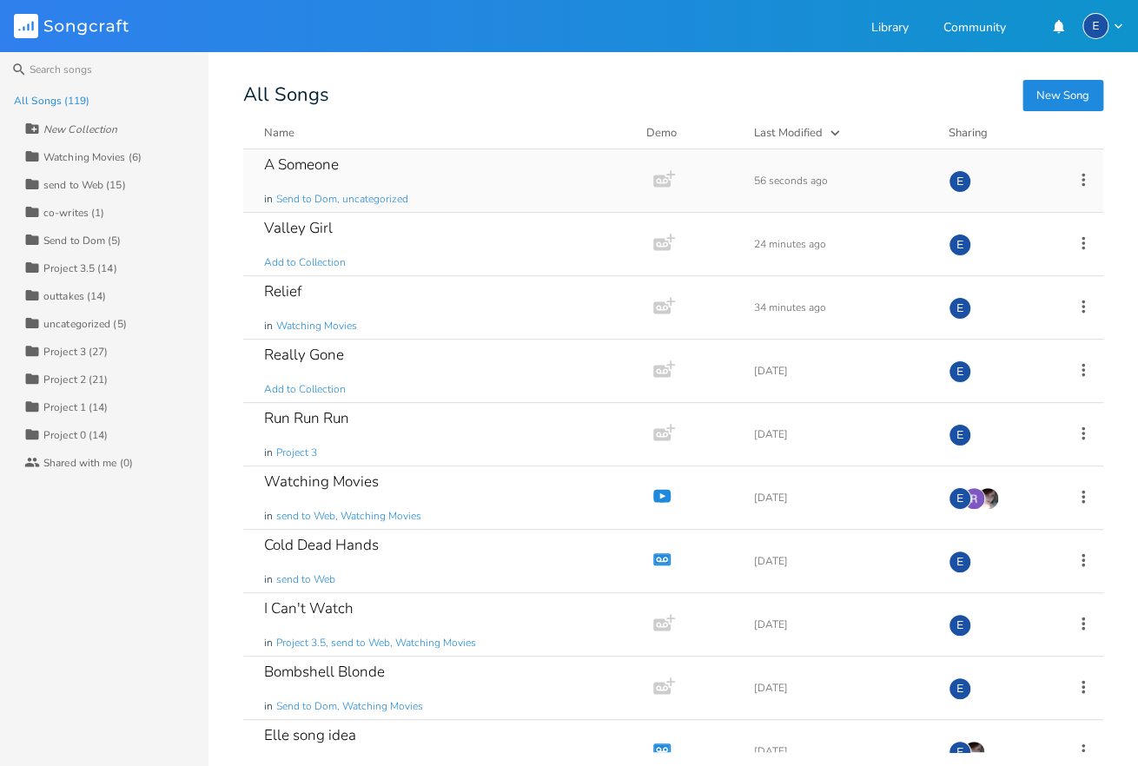
click at [1081, 177] on icon at bounding box center [1083, 179] width 19 height 19
click at [1003, 269] on span "Collection Collections" at bounding box center [984, 265] width 69 height 12
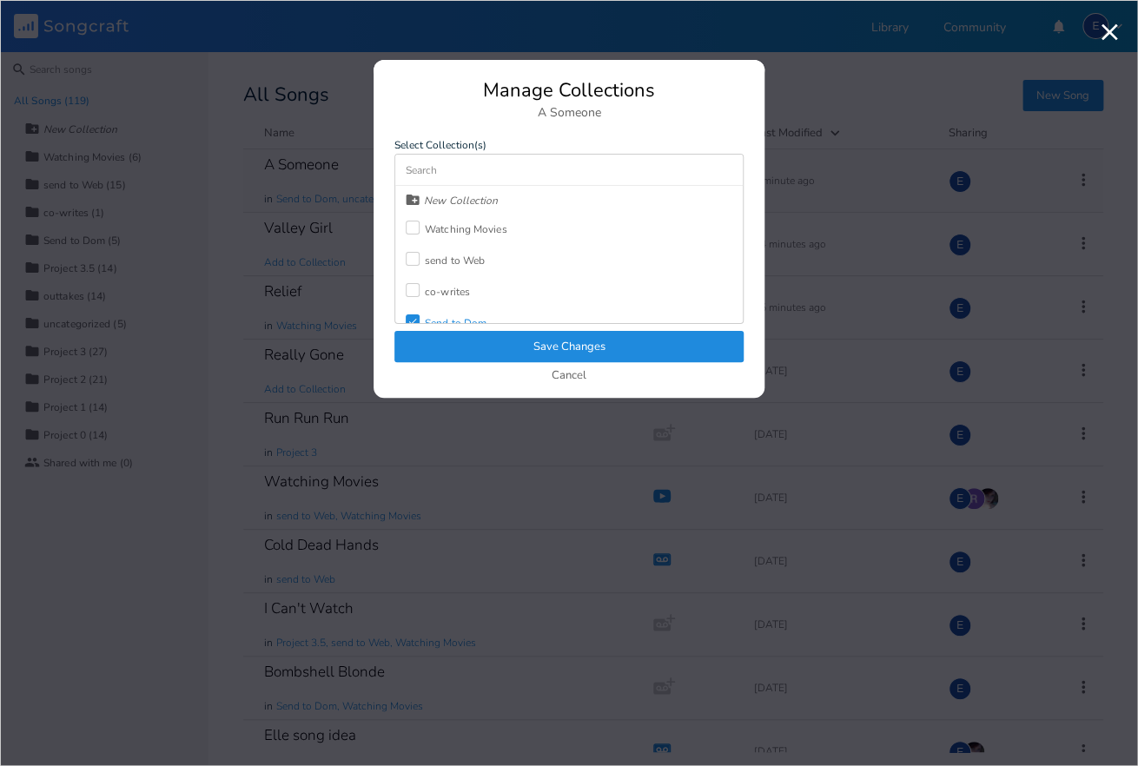
click at [414, 226] on div at bounding box center [413, 228] width 14 height 14
click at [506, 348] on button "Save Changes" at bounding box center [568, 346] width 349 height 31
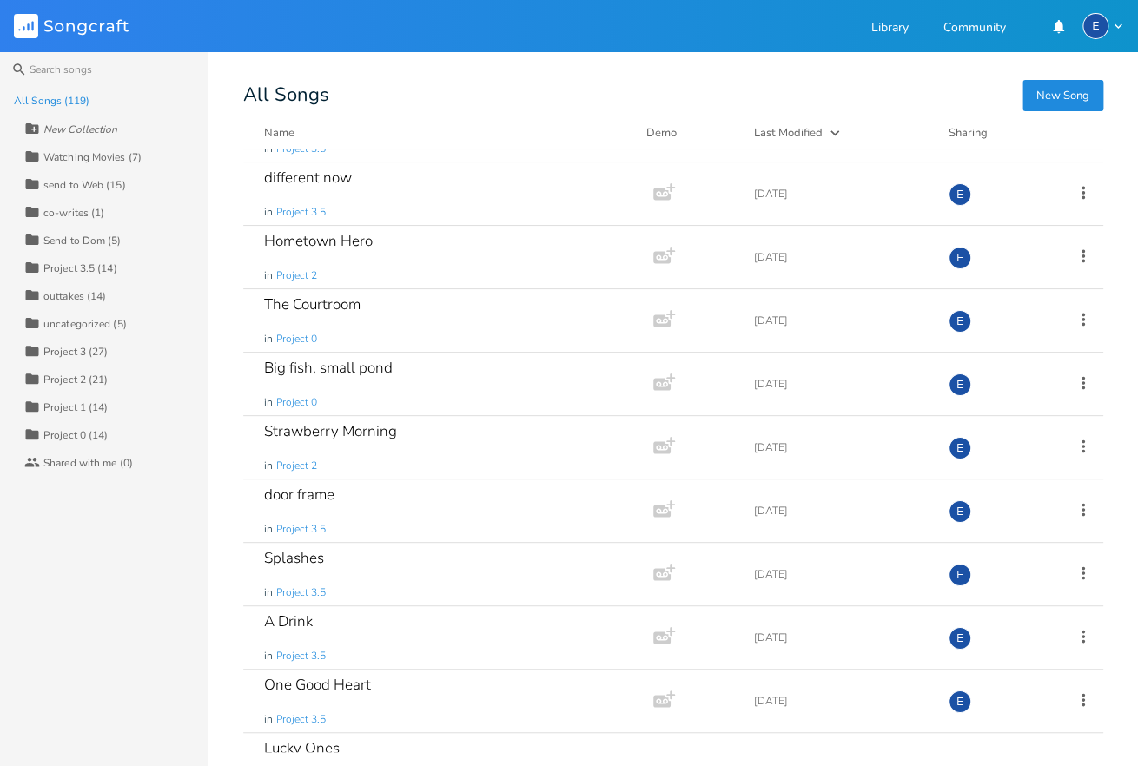
scroll to position [2401, 0]
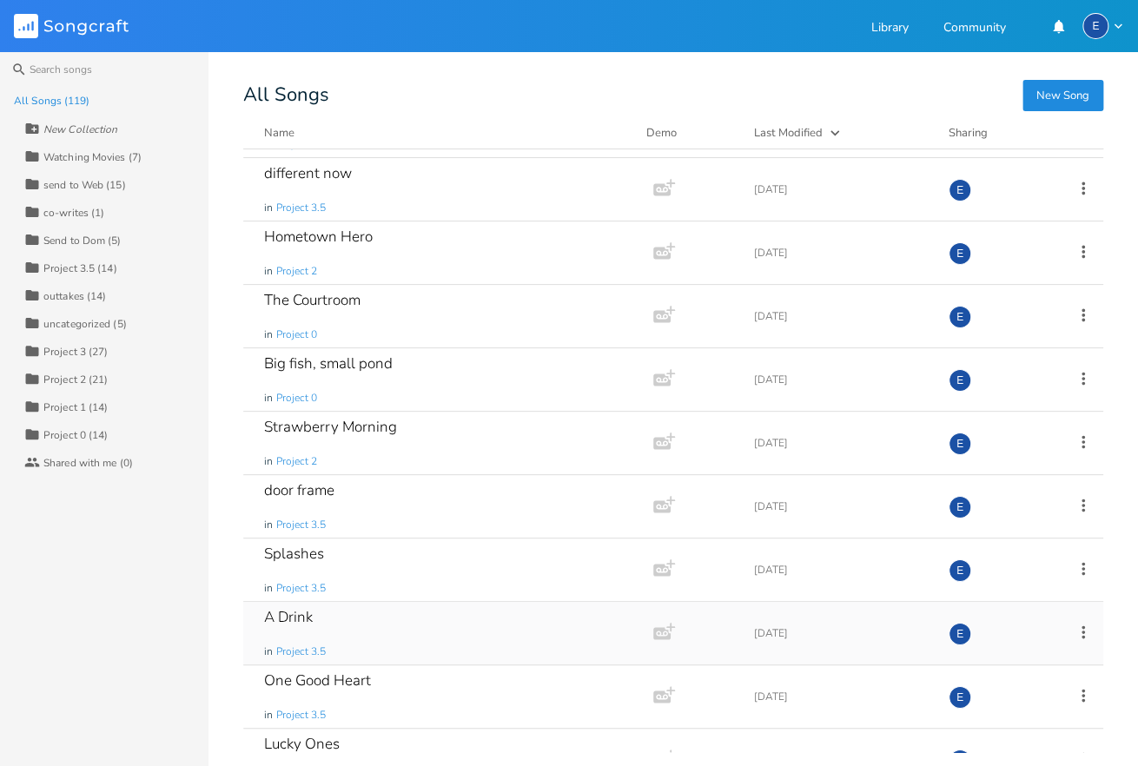
click at [360, 632] on div "A Drink in Project 3.5" at bounding box center [444, 633] width 361 height 63
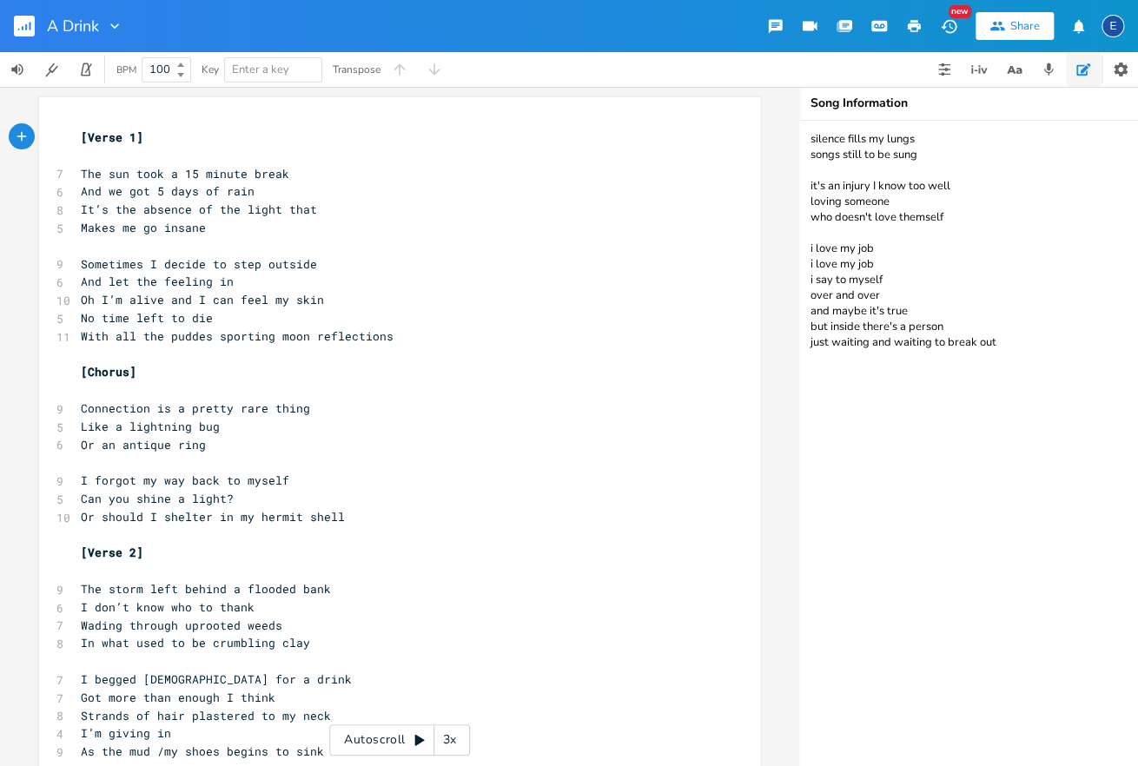
click at [270, 342] on span "With all the puddes sporting moon reflections" at bounding box center [237, 336] width 313 height 16
type textarea "/wearing"
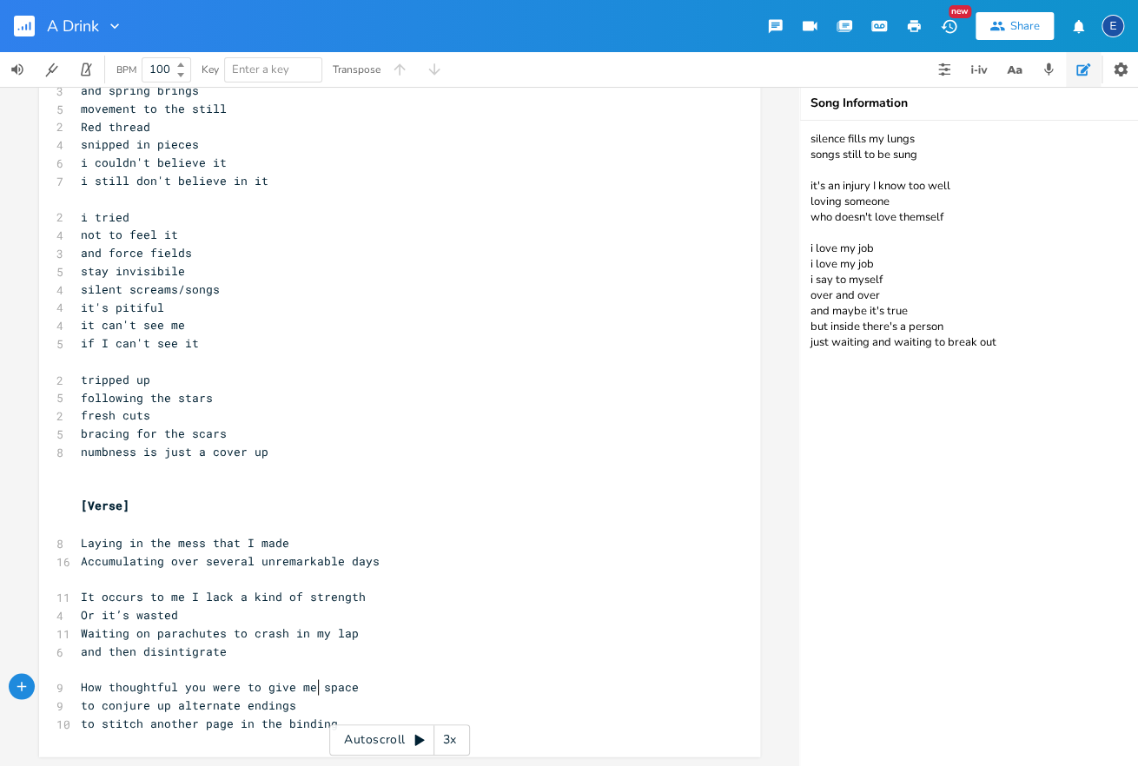
click at [320, 689] on span "How thoughtful you were to give me space" at bounding box center [220, 686] width 278 height 16
type textarea "the"
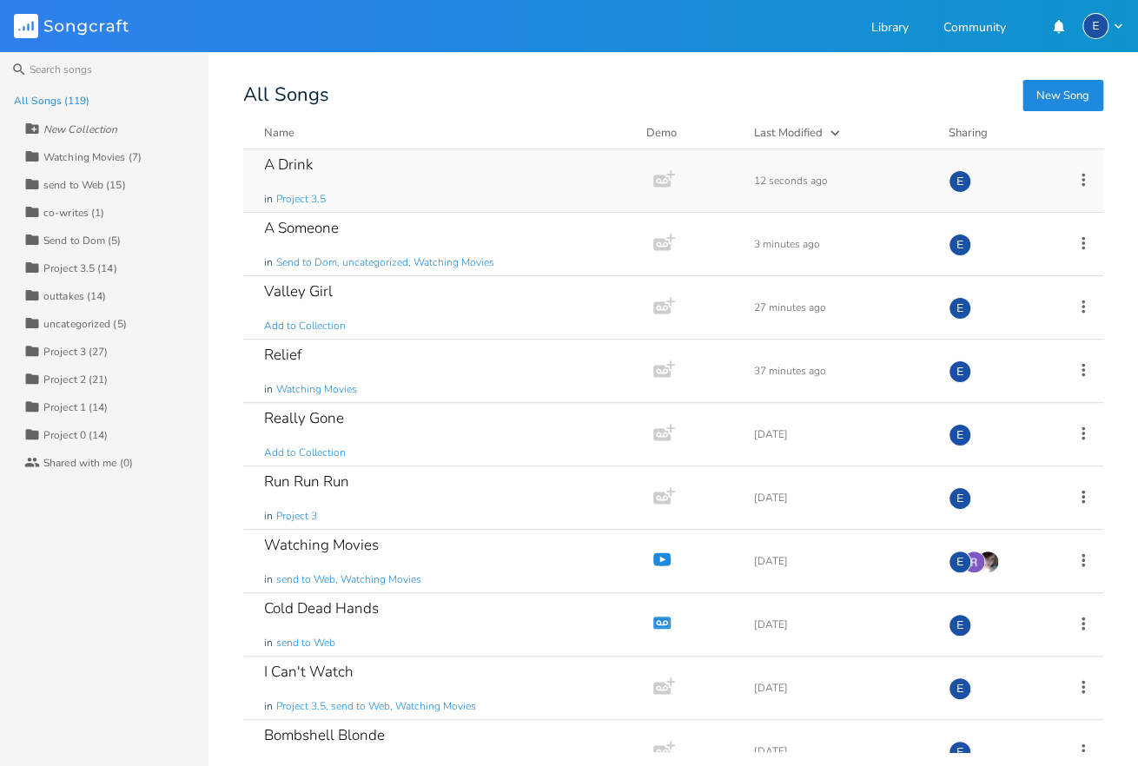
click at [1086, 176] on icon at bounding box center [1083, 179] width 19 height 19
click at [1009, 268] on span "Collection Collections" at bounding box center [984, 265] width 69 height 12
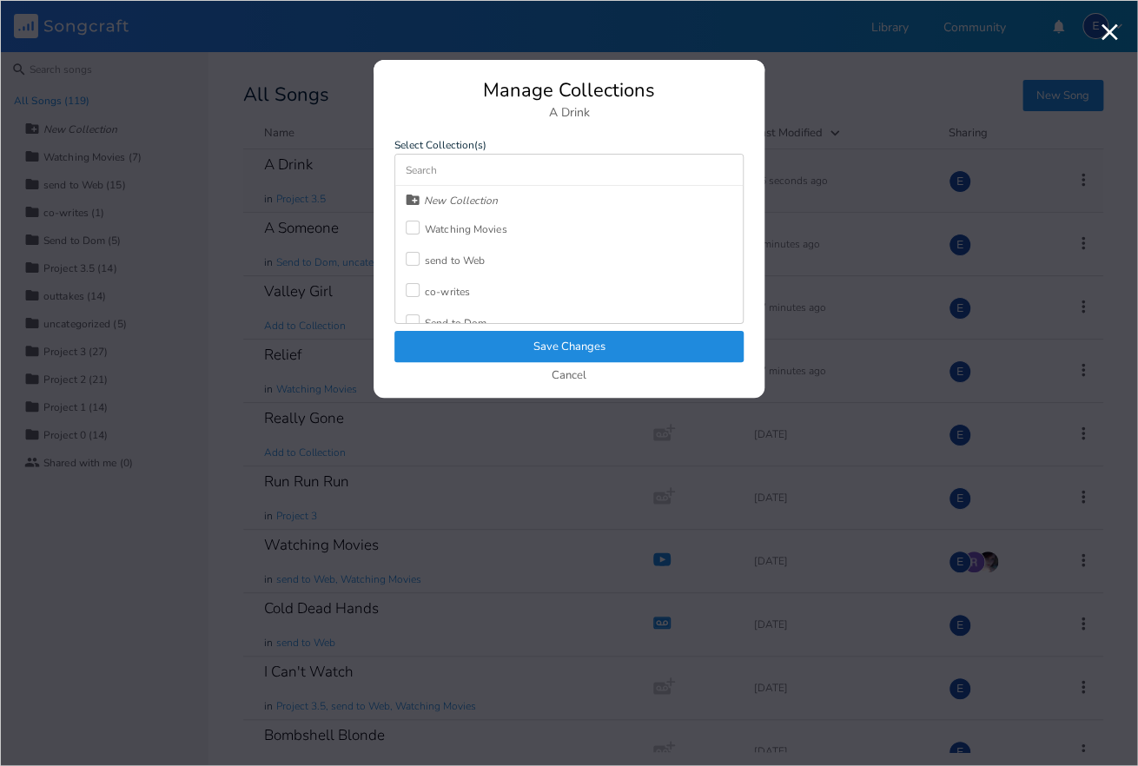
click at [418, 228] on div at bounding box center [413, 228] width 14 height 14
click at [584, 342] on button "Save Changes" at bounding box center [568, 346] width 349 height 31
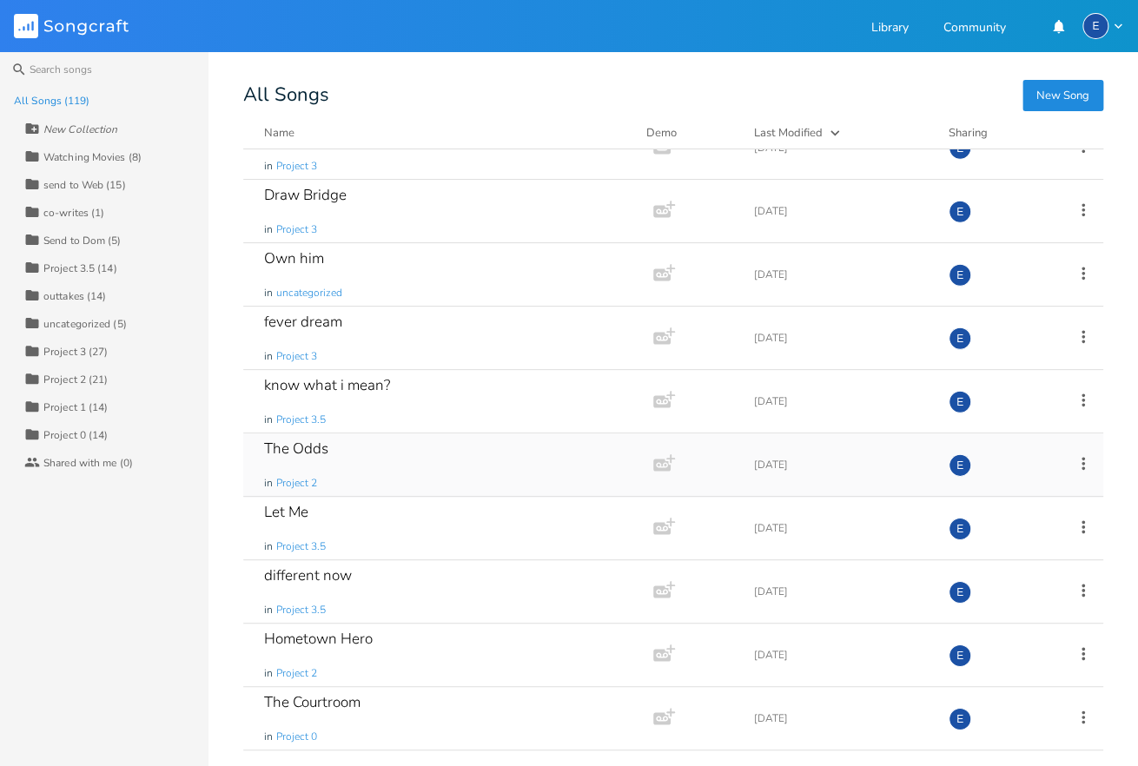
scroll to position [2098, 0]
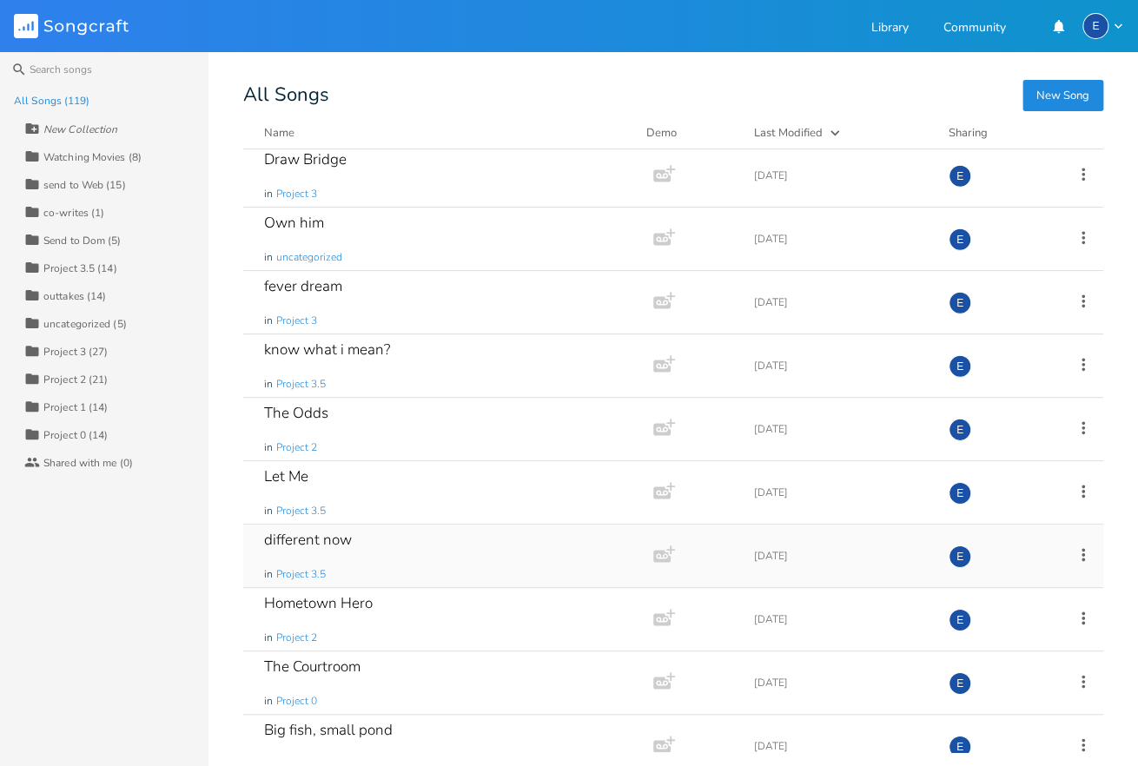
click at [376, 541] on div "different now in Project 3.5" at bounding box center [444, 556] width 361 height 63
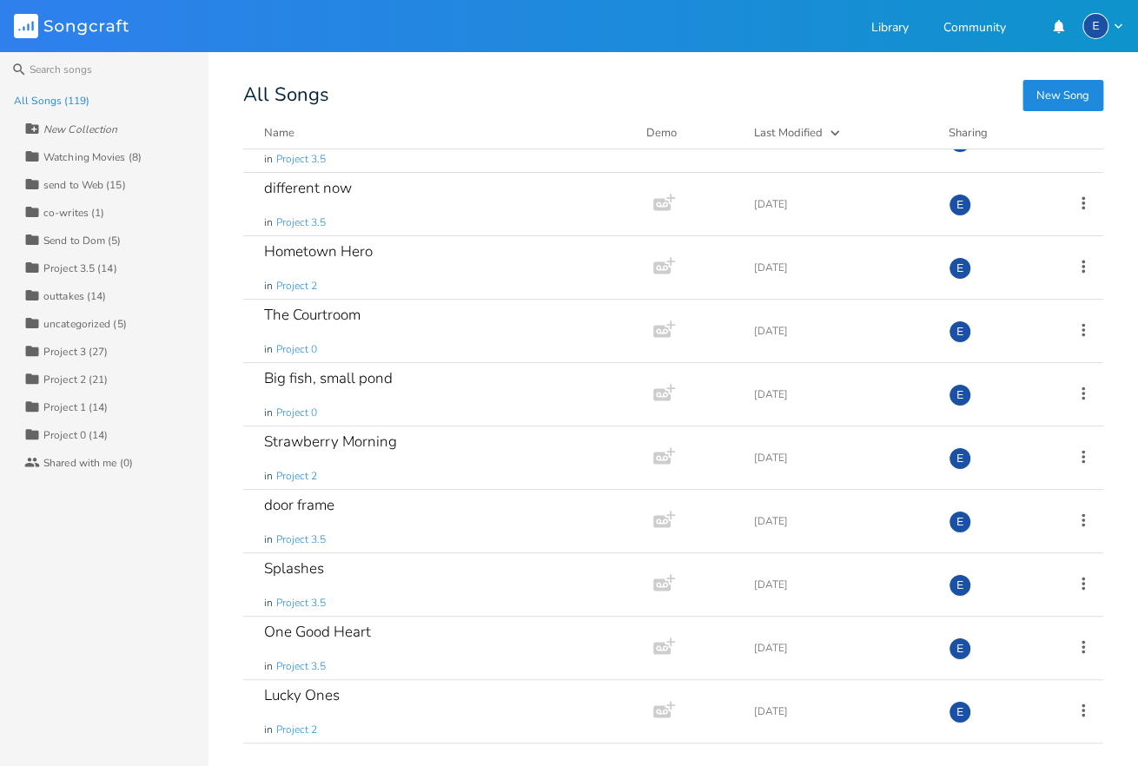
scroll to position [2265, 0]
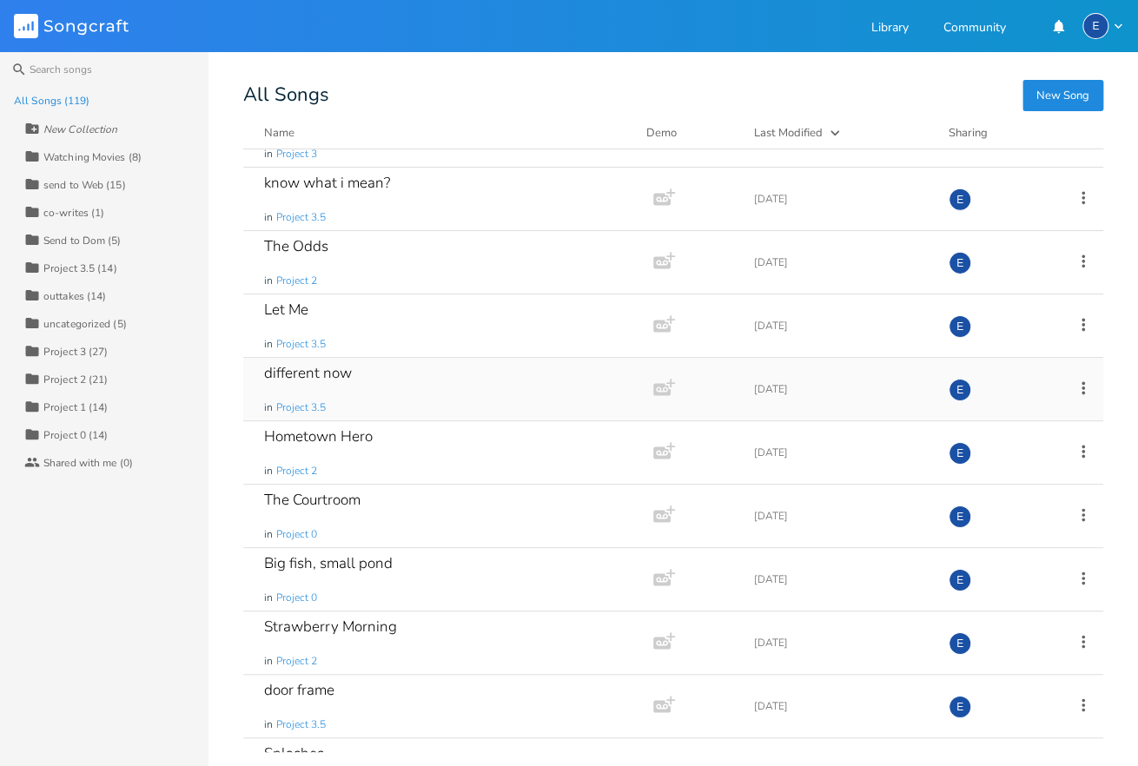
click at [1084, 380] on icon at bounding box center [1083, 388] width 19 height 19
click at [1007, 473] on span "Collection Collections" at bounding box center [984, 467] width 69 height 12
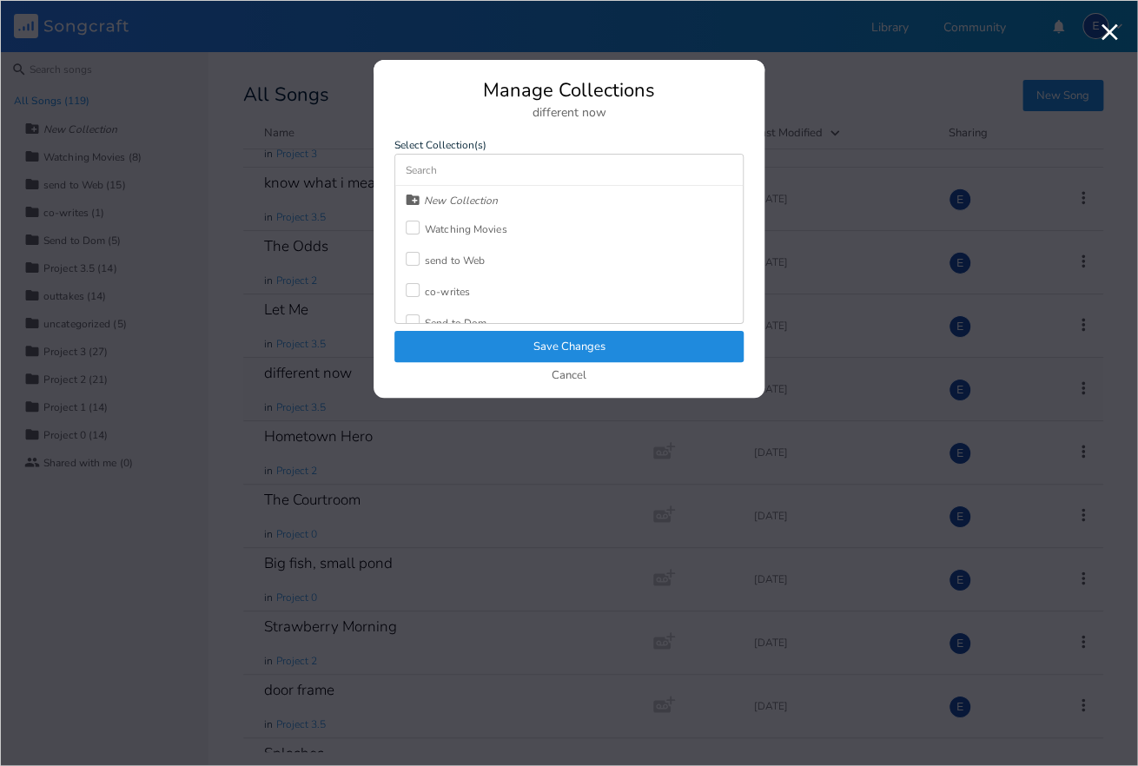
click at [410, 227] on div at bounding box center [413, 228] width 14 height 14
click at [509, 347] on button "Save Changes" at bounding box center [568, 346] width 349 height 31
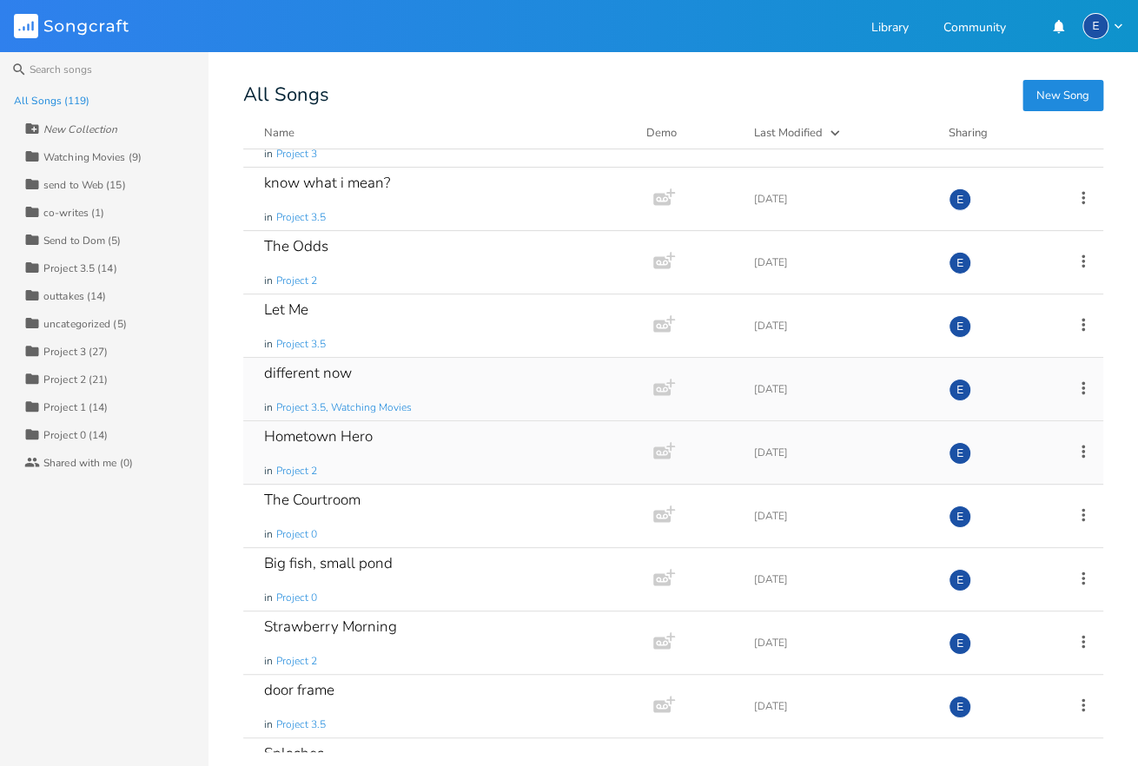
click at [432, 453] on div "Hometown Hero in Project 2" at bounding box center [444, 452] width 361 height 63
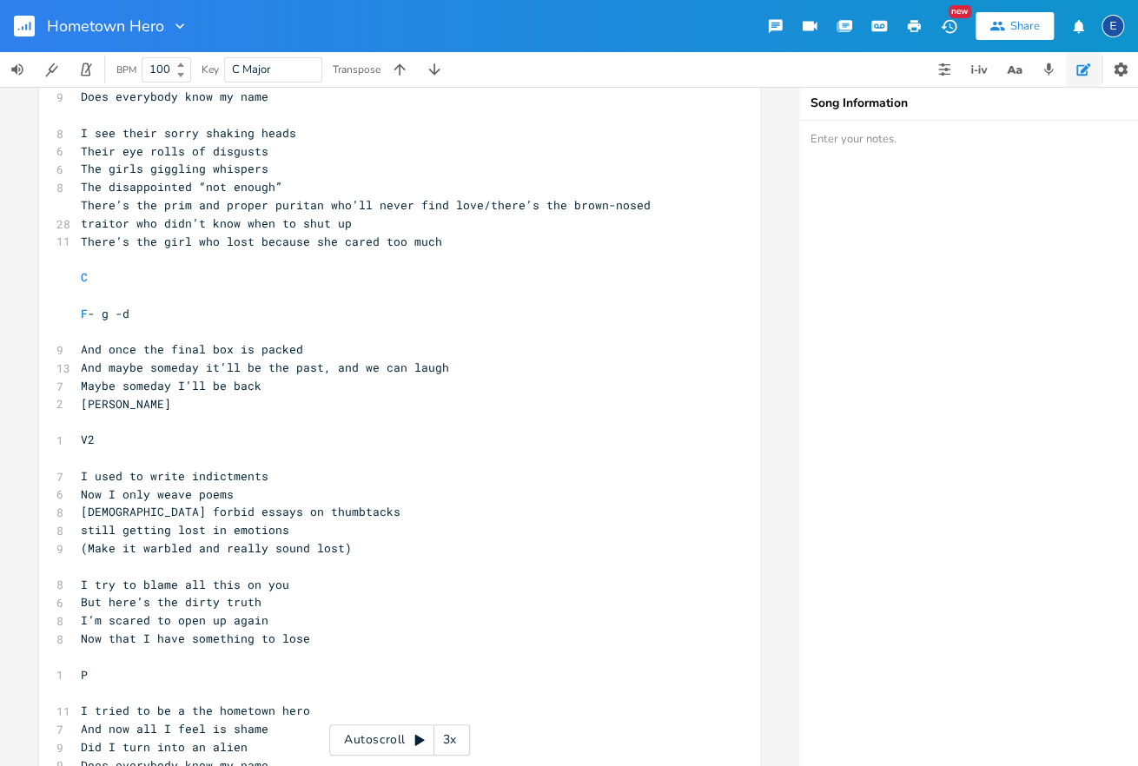
scroll to position [477, 0]
click at [79, 397] on pre "[PERSON_NAME]" at bounding box center [390, 402] width 627 height 18
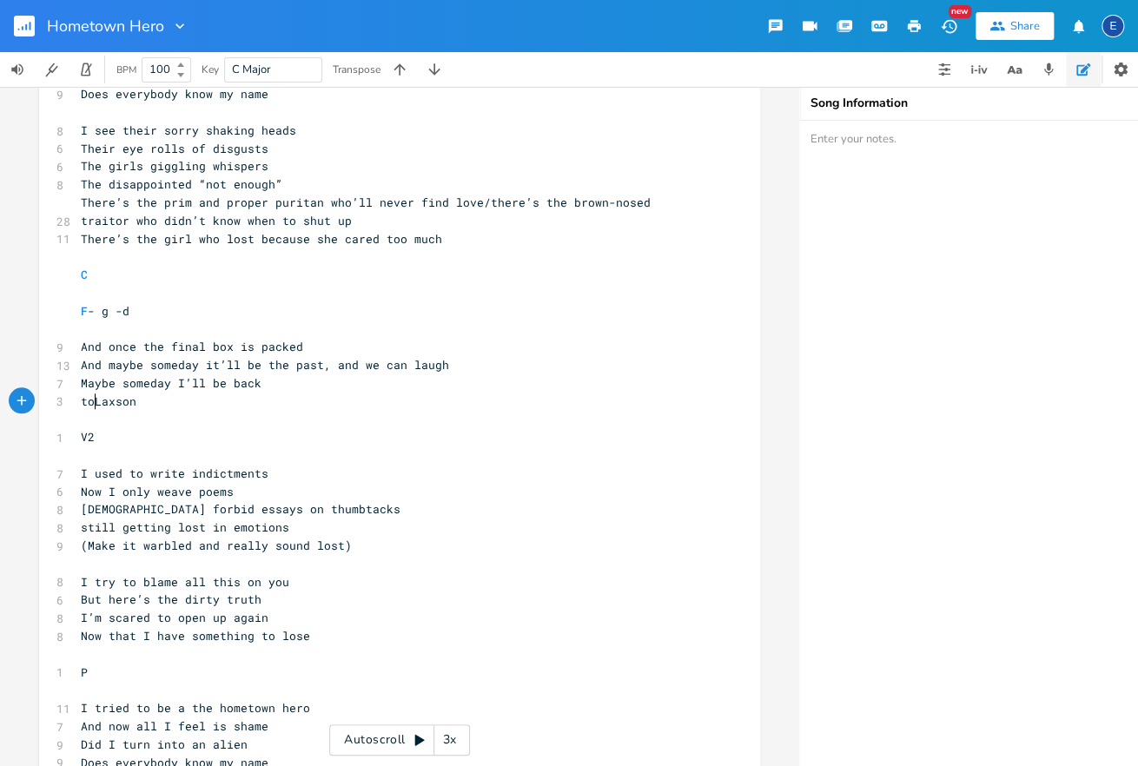
type textarea "to"
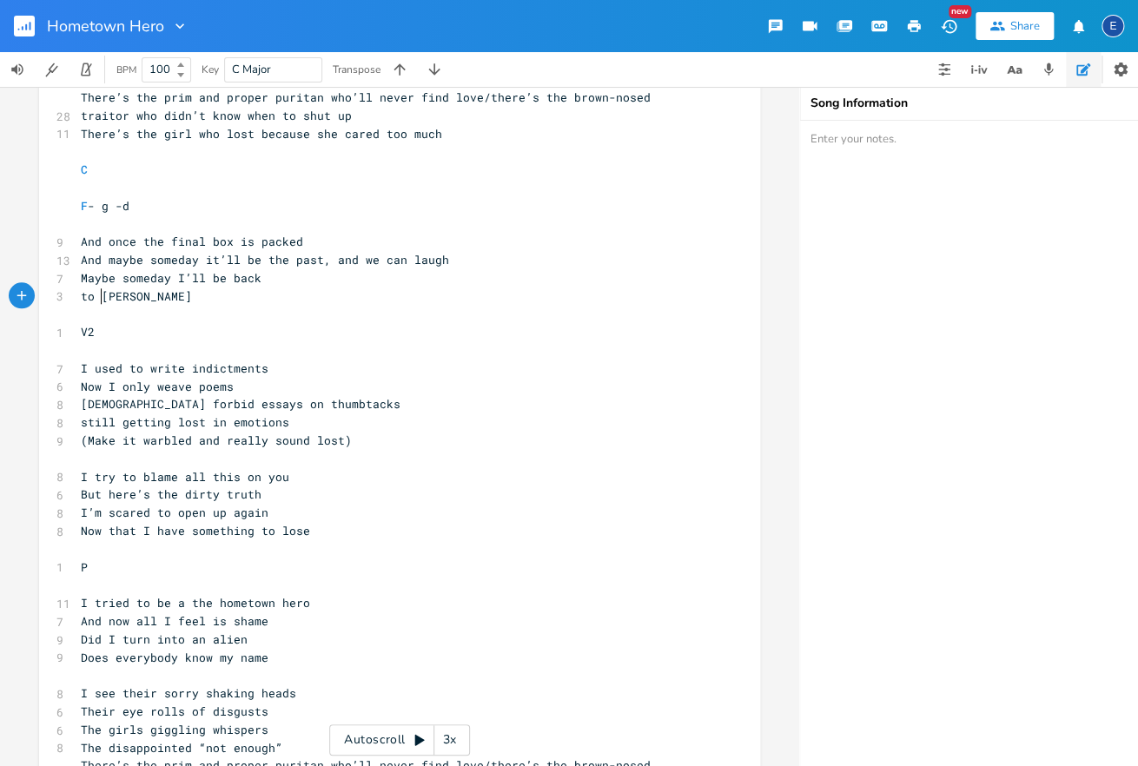
scroll to position [0, 0]
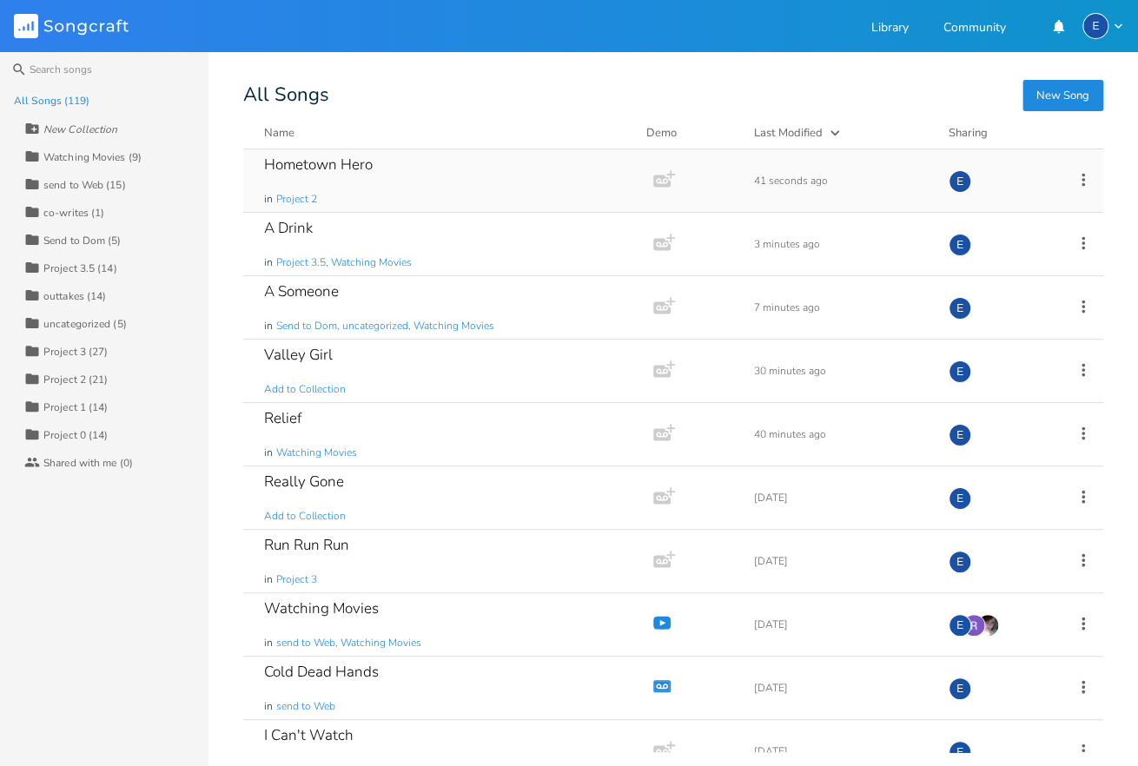
click at [1083, 177] on icon at bounding box center [1083, 179] width 19 height 19
click at [1042, 256] on li "Collection Collections" at bounding box center [1012, 265] width 139 height 30
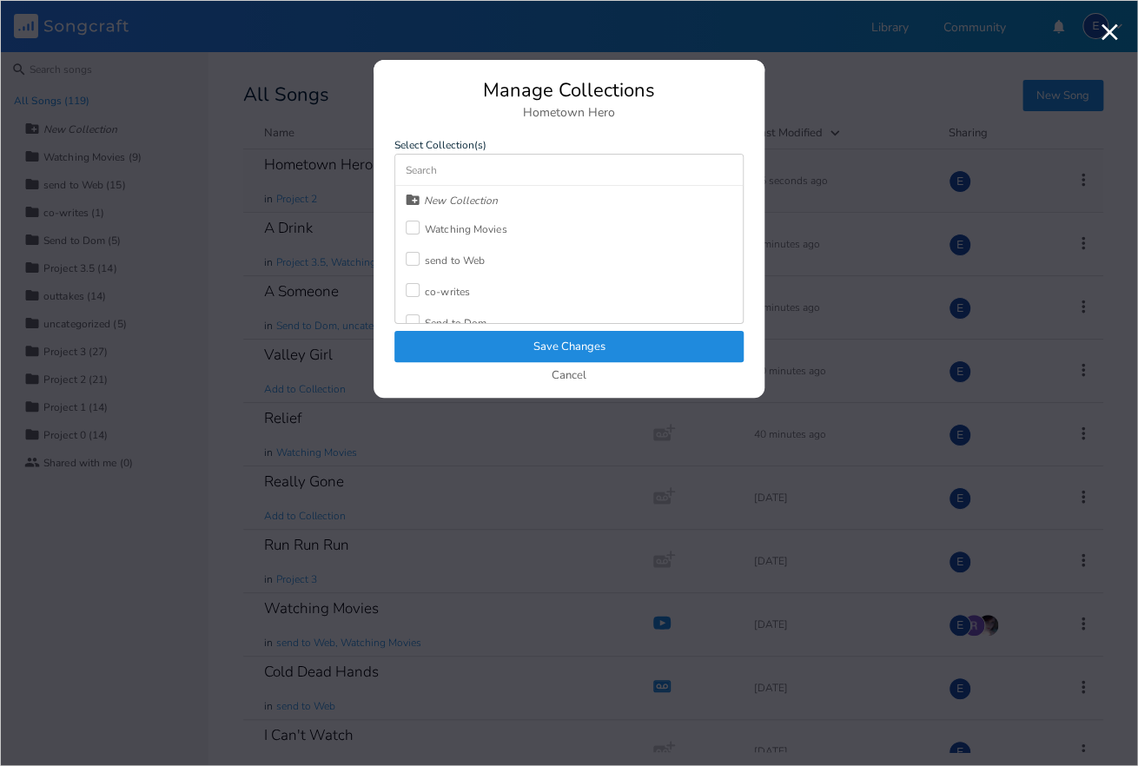
drag, startPoint x: 414, startPoint y: 222, endPoint x: 426, endPoint y: 236, distance: 17.9
click at [414, 222] on div at bounding box center [413, 228] width 14 height 14
click at [538, 349] on button "Save Changes" at bounding box center [568, 346] width 349 height 31
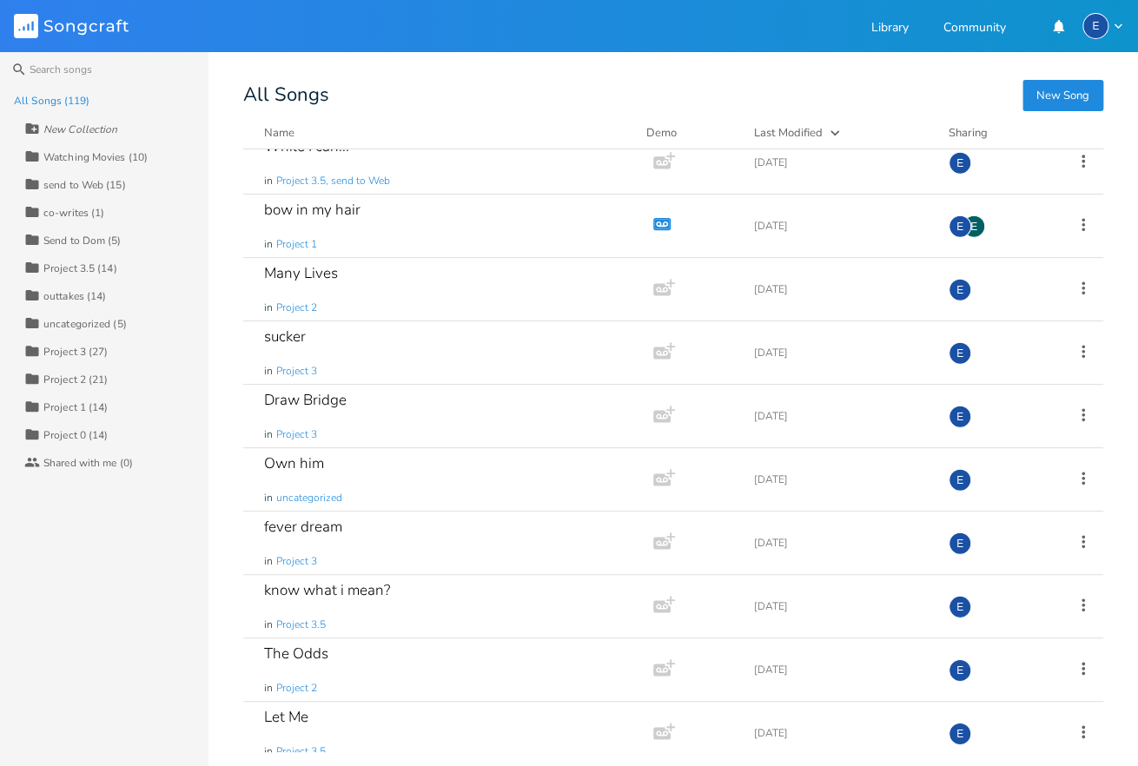
scroll to position [1948, 0]
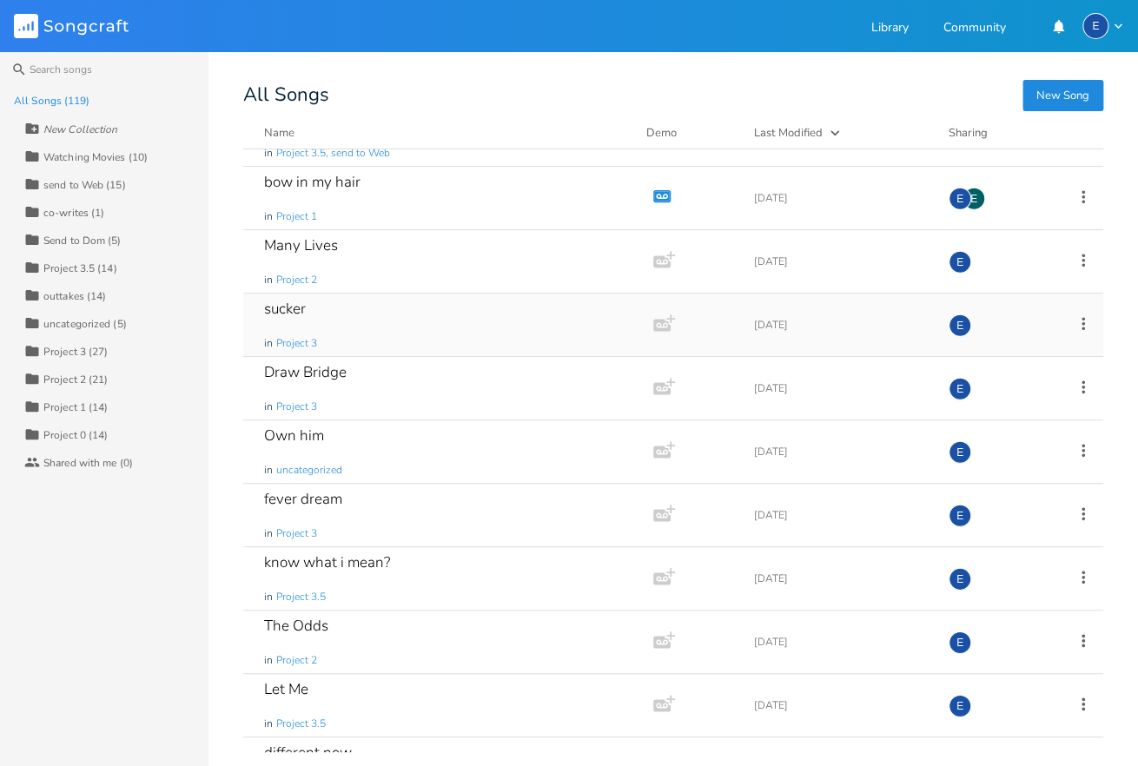
click at [439, 322] on div "sucker in Project 3" at bounding box center [444, 325] width 361 height 63
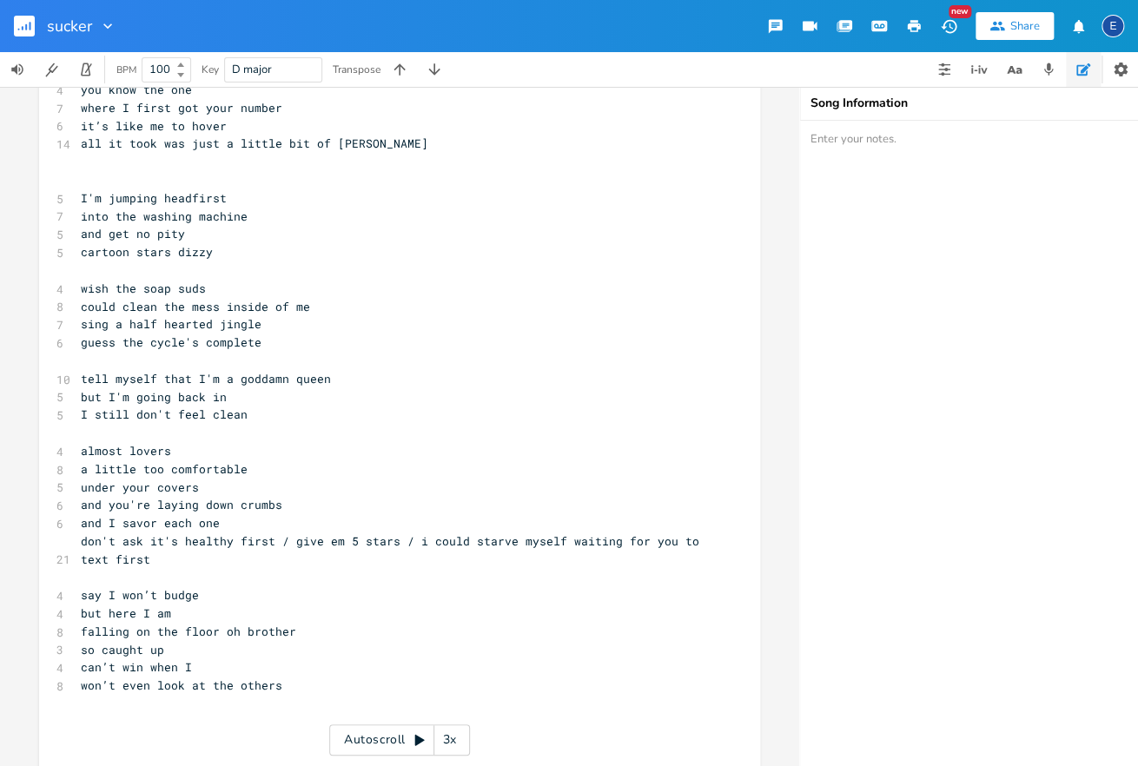
scroll to position [232, 0]
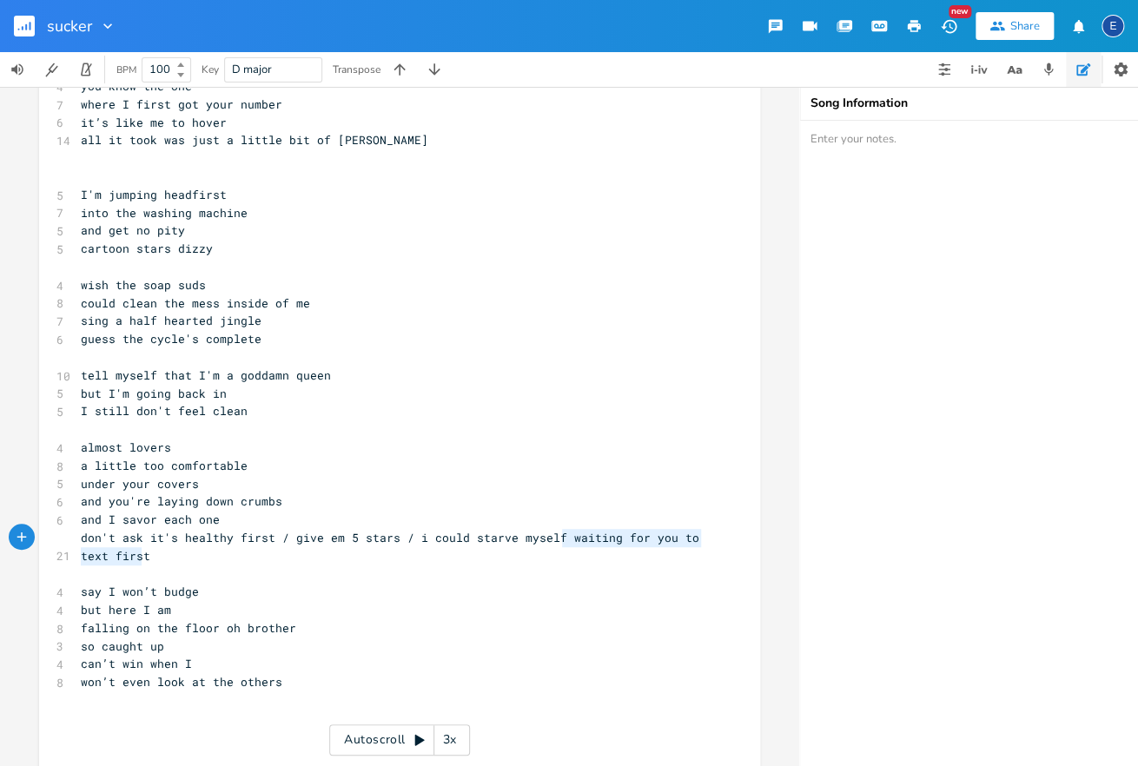
type textarea "don't ask it's healthy first / give em 5 stars / i could starve myself"
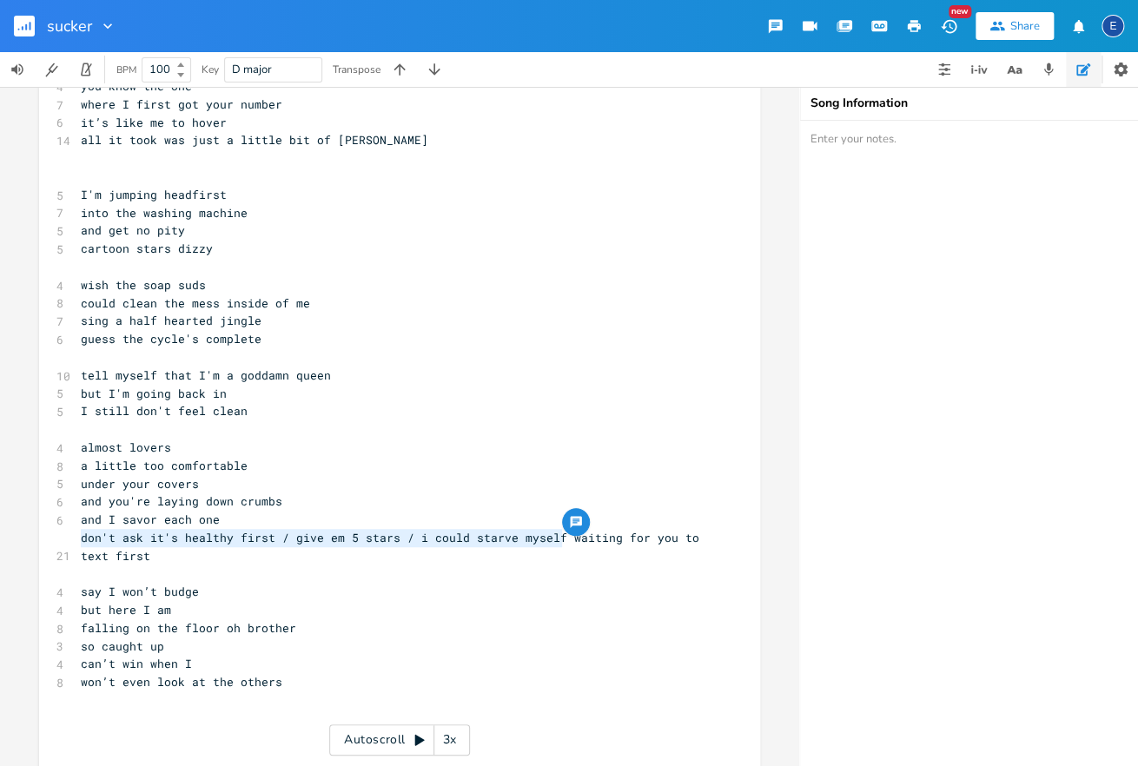
drag, startPoint x: 564, startPoint y: 538, endPoint x: 68, endPoint y: 541, distance: 496.0
click at [68, 541] on div "don't ask it's healthy first / give em 5 stars / i could starve myself x [Verse…" at bounding box center [399, 353] width 721 height 977
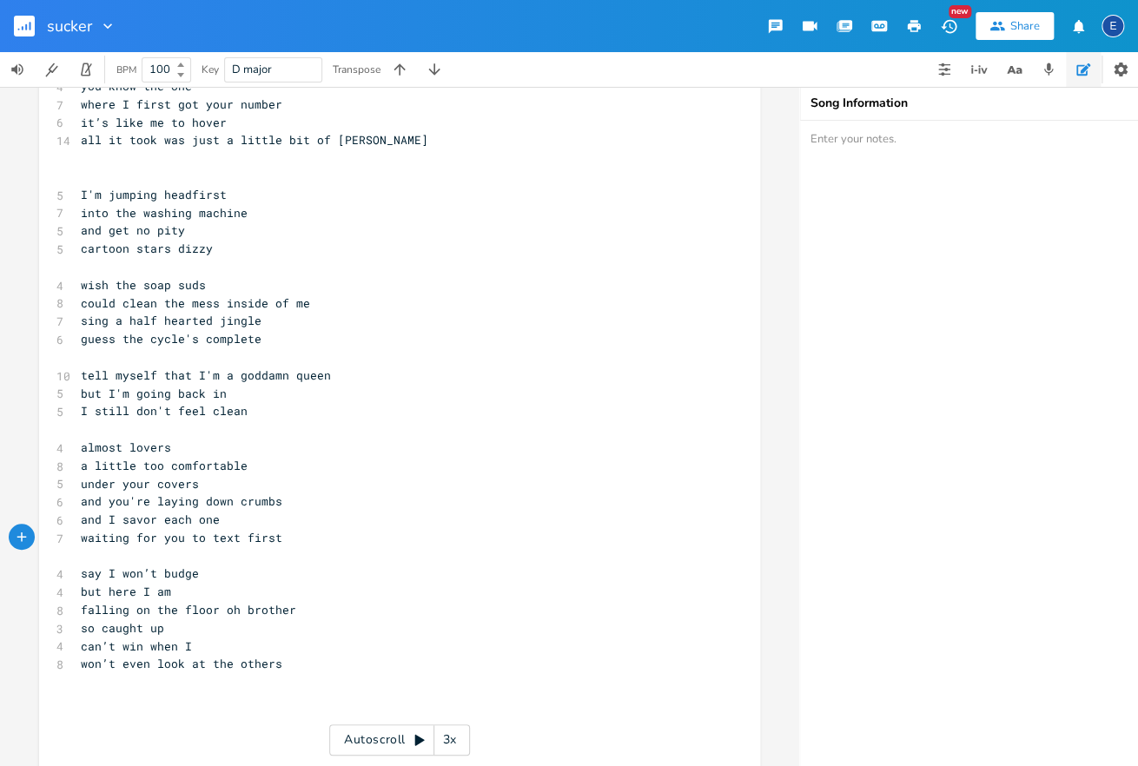
scroll to position [0, 0]
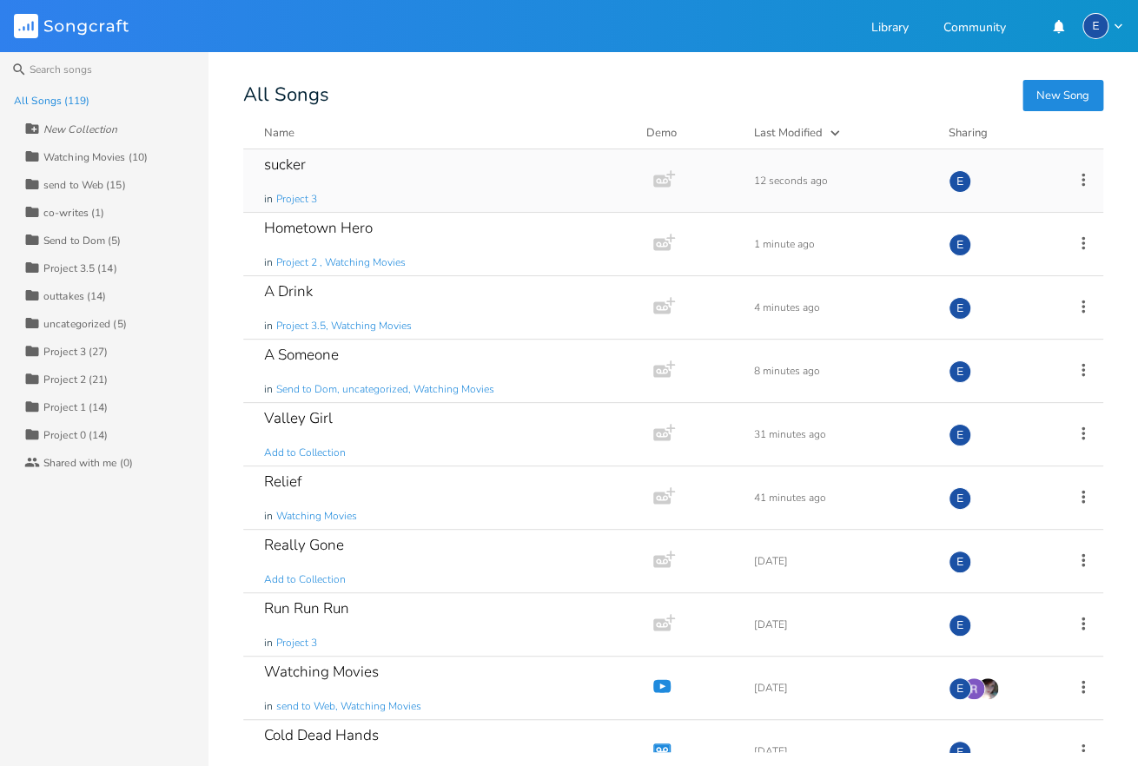
click at [1080, 178] on icon at bounding box center [1083, 179] width 19 height 19
click at [1037, 255] on li "Collection Collections" at bounding box center [1012, 265] width 139 height 30
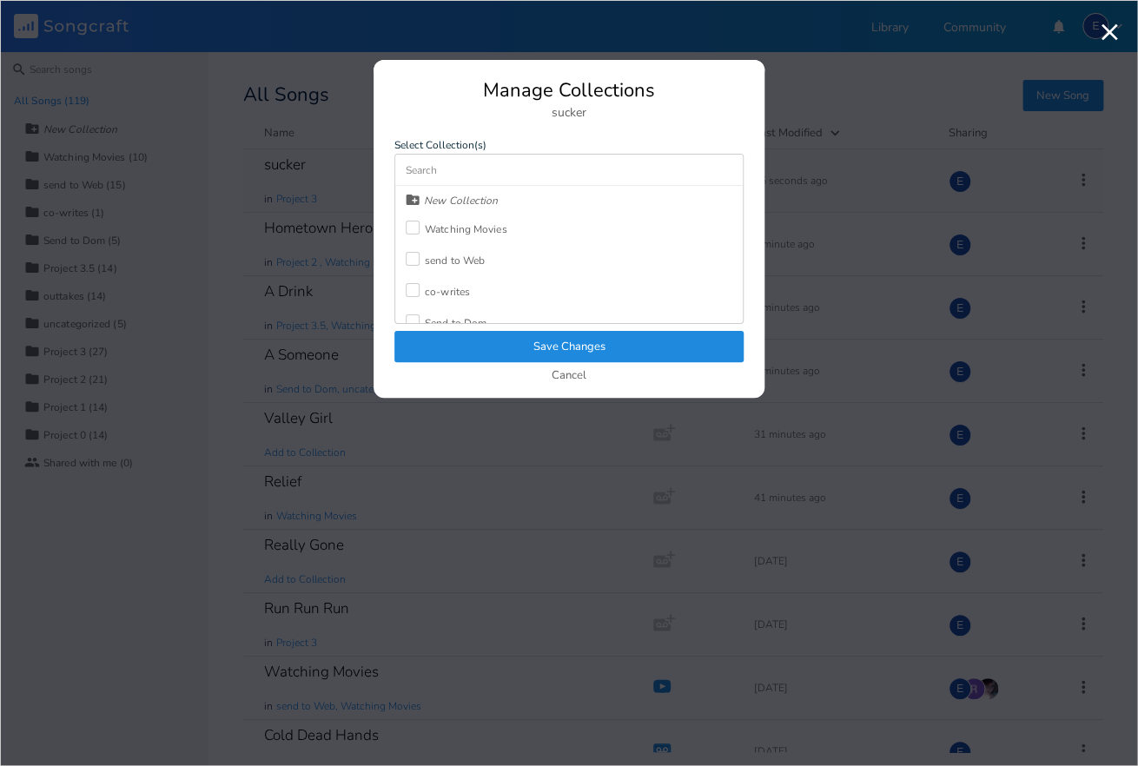
click at [417, 225] on div at bounding box center [413, 228] width 14 height 14
click at [553, 346] on button "Save Changes" at bounding box center [568, 346] width 349 height 31
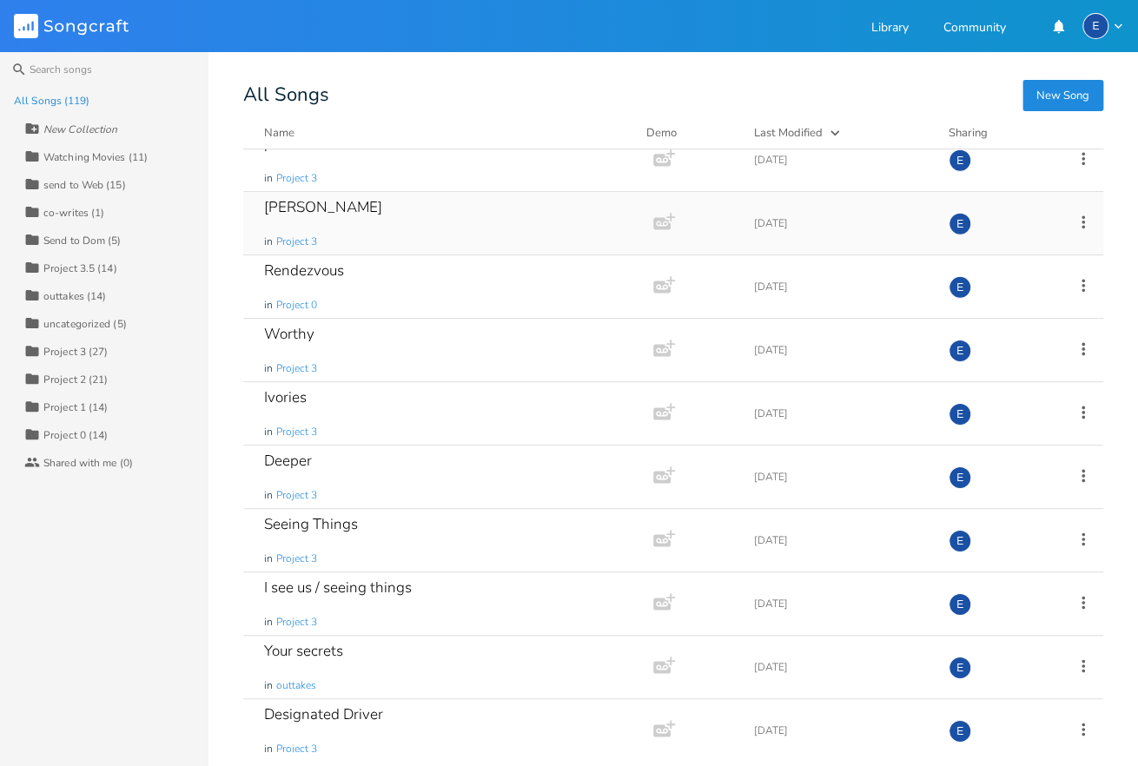
scroll to position [4972, 0]
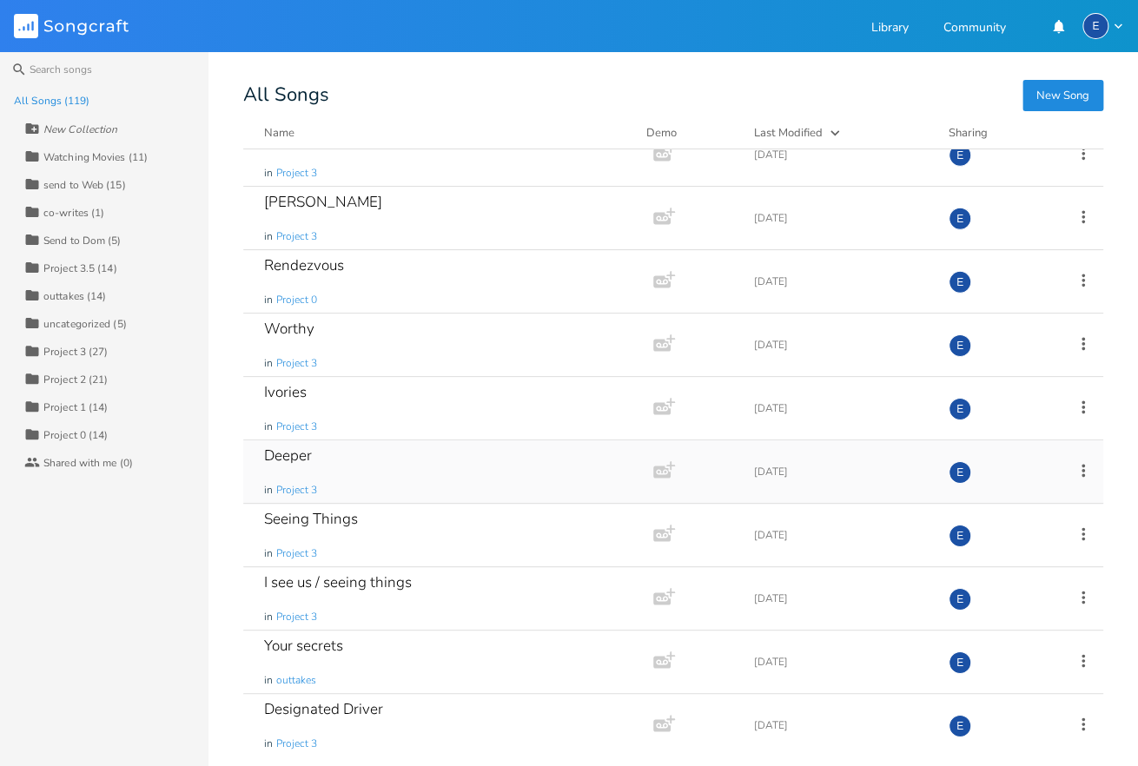
click at [421, 464] on div "Deeper in Project 3" at bounding box center [444, 471] width 361 height 63
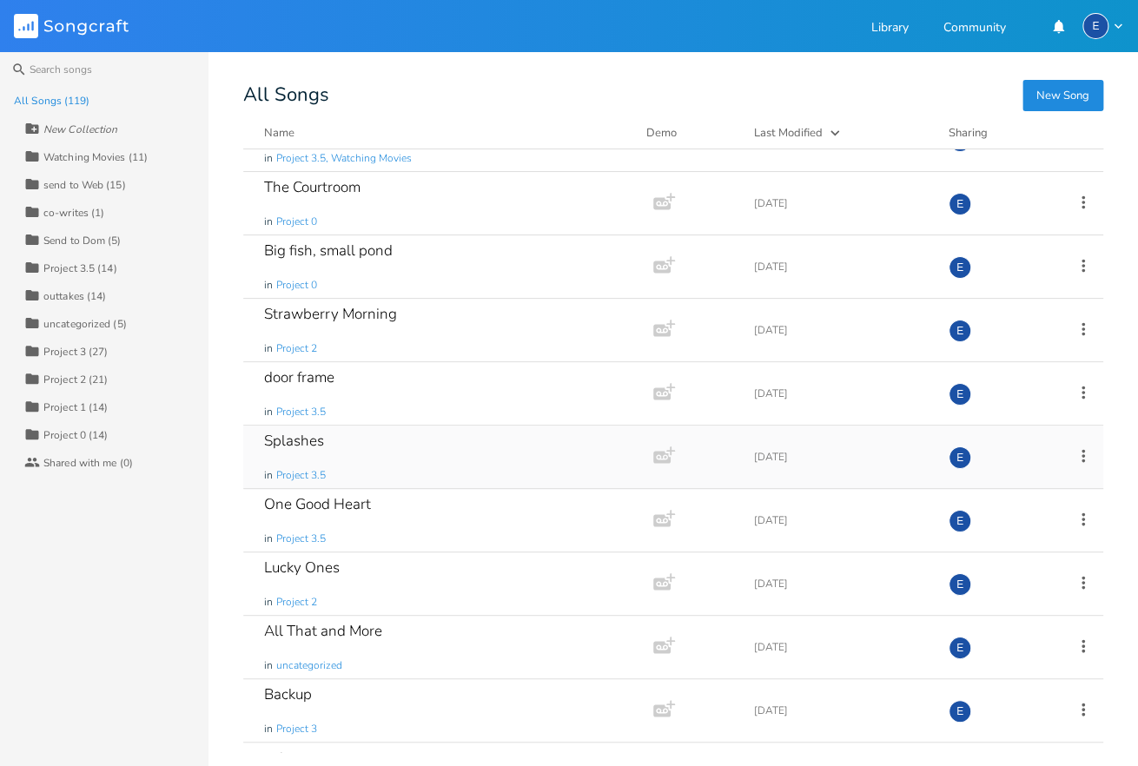
scroll to position [2571, 0]
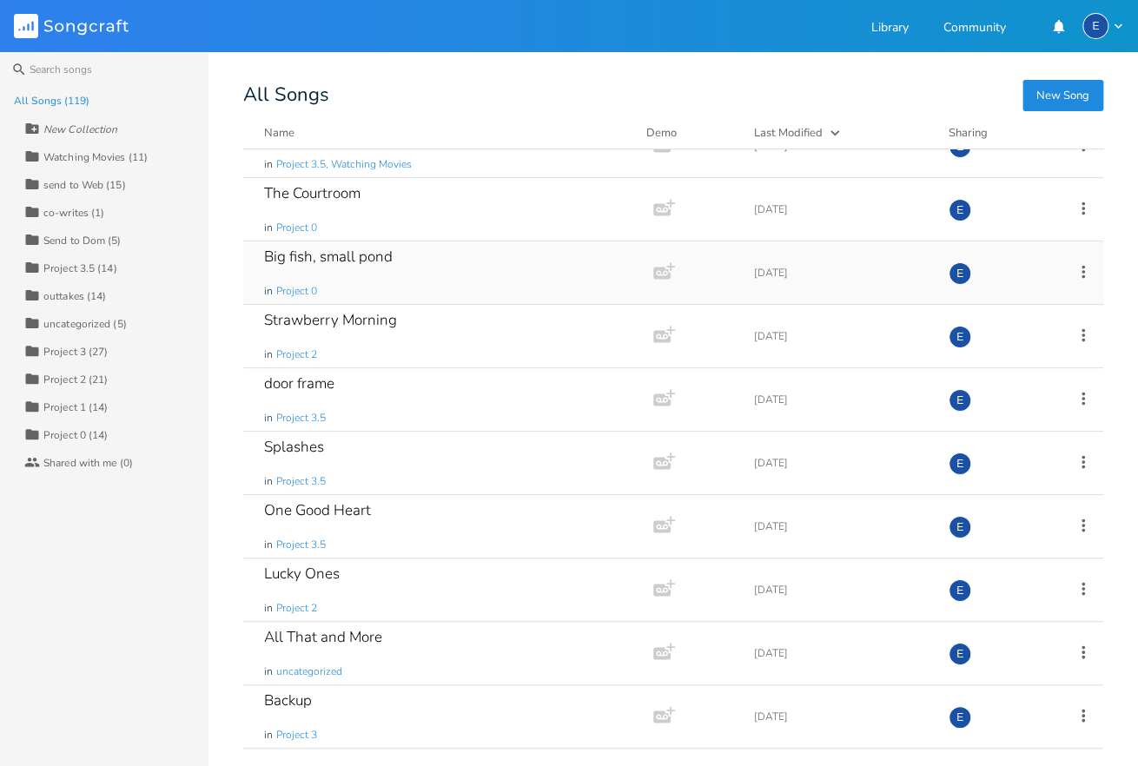
click at [480, 283] on div "Big fish, small pond in Project 0" at bounding box center [444, 272] width 361 height 63
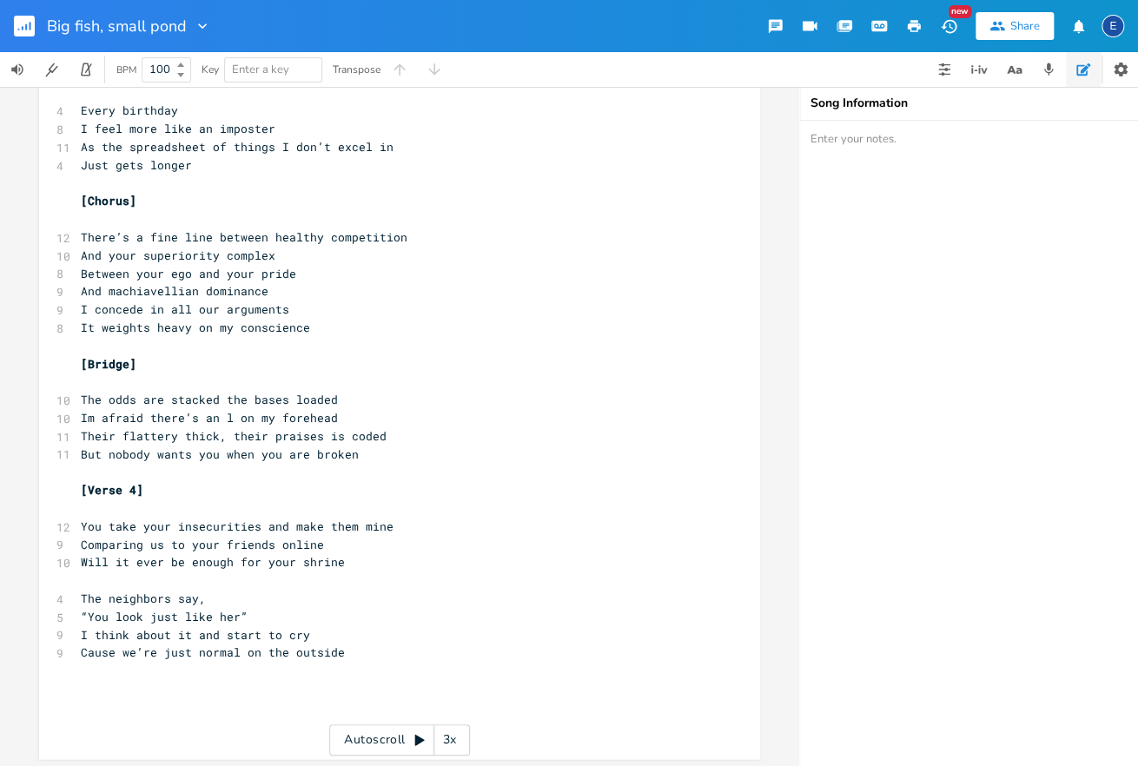
scroll to position [698, 0]
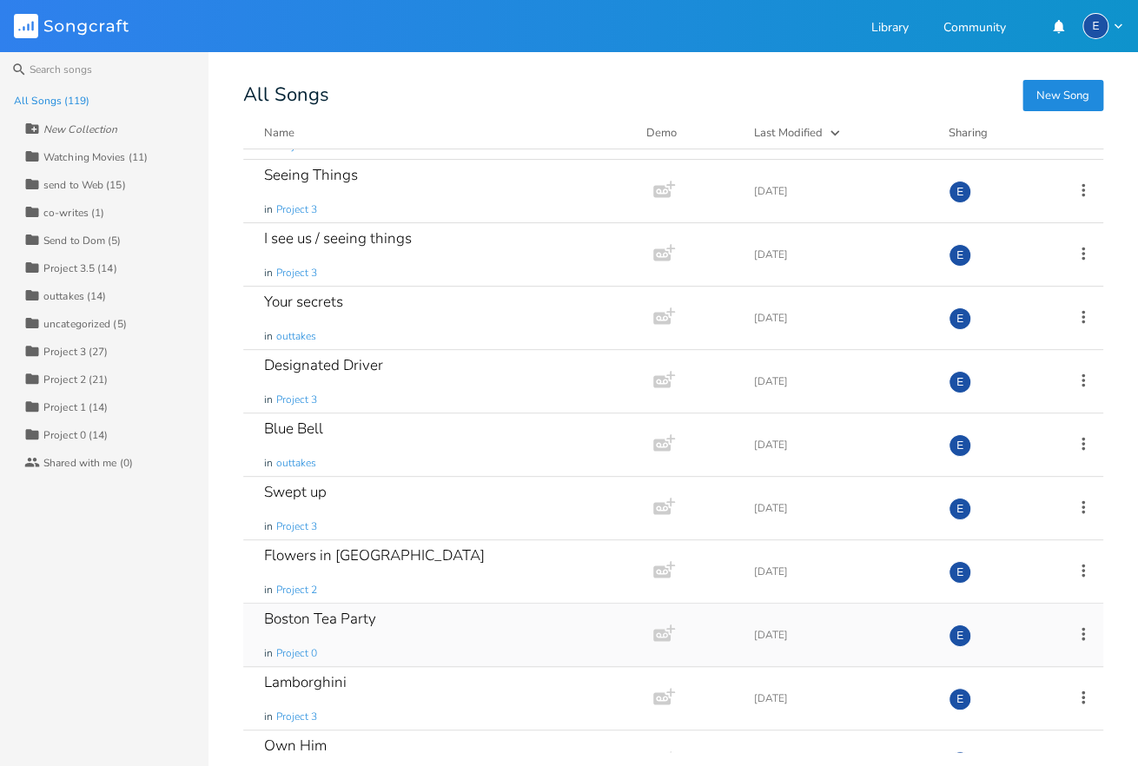
scroll to position [5321, 0]
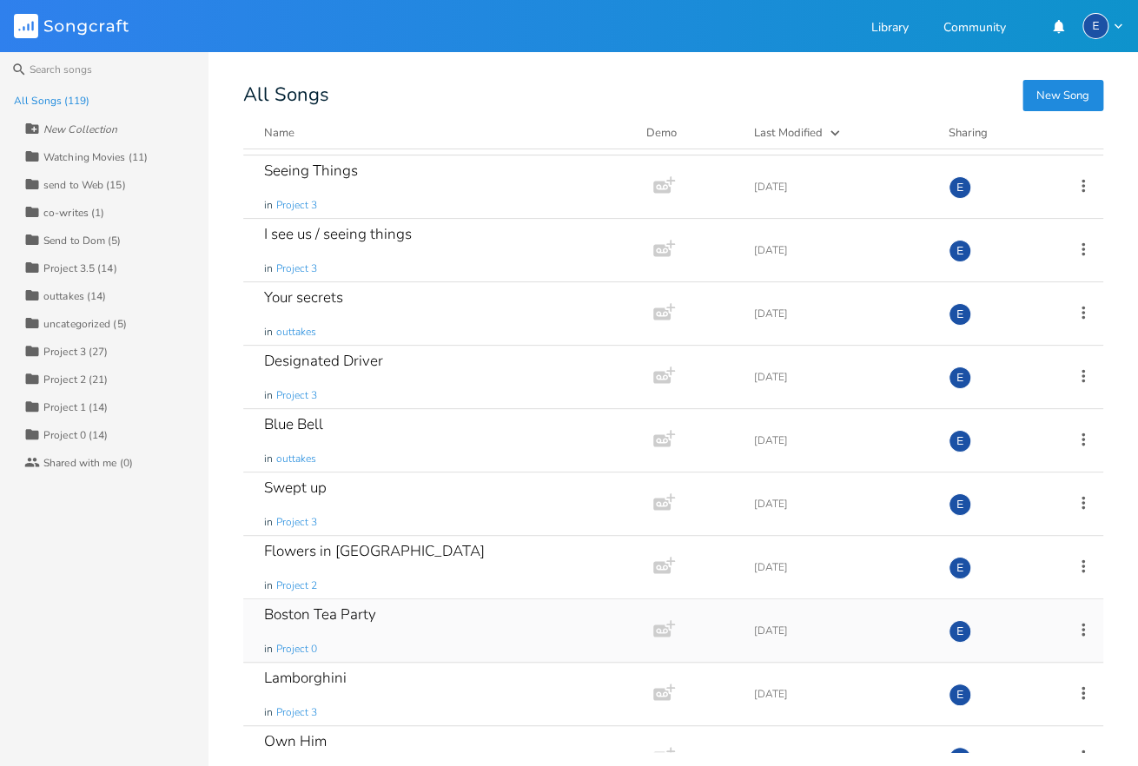
click at [398, 620] on div "Boston Tea Party in Project 0" at bounding box center [444, 630] width 361 height 63
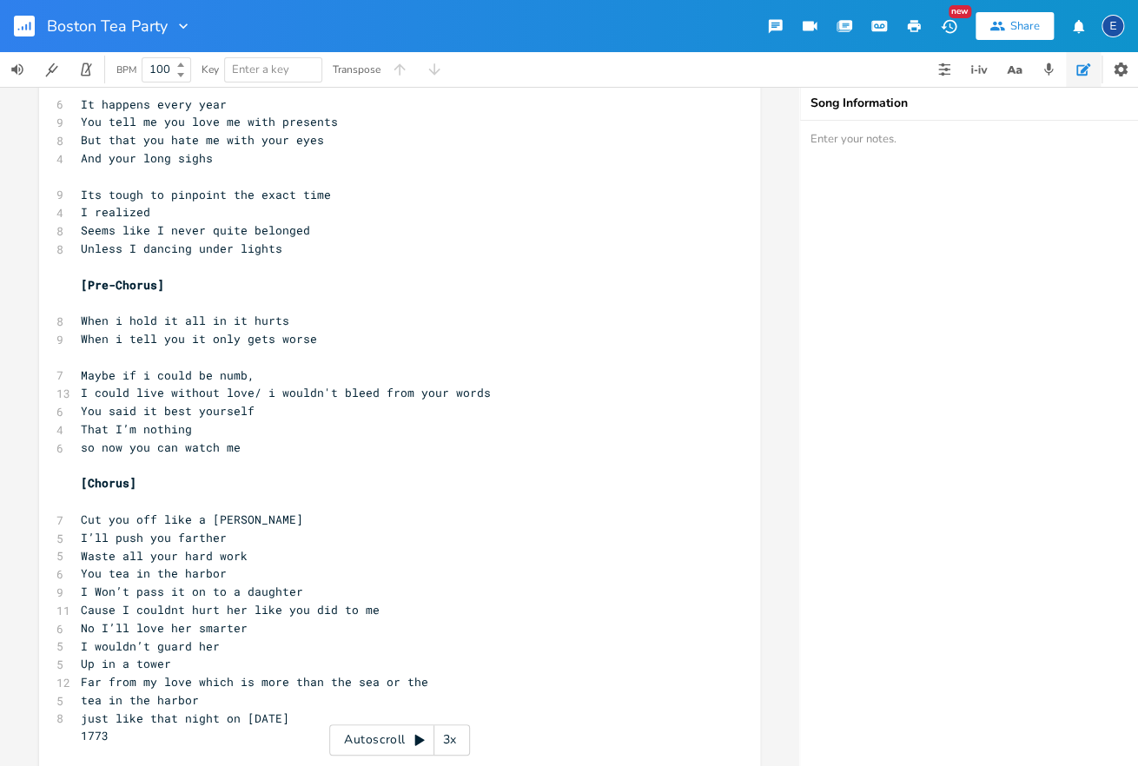
scroll to position [76, 0]
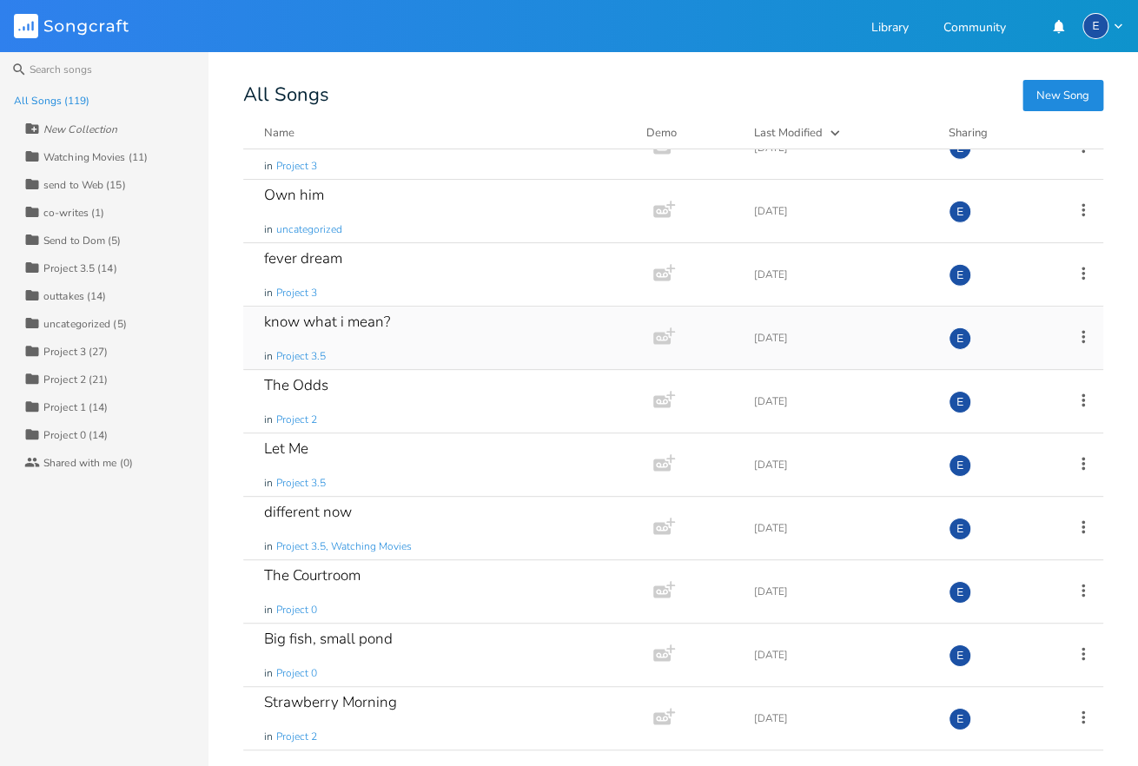
scroll to position [2192, 0]
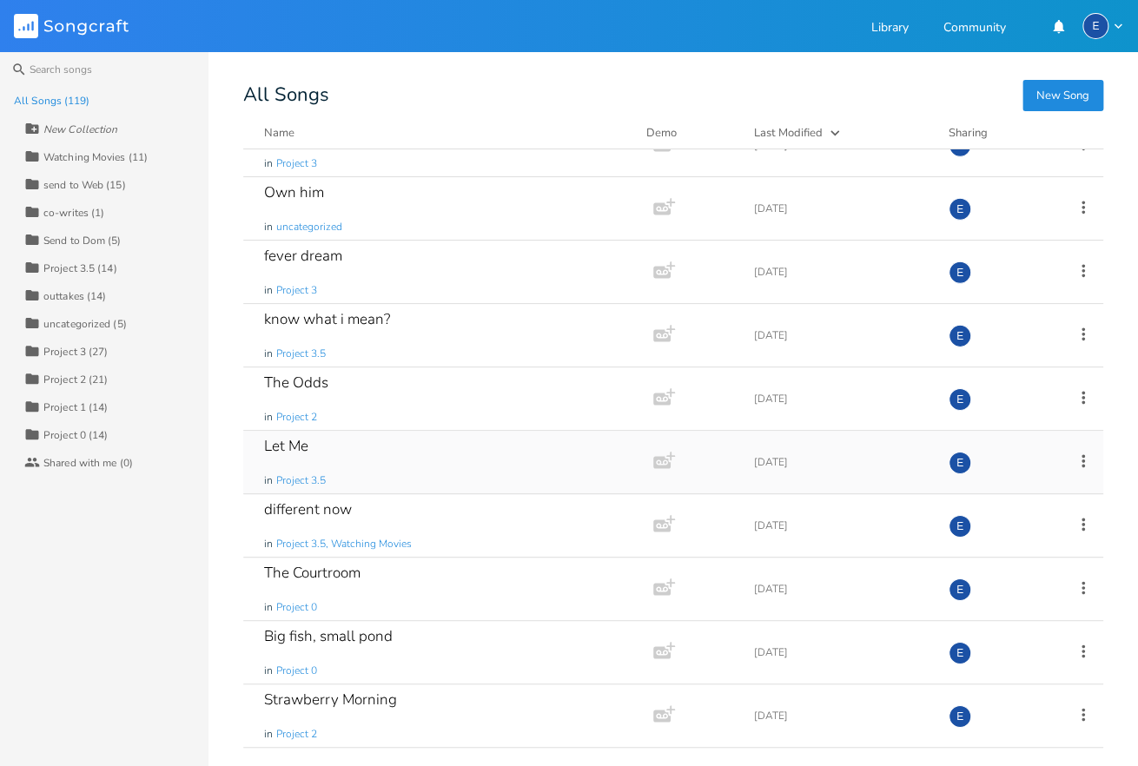
click at [368, 433] on div "Let Me in Project 3.5" at bounding box center [444, 462] width 361 height 63
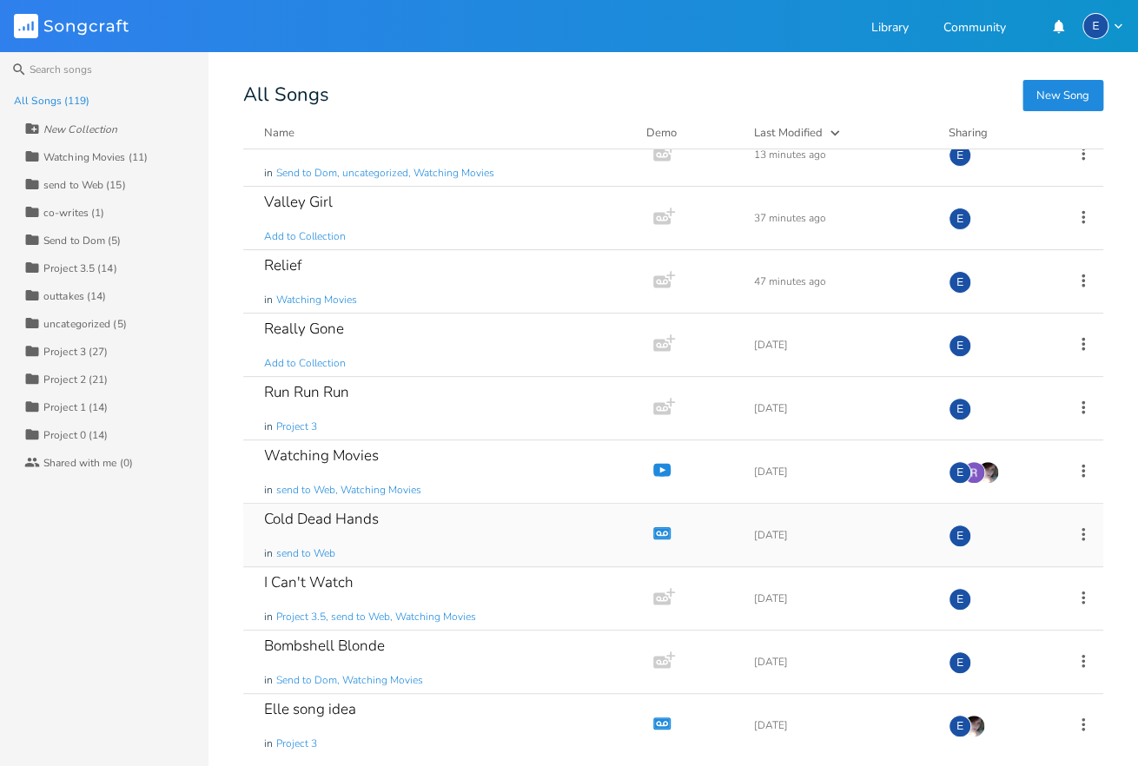
scroll to position [215, 0]
click at [484, 348] on div "Really Gone Add to Collection" at bounding box center [444, 346] width 361 height 63
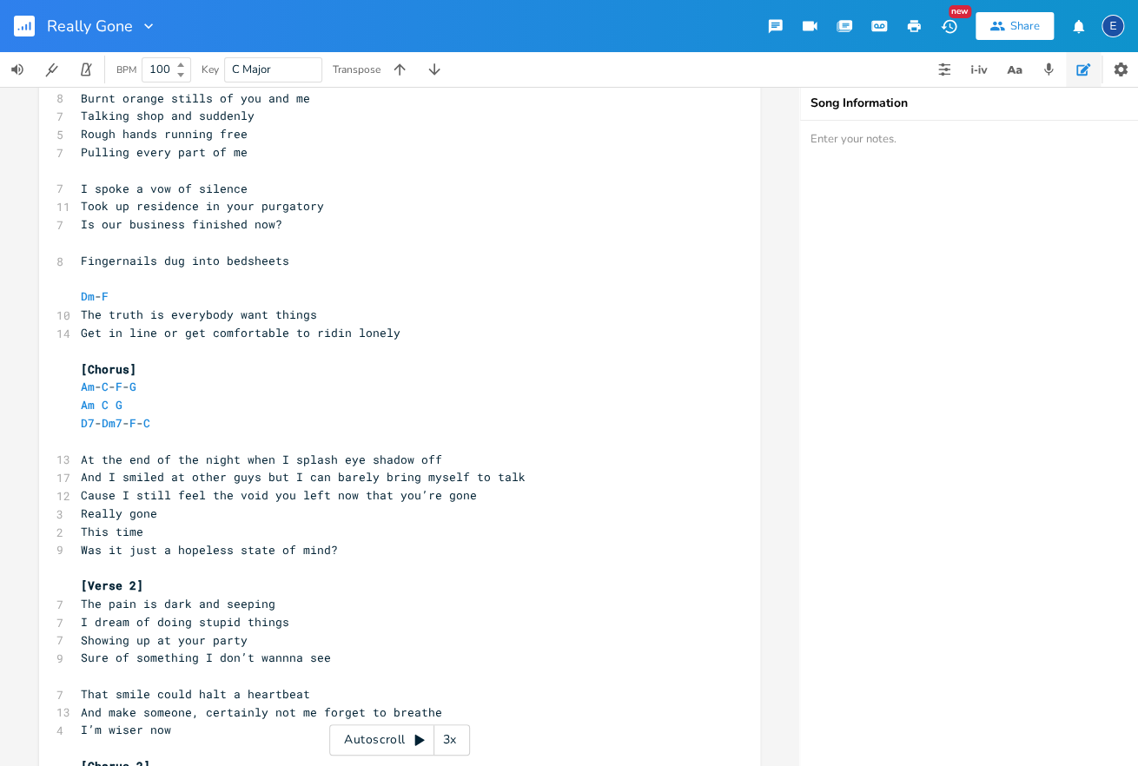
scroll to position [83, 0]
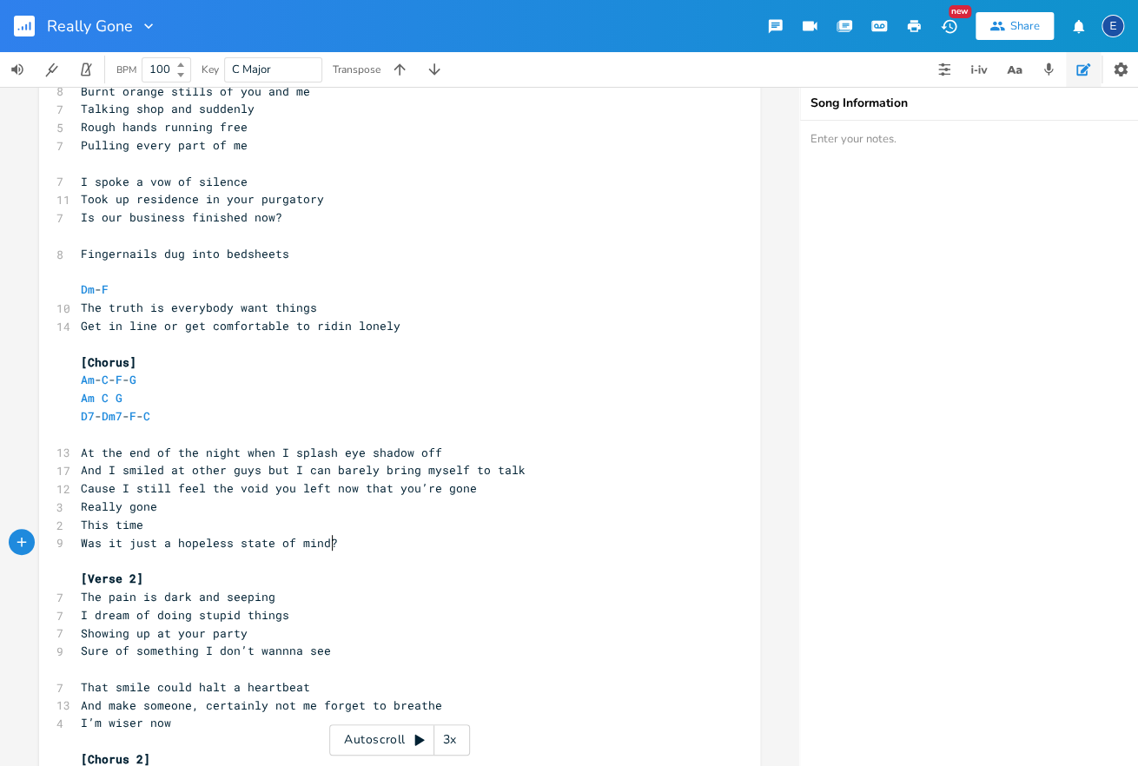
type textarea "Really gone This time Was it just a hopeless state of mind?"
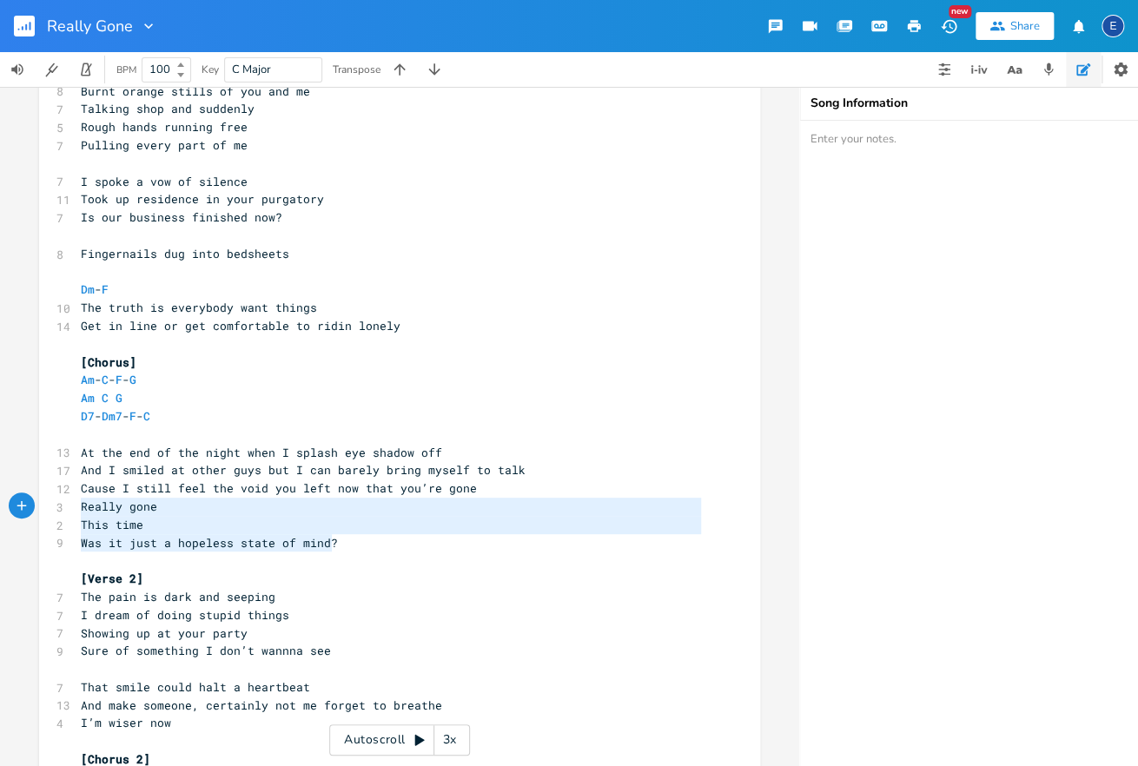
scroll to position [38, 228]
drag, startPoint x: 384, startPoint y: 545, endPoint x: 12, endPoint y: 501, distance: 374.3
click at [12, 501] on div "Really gone This time Was it just a hopeless state of mind? x [Verse 1] C - F 8…" at bounding box center [399, 426] width 799 height 679
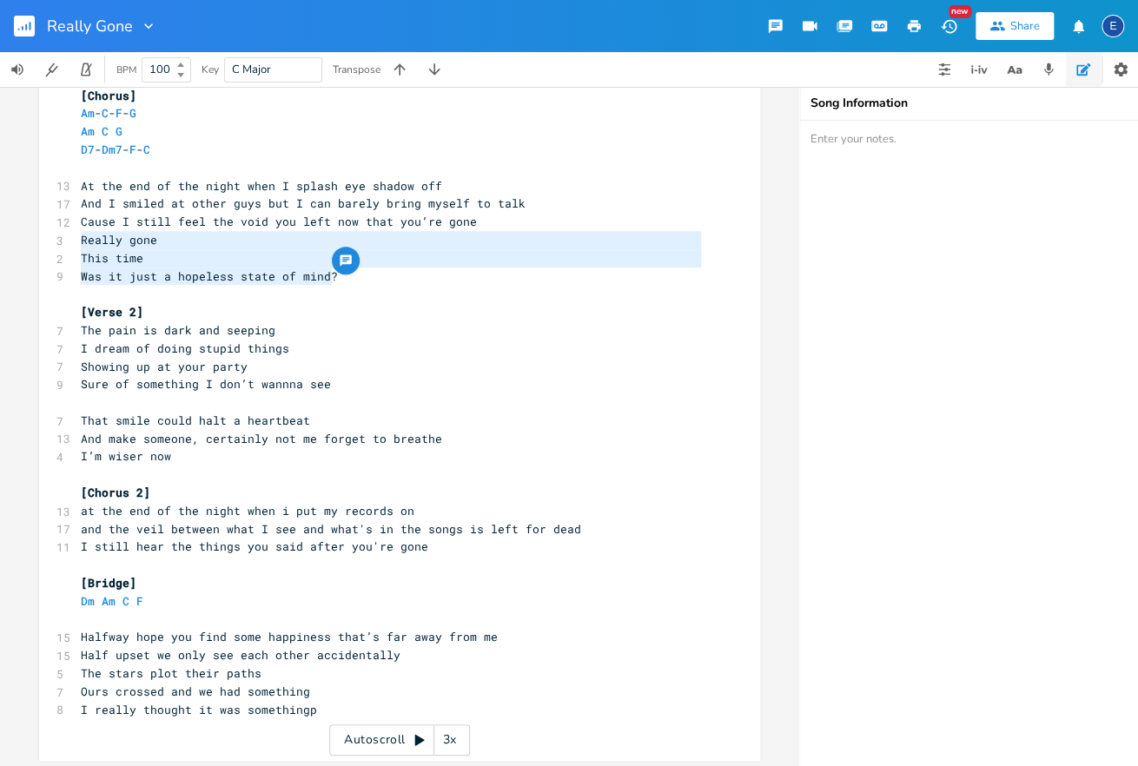
scroll to position [352, 0]
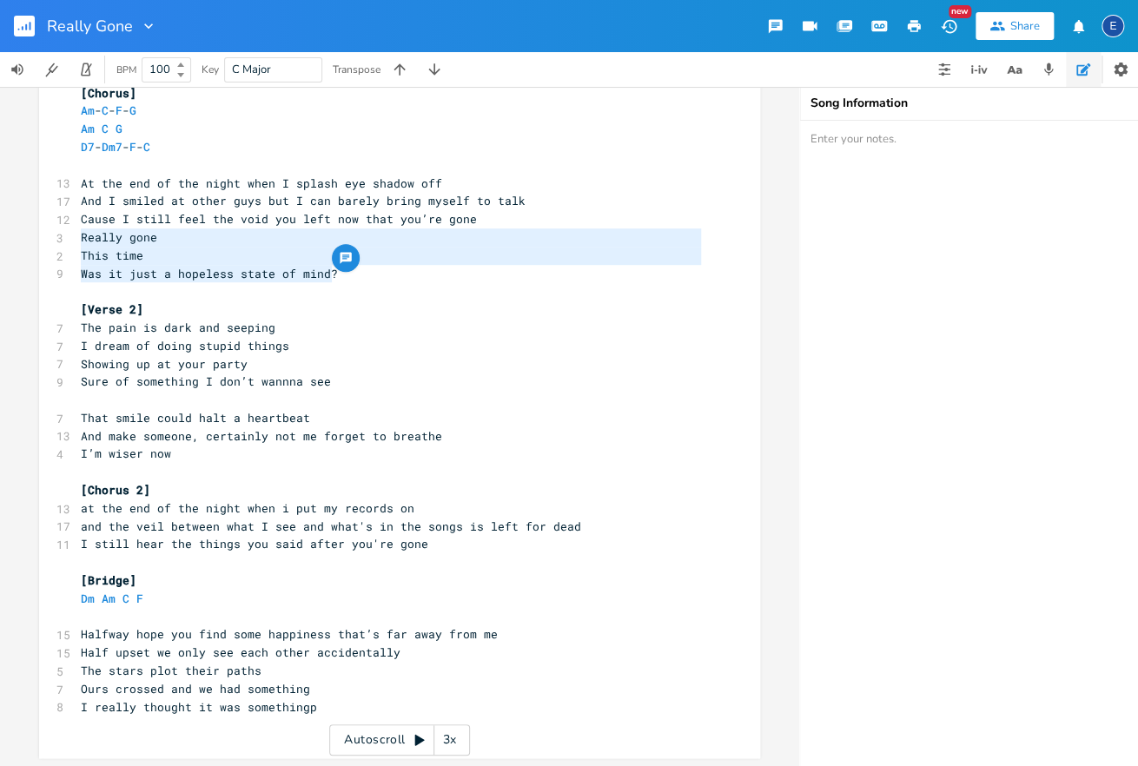
click at [466, 548] on pre "I still hear the things you said after you're gone" at bounding box center [390, 544] width 627 height 18
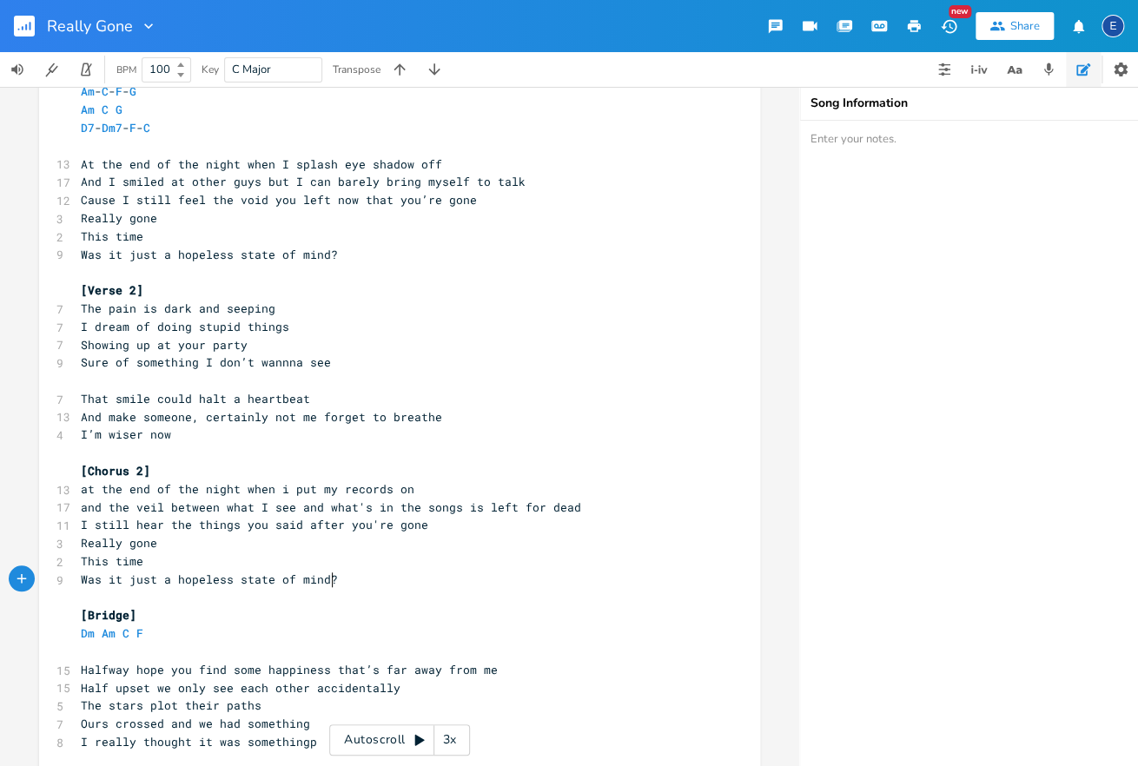
scroll to position [408, 0]
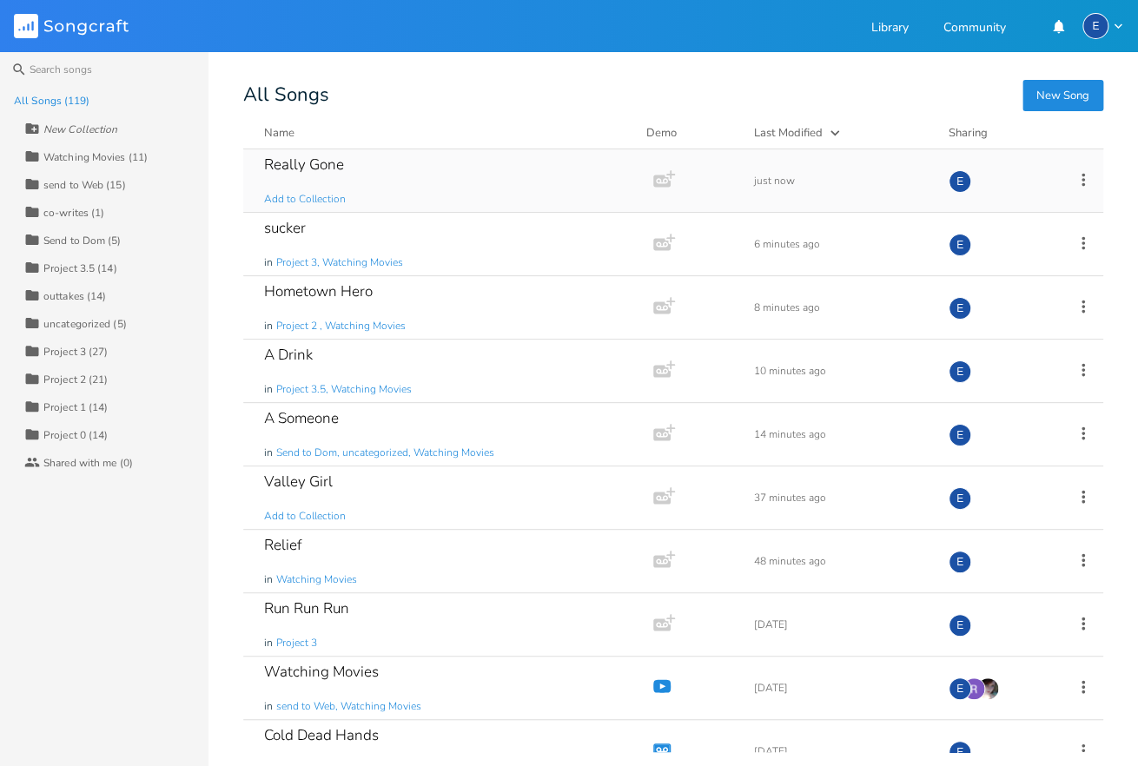
click at [1088, 176] on icon at bounding box center [1083, 179] width 19 height 19
click at [1005, 264] on span "Collection Collections" at bounding box center [984, 265] width 69 height 12
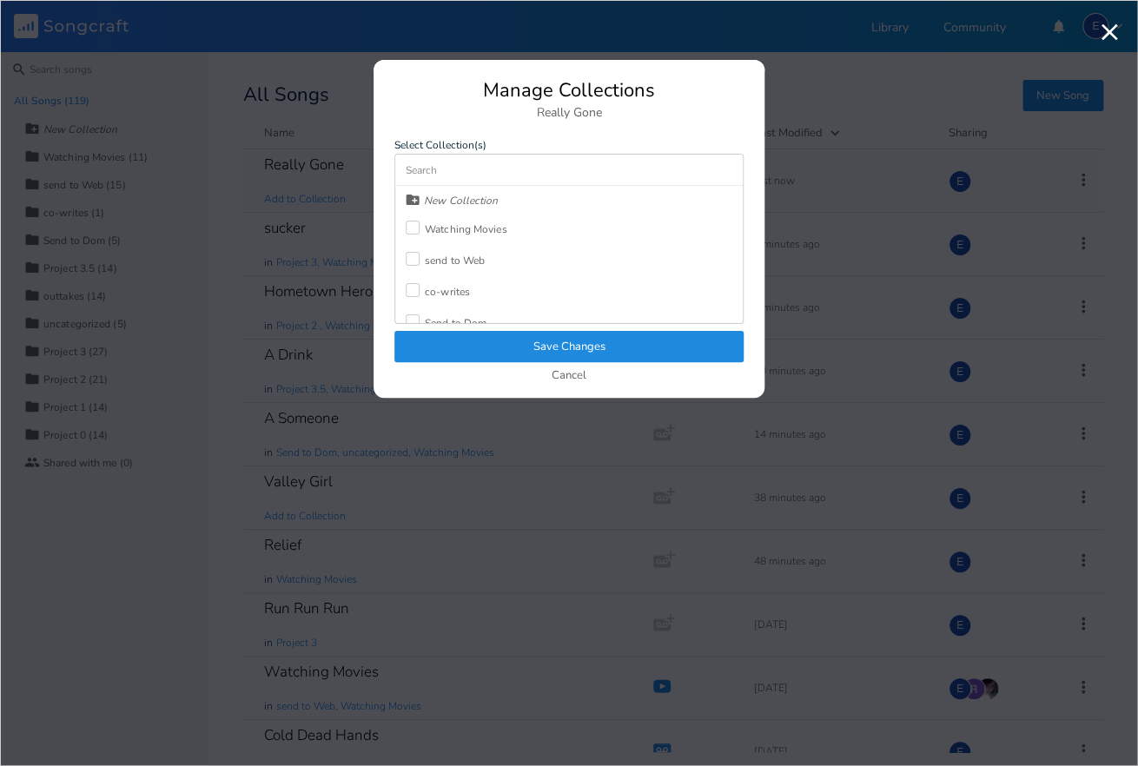
drag, startPoint x: 412, startPoint y: 228, endPoint x: 485, endPoint y: 294, distance: 99.0
click at [412, 228] on div at bounding box center [413, 228] width 14 height 14
click at [554, 347] on button "Save Changes" at bounding box center [568, 346] width 349 height 31
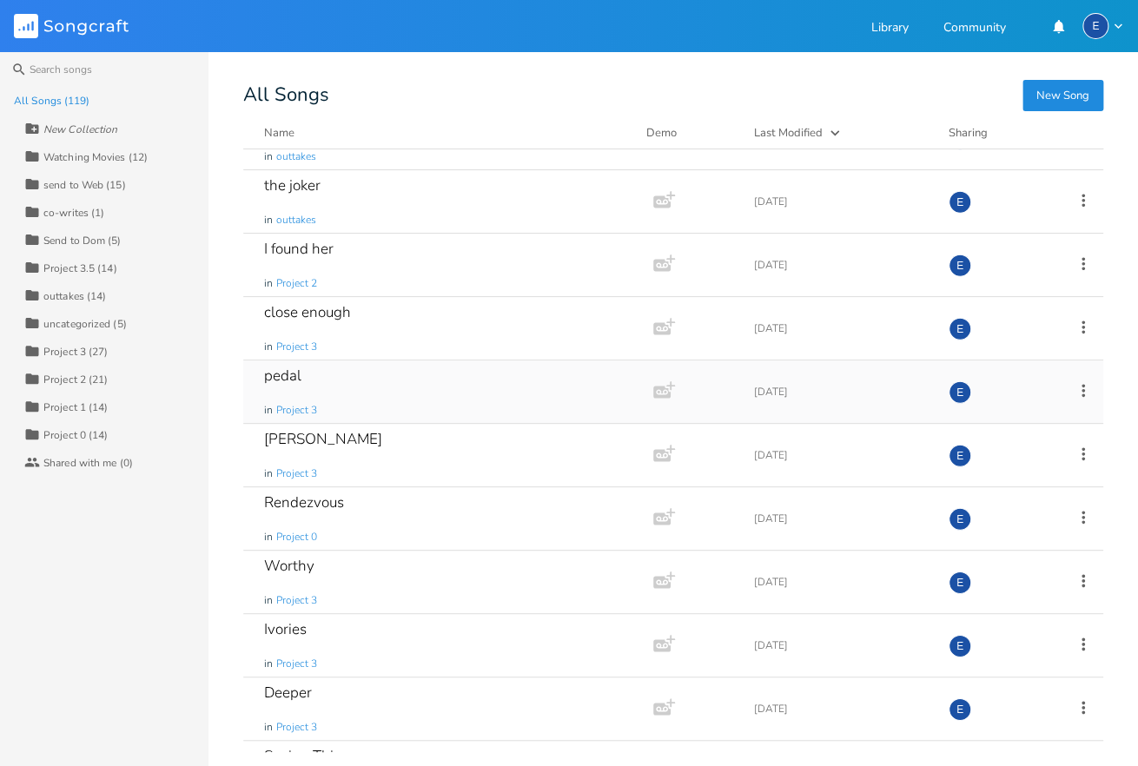
scroll to position [4728, 0]
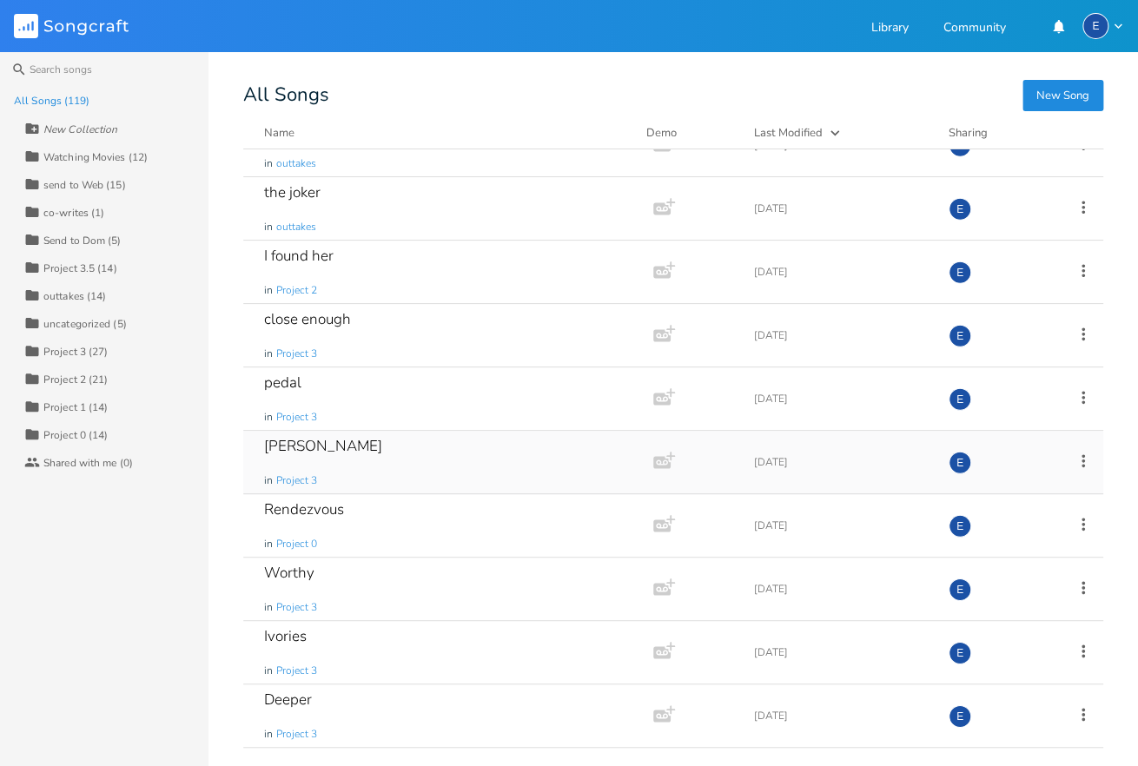
click at [386, 434] on div "[PERSON_NAME] in Project 3" at bounding box center [444, 462] width 361 height 63
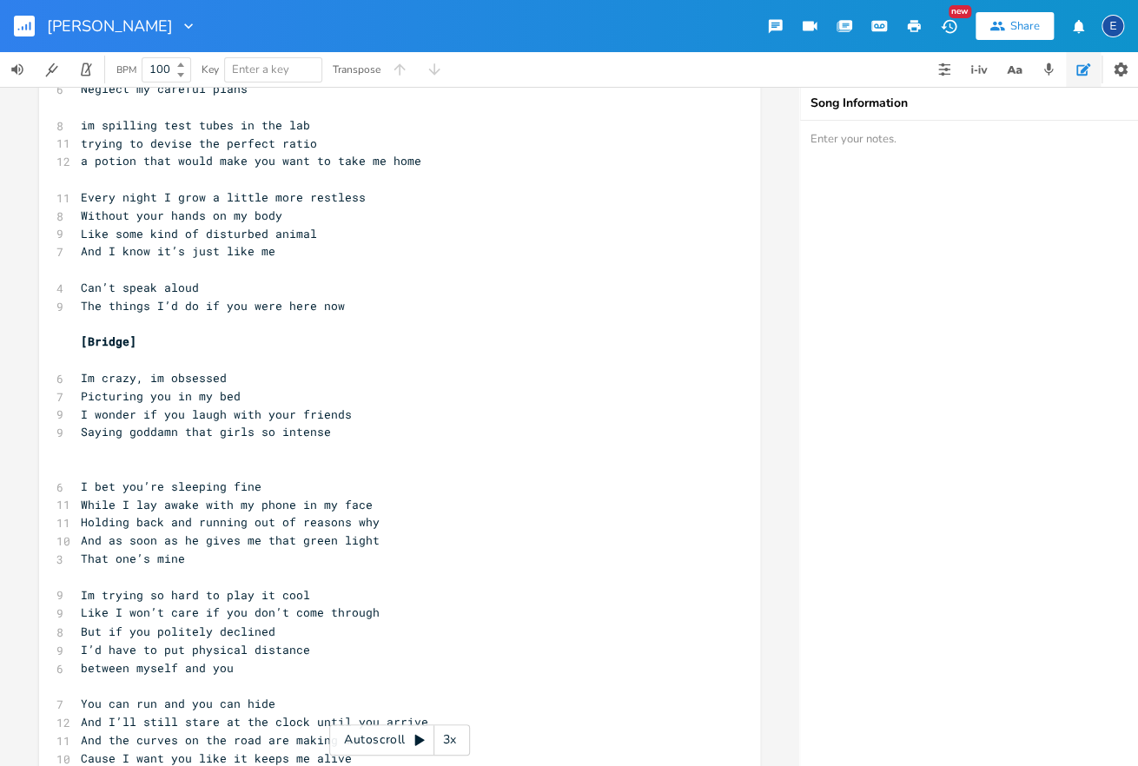
scroll to position [830, 0]
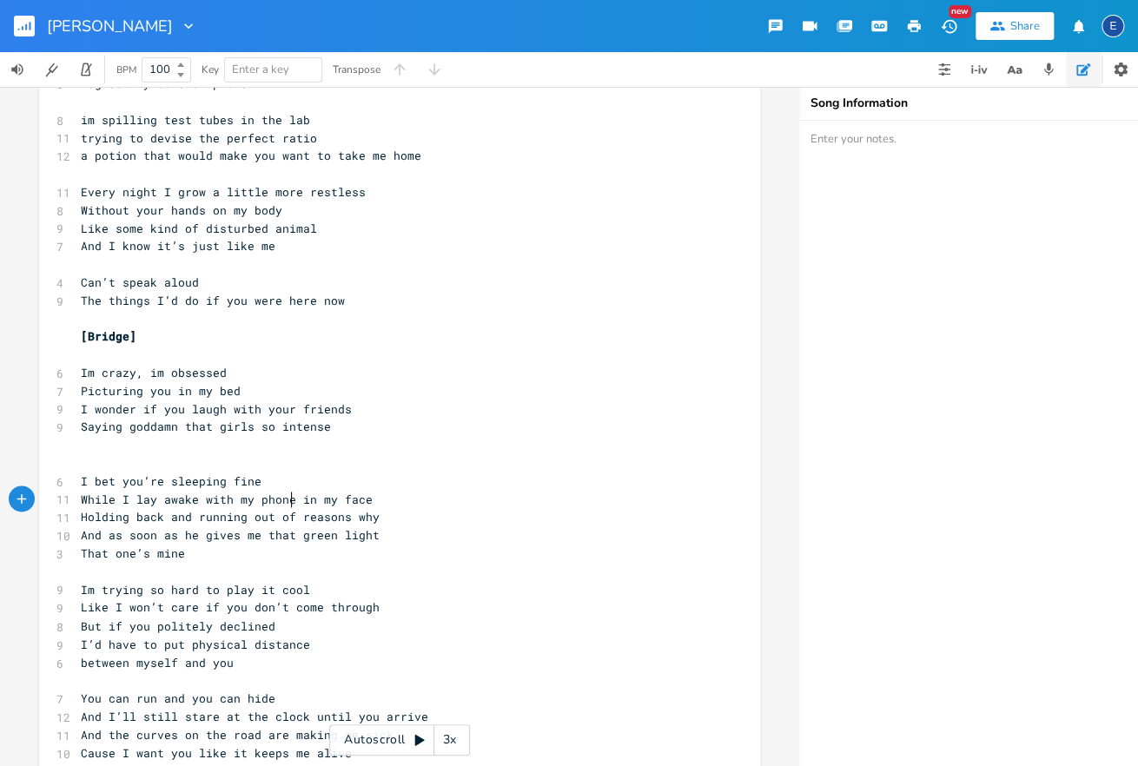
click at [288, 495] on span "While I lay awake with my phone in my face" at bounding box center [227, 500] width 292 height 16
type textarea "/blue light"
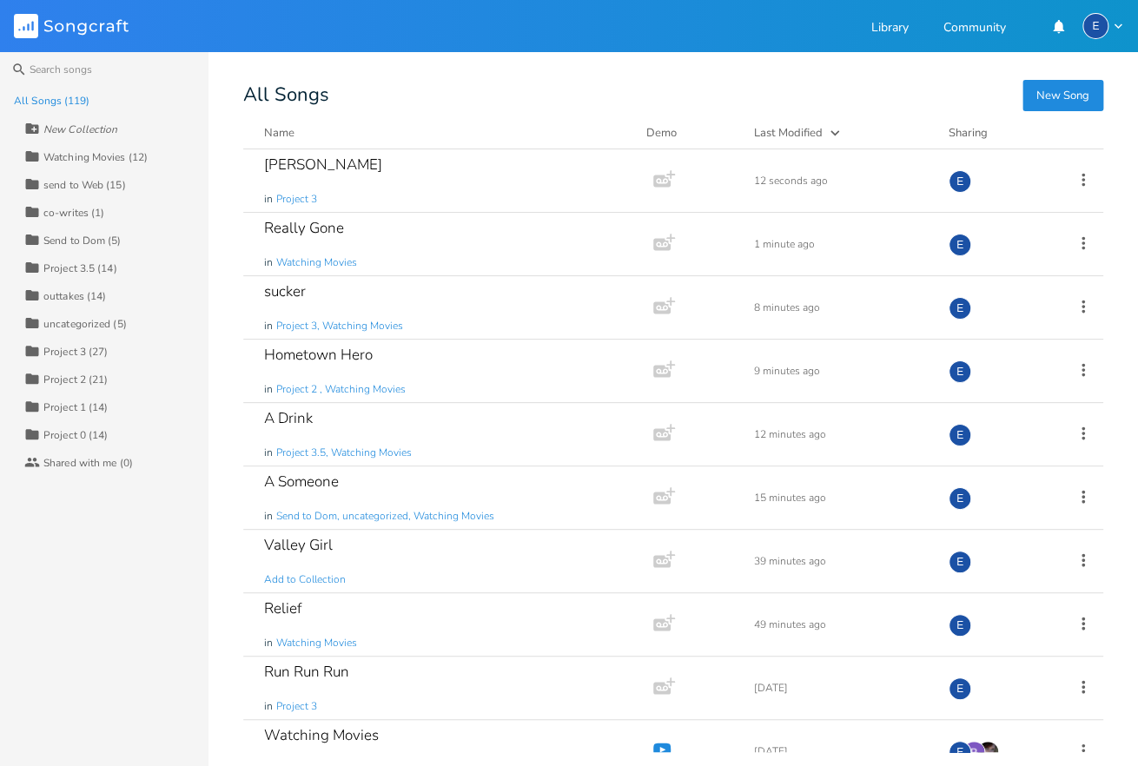
click at [121, 158] on div "Watching Movies (12)" at bounding box center [95, 157] width 104 height 10
